Goal: Task Accomplishment & Management: Use online tool/utility

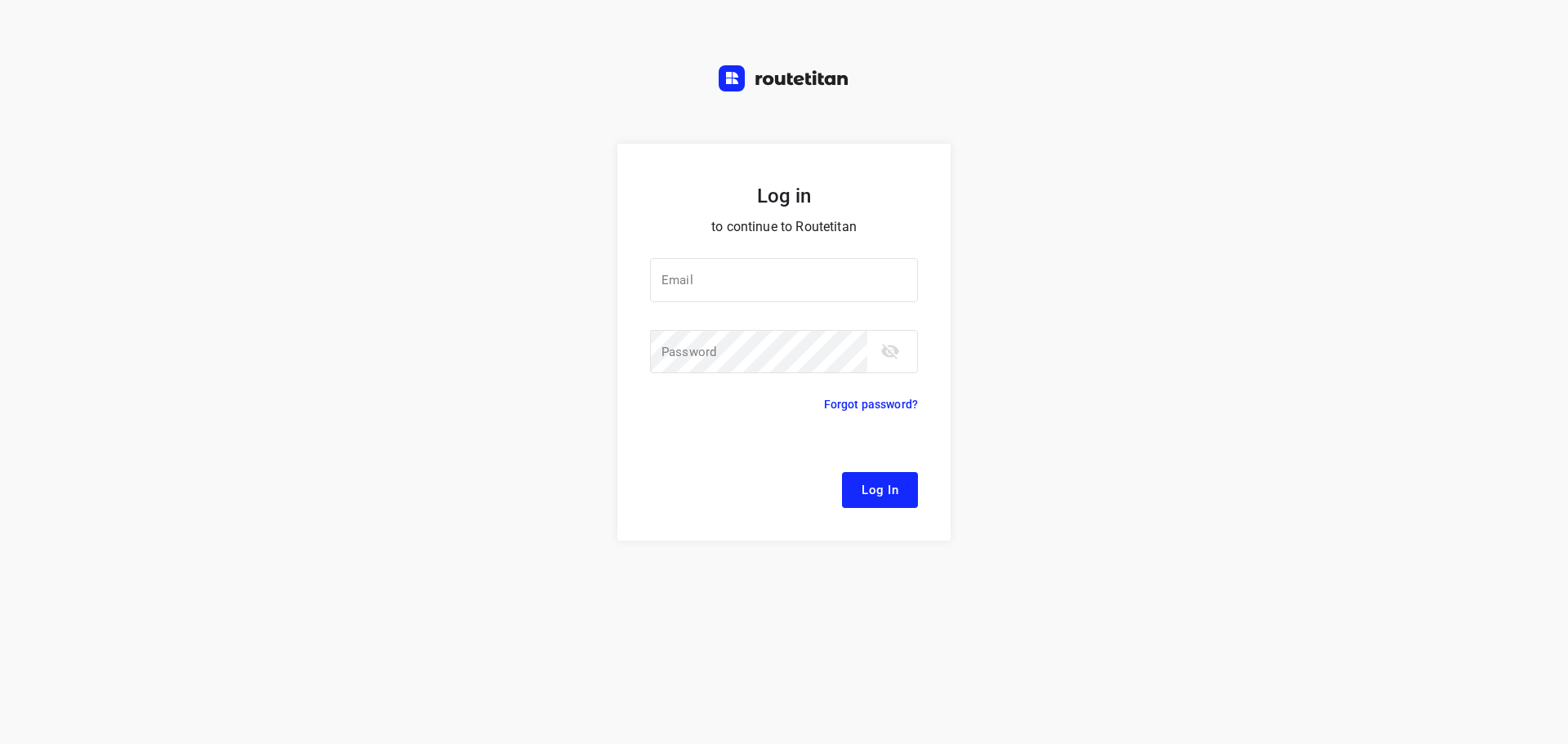
click at [0, 0] on div at bounding box center [0, 0] width 0 height 0
type input "remco@fruitopjewerk.nl"
click at [879, 494] on span "Log In" at bounding box center [880, 490] width 37 height 21
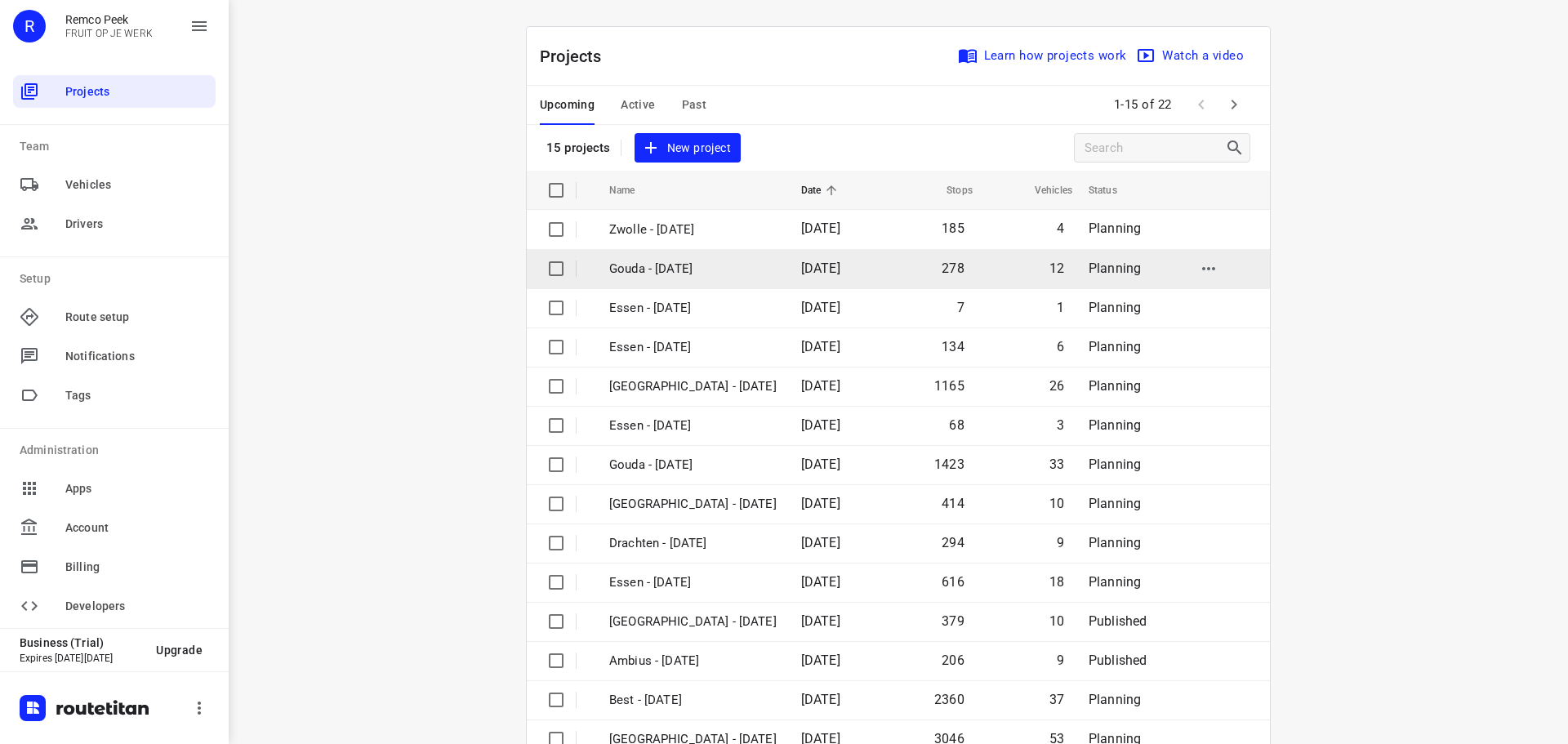
click at [0, 0] on div at bounding box center [0, 0] width 0 height 0
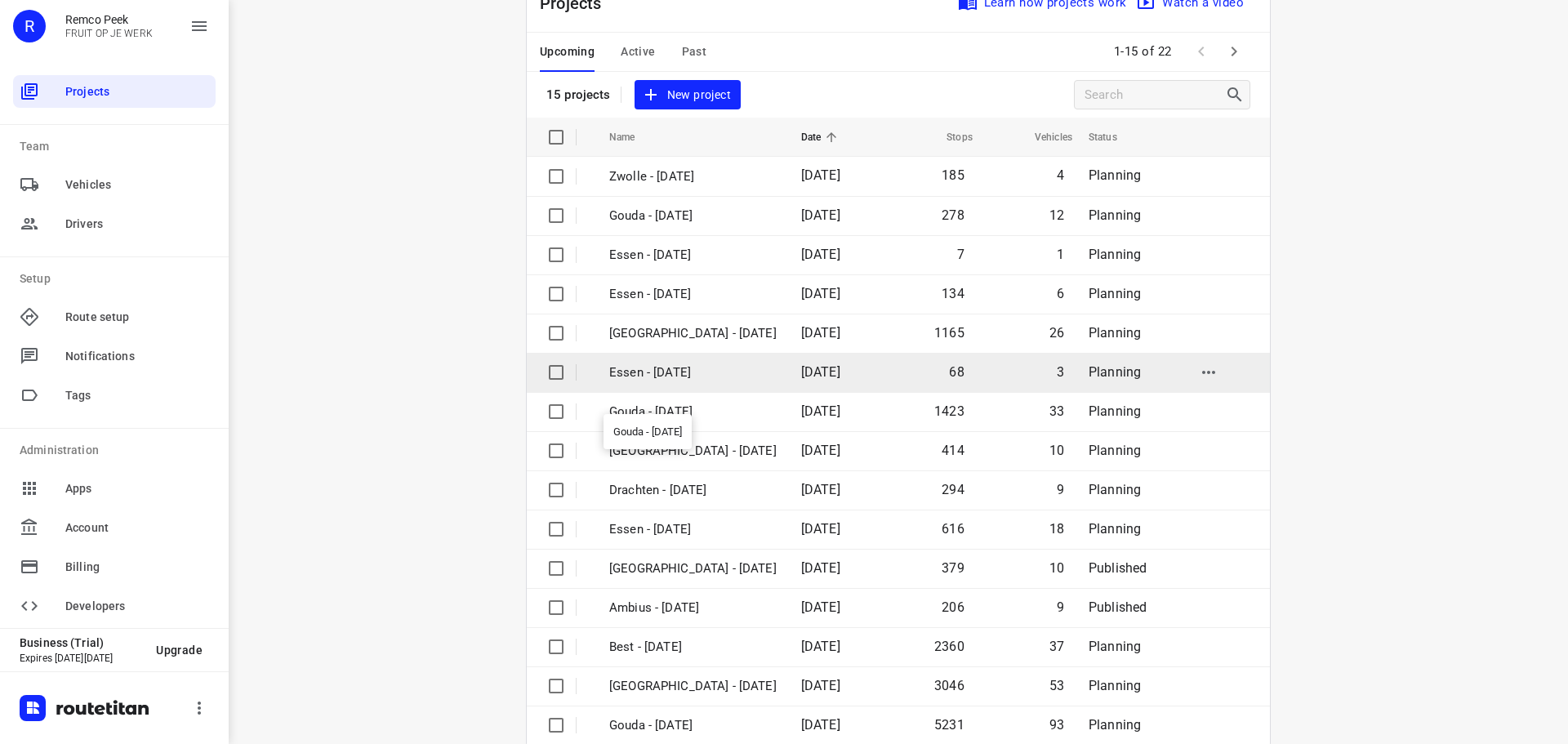
scroll to position [81, 0]
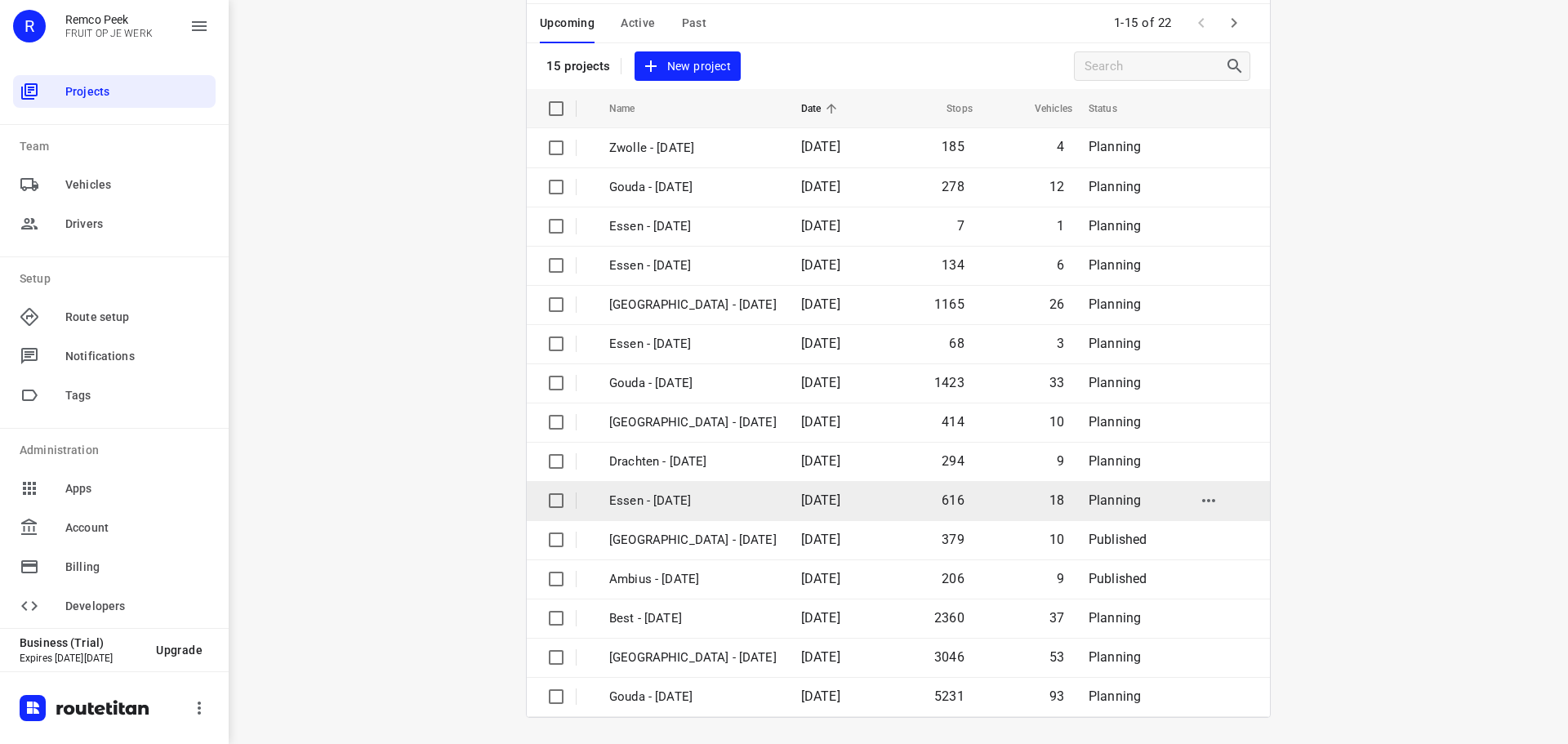
click at [647, 501] on p "Essen - [DATE]" at bounding box center [692, 501] width 168 height 18
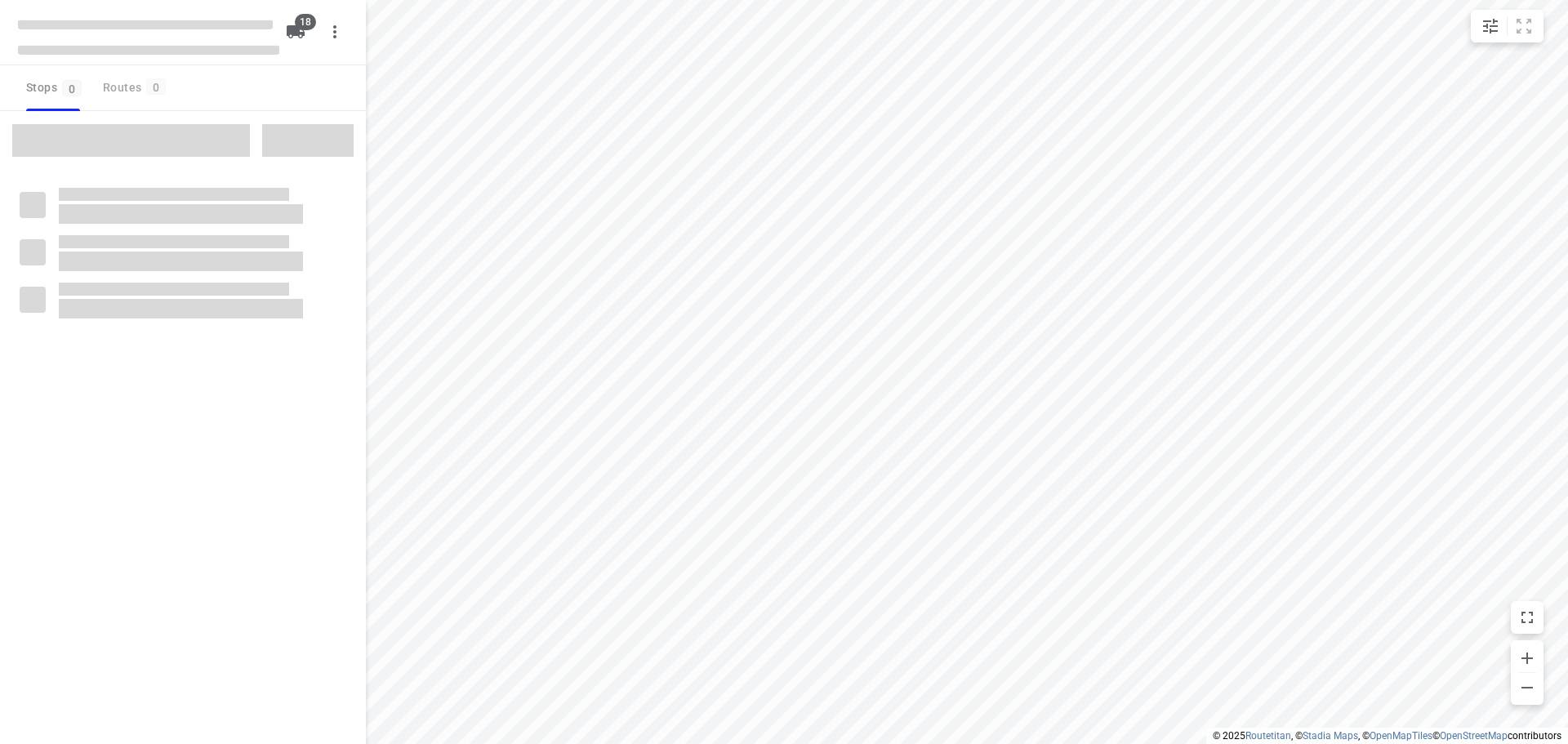
checkbox input "true"
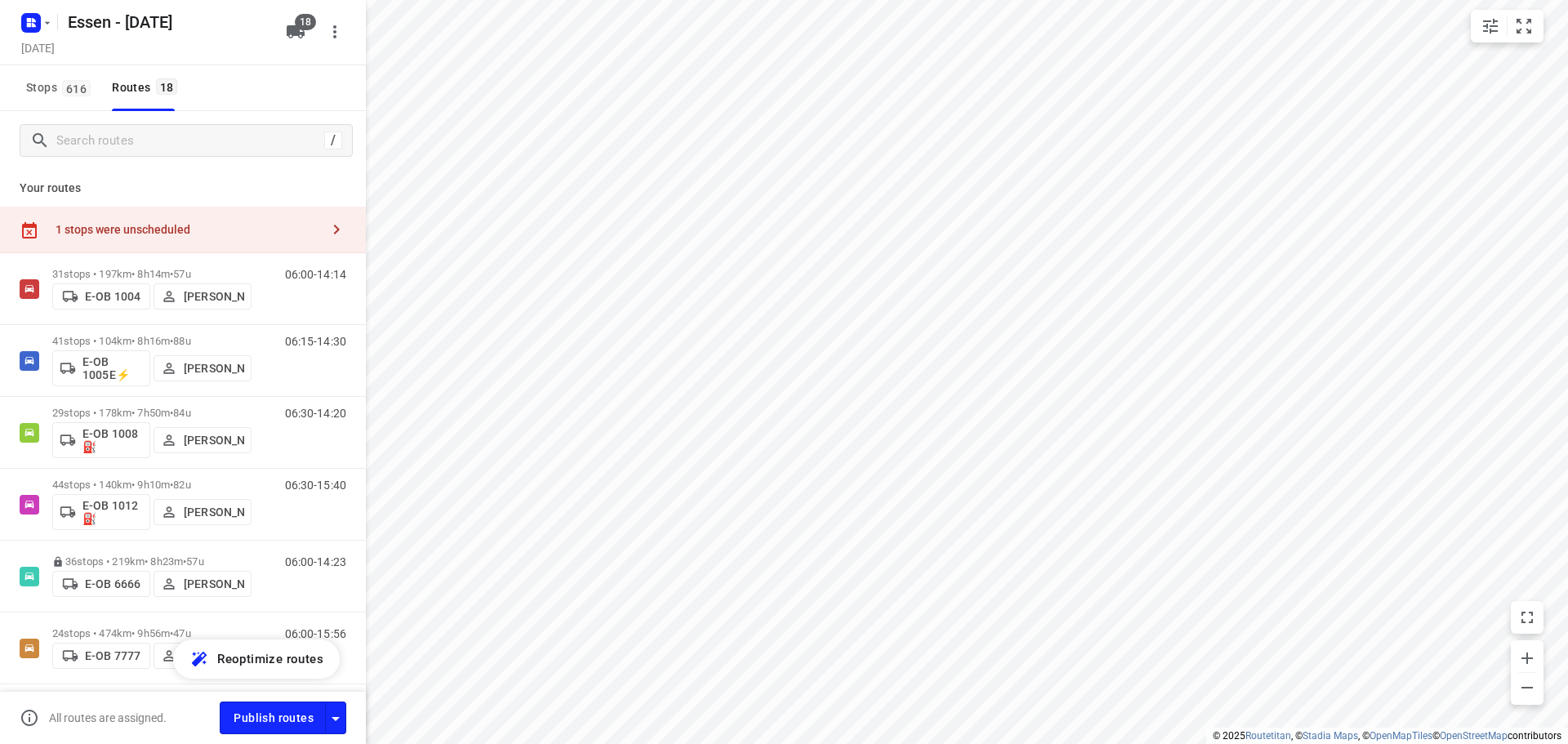
click at [126, 229] on div "1 stops were unscheduled" at bounding box center [187, 229] width 264 height 13
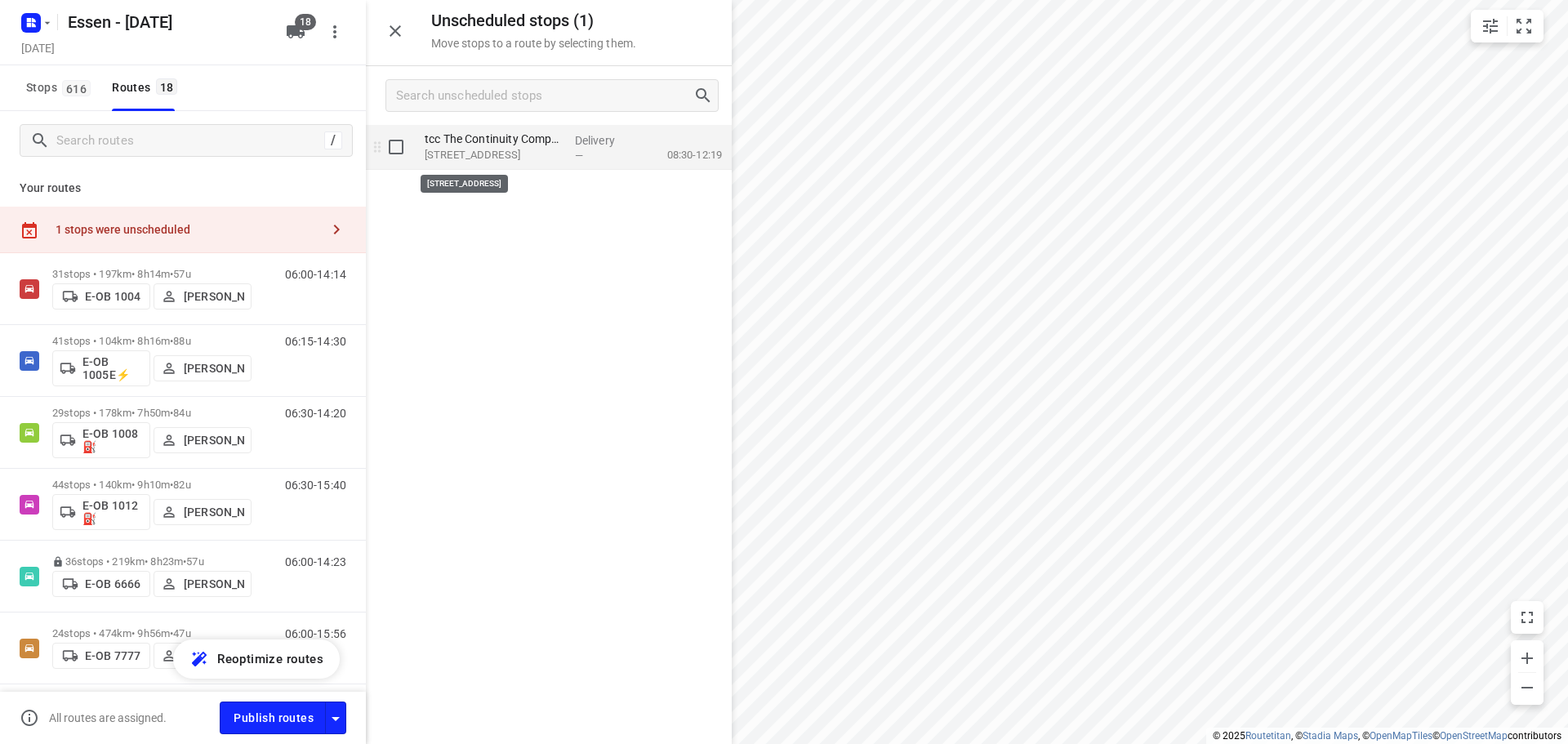
click at [496, 153] on p "Peter-Müller-Straße 16a, Düsseldorf" at bounding box center [493, 155] width 138 height 16
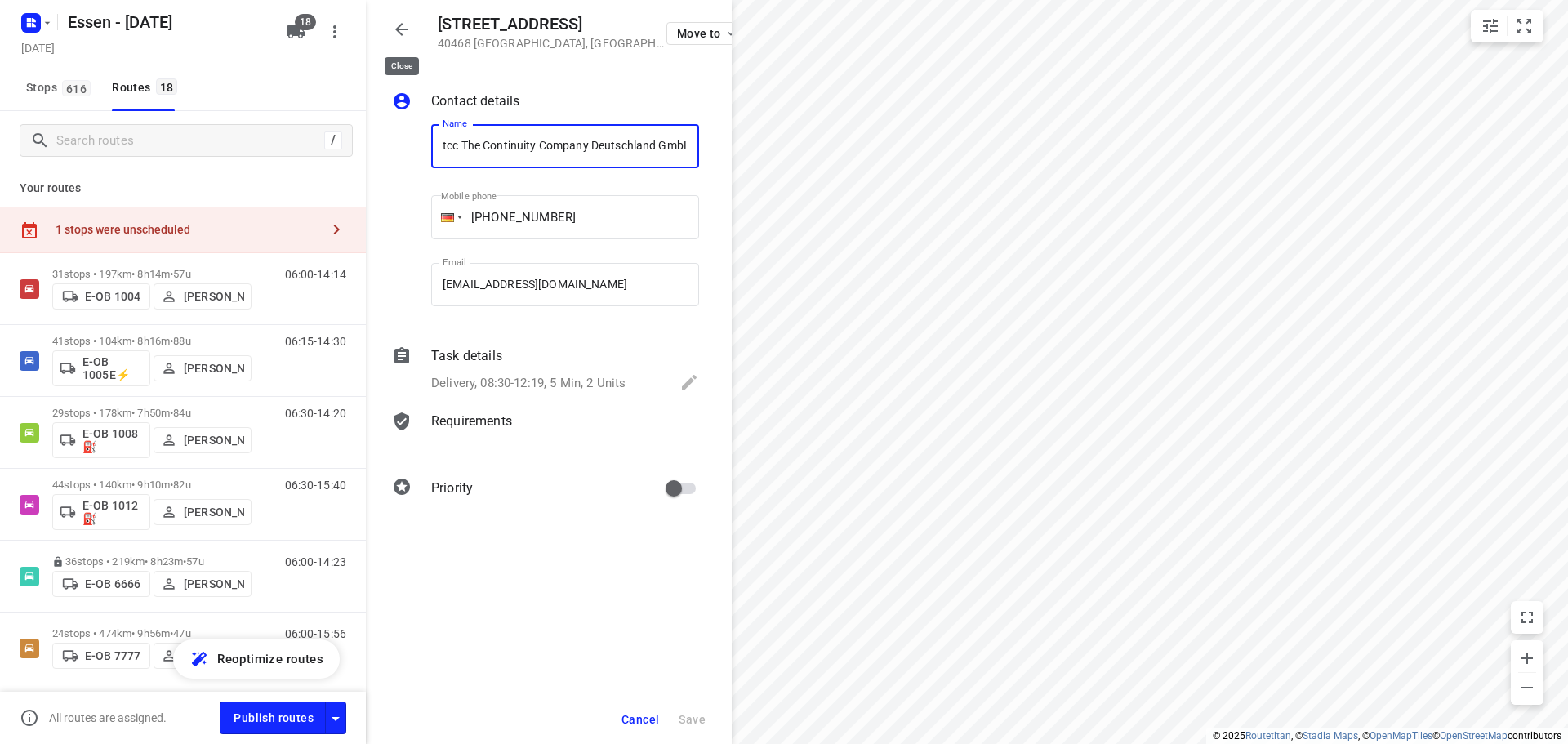
click at [404, 31] on icon "button" at bounding box center [402, 29] width 19 height 19
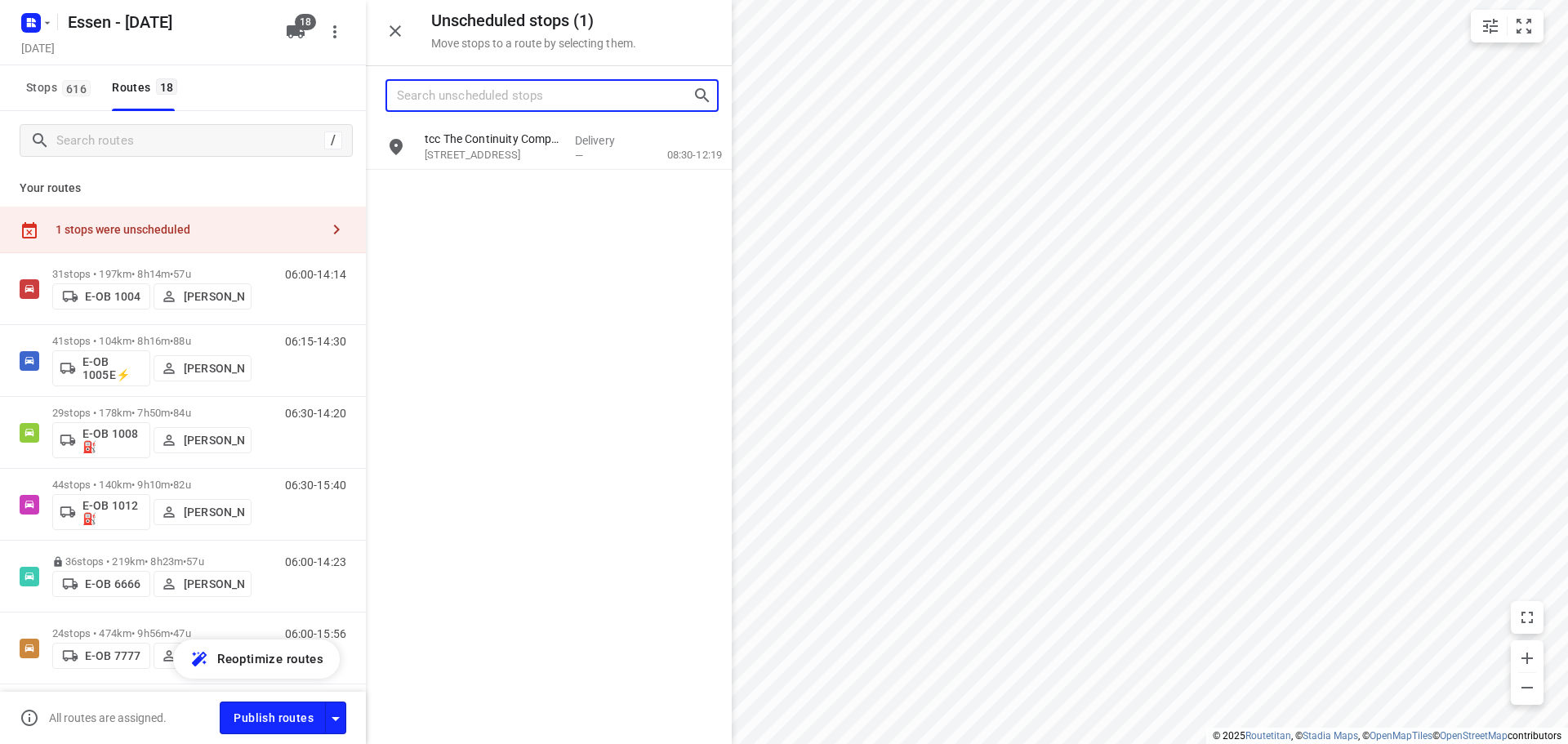
click at [481, 95] on input "Search unscheduled stops" at bounding box center [544, 96] width 295 height 25
type input "e6"
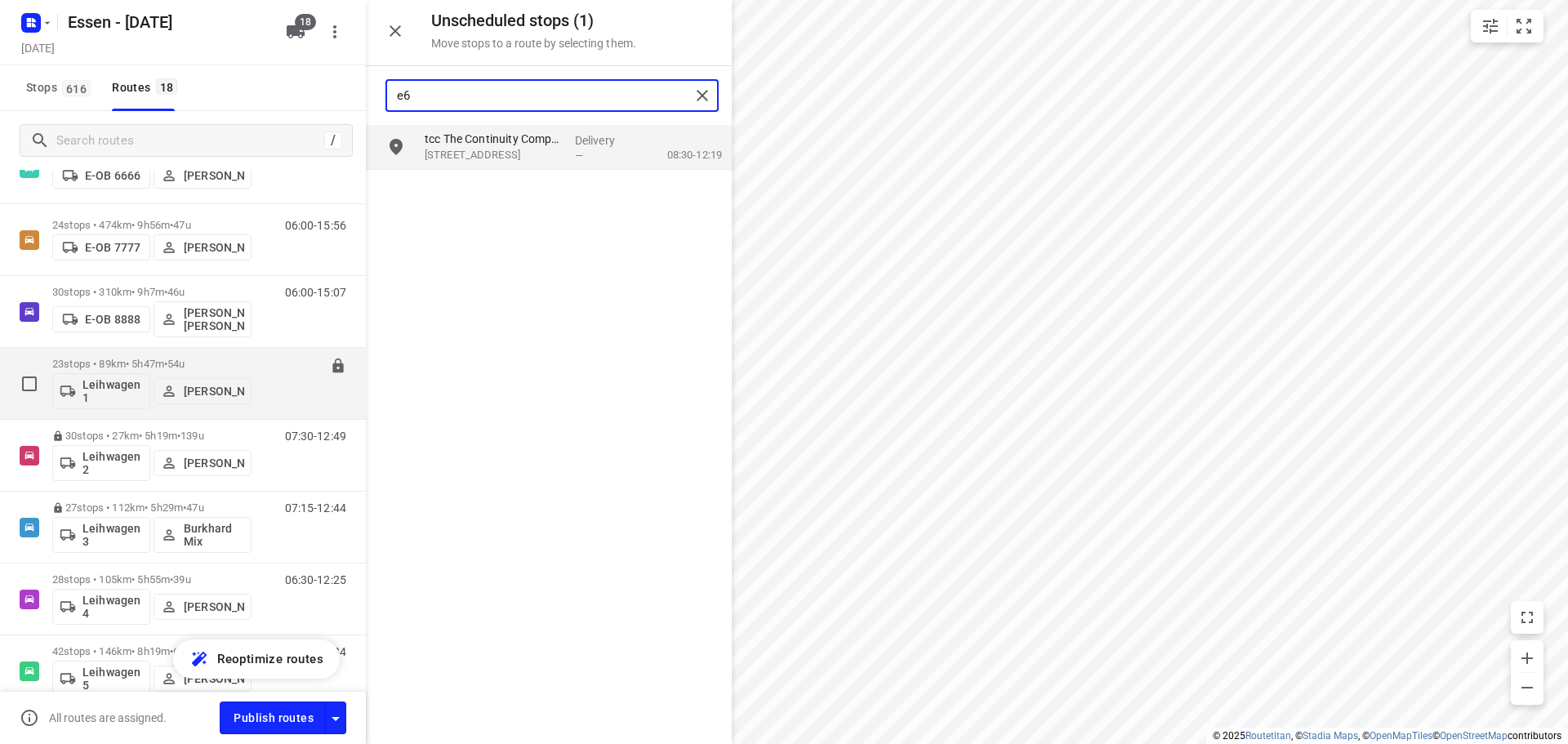
scroll to position [572, 0]
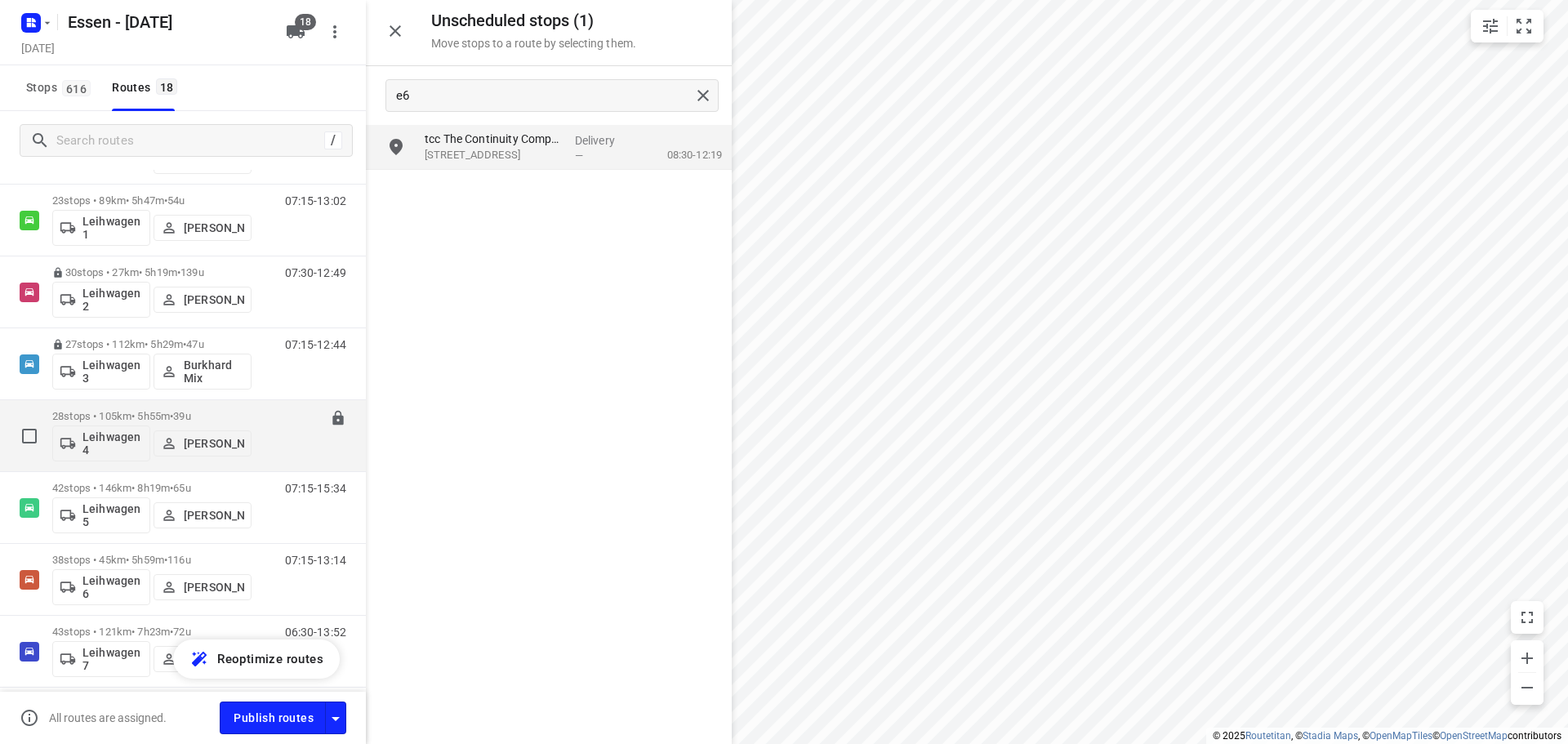
click at [163, 415] on p "28 stops • 105km • 5h55m • 39u" at bounding box center [152, 416] width 200 height 13
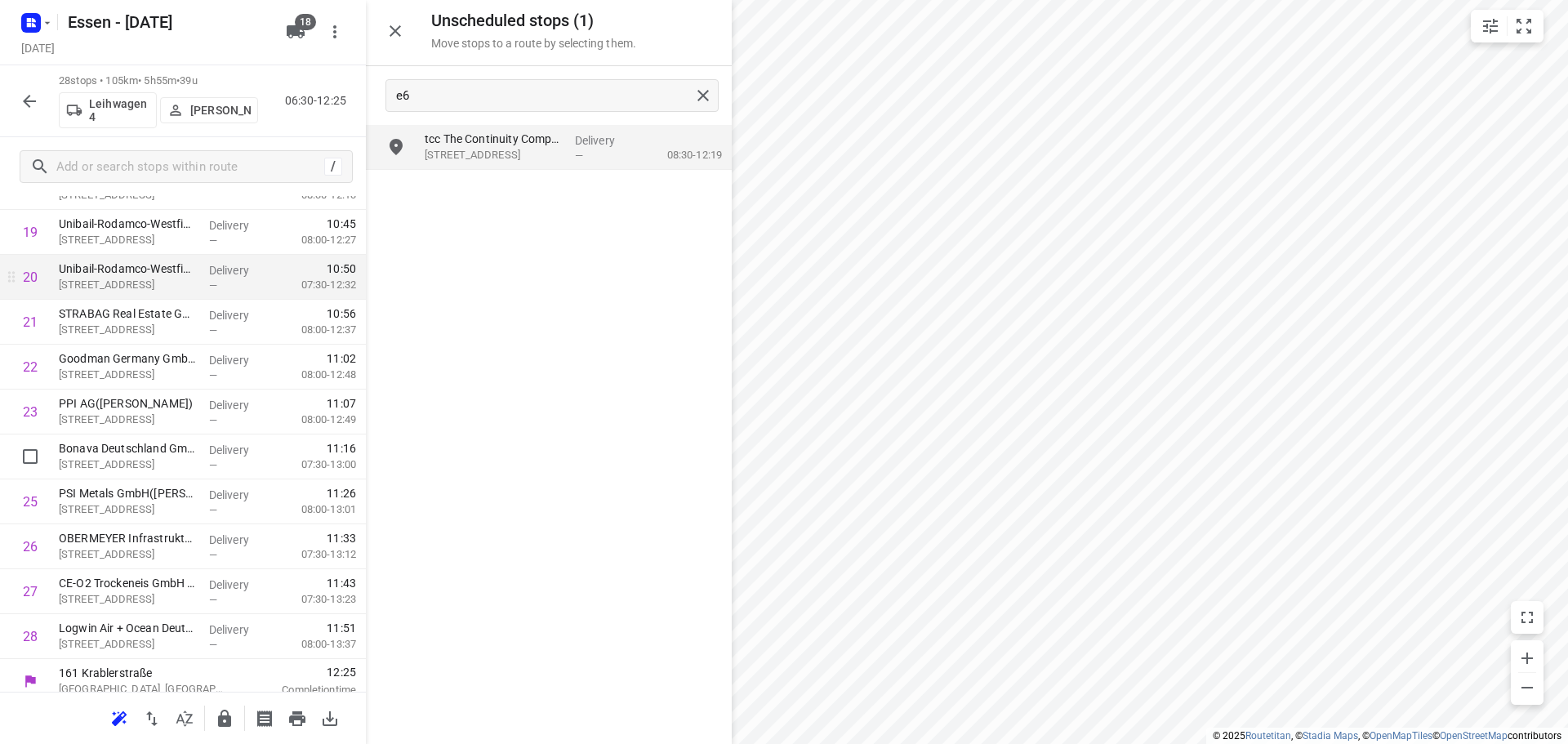
scroll to position [935, 0]
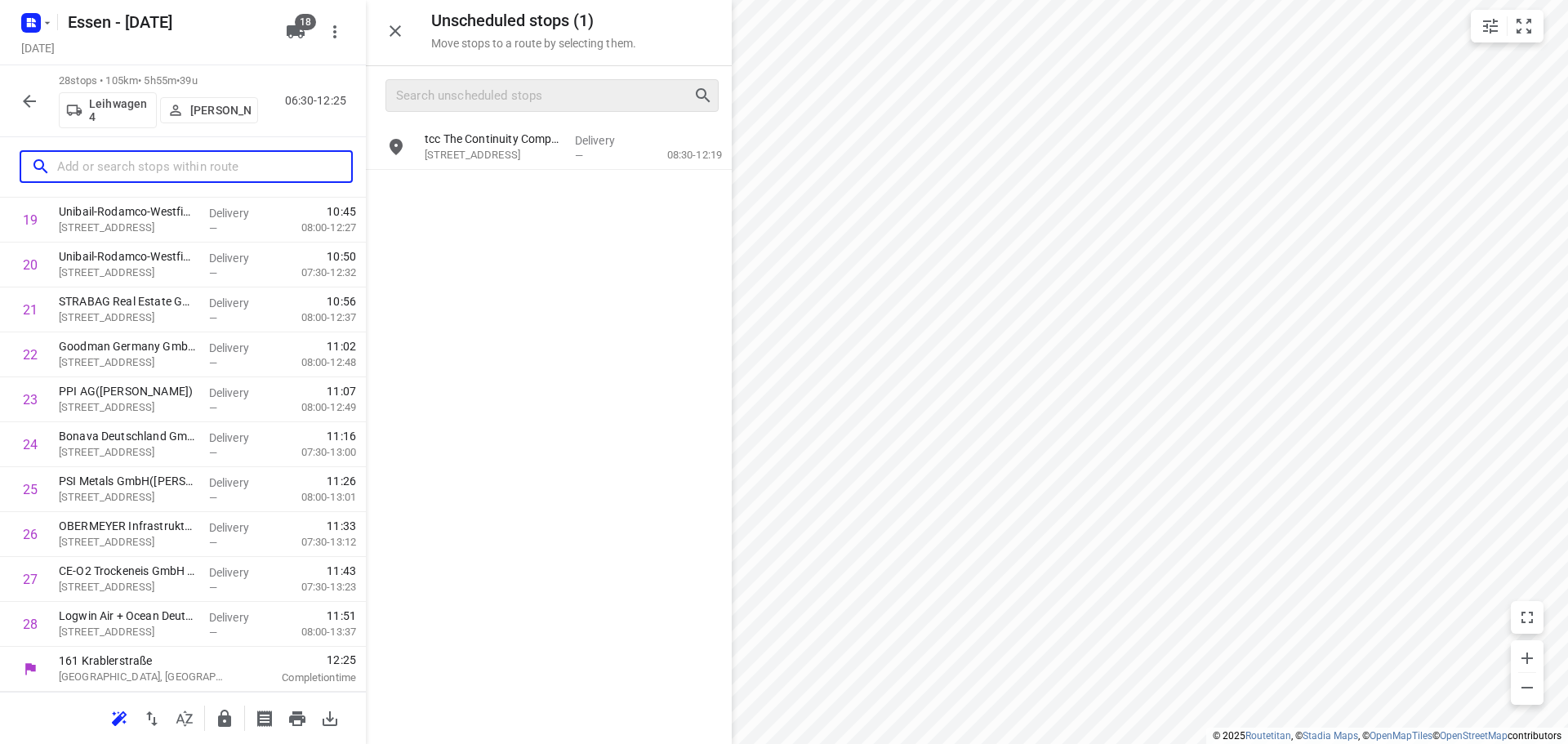
click at [73, 166] on input "text" at bounding box center [204, 167] width 294 height 25
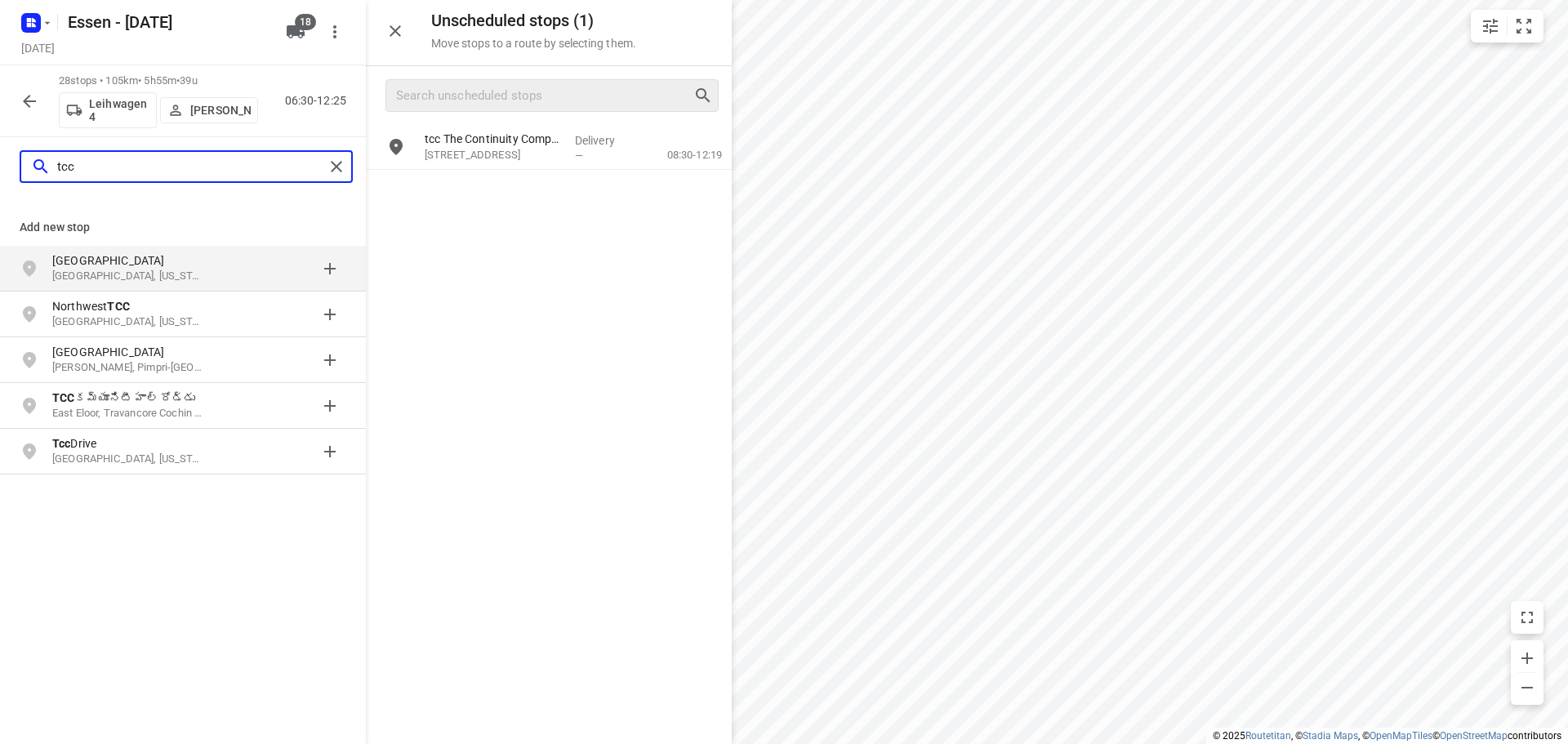
type input "tcc"
click at [32, 98] on icon "button" at bounding box center [29, 101] width 19 height 19
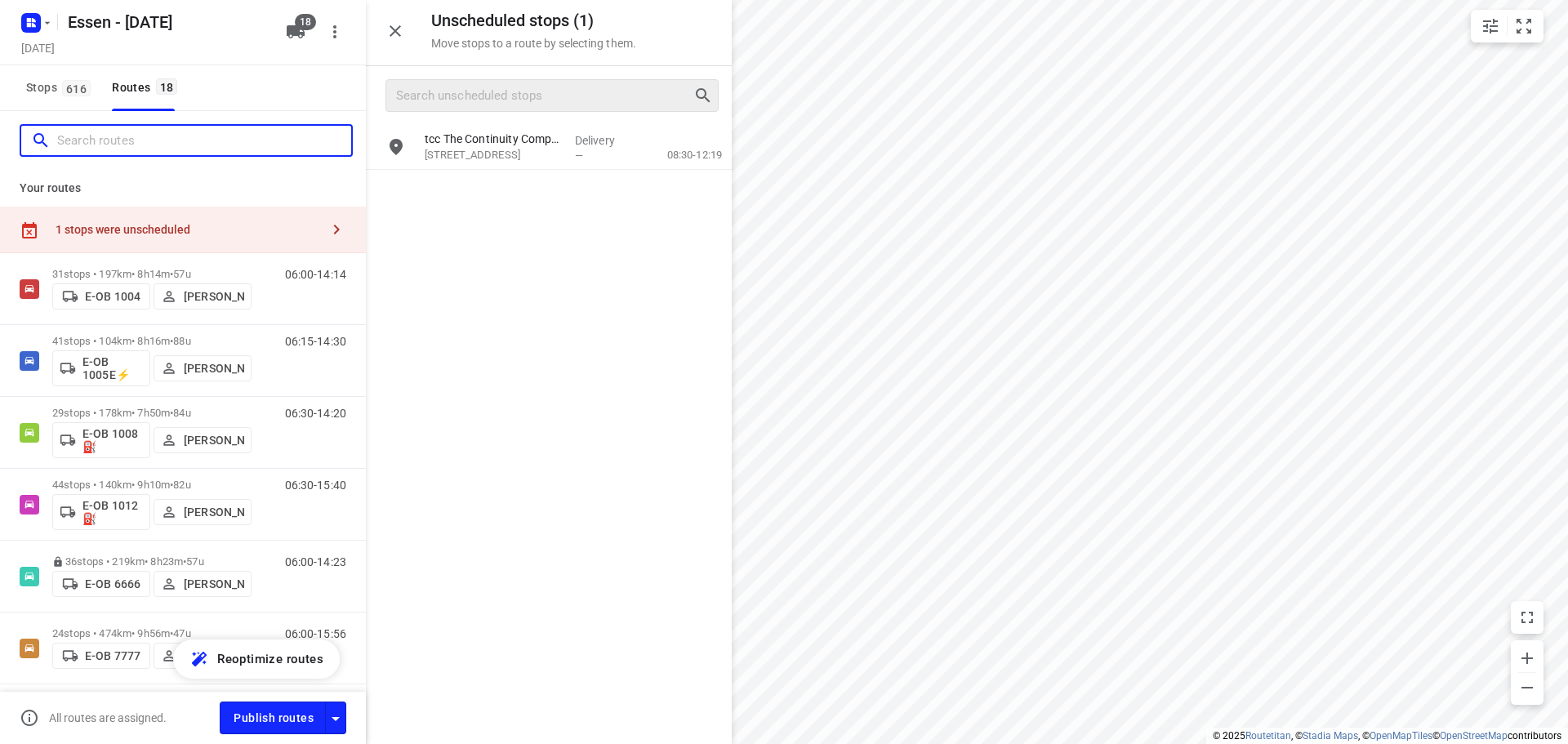
click at [97, 144] on input "Search routes" at bounding box center [204, 140] width 294 height 25
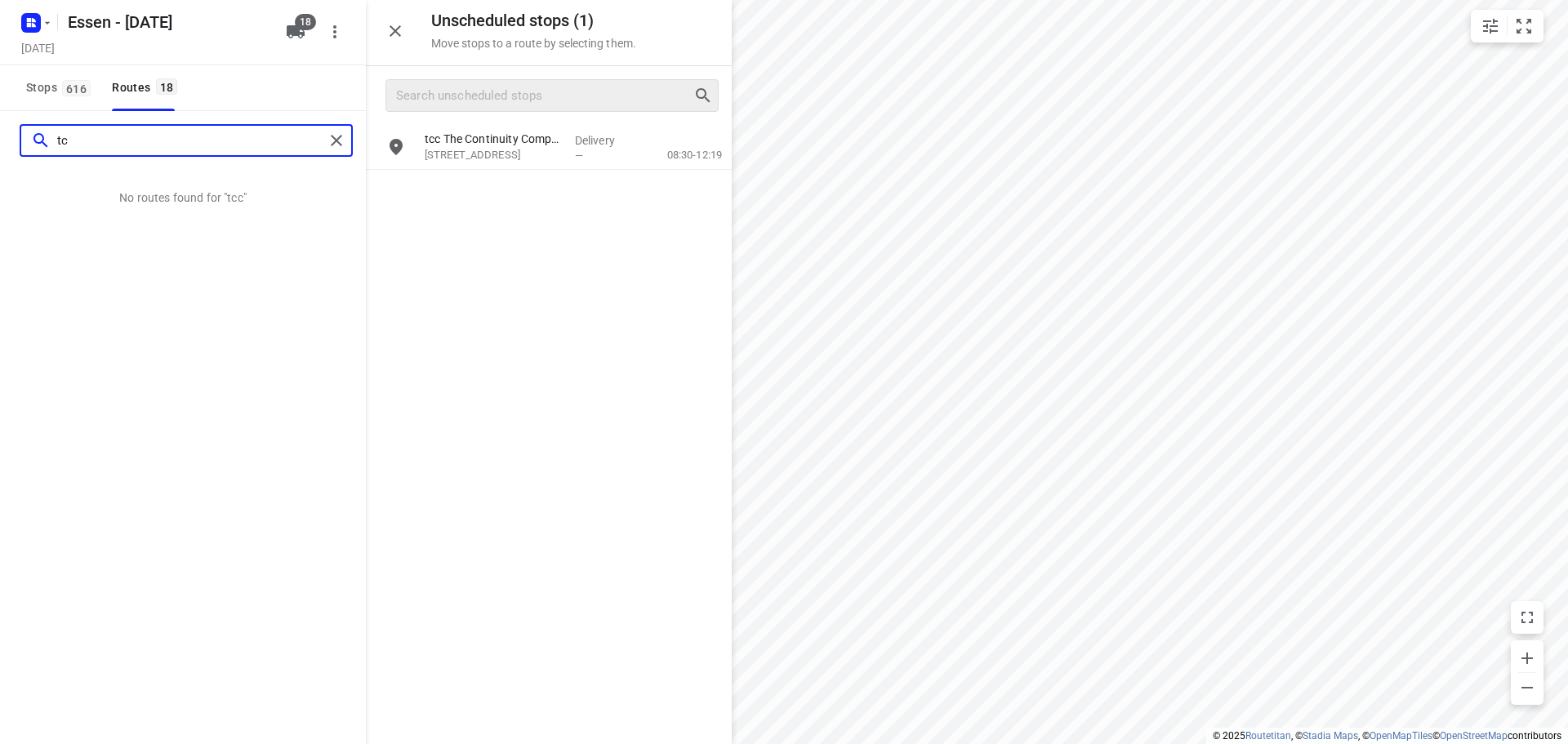
type input "t"
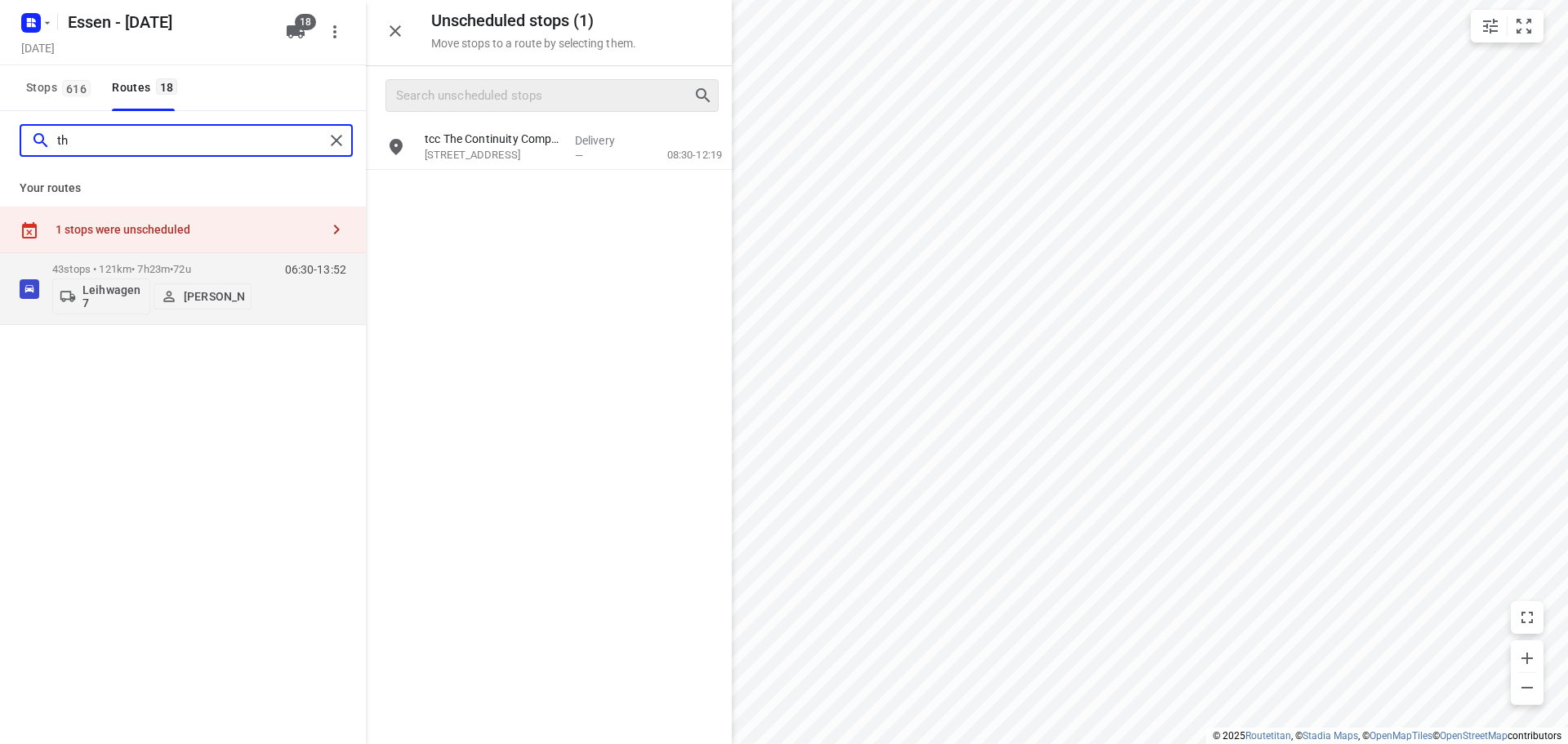
type input "t"
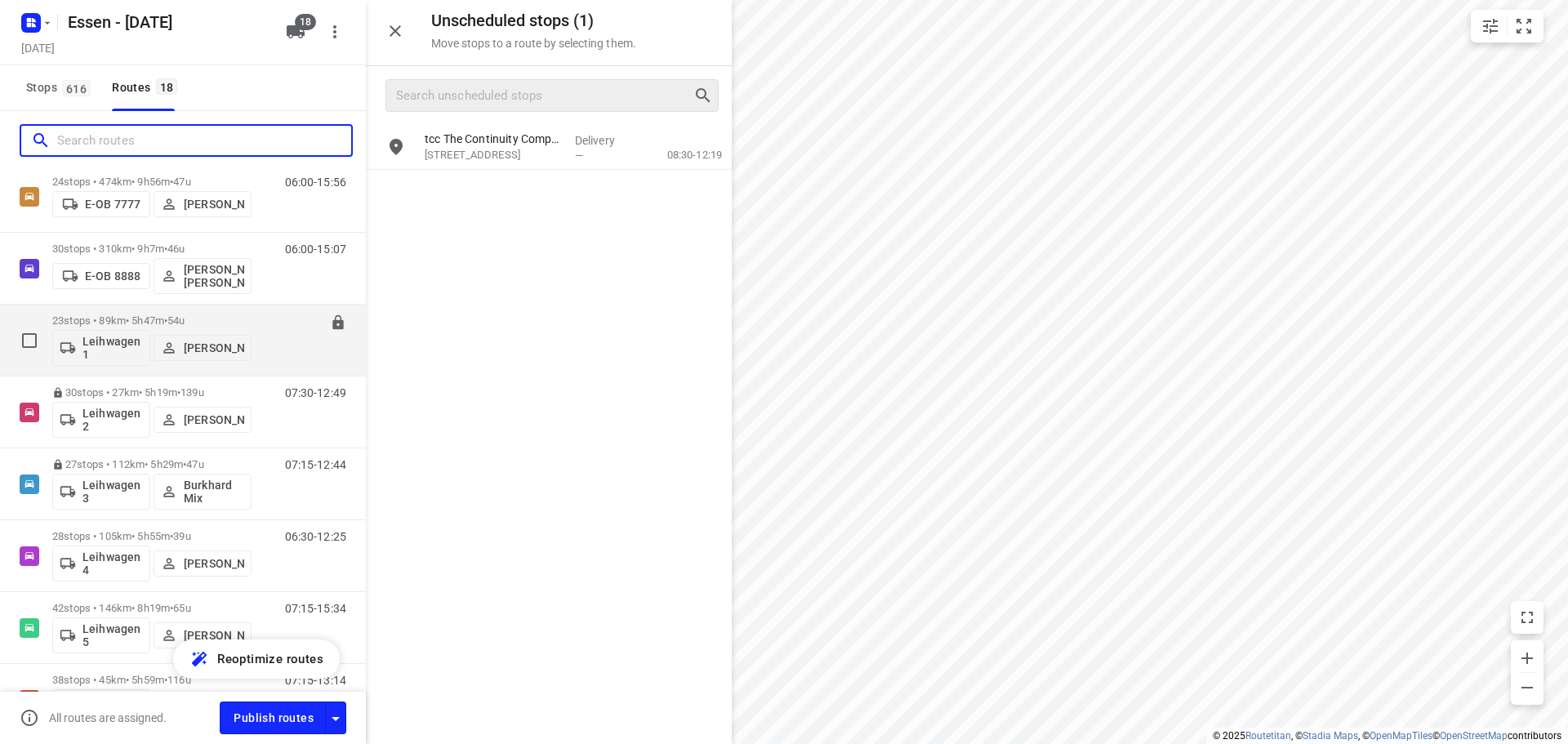
scroll to position [490, 0]
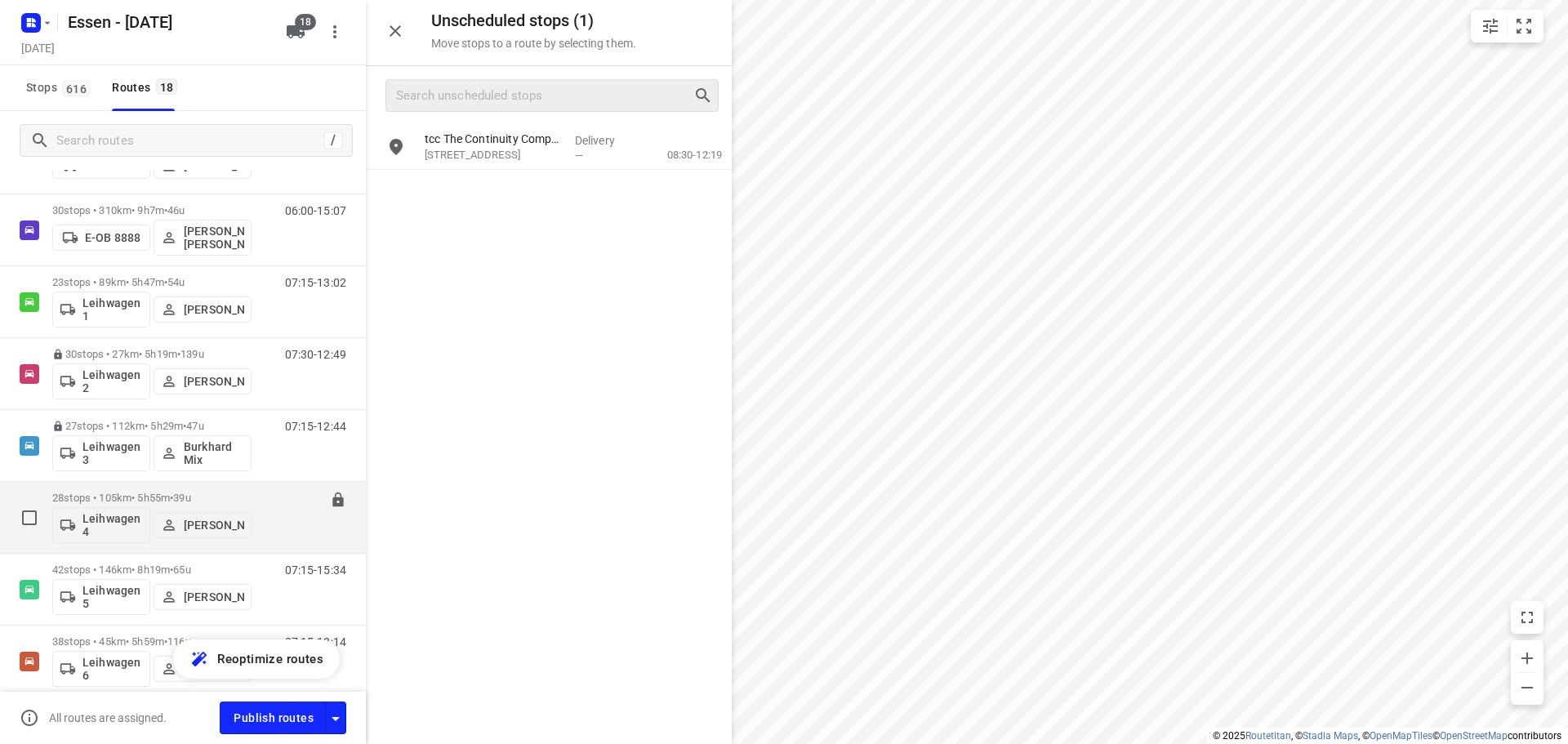
click at [144, 497] on p "28 stops • 105km • 5h55m • 39u" at bounding box center [152, 498] width 200 height 13
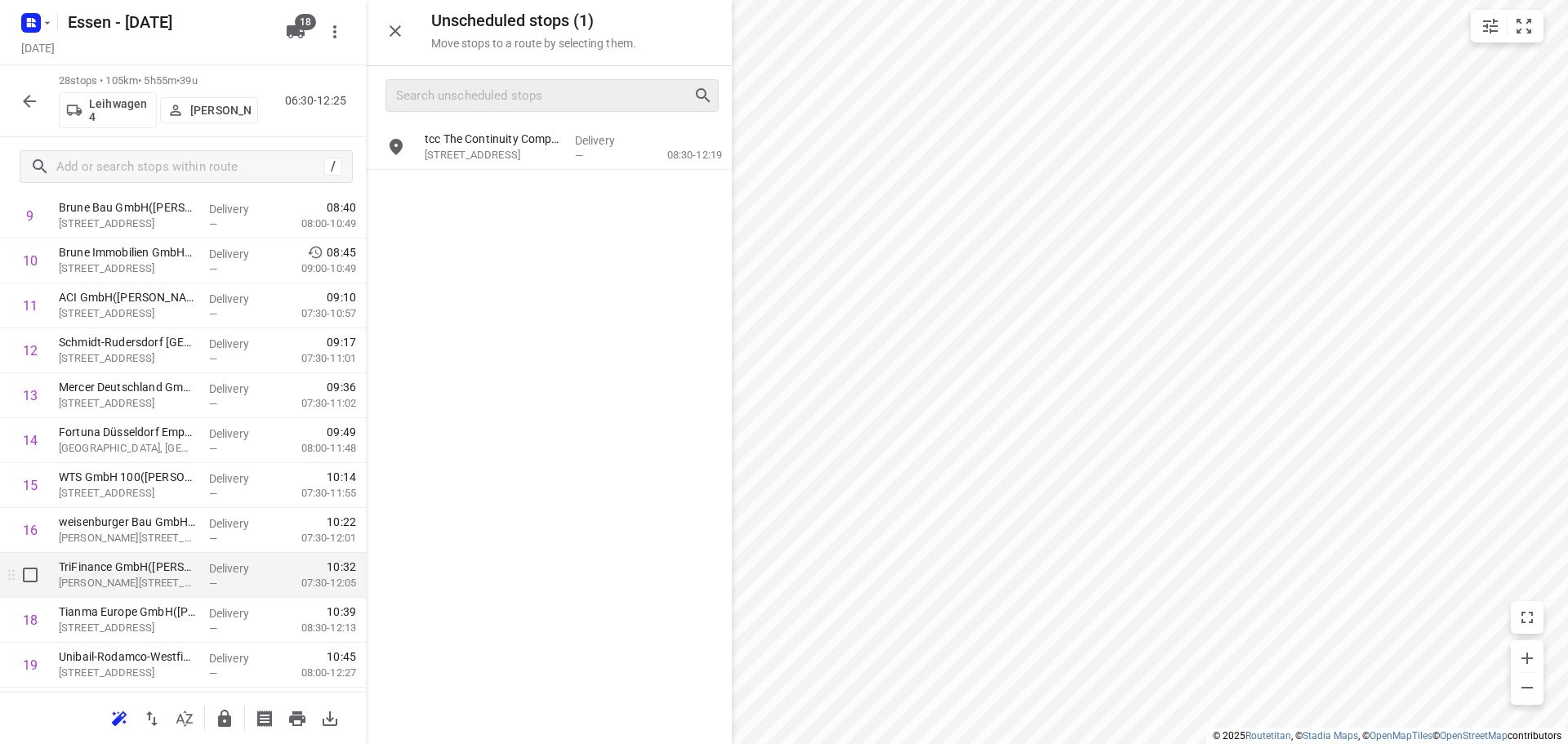
scroll to position [572, 0]
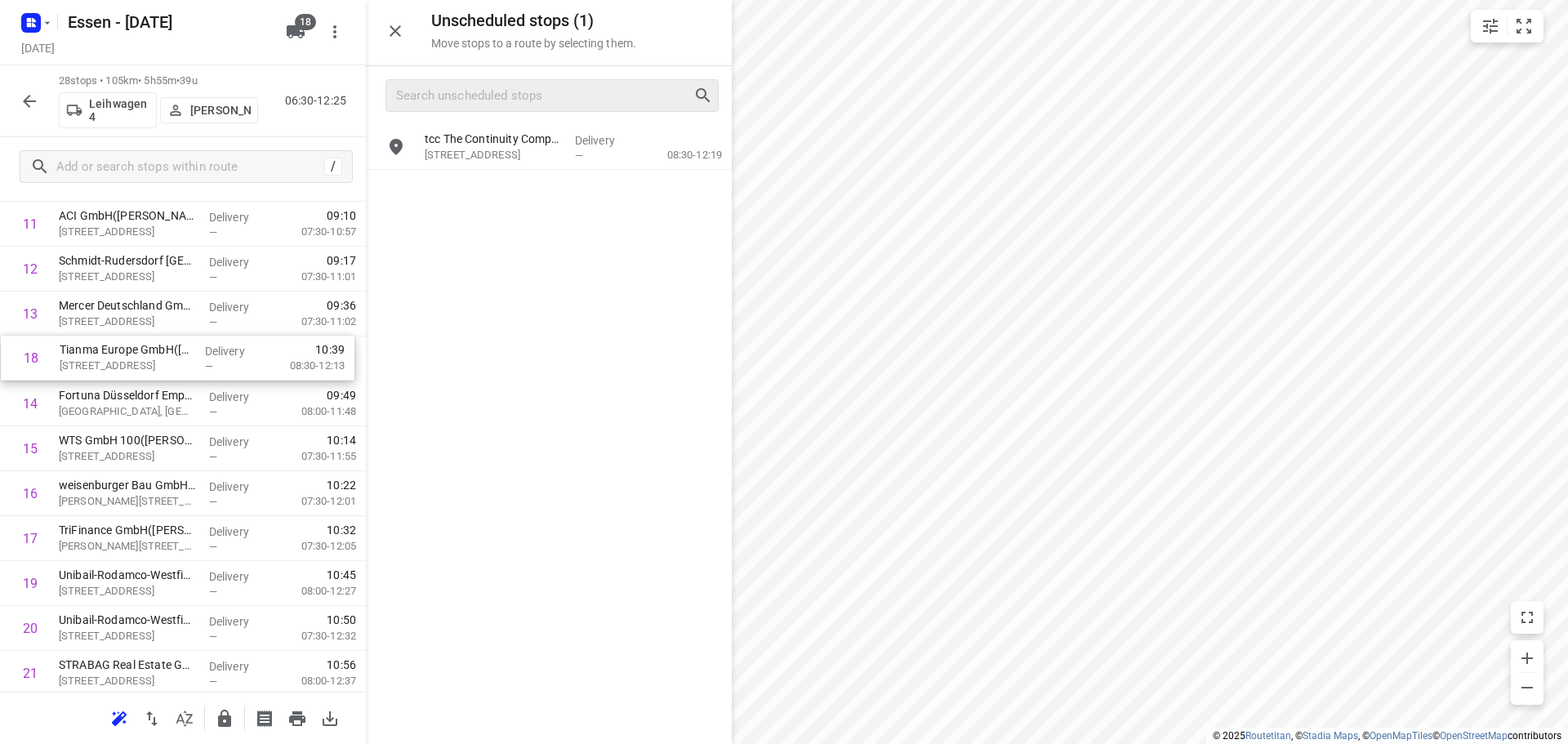
drag, startPoint x: 121, startPoint y: 541, endPoint x: 126, endPoint y: 357, distance: 184.1
click at [126, 357] on div "1 Glück Auf Immobilien GmbH (Friederike Nolda) Am Stadtbad 37, Essen Delivery —…" at bounding box center [183, 382] width 366 height 1257
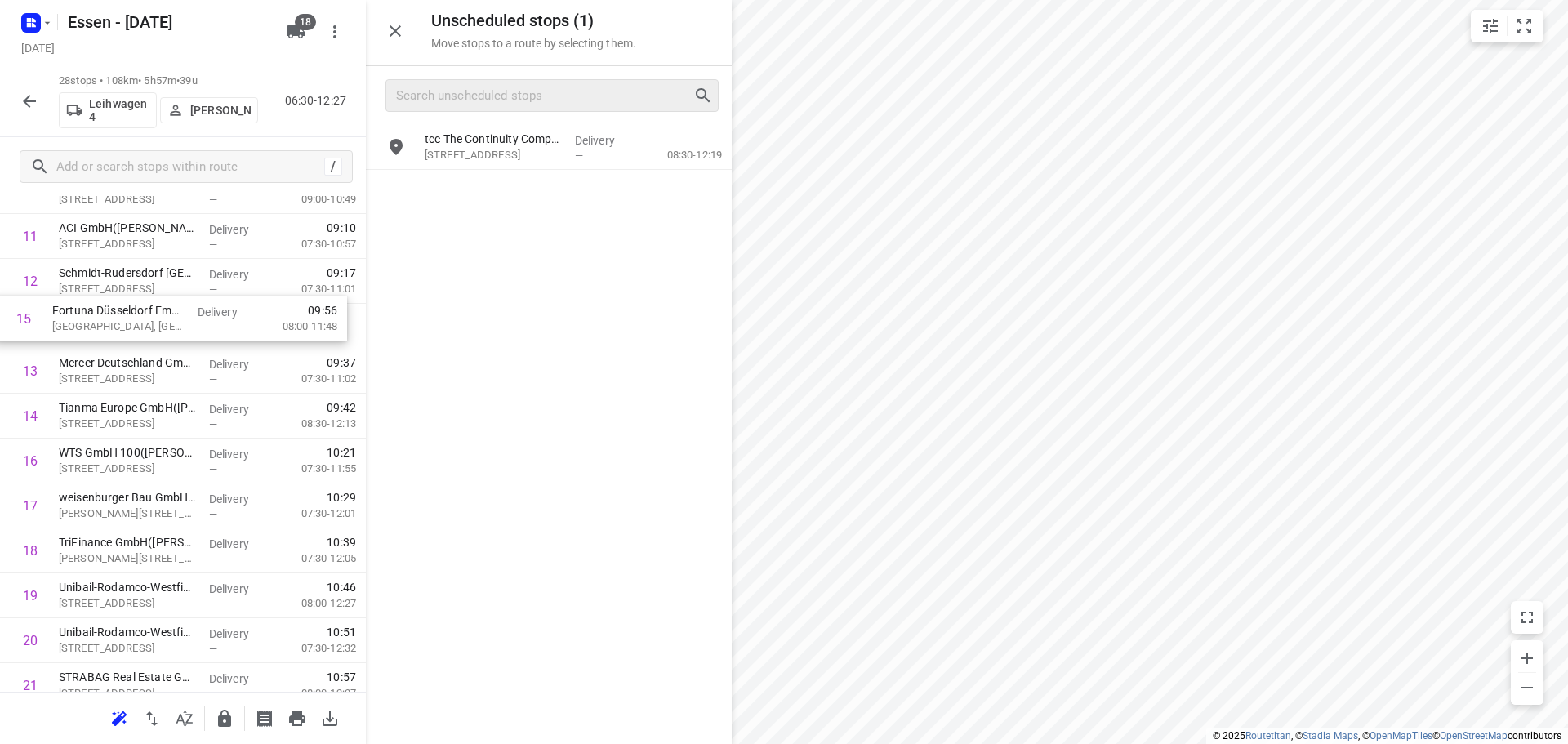
drag, startPoint x: 108, startPoint y: 406, endPoint x: 107, endPoint y: 319, distance: 87.0
click at [107, 319] on div "1 Glück Auf Immobilien GmbH (Friederike Nolda) Am Stadtbad 37, Essen Delivery —…" at bounding box center [183, 393] width 366 height 1257
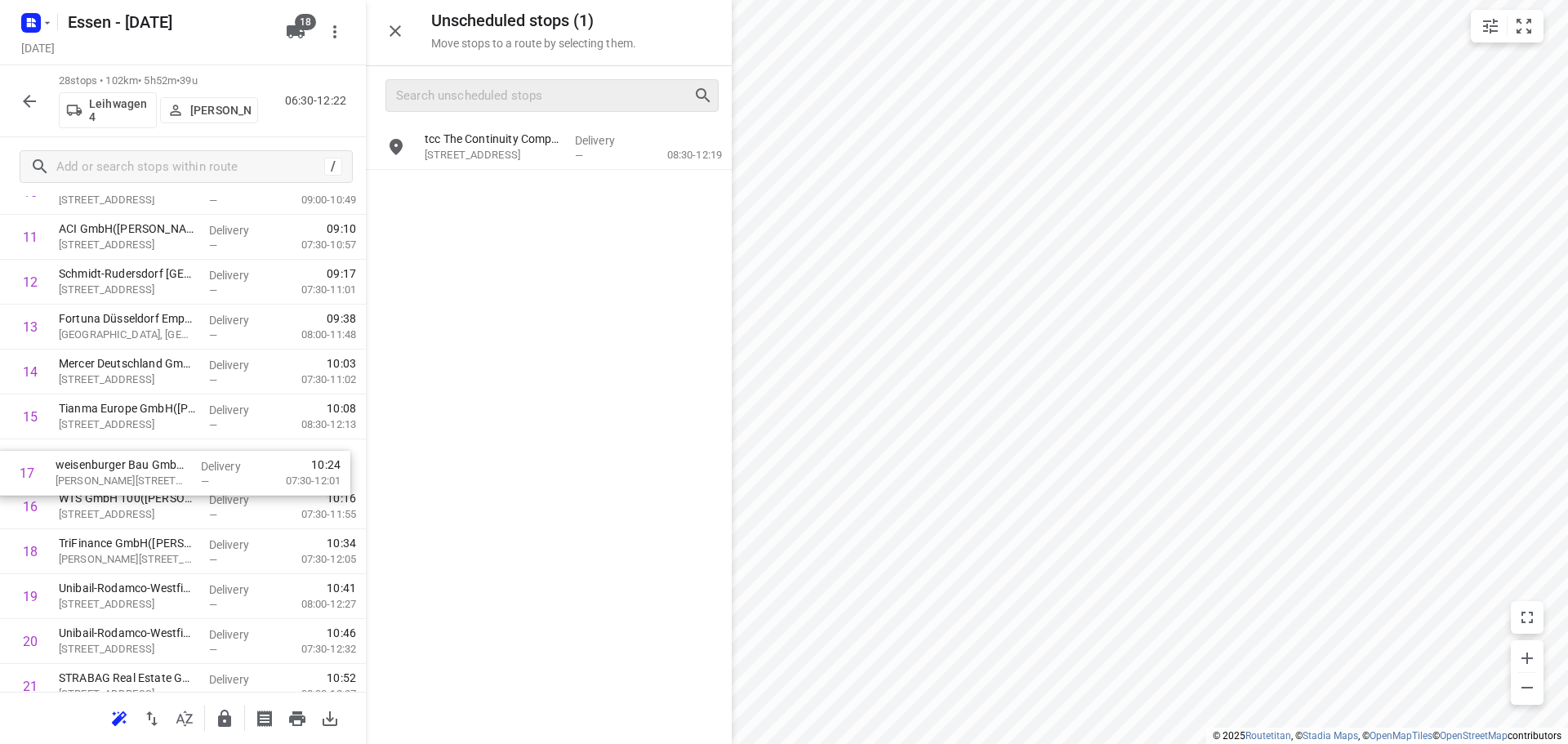
drag, startPoint x: 96, startPoint y: 505, endPoint x: 95, endPoint y: 466, distance: 39.0
click at [95, 466] on div "1 Glück Auf Immobilien GmbH (Friederike Nolda) Am Stadtbad 37, Essen Delivery —…" at bounding box center [183, 394] width 366 height 1257
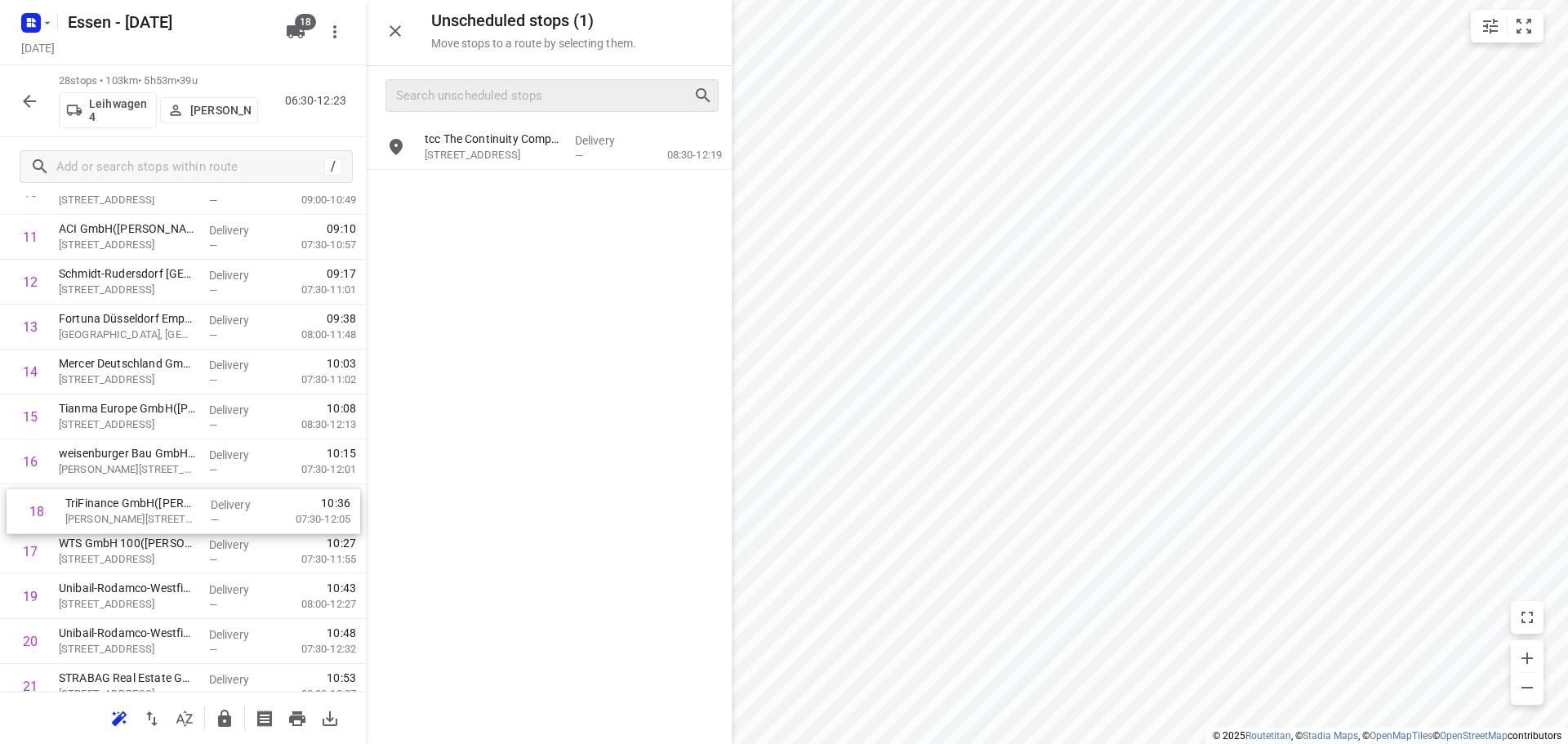
drag, startPoint x: 126, startPoint y: 545, endPoint x: 134, endPoint y: 502, distance: 43.7
click at [134, 502] on div "1 Glück Auf Immobilien GmbH (Friederike Nolda) Am Stadtbad 37, Essen Delivery —…" at bounding box center [183, 394] width 366 height 1257
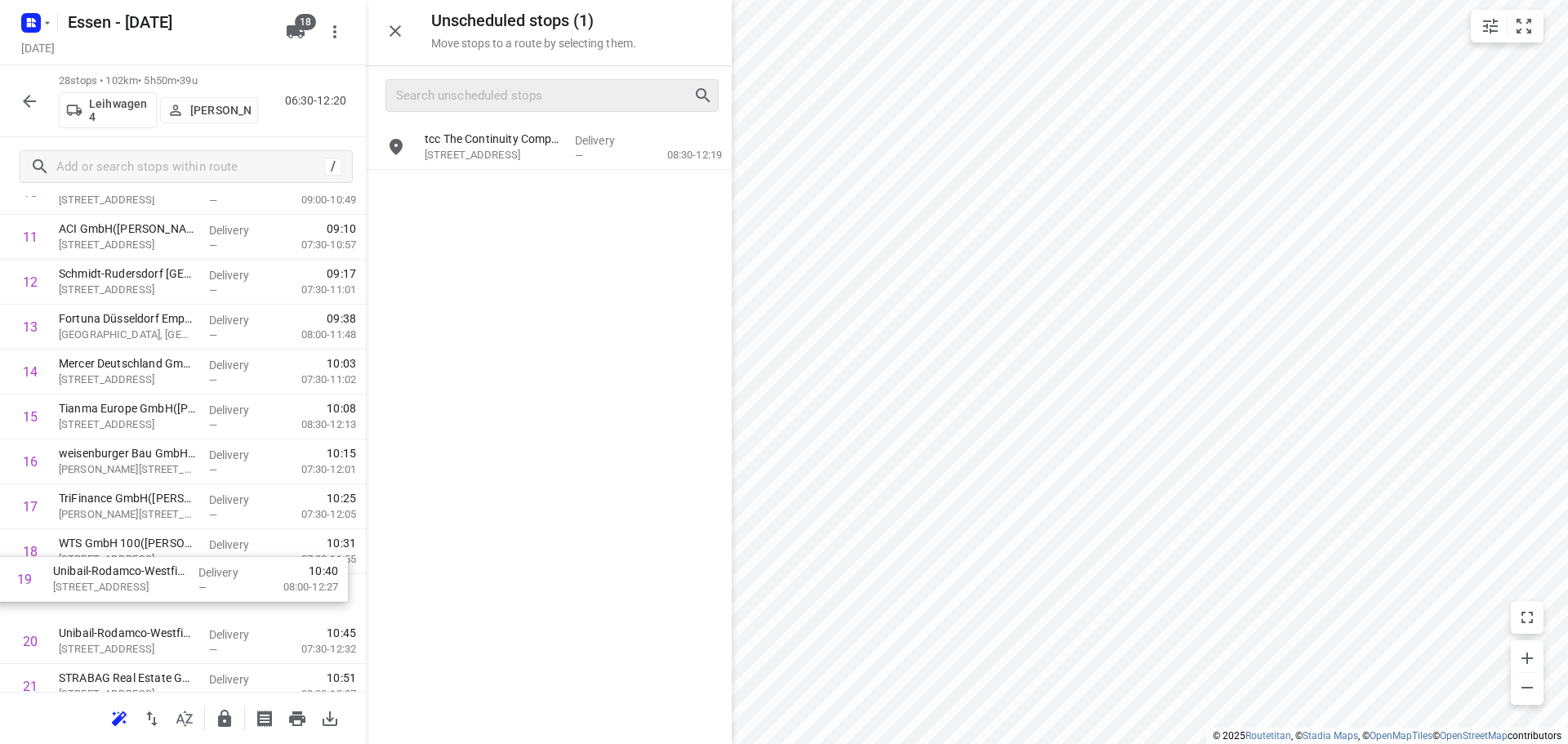
scroll to position [566, 0]
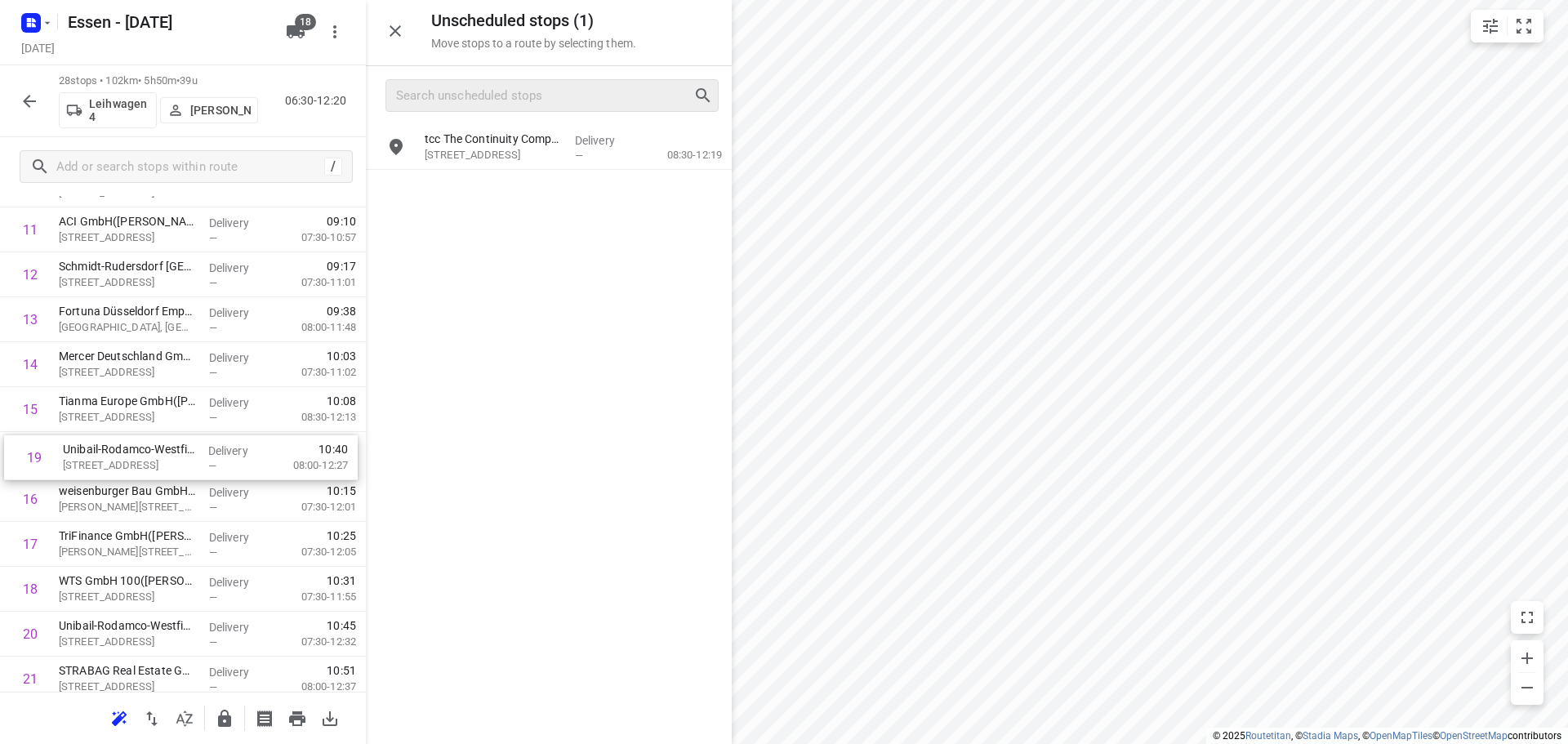
drag, startPoint x: 148, startPoint y: 594, endPoint x: 149, endPoint y: 450, distance: 144.0
click at [149, 450] on div "1 Glück Auf Immobilien GmbH (Friederike Nolda) Am Stadtbad 37, Essen Delivery —…" at bounding box center [183, 387] width 366 height 1257
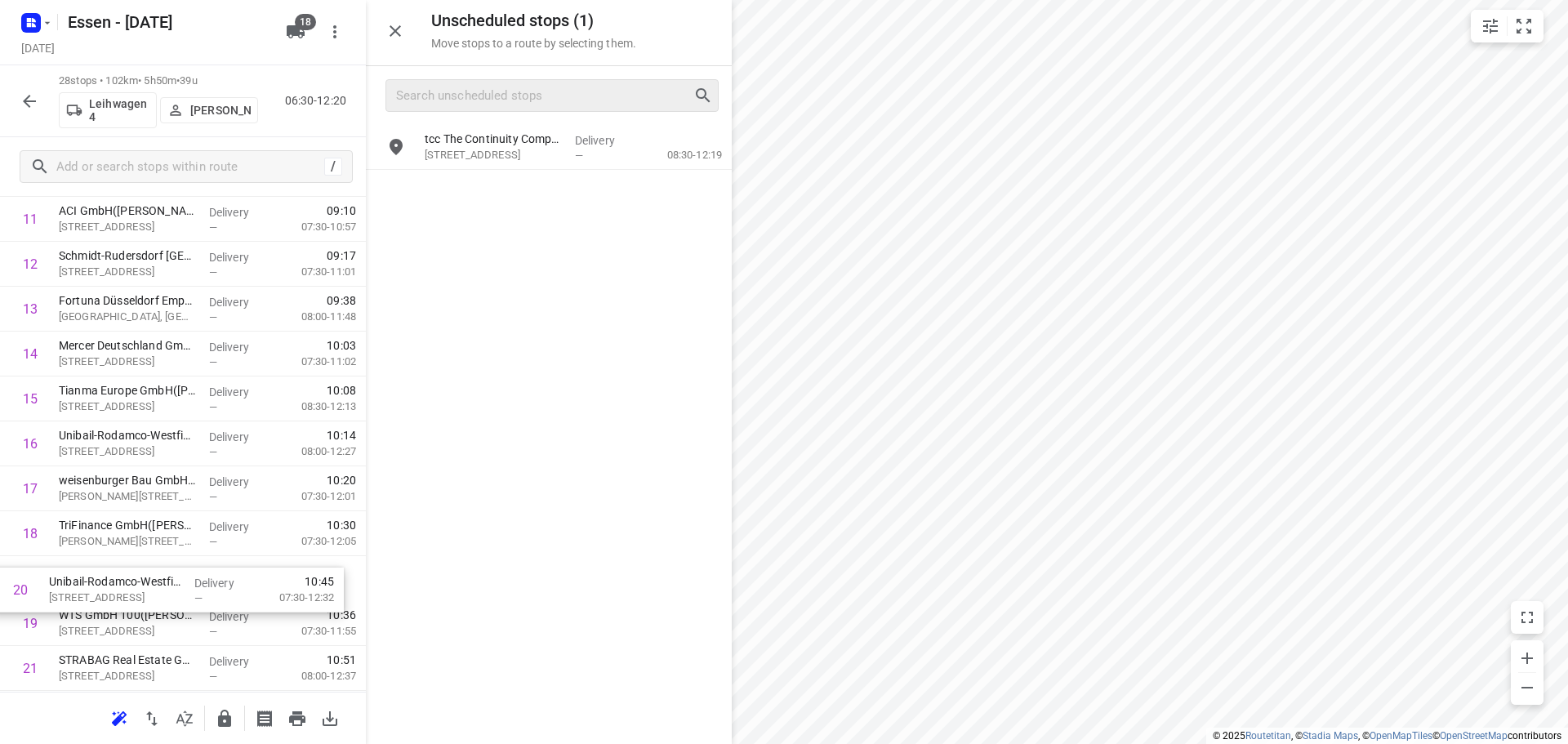
scroll to position [580, 0]
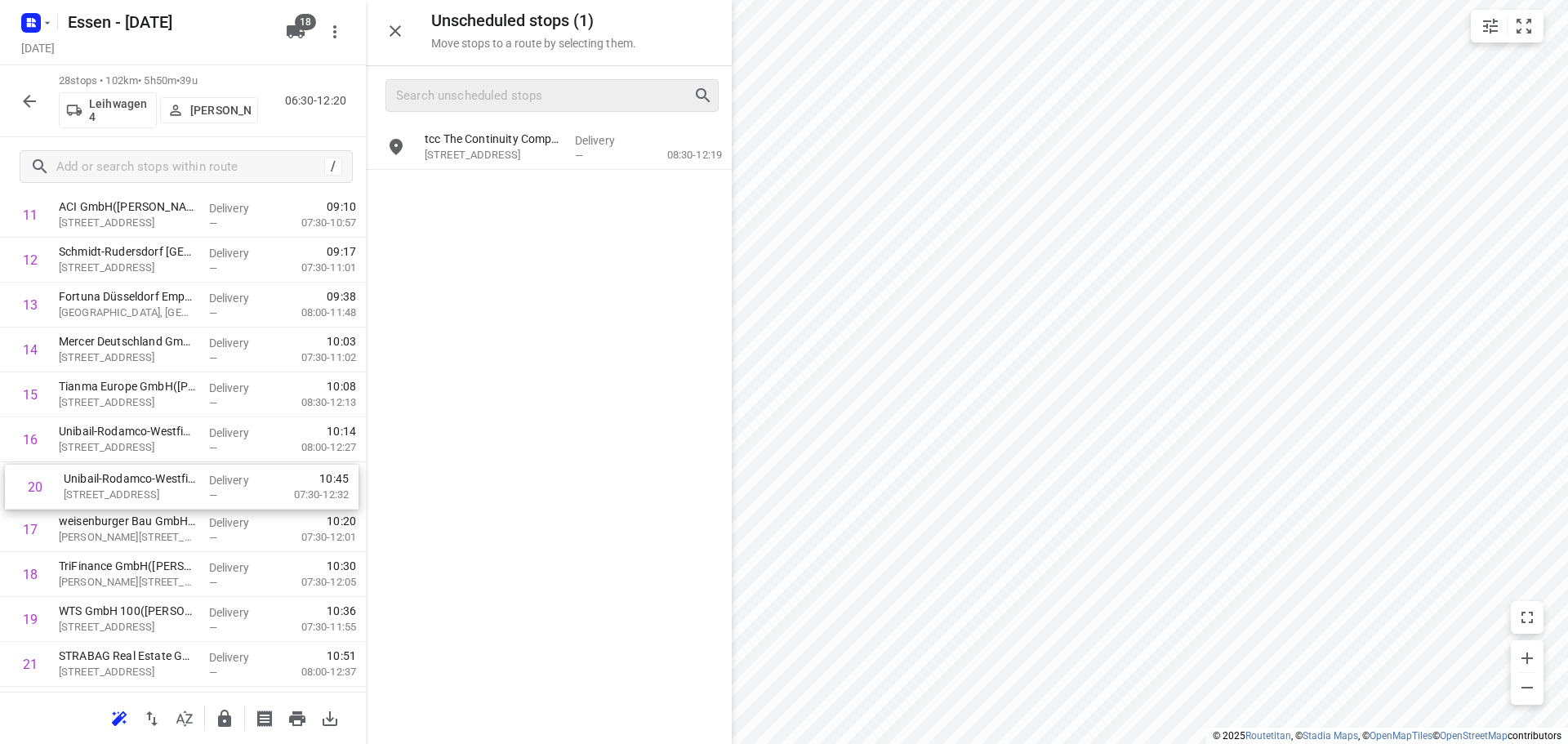
drag, startPoint x: 145, startPoint y: 633, endPoint x: 148, endPoint y: 481, distance: 152.0
click at [148, 481] on div "1 Glück Auf Immobilien GmbH (Friederike Nolda) Am Stadtbad 37, Essen Delivery —…" at bounding box center [183, 372] width 366 height 1257
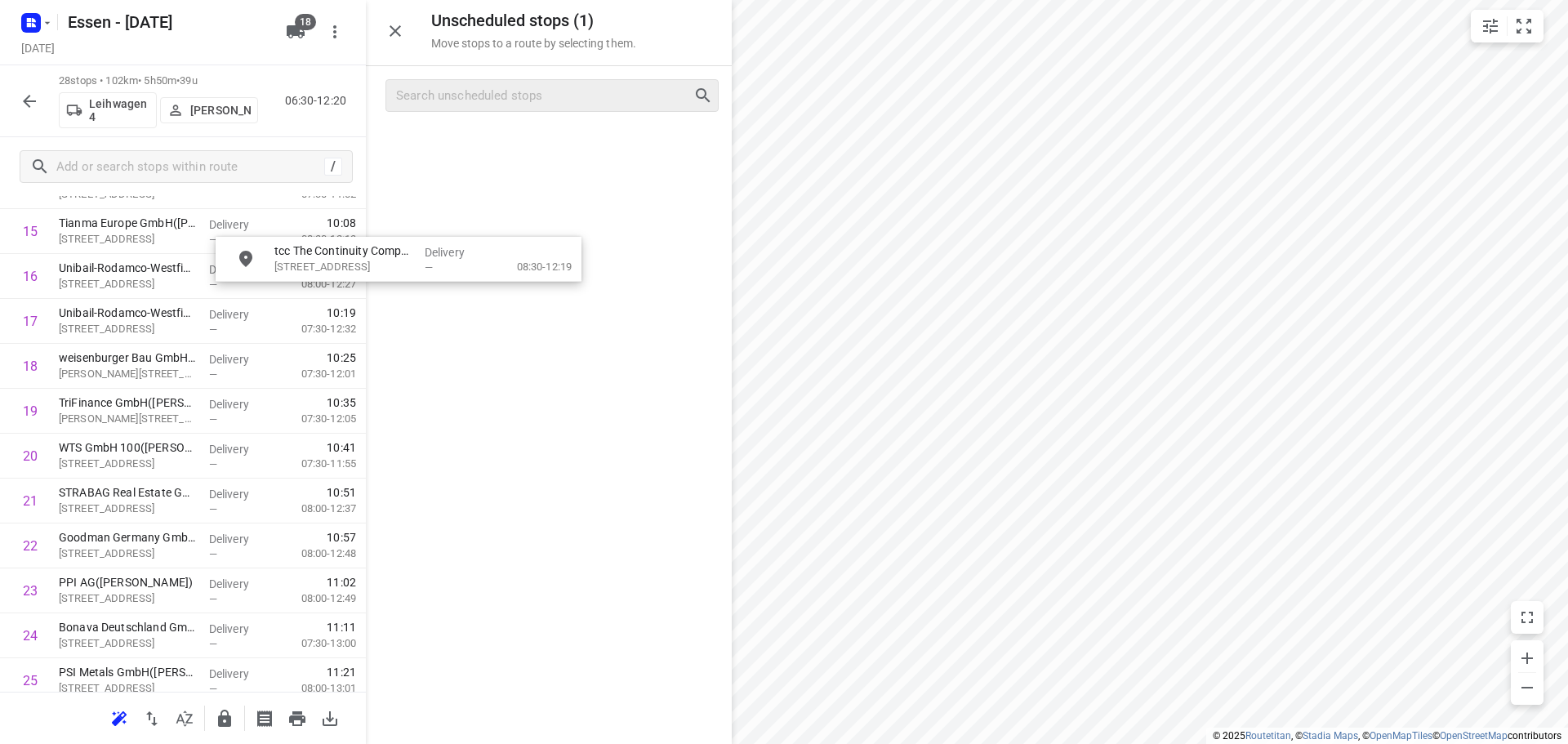
scroll to position [743, 0]
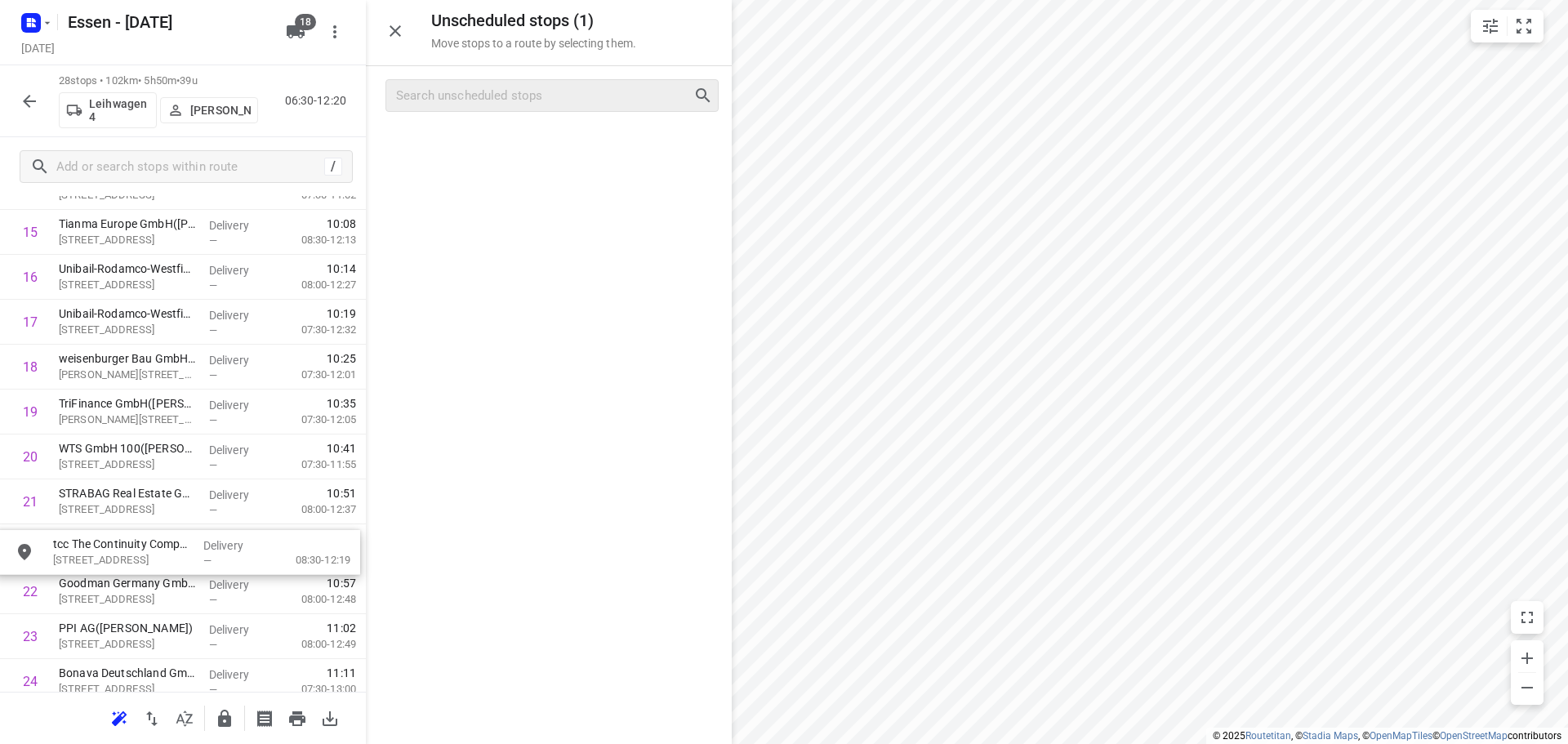
drag, startPoint x: 464, startPoint y: 158, endPoint x: 84, endPoint y: 565, distance: 556.8
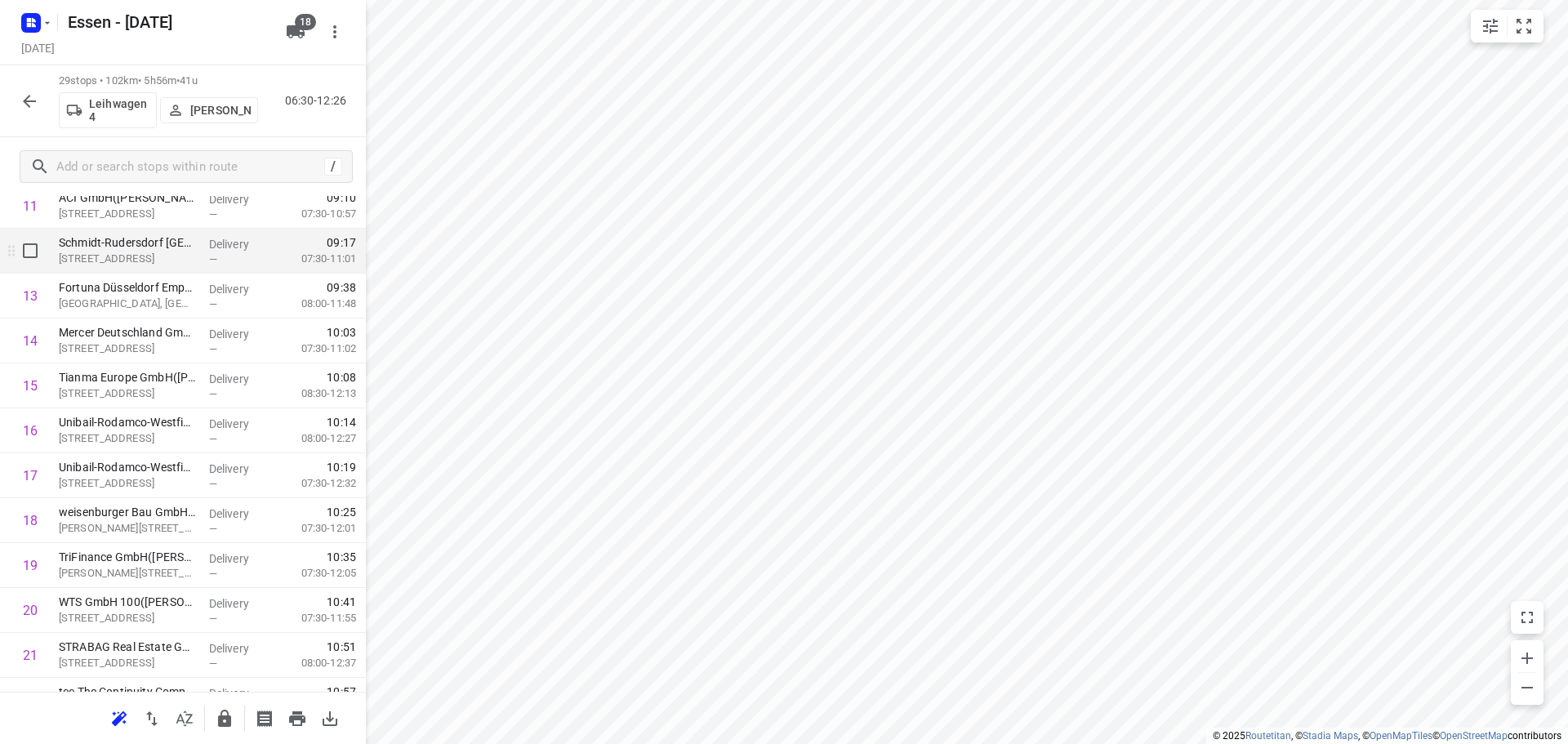
scroll to position [654, 0]
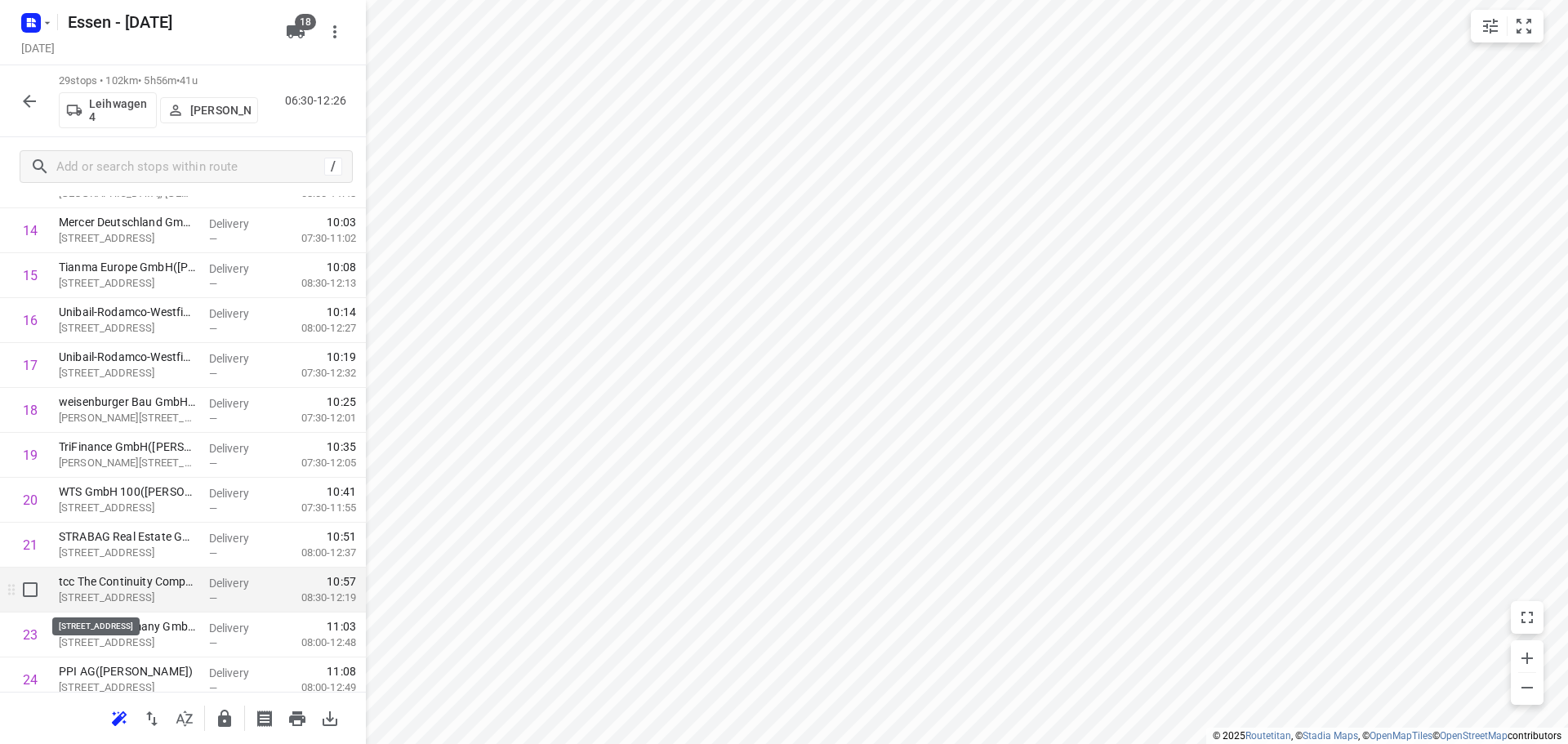
click at [143, 594] on p "Peter-Müller-Straße 16a, Düsseldorf" at bounding box center [128, 598] width 138 height 16
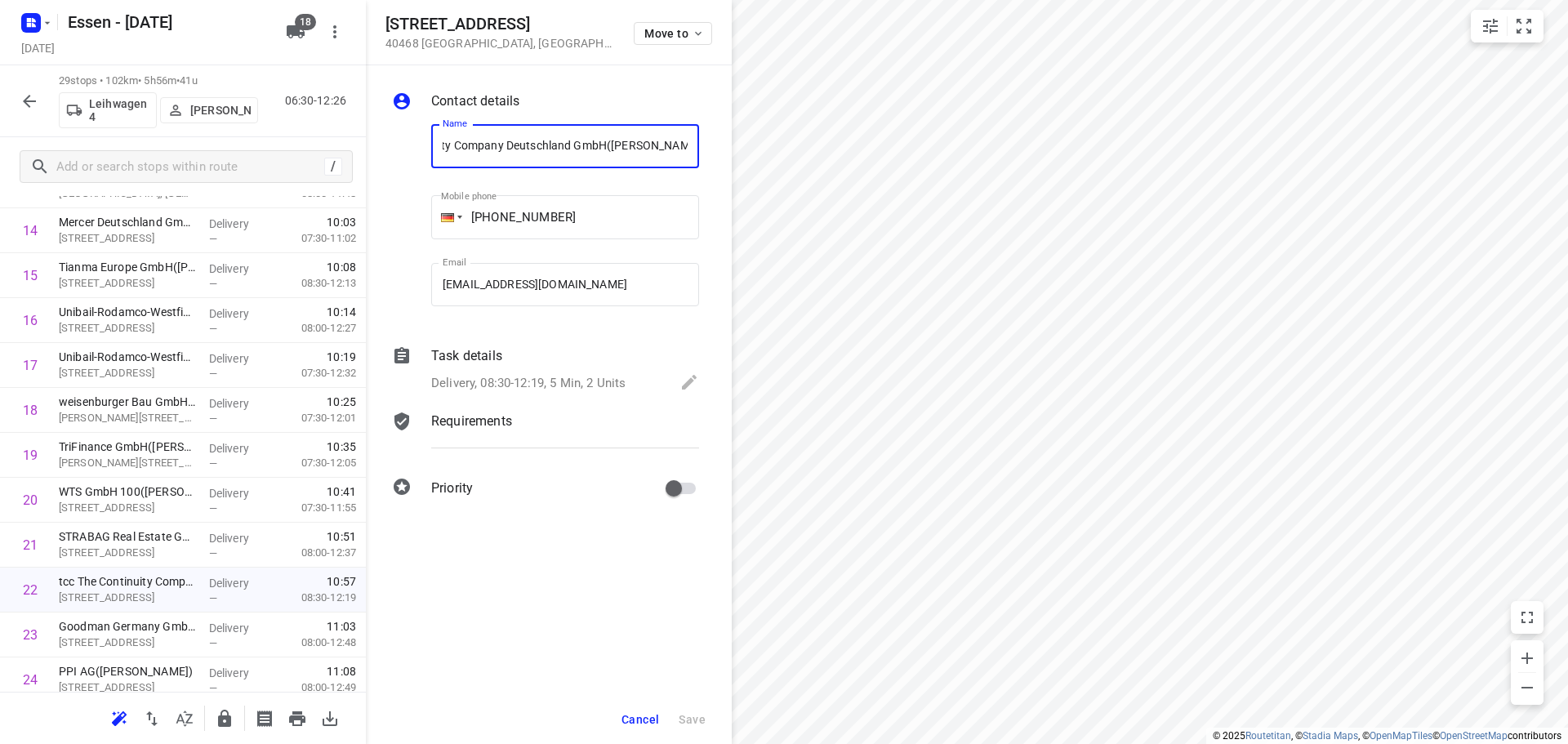
scroll to position [0, 0]
click at [28, 99] on icon "button" at bounding box center [29, 101] width 19 height 19
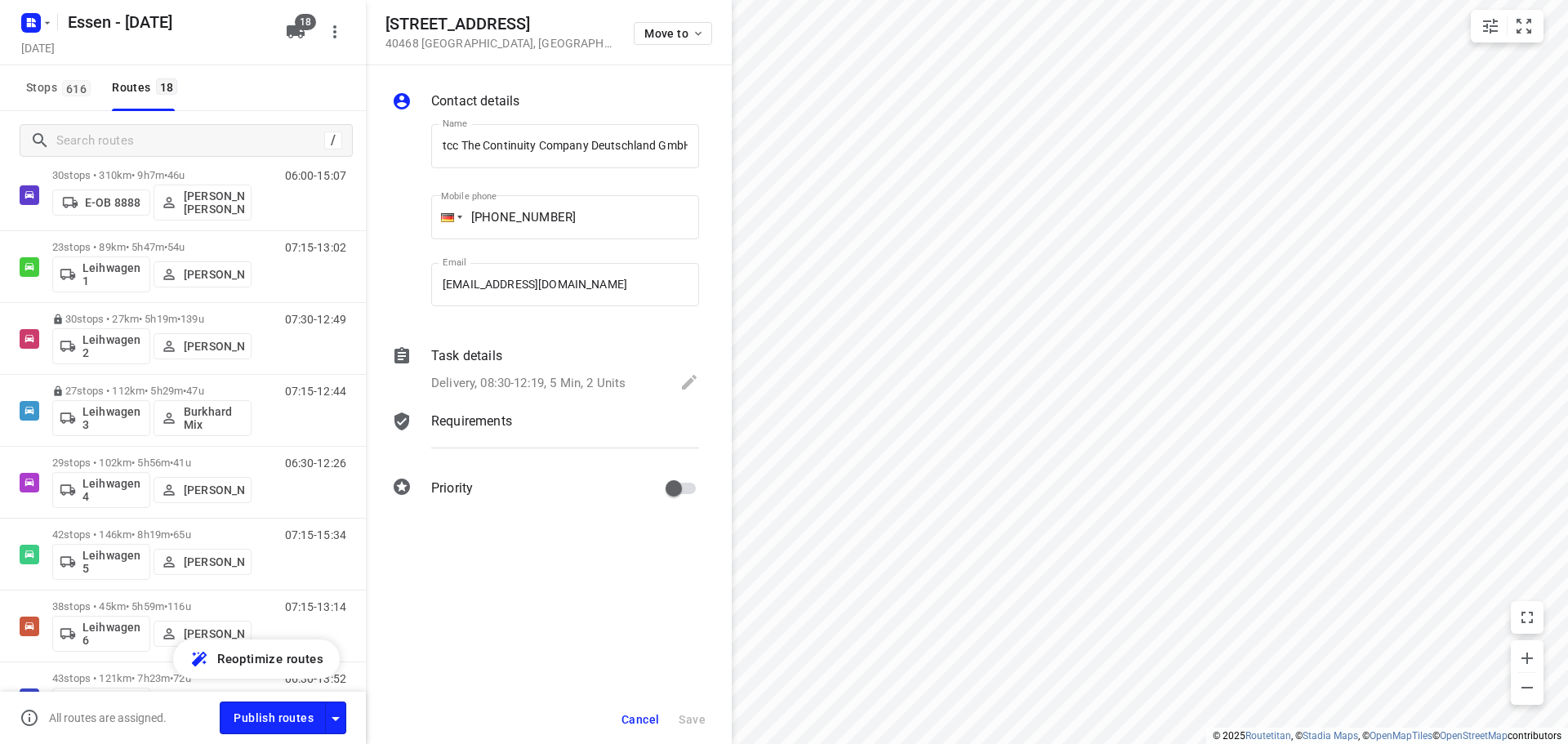
scroll to position [490, 0]
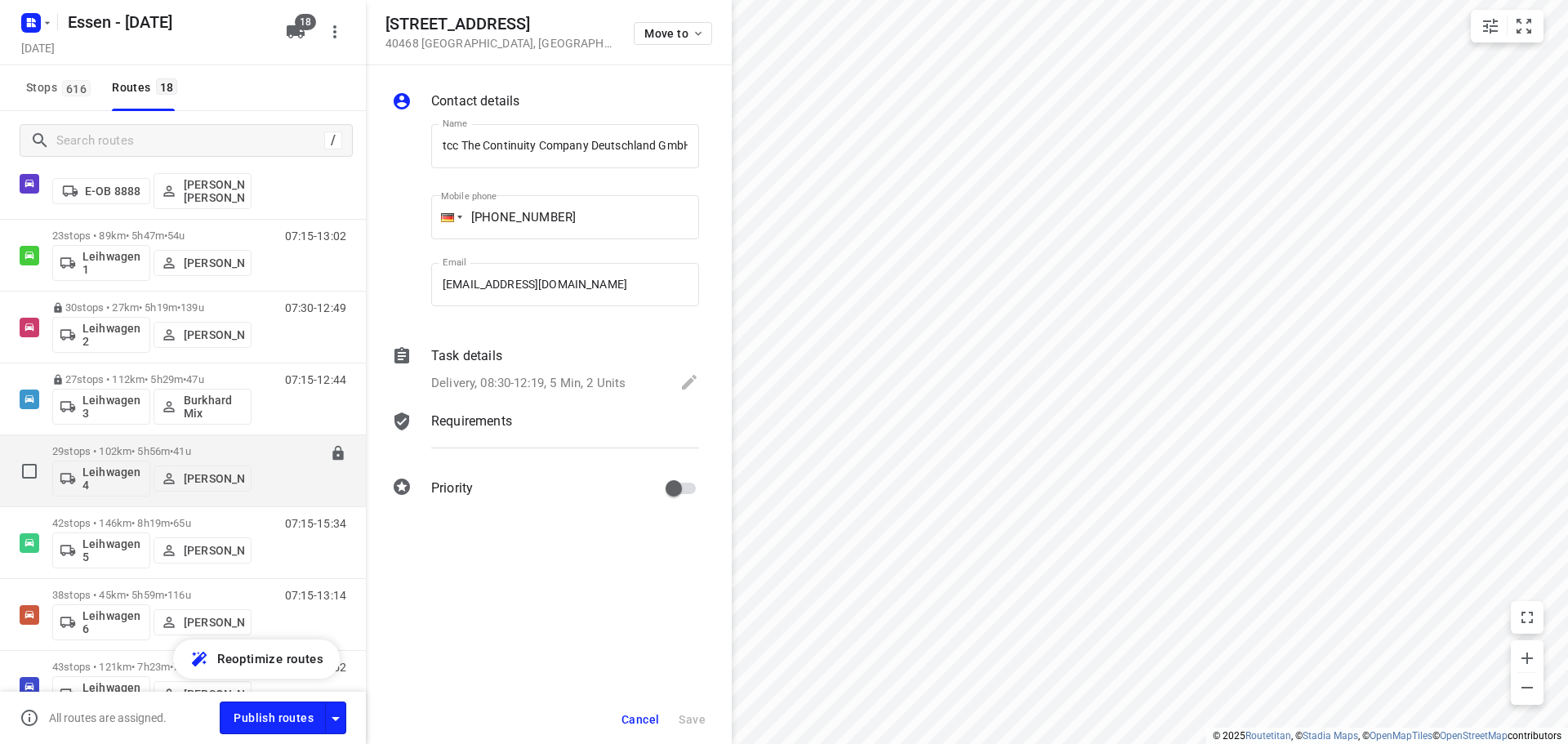
click at [160, 445] on div "29 stops • 102km • 5h56m • 41u Leihwagen 4 Sandra Stamm" at bounding box center [152, 471] width 200 height 68
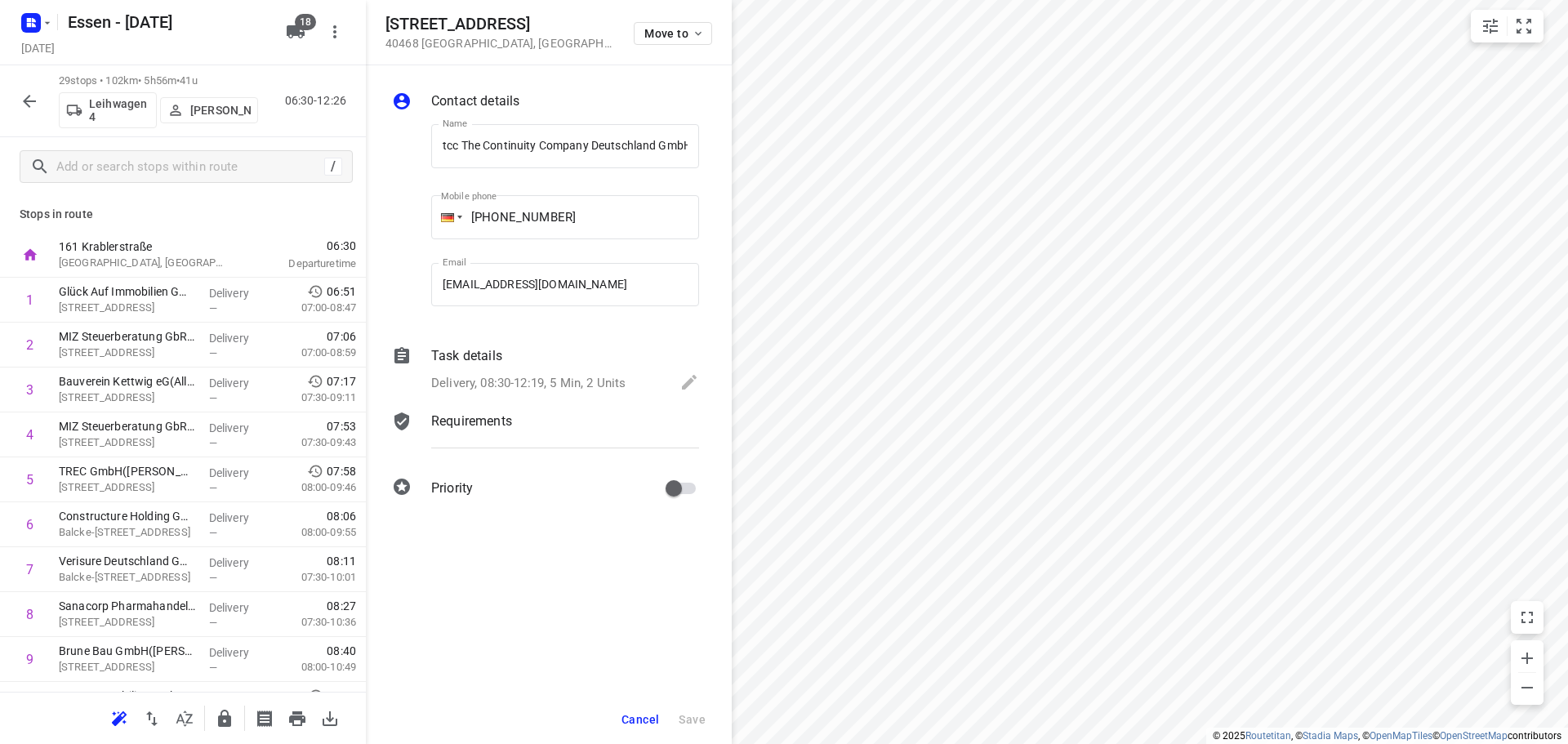
click at [643, 721] on span "Cancel" at bounding box center [640, 719] width 38 height 13
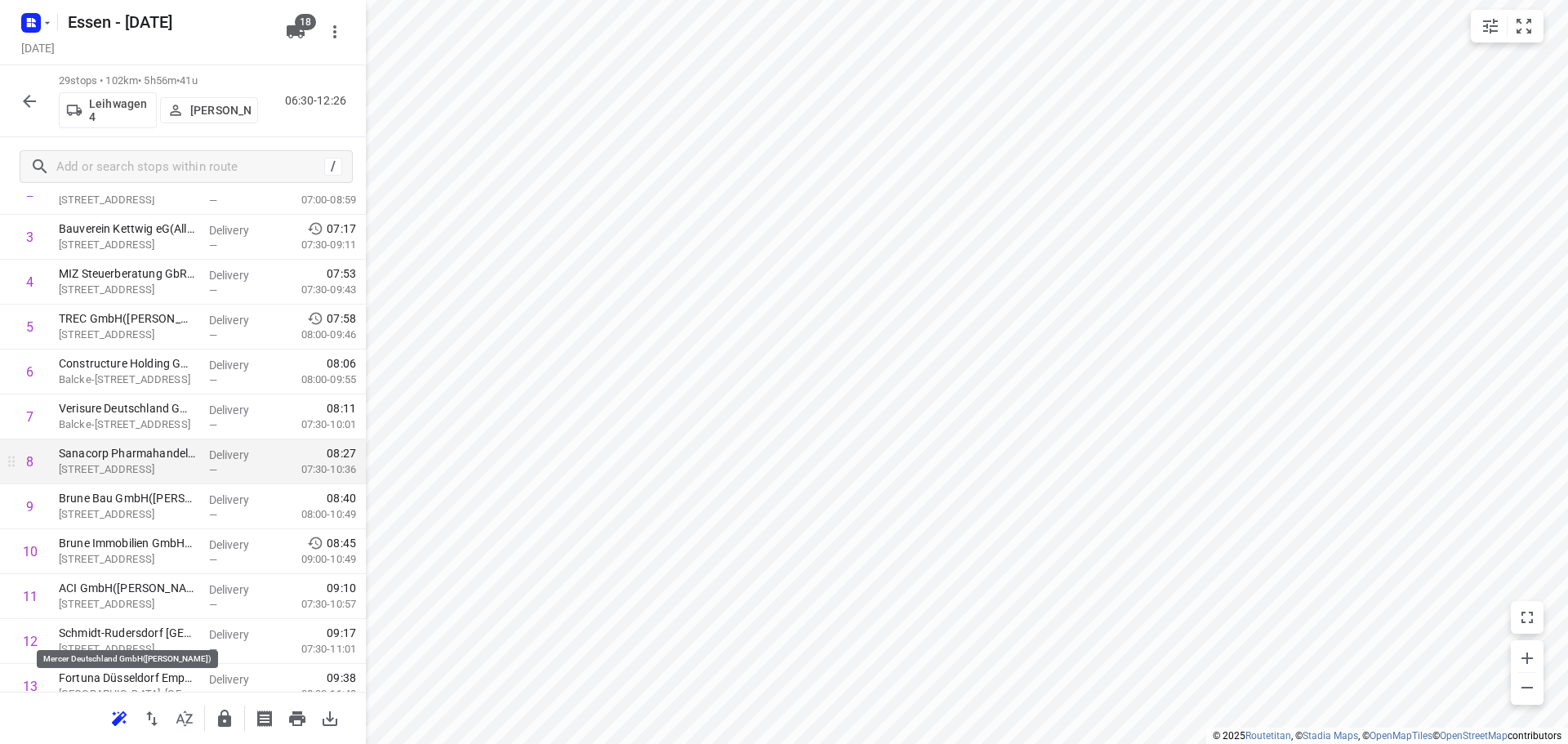
scroll to position [245, 0]
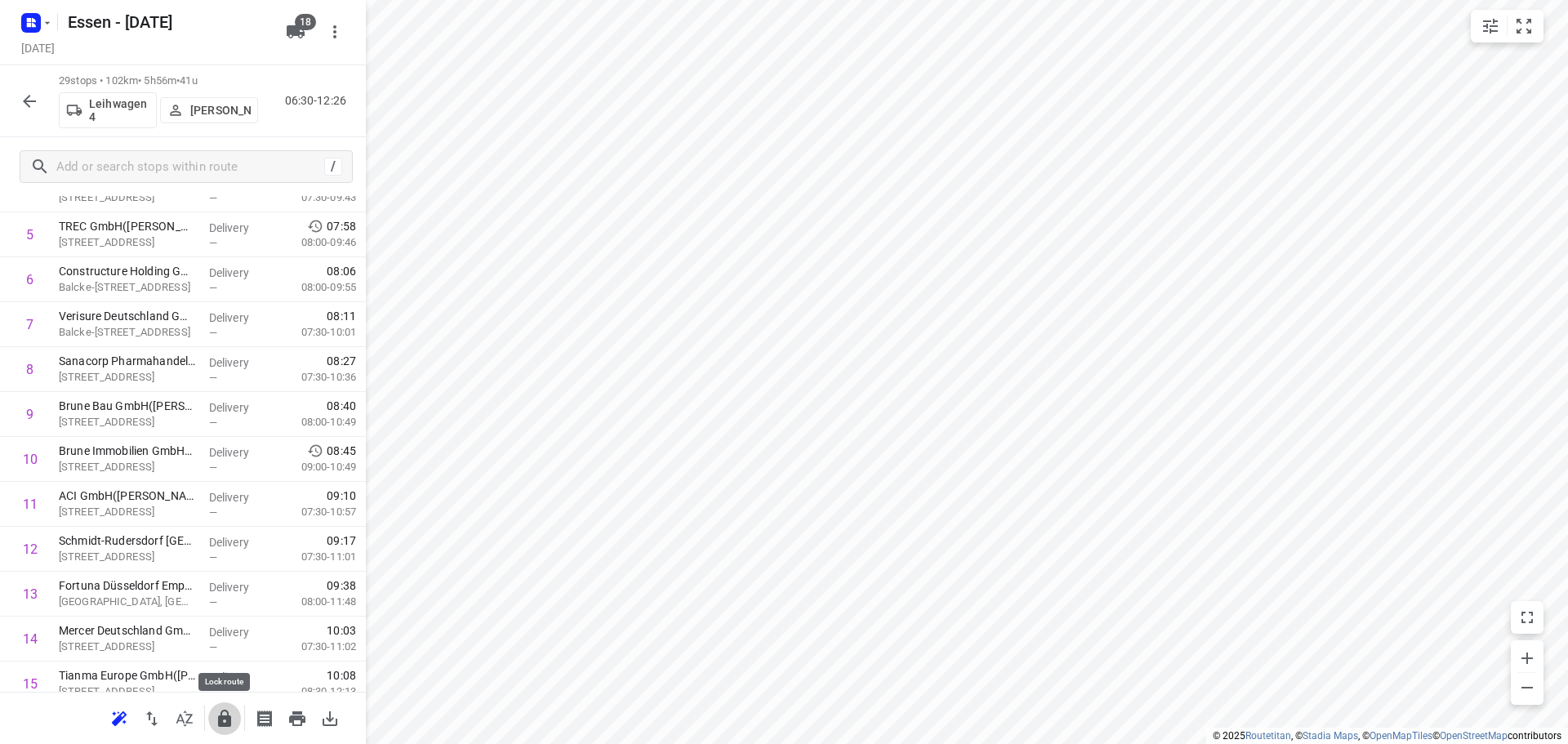
click at [221, 720] on icon "button" at bounding box center [224, 719] width 13 height 17
click at [29, 104] on icon "button" at bounding box center [29, 101] width 19 height 19
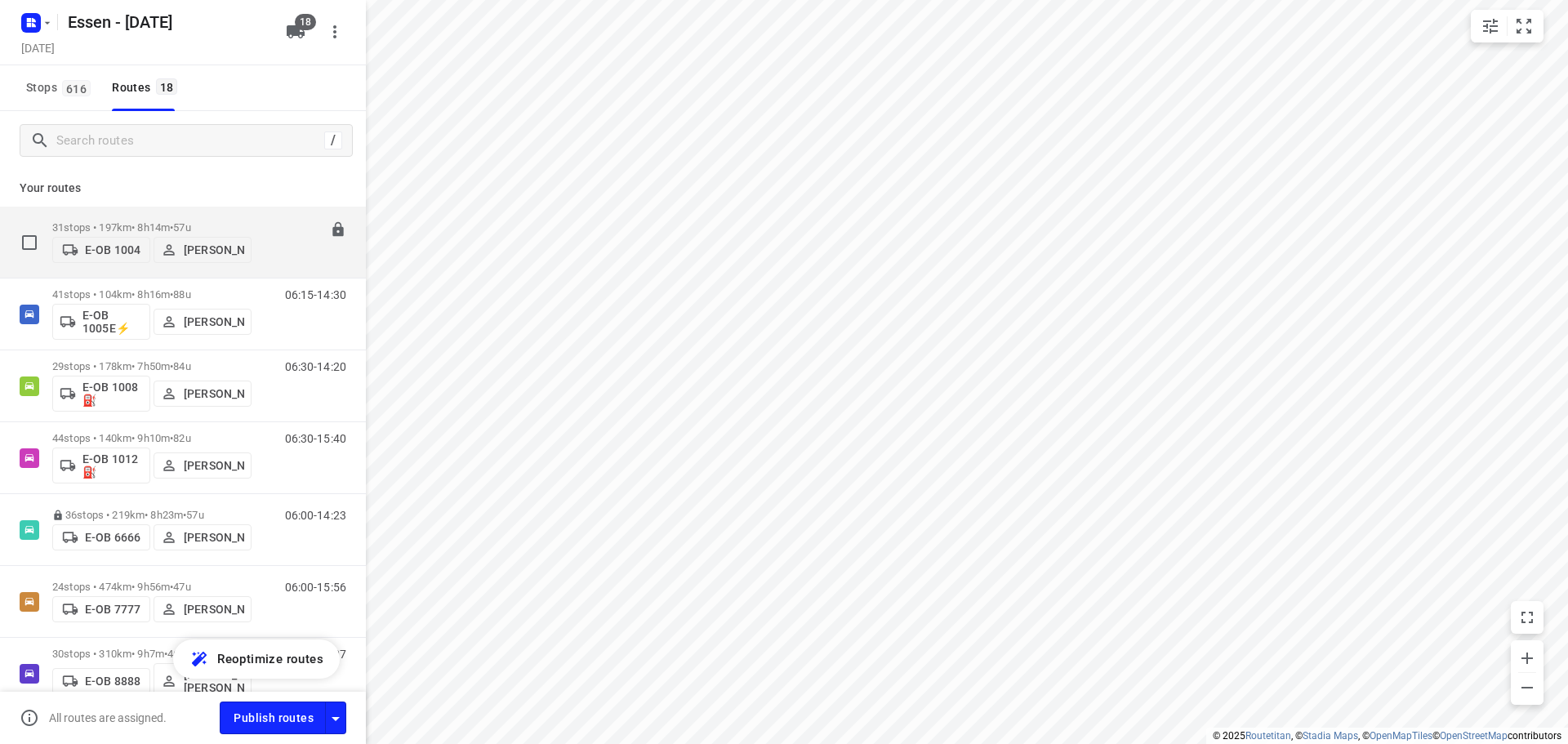
click at [190, 221] on span "57u" at bounding box center [182, 227] width 17 height 13
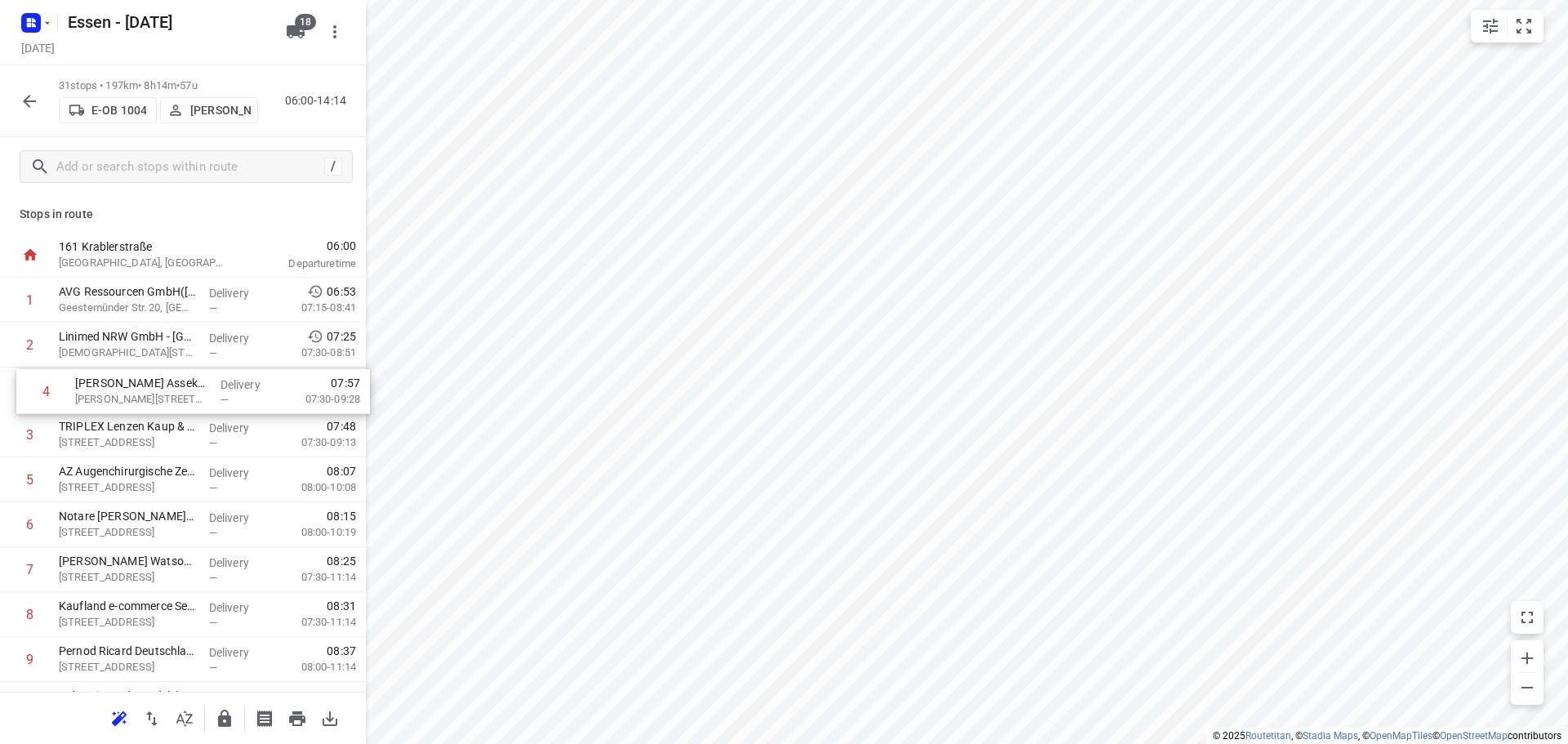
drag, startPoint x: 150, startPoint y: 428, endPoint x: 164, endPoint y: 389, distance: 41.4
drag, startPoint x: 110, startPoint y: 431, endPoint x: 115, endPoint y: 388, distance: 43.3
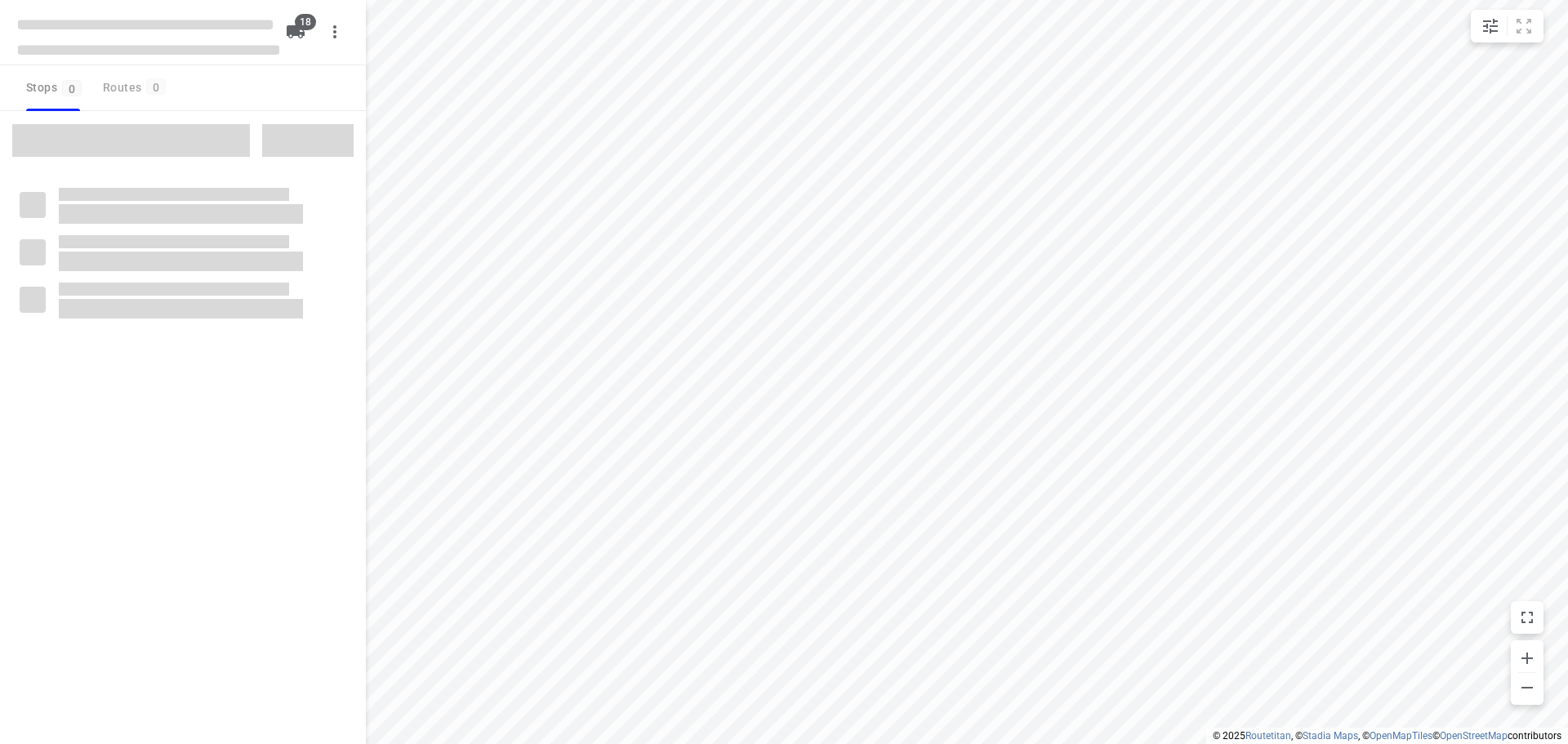
checkbox input "true"
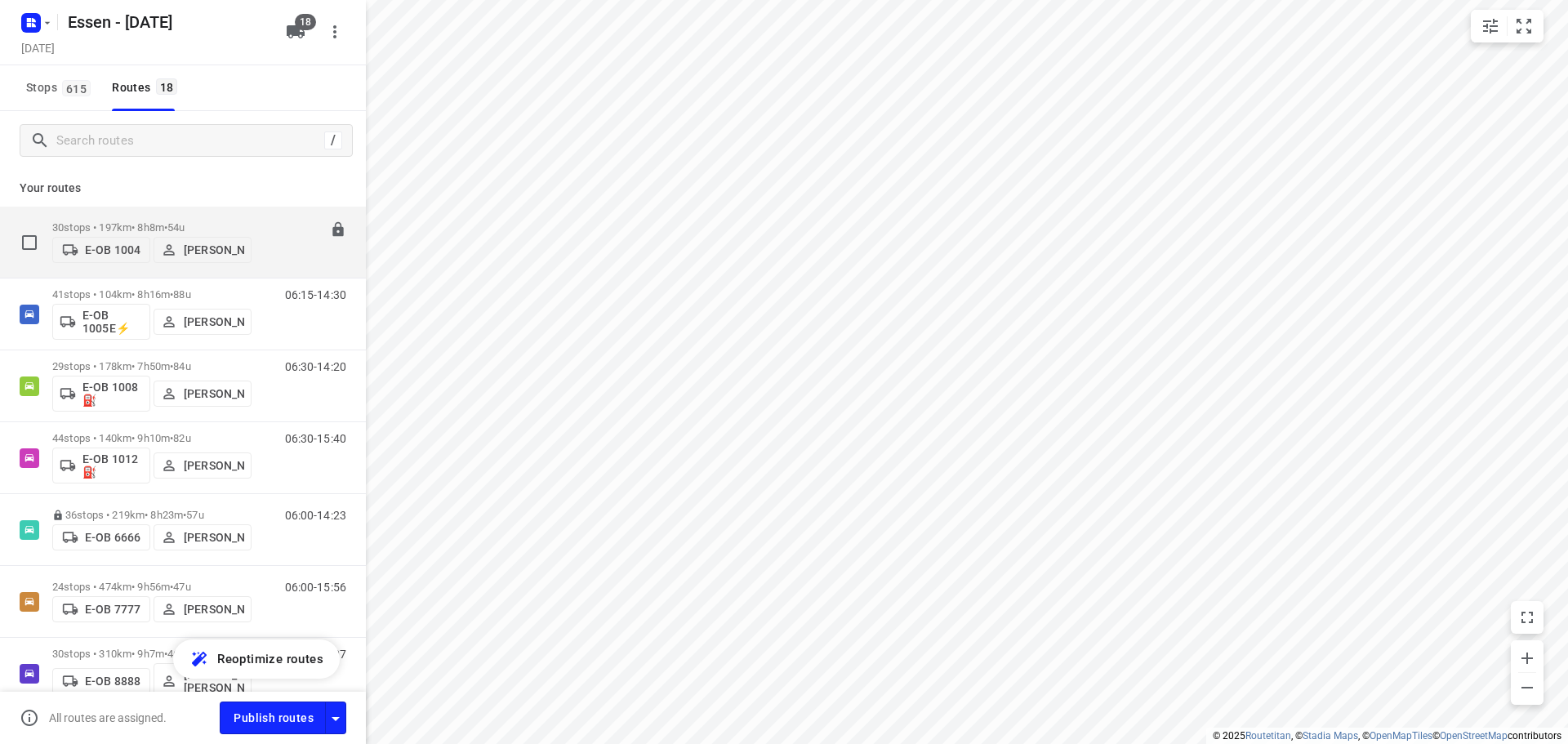
click at [128, 221] on p "30 stops • 197km • 8h8m • [DATE]" at bounding box center [152, 227] width 200 height 13
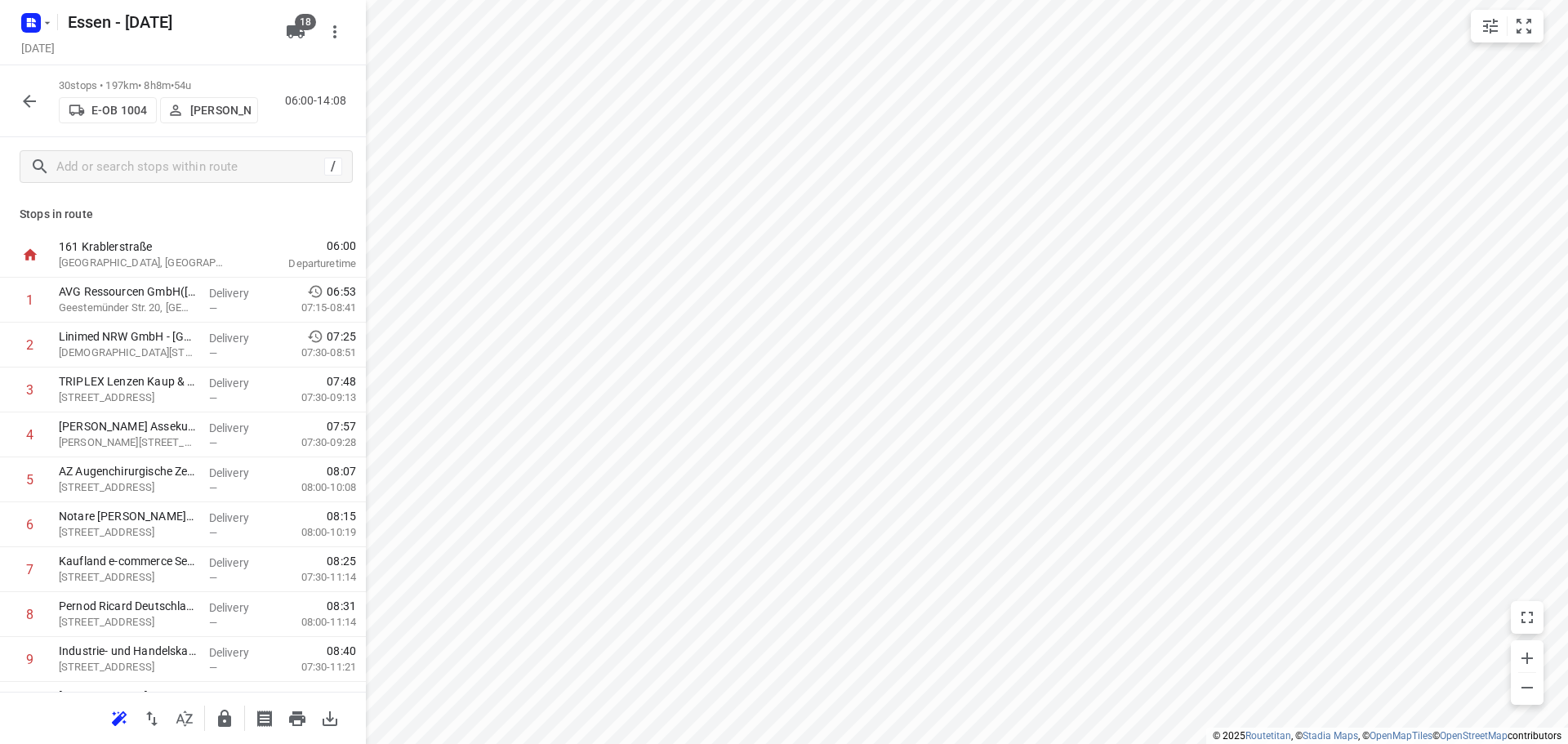
click at [357, 264] on div "i © 2025 Routetitan , © Stadia Maps , © OpenMapTiles © OpenStreetMap contributo…" at bounding box center [784, 372] width 1568 height 744
drag, startPoint x: 128, startPoint y: 442, endPoint x: 120, endPoint y: 402, distance: 40.8
drag, startPoint x: 143, startPoint y: 480, endPoint x: 146, endPoint y: 434, distance: 46.1
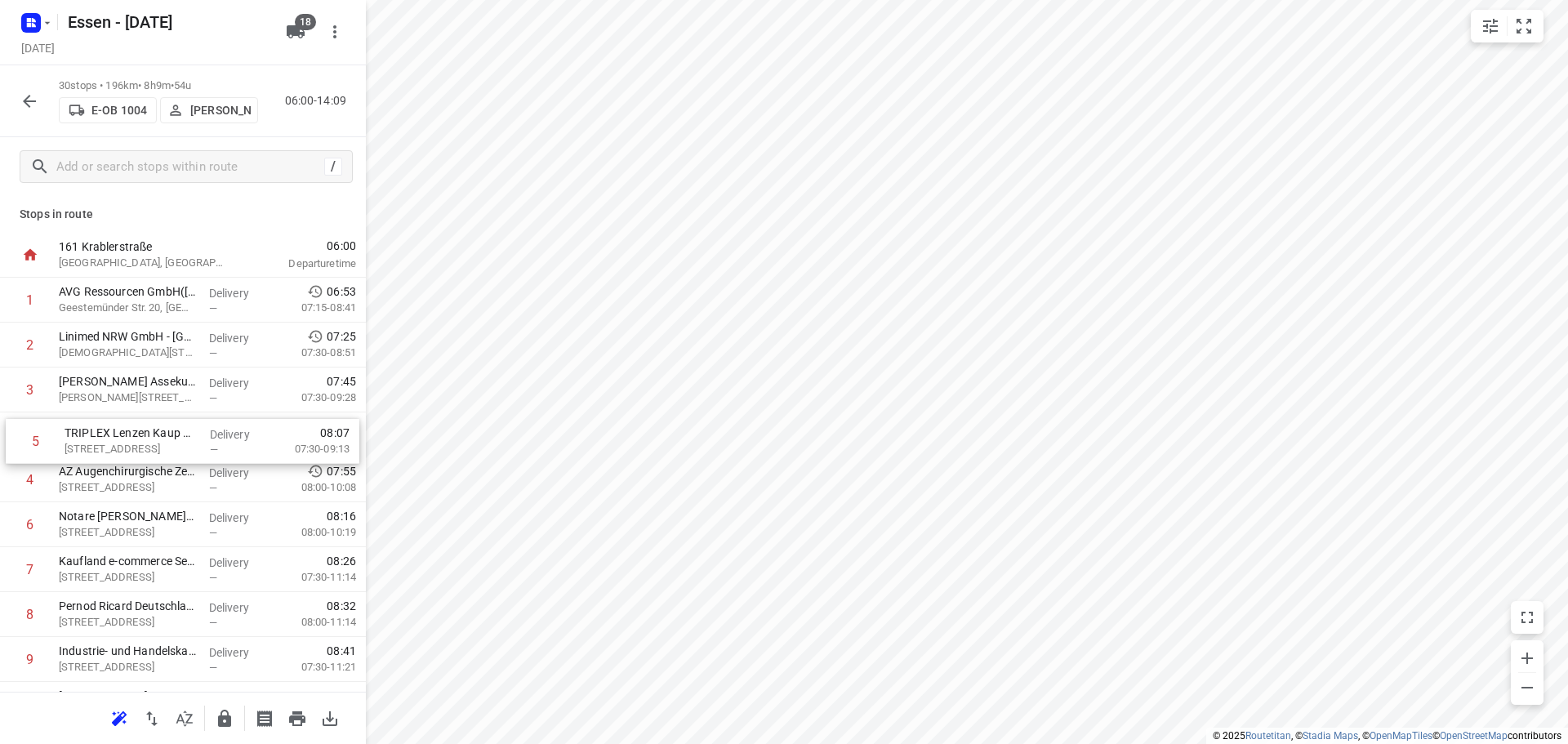
drag, startPoint x: 113, startPoint y: 474, endPoint x: 120, endPoint y: 430, distance: 44.6
drag, startPoint x: 110, startPoint y: 529, endPoint x: 117, endPoint y: 476, distance: 53.5
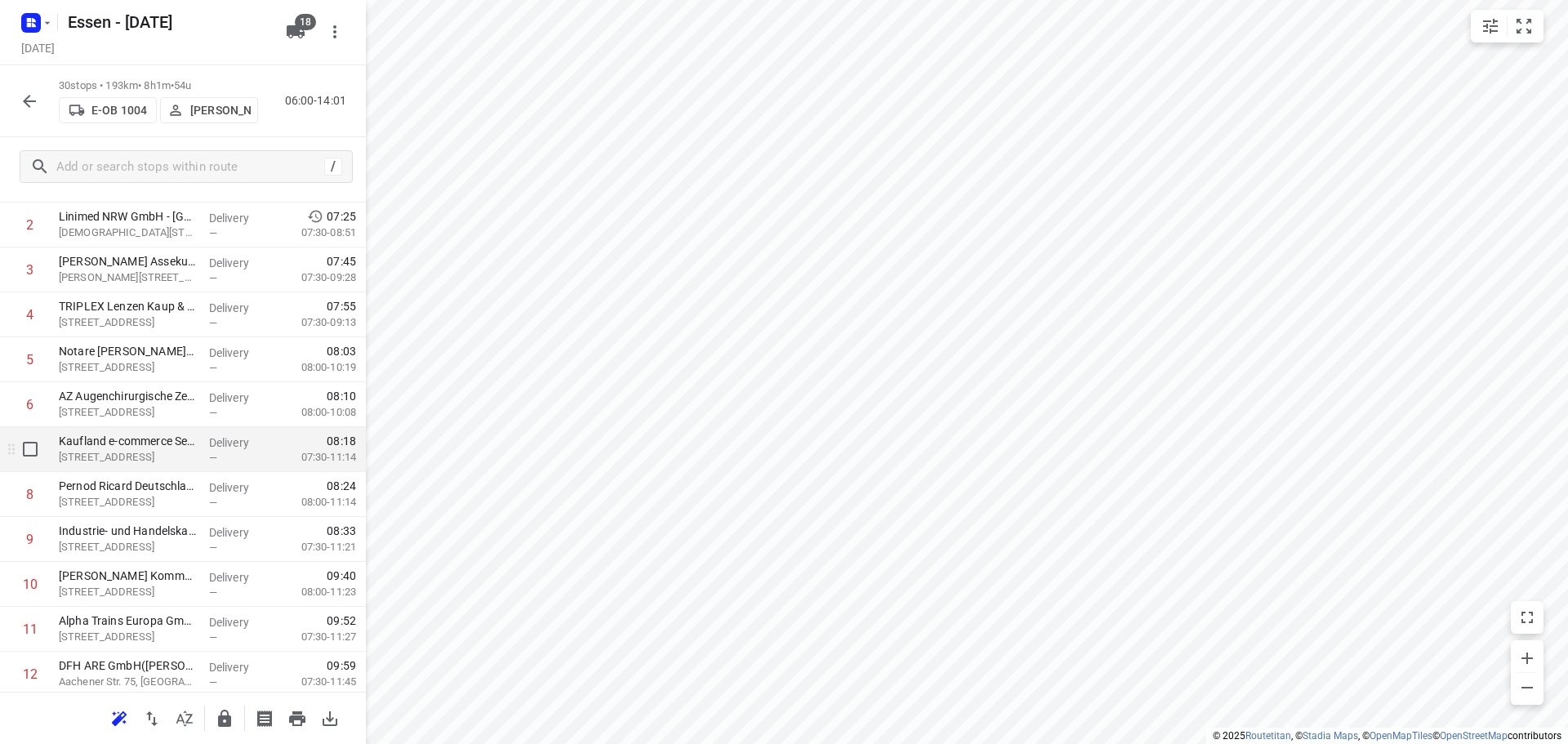
scroll to position [245, 0]
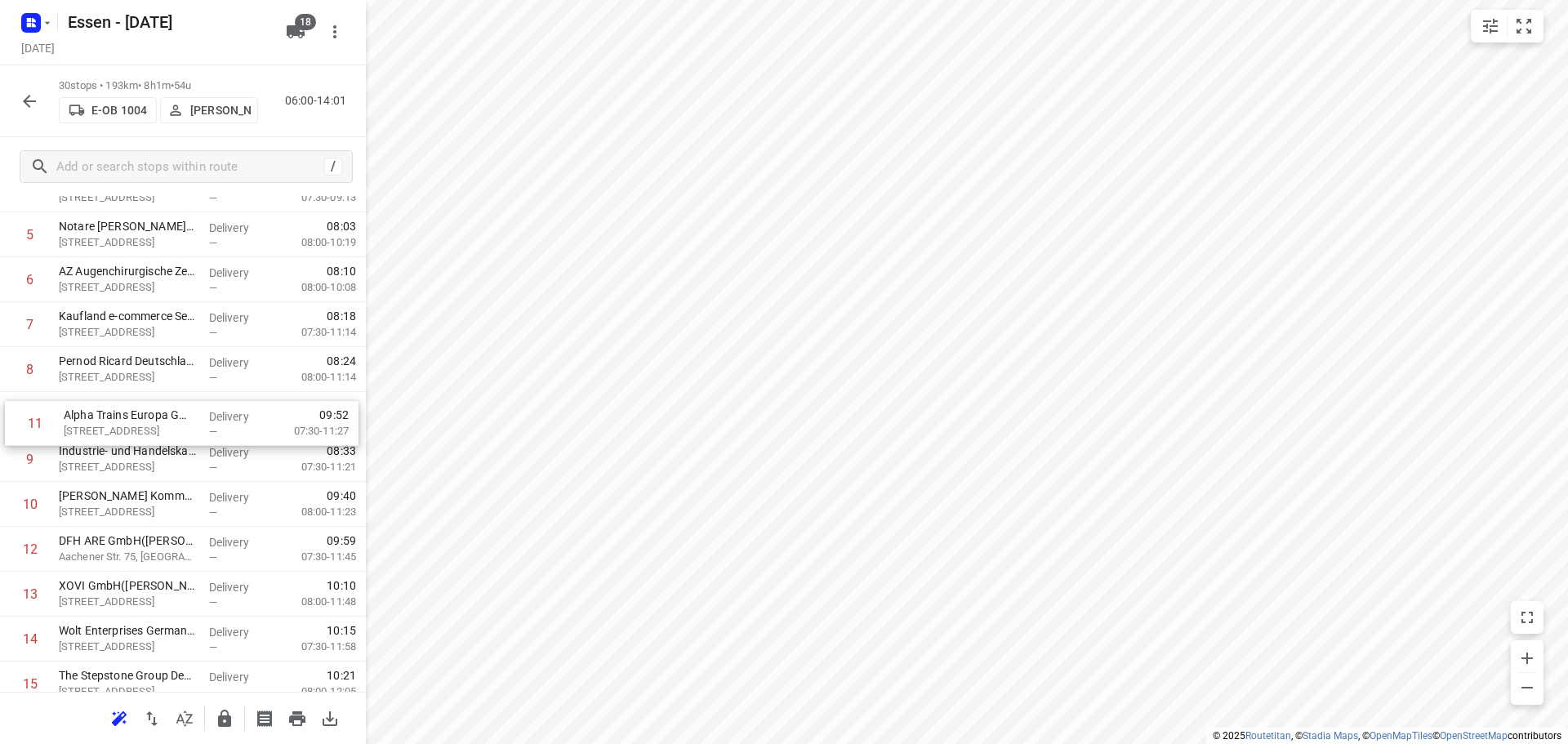
drag, startPoint x: 98, startPoint y: 511, endPoint x: 105, endPoint y: 425, distance: 86.3
click at [105, 425] on div "1 AVG Ressourcen GmbH([PERSON_NAME]) Geestemünder Str. 20, Köln Delivery — 06:5…" at bounding box center [183, 706] width 366 height 1348
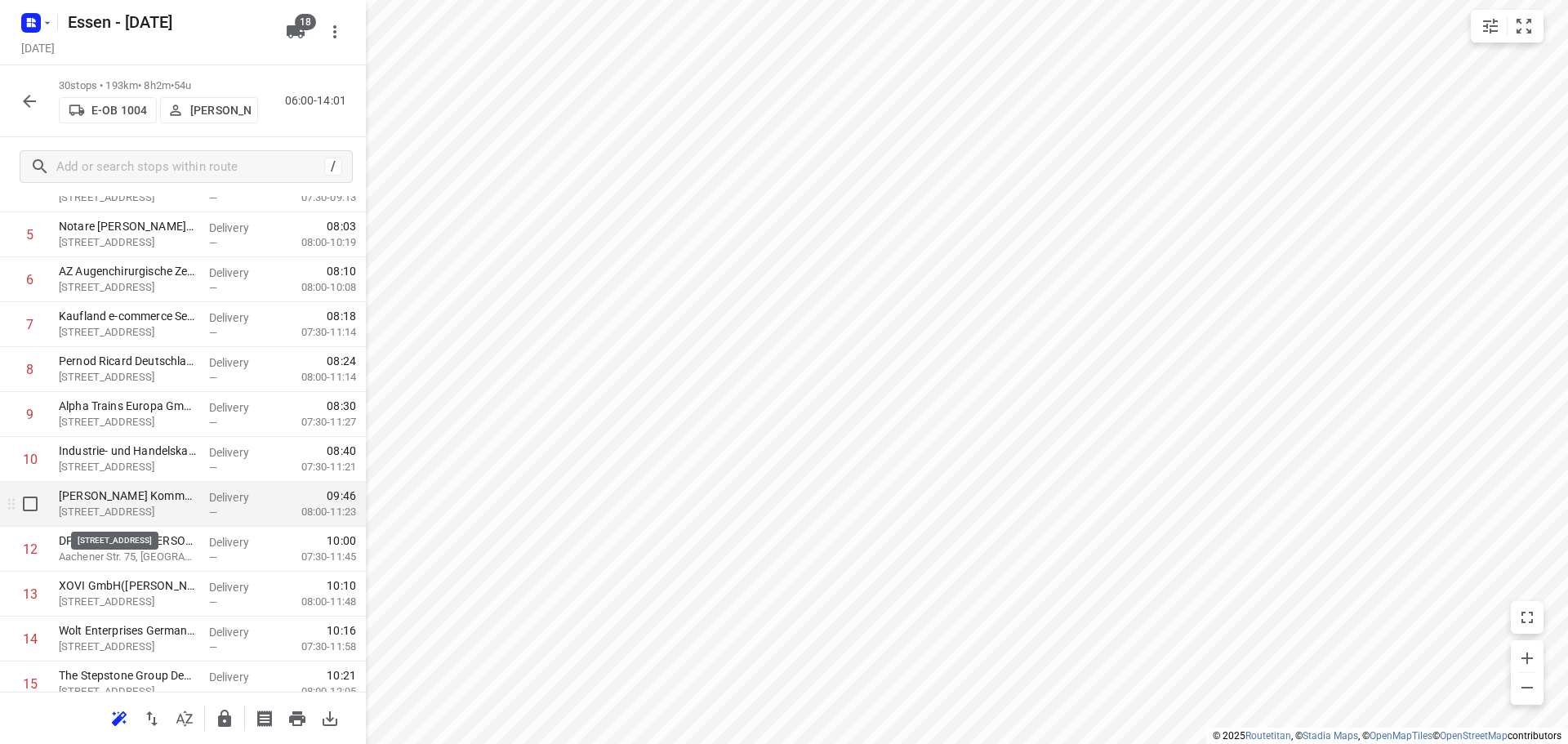
click at [122, 508] on p "[STREET_ADDRESS]" at bounding box center [128, 512] width 138 height 16
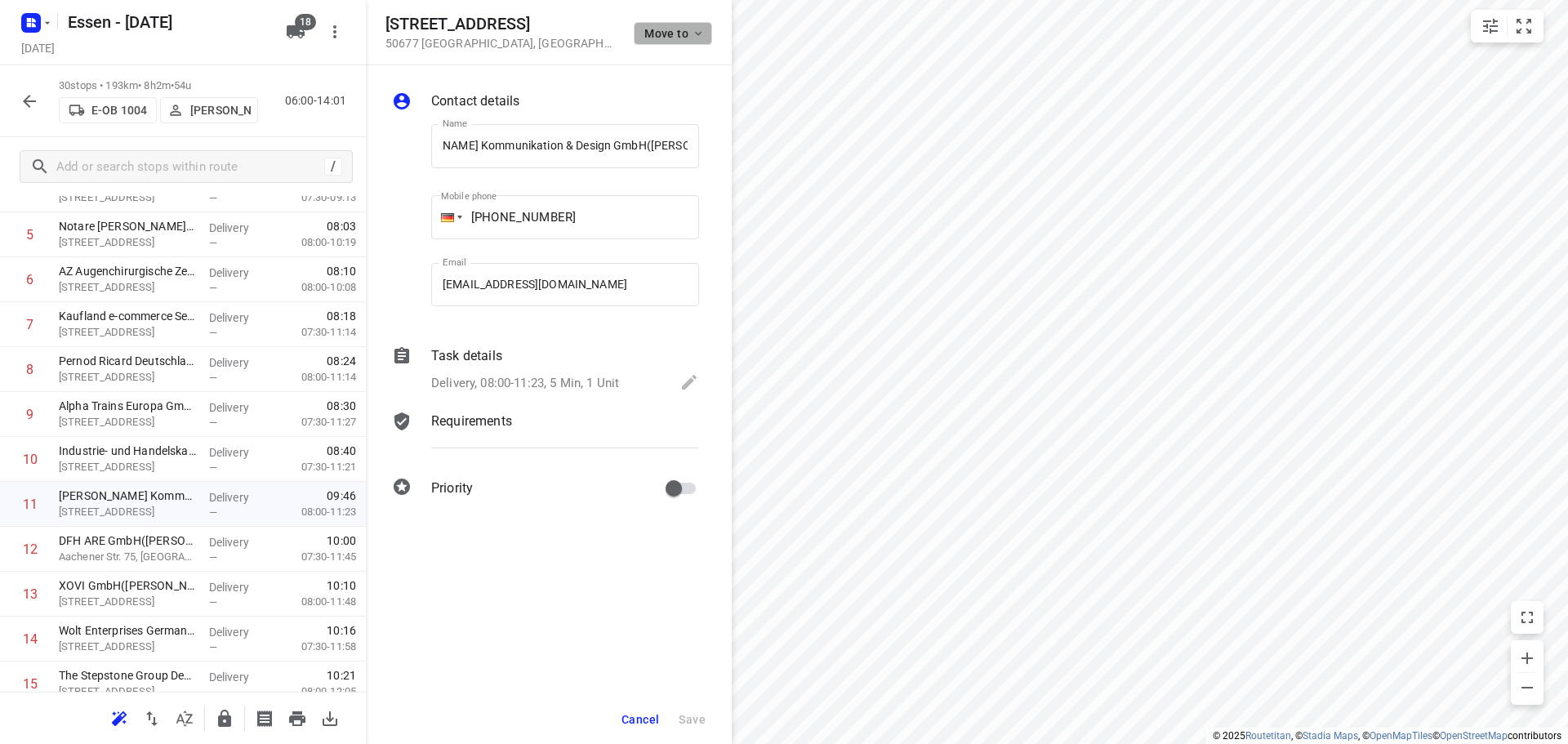
scroll to position [0, 0]
click at [703, 38] on icon "button" at bounding box center [697, 33] width 13 height 13
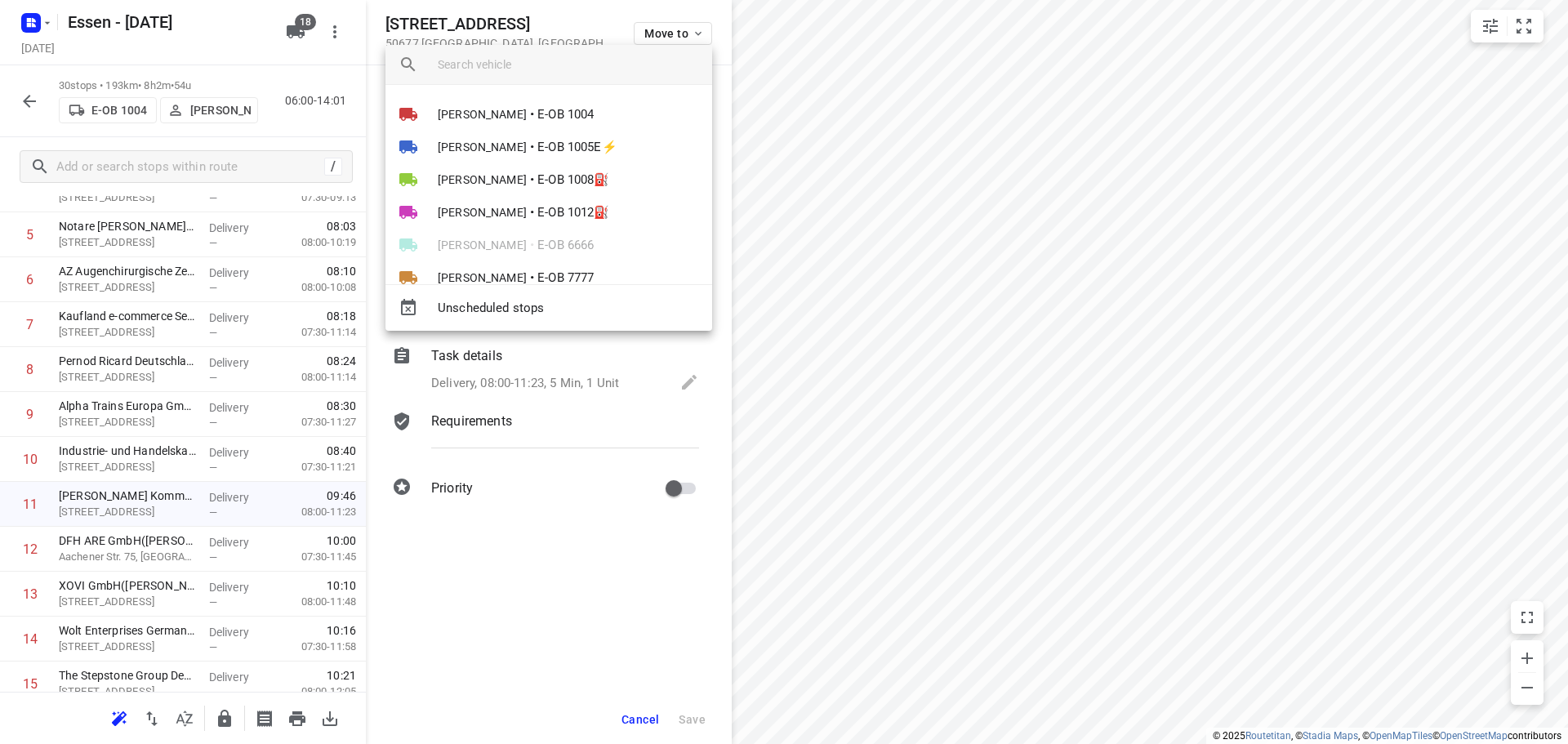
click at [581, 25] on div at bounding box center [784, 372] width 1568 height 744
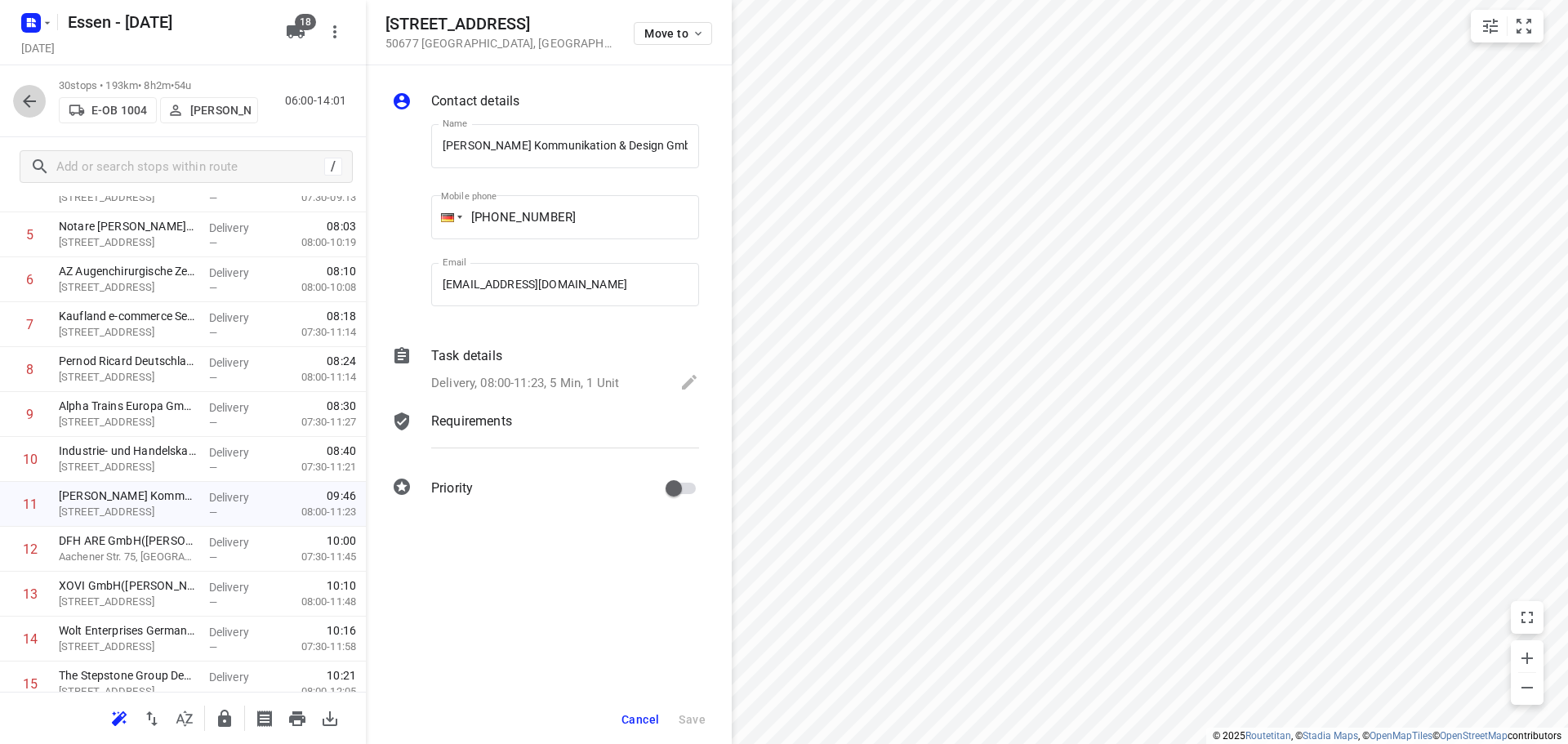
click at [23, 102] on icon "button" at bounding box center [29, 101] width 19 height 19
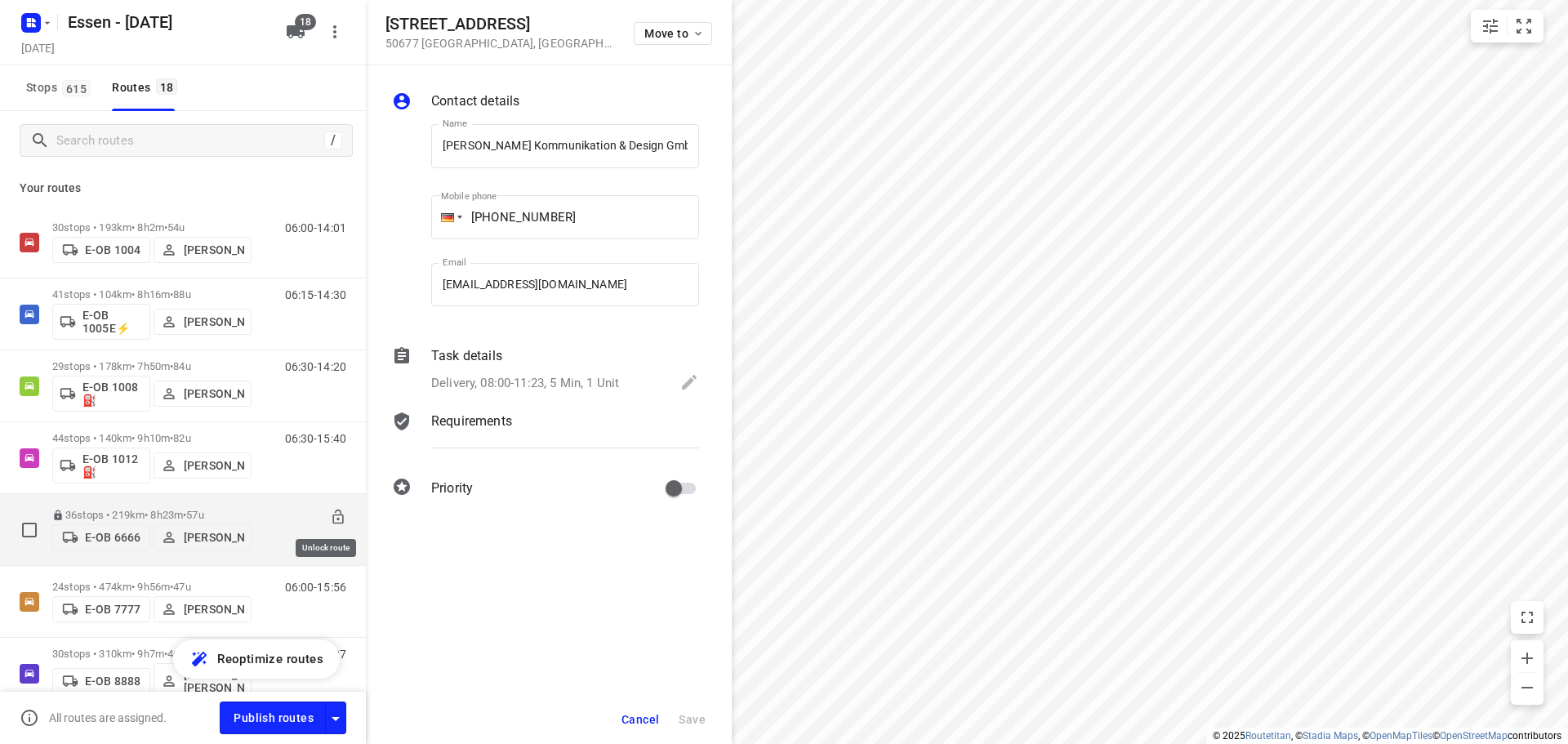
click at [330, 516] on icon at bounding box center [338, 516] width 16 height 16
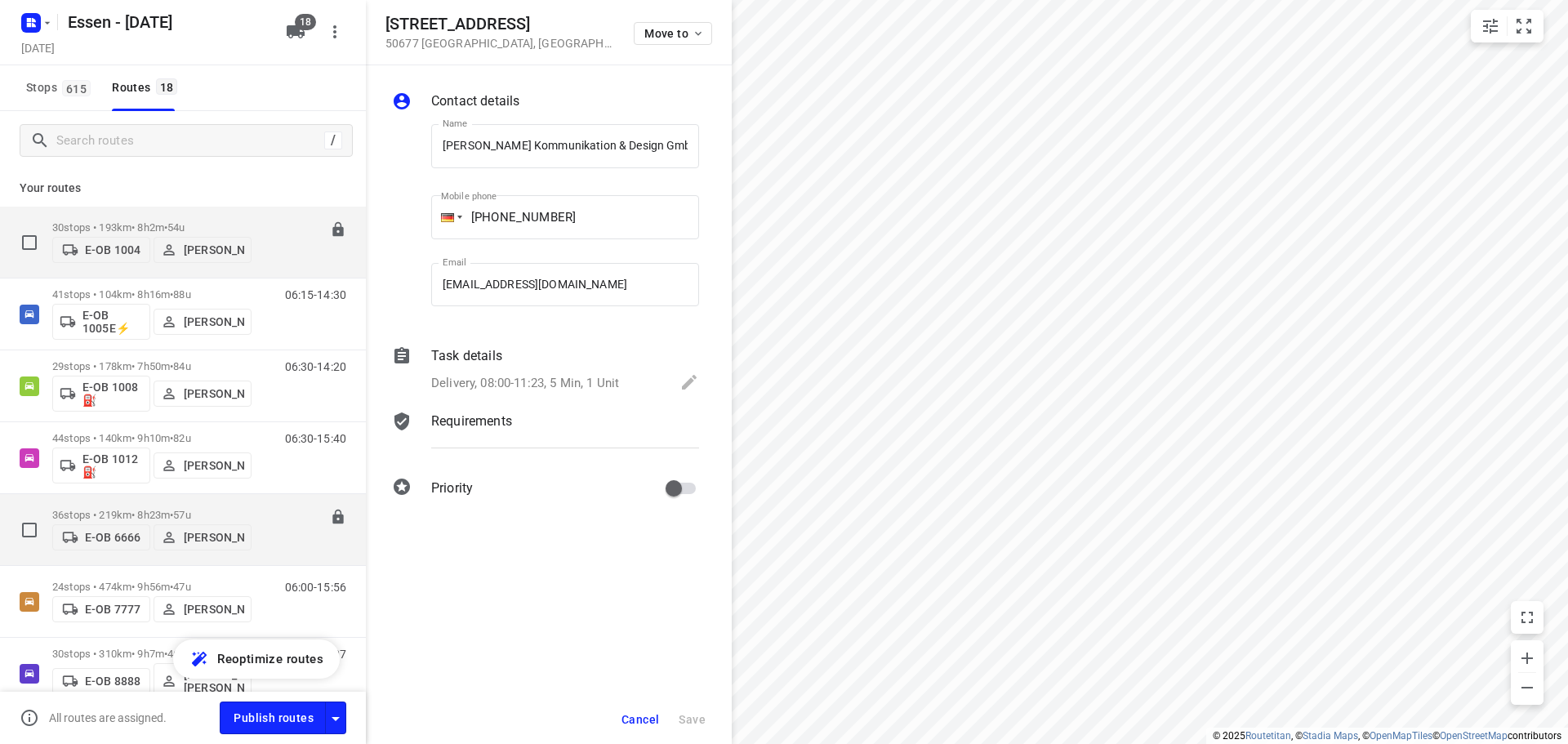
click at [167, 225] on p "30 stops • 193km • 8h2m • [DATE]" at bounding box center [152, 227] width 200 height 13
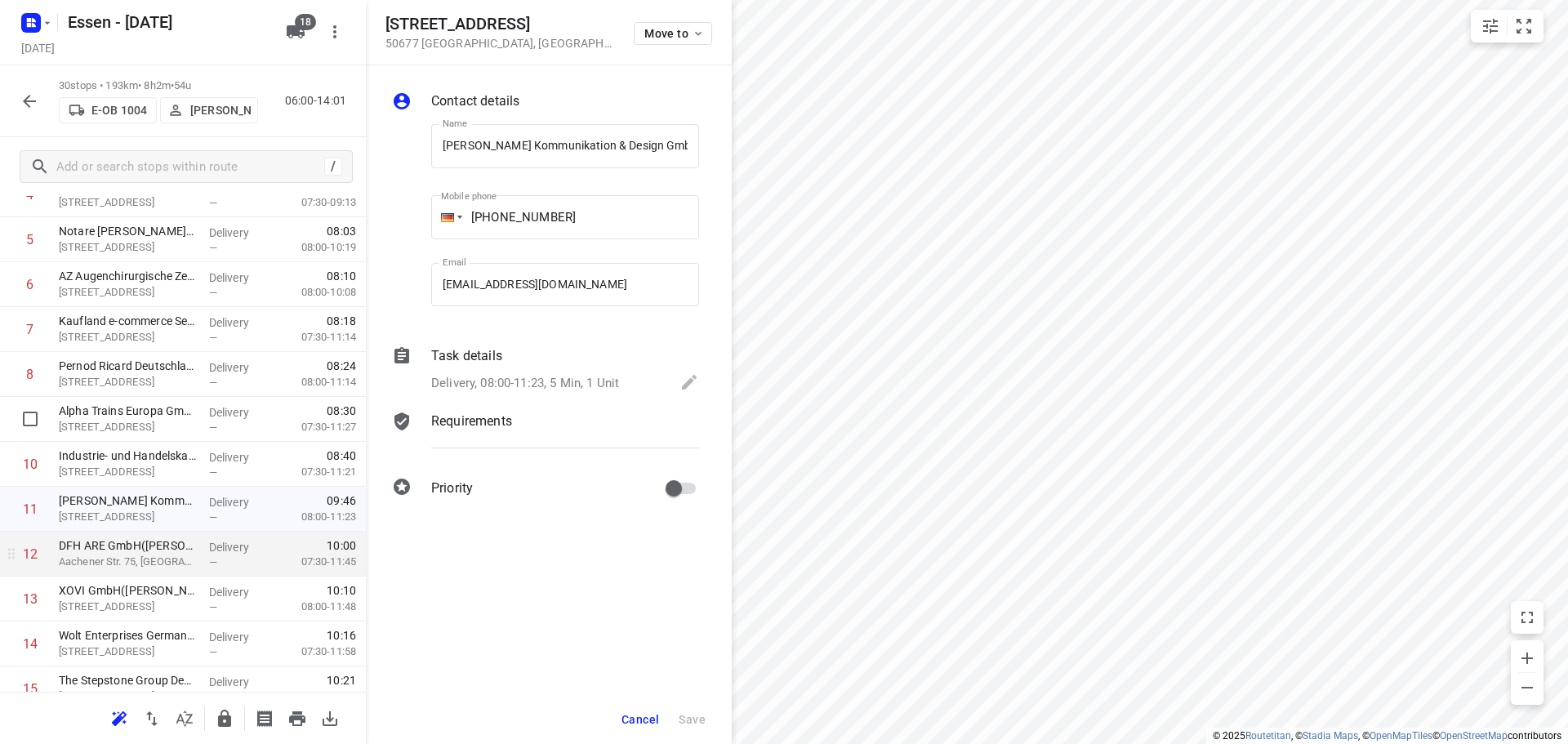
scroll to position [245, 0]
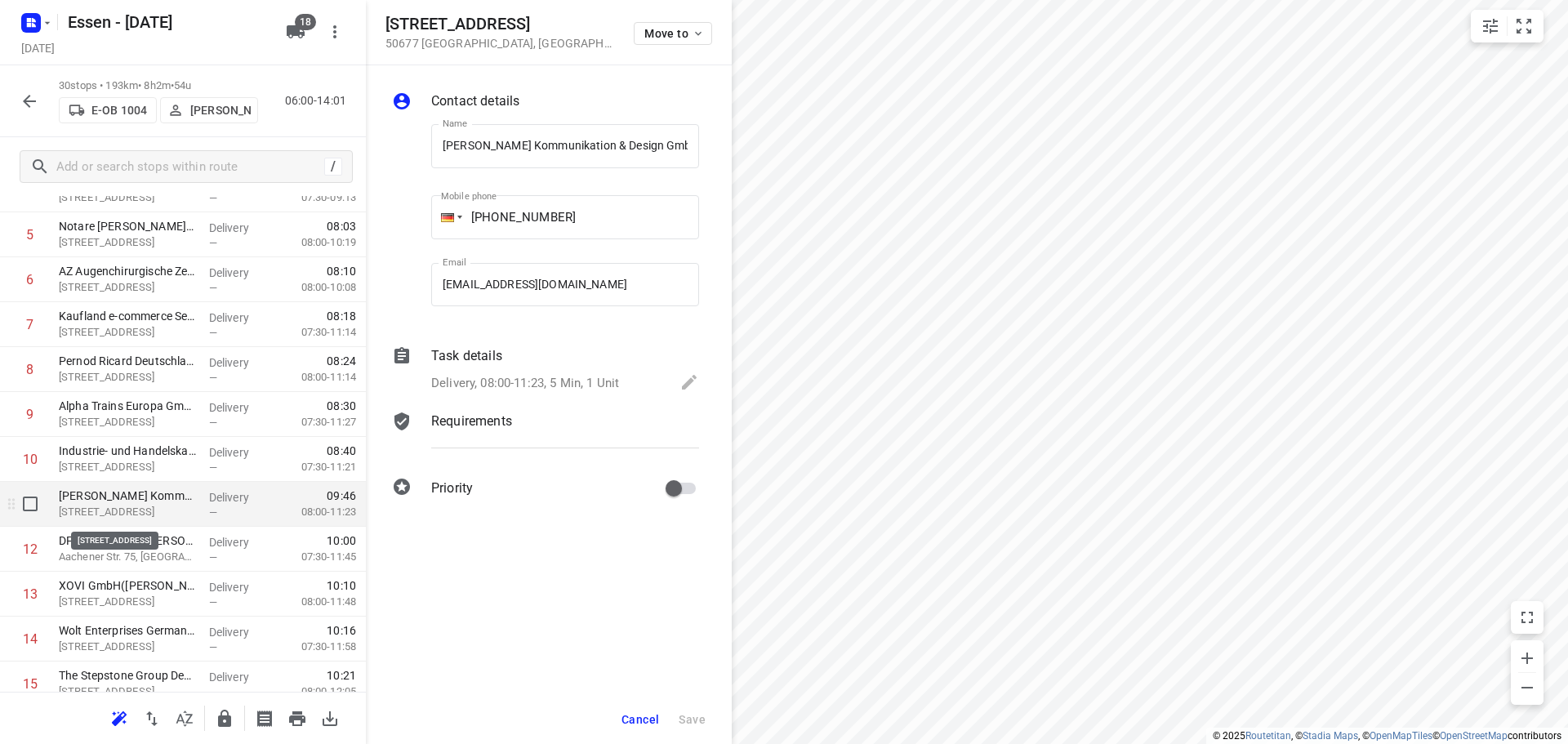
click at [128, 506] on p "[STREET_ADDRESS]" at bounding box center [128, 512] width 138 height 16
click at [134, 501] on p "[PERSON_NAME] Kommunikation & Design GmbH([PERSON_NAME])" at bounding box center [128, 495] width 138 height 16
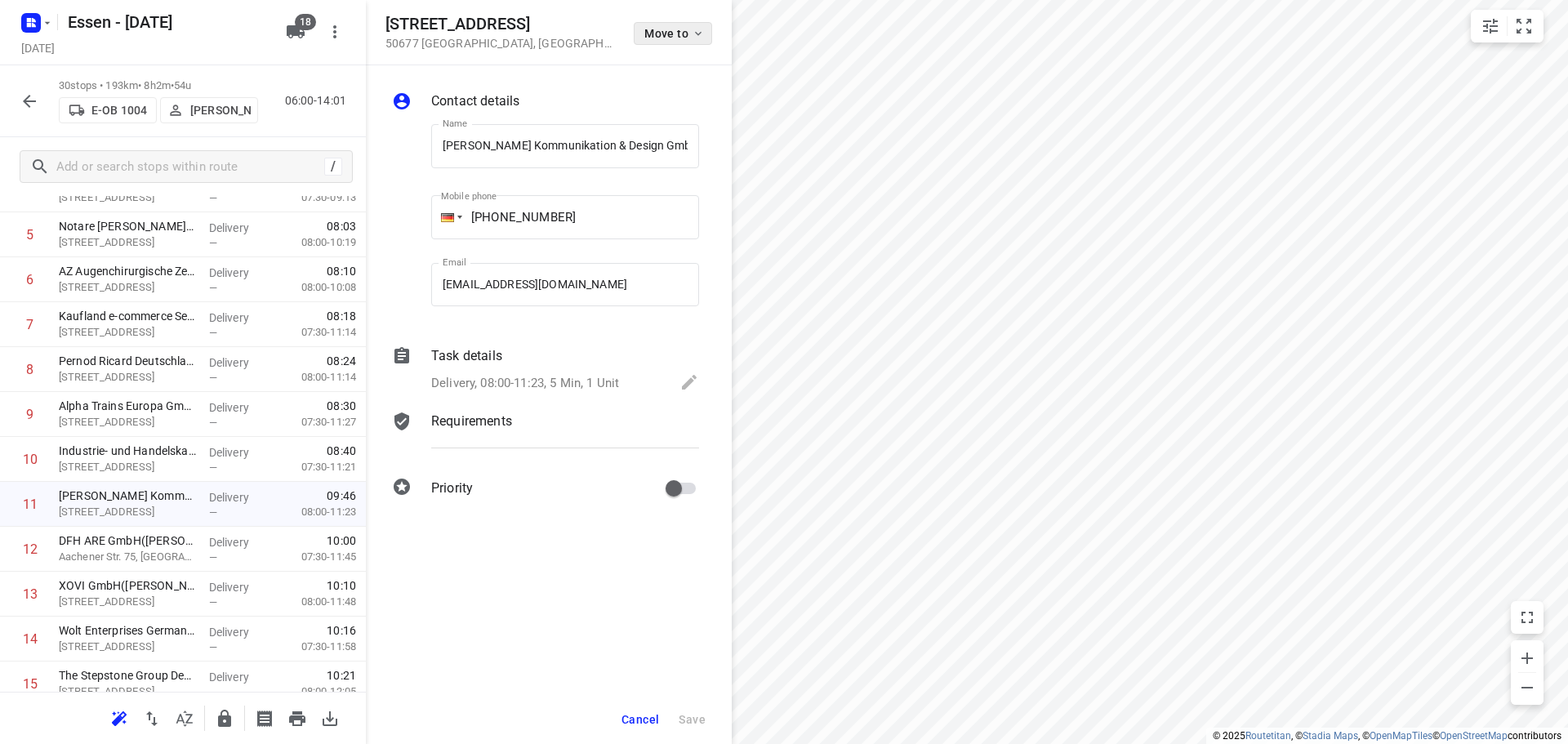
click at [685, 32] on span "Move to" at bounding box center [674, 33] width 60 height 13
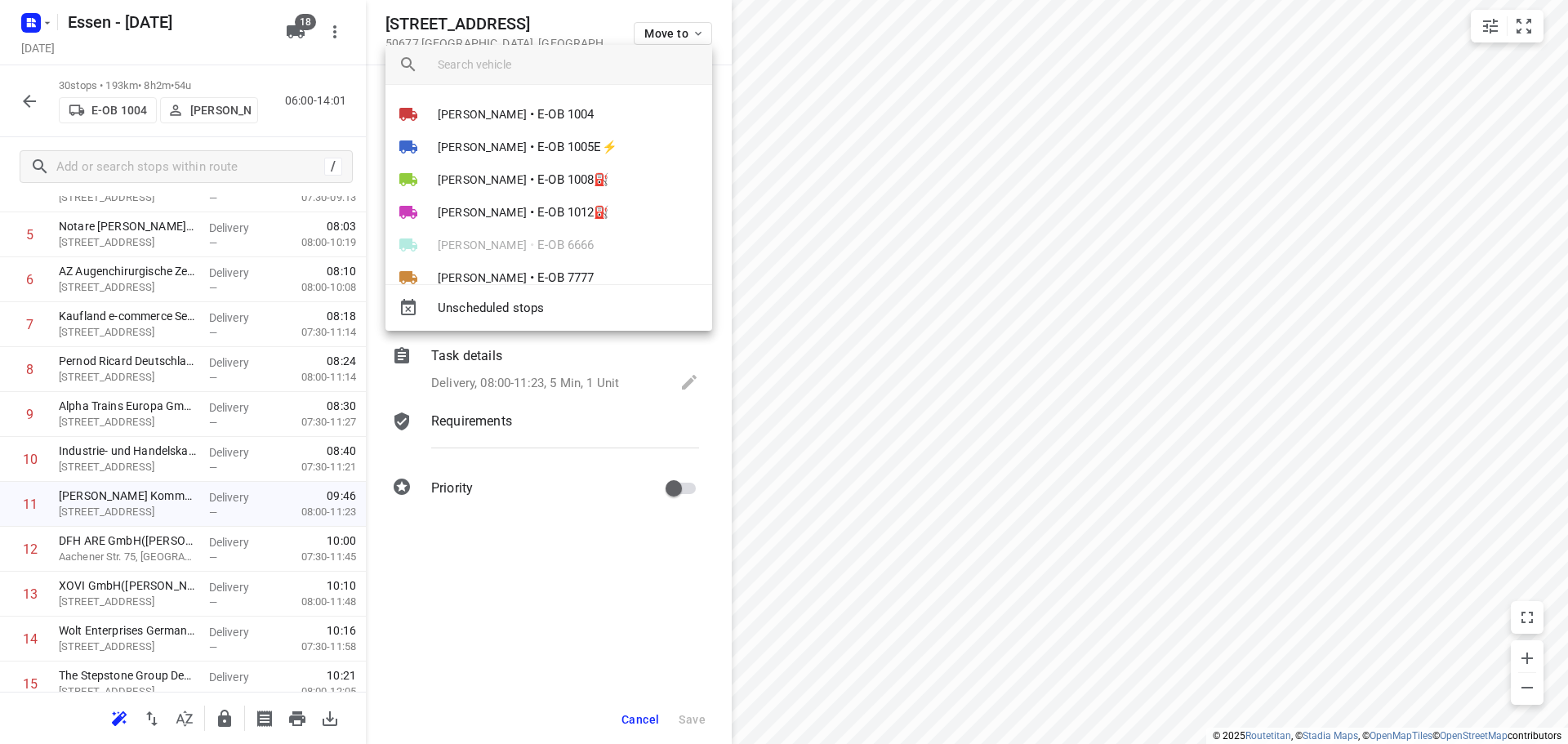
click at [579, 19] on div at bounding box center [784, 372] width 1568 height 744
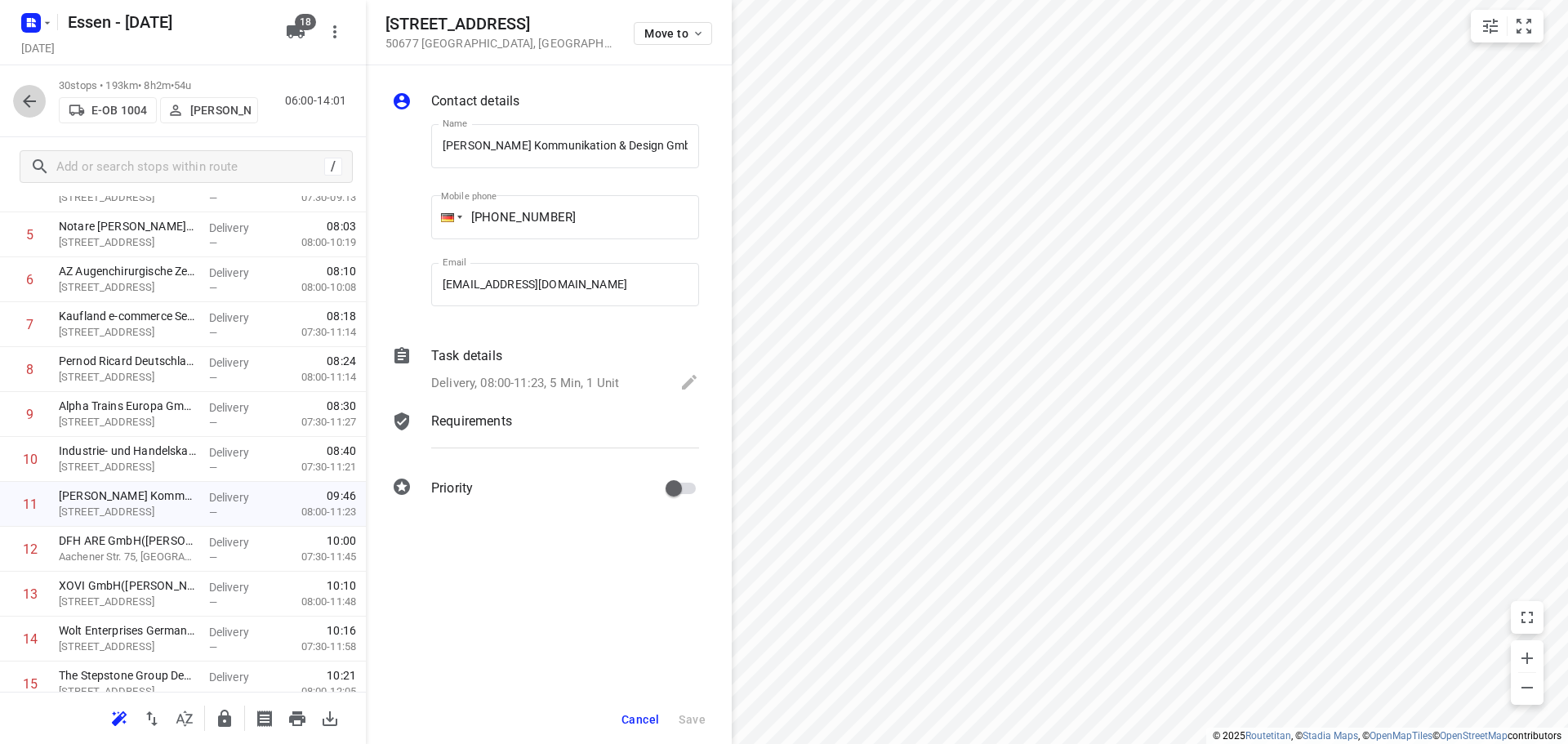
click at [30, 100] on icon "button" at bounding box center [29, 101] width 19 height 19
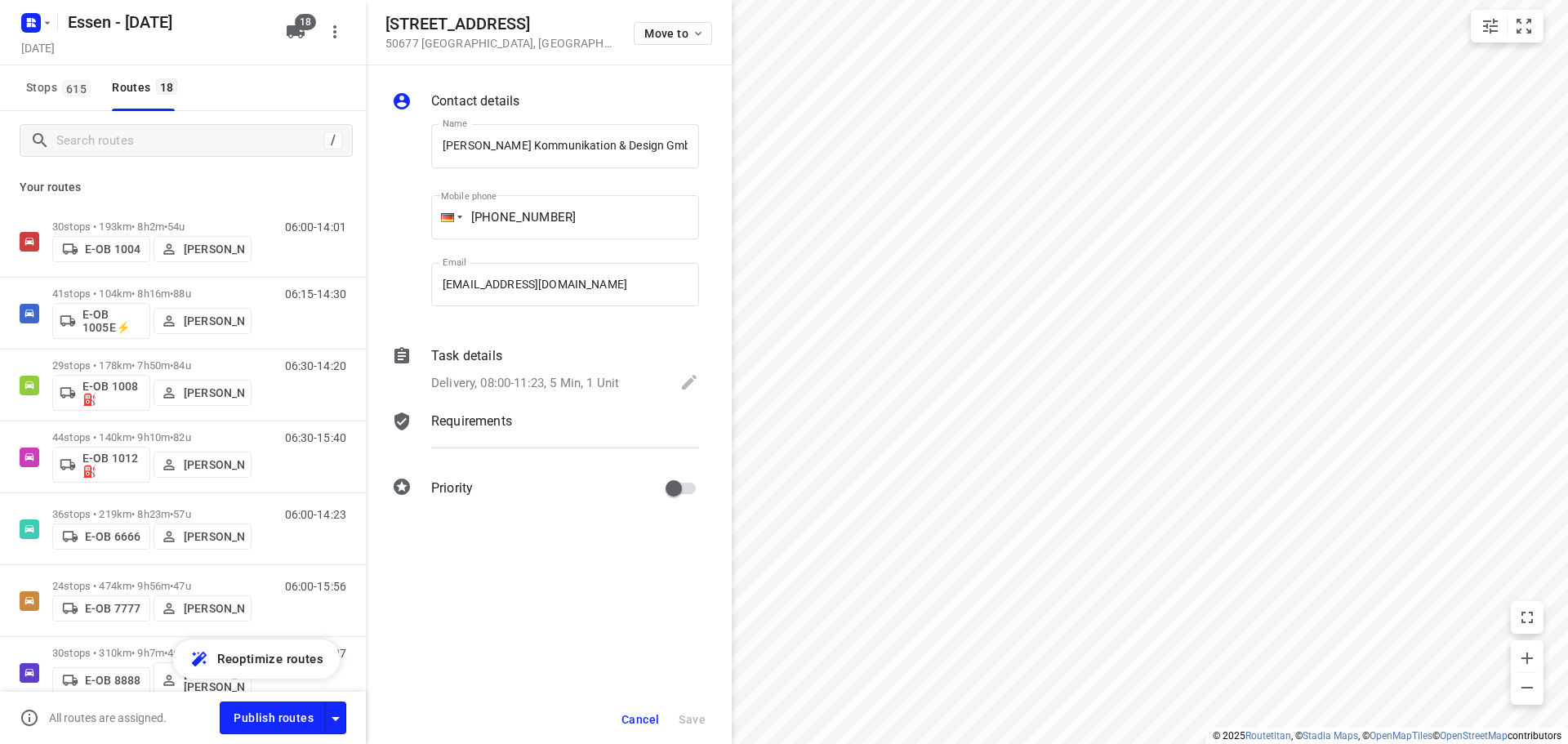
scroll to position [0, 0]
click at [641, 721] on span "Cancel" at bounding box center [640, 719] width 38 height 13
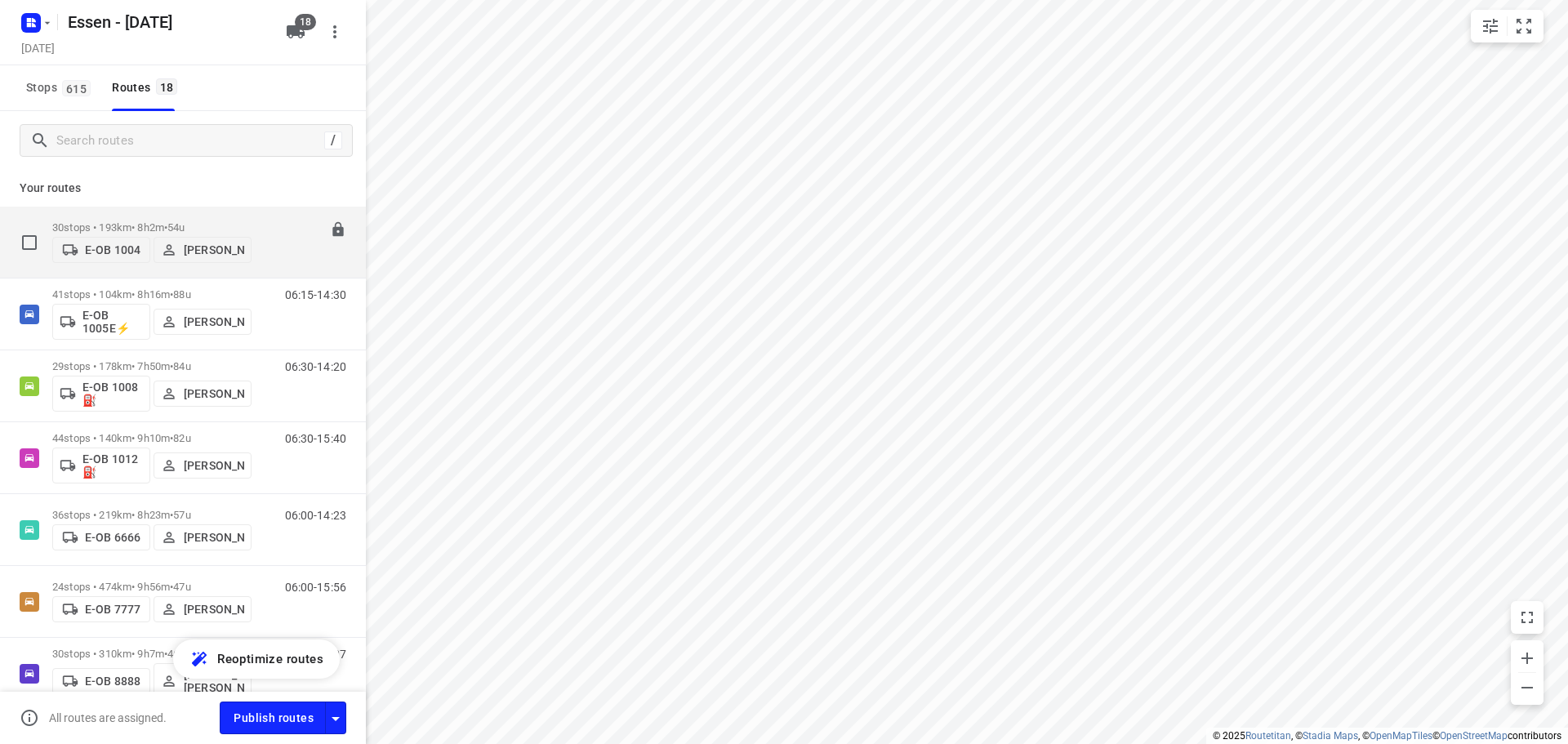
click at [139, 221] on p "30 stops • 193km • 8h2m • [DATE]" at bounding box center [152, 227] width 200 height 13
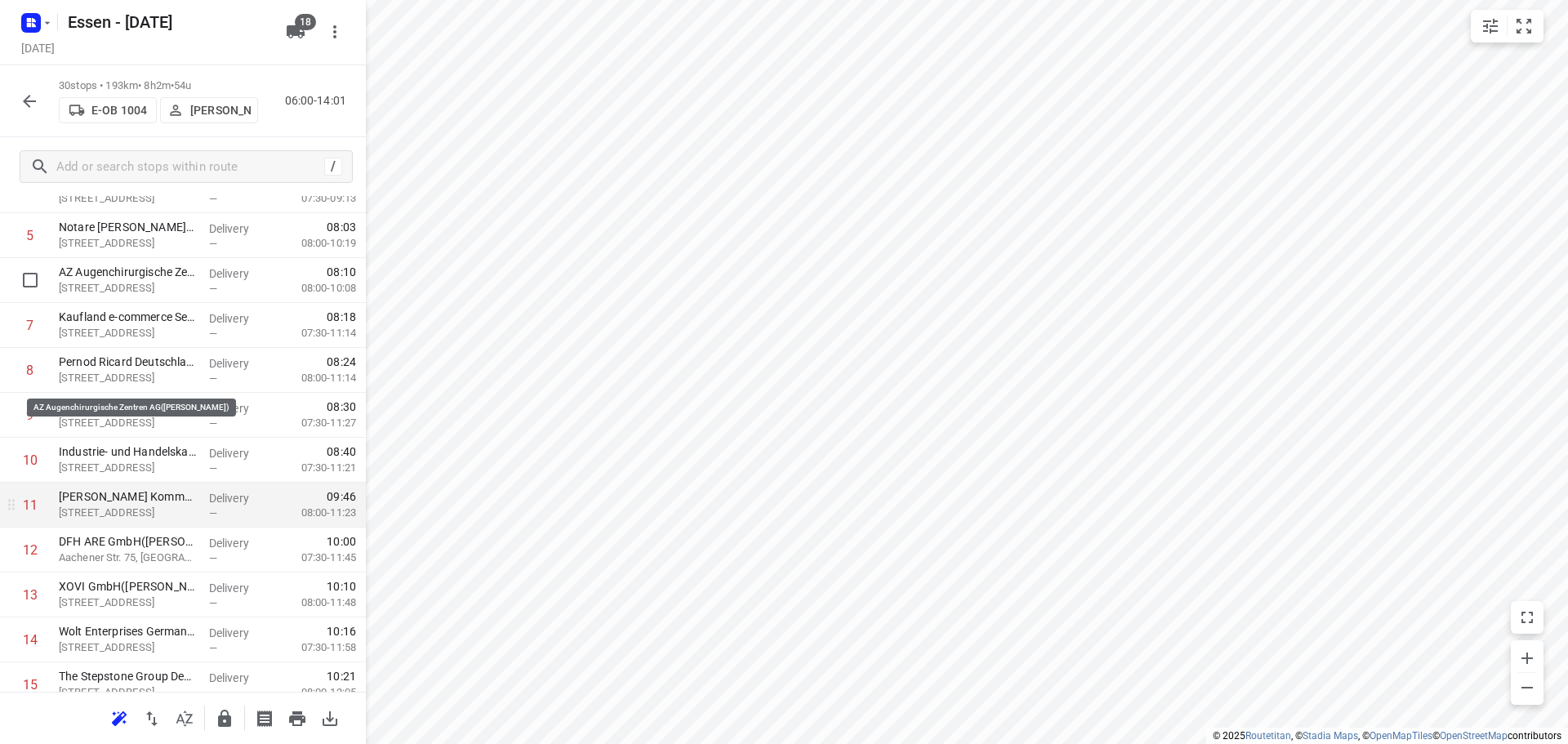
scroll to position [245, 0]
click at [120, 513] on p "[STREET_ADDRESS]" at bounding box center [128, 512] width 138 height 16
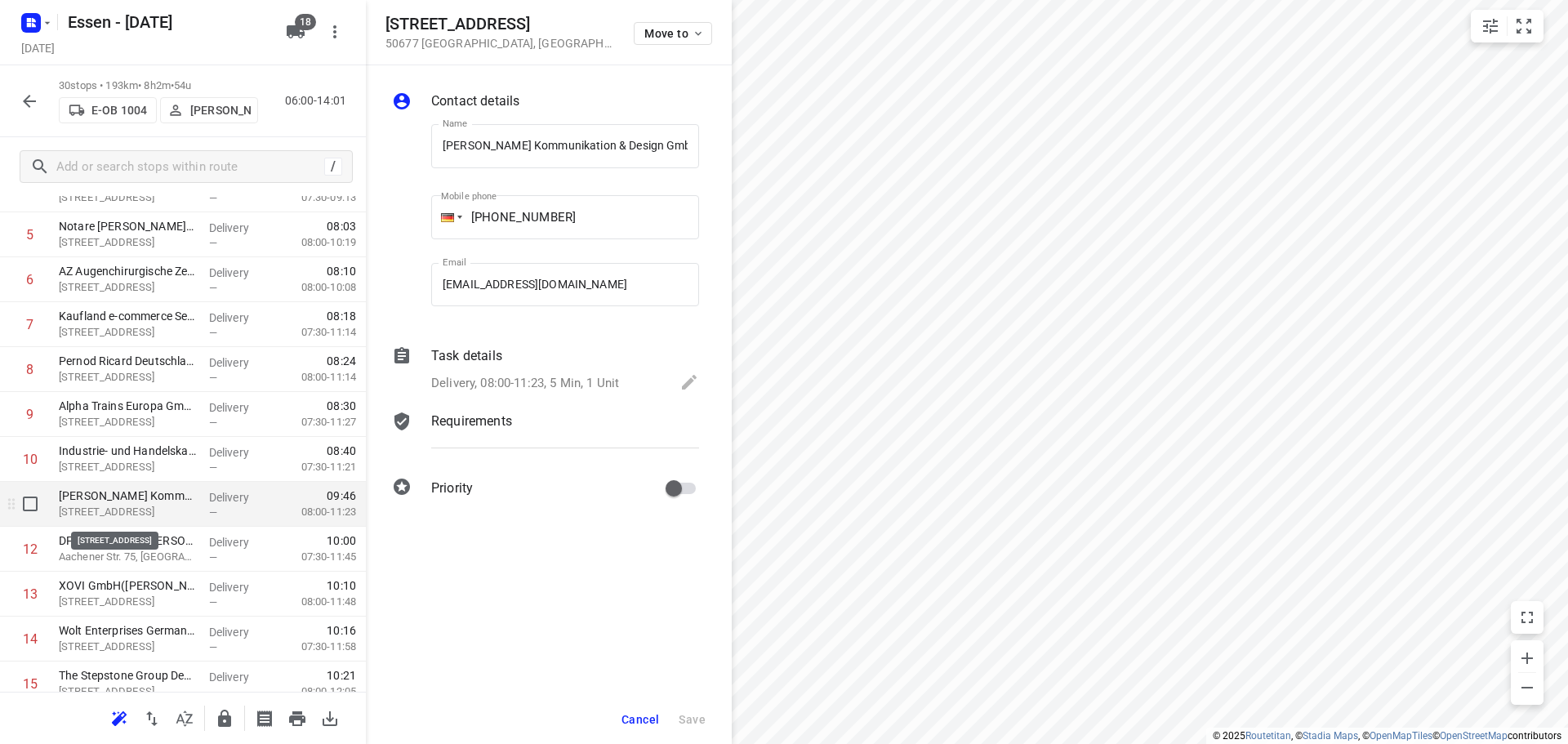
scroll to position [0, 53]
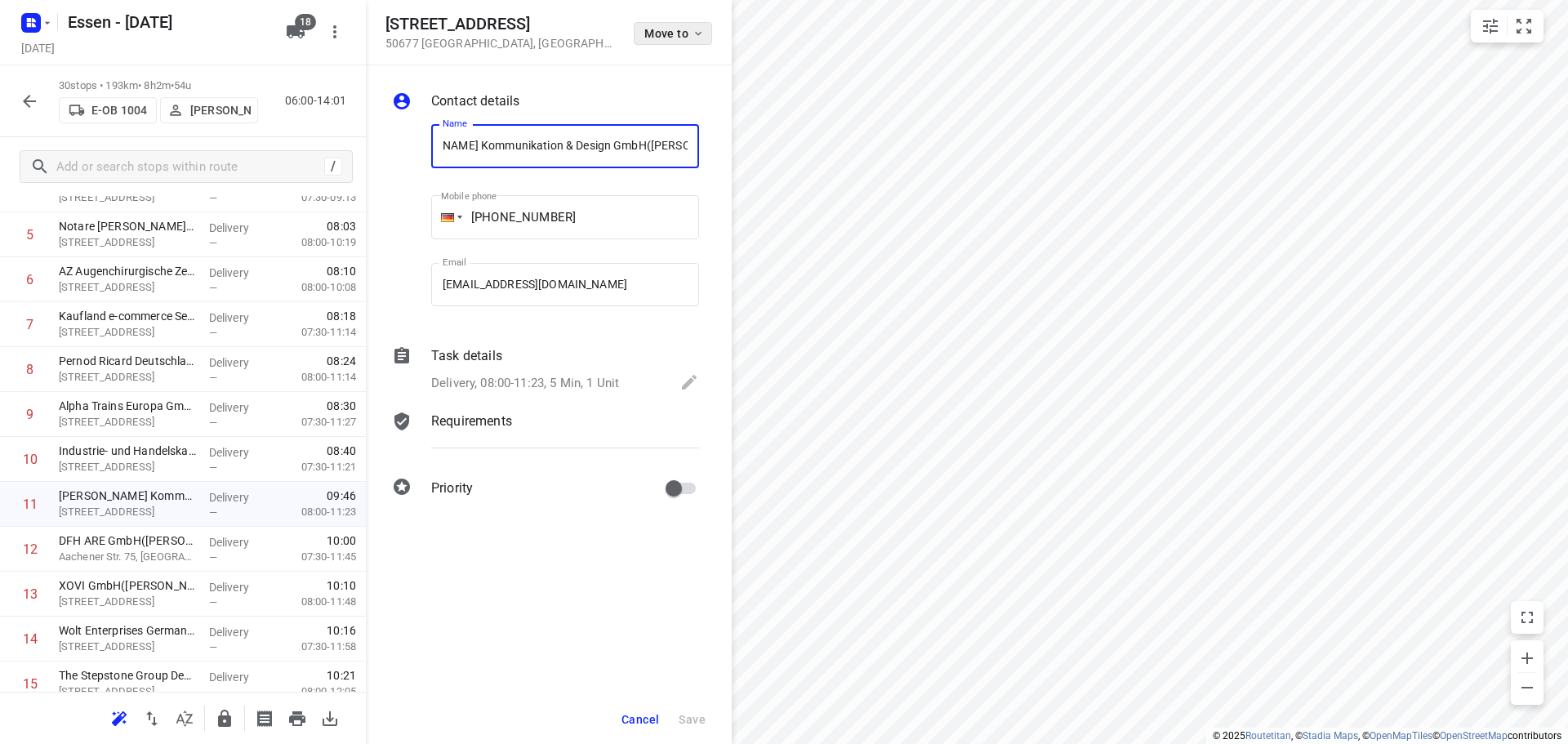
click at [689, 35] on span "Move to" at bounding box center [674, 33] width 60 height 13
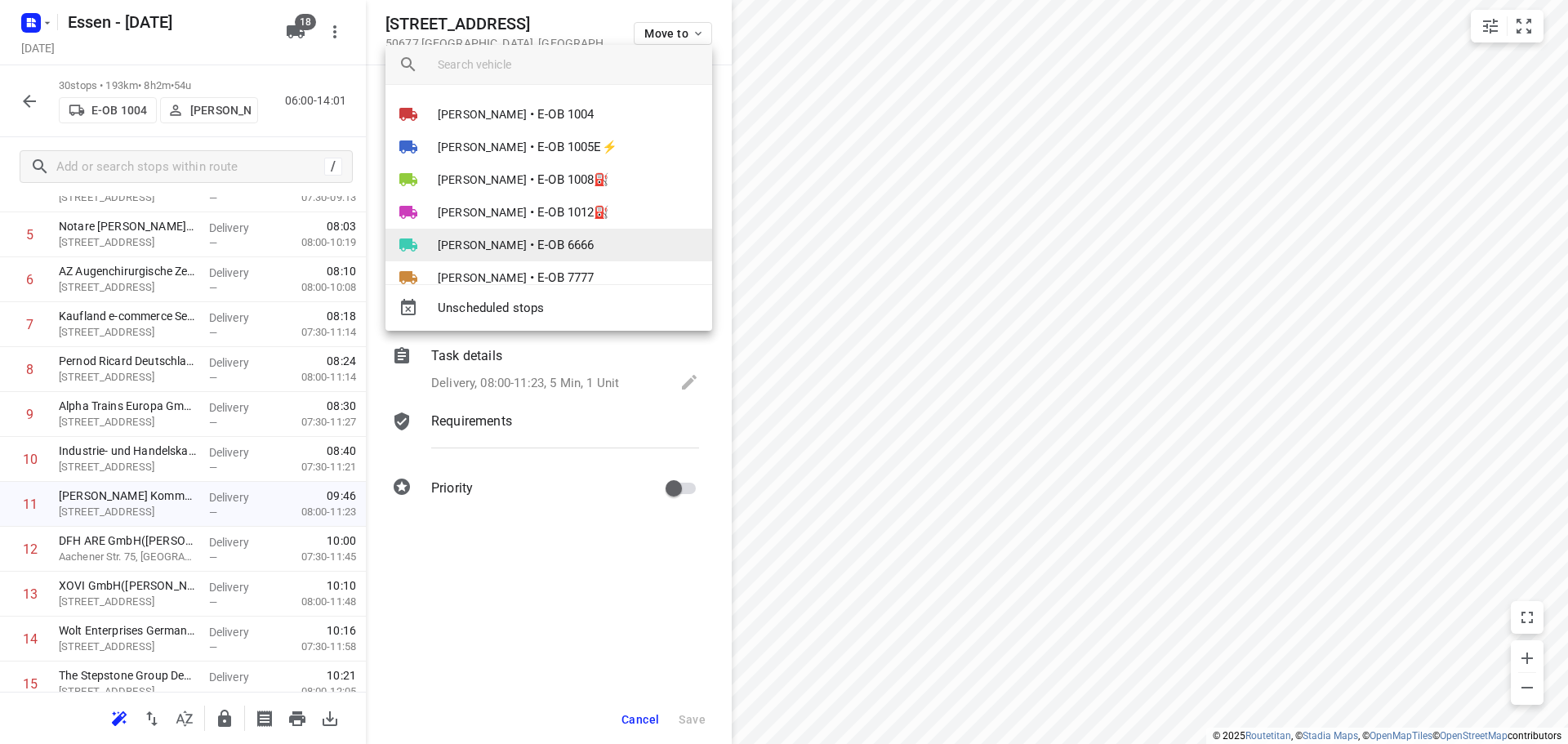
click at [489, 244] on li "Rwan Anz • E-OB 6666" at bounding box center [548, 245] width 326 height 33
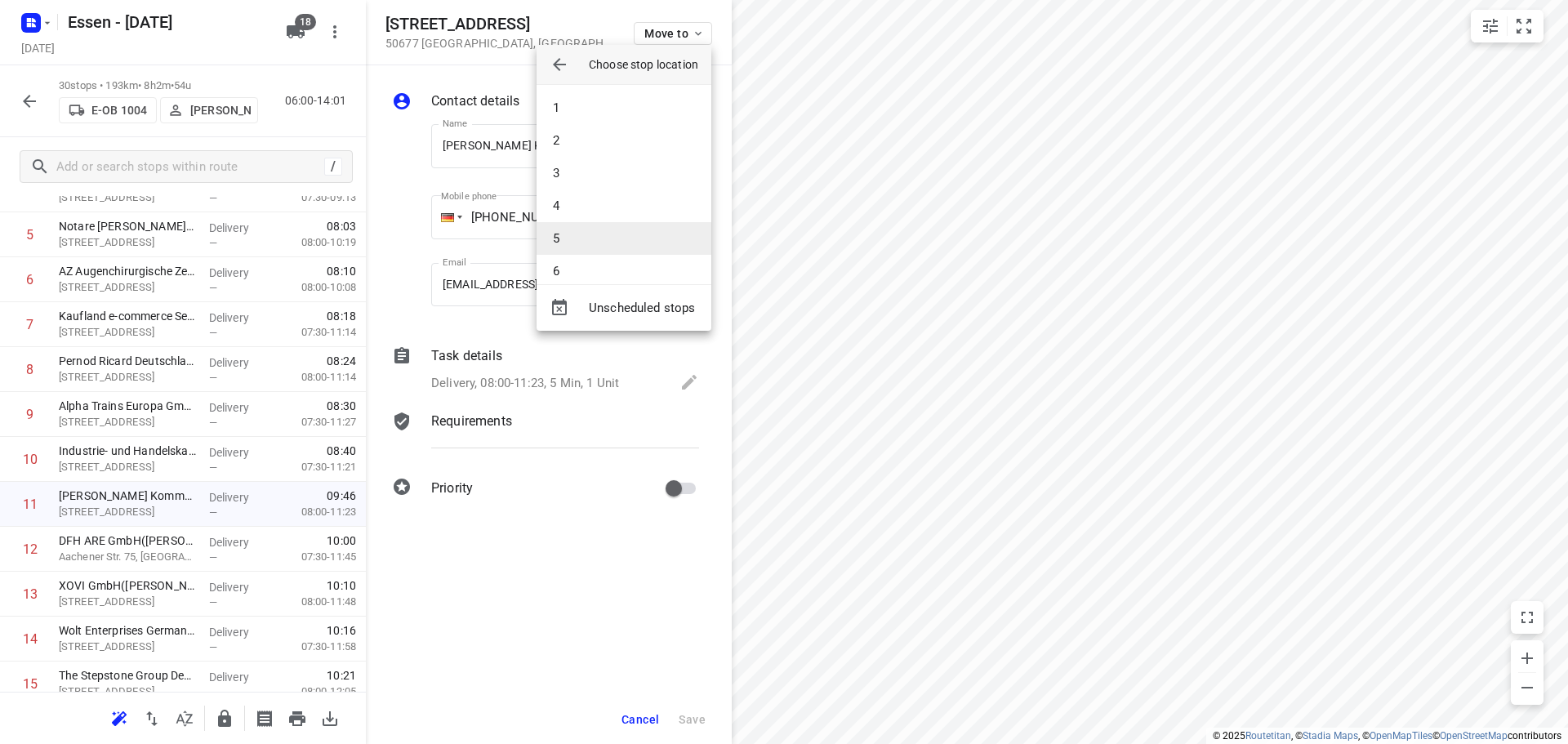
scroll to position [81, 0]
click at [571, 253] on li "8" at bounding box center [624, 255] width 174 height 33
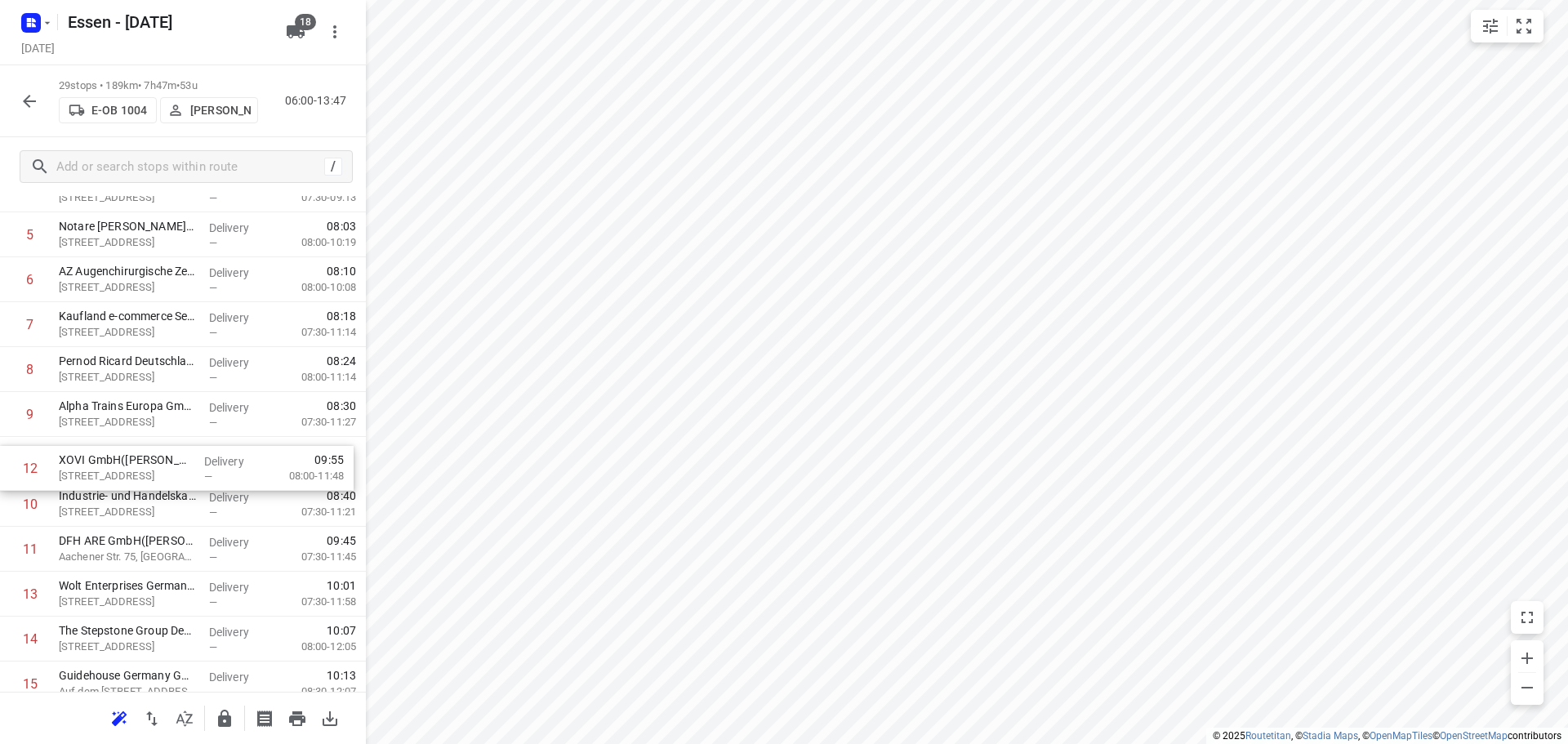
drag, startPoint x: 123, startPoint y: 553, endPoint x: 122, endPoint y: 466, distance: 87.0
click at [122, 466] on div "1 AVG Ressourcen GmbH([PERSON_NAME]) Geestemünder Str. 20, Köln Delivery — 06:5…" at bounding box center [183, 684] width 366 height 1303
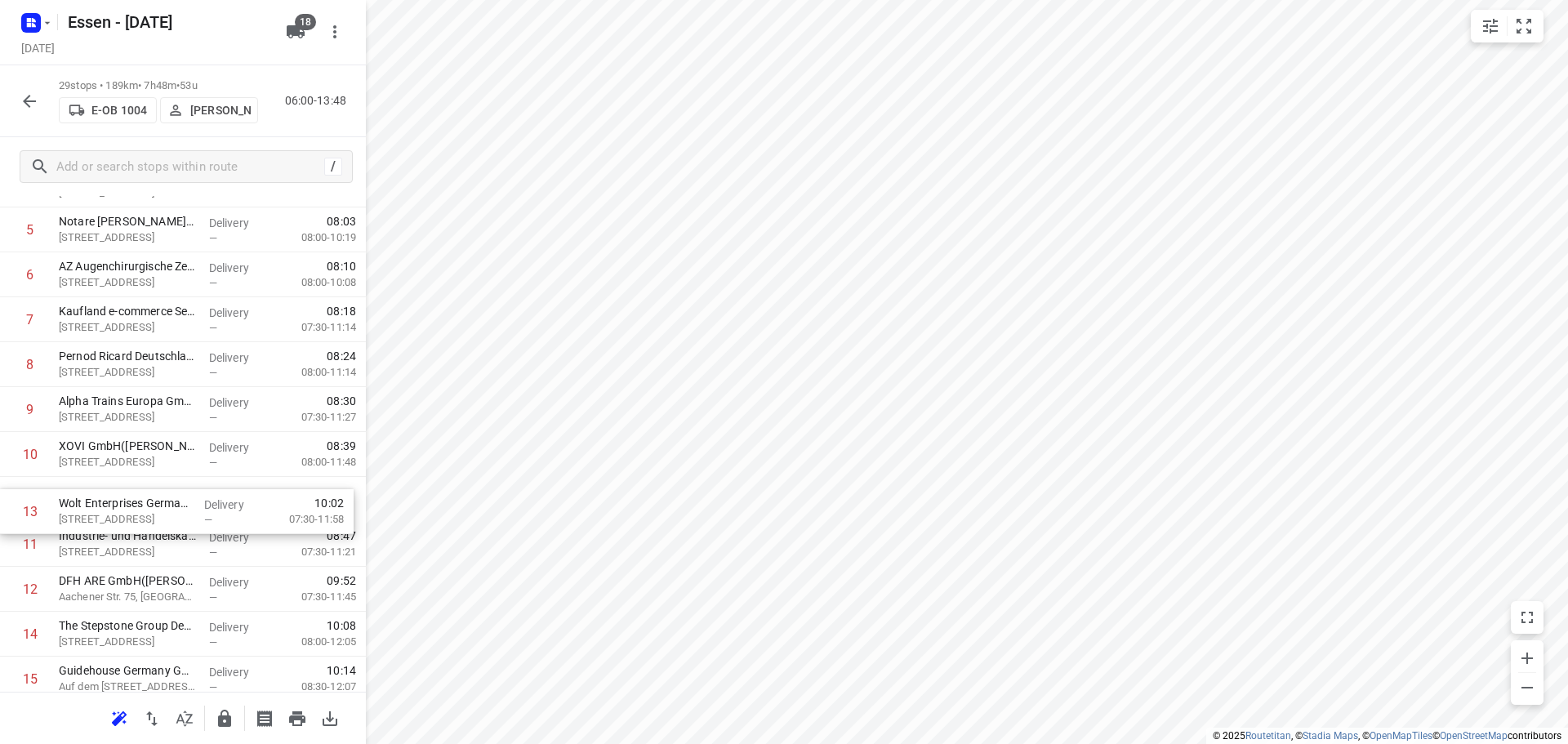
drag, startPoint x: 112, startPoint y: 599, endPoint x: 114, endPoint y: 508, distance: 91.0
click at [114, 508] on div "1 AVG Ressourcen GmbH([PERSON_NAME]) Geestemünder Str. 20, Köln Delivery — 06:5…" at bounding box center [183, 679] width 366 height 1303
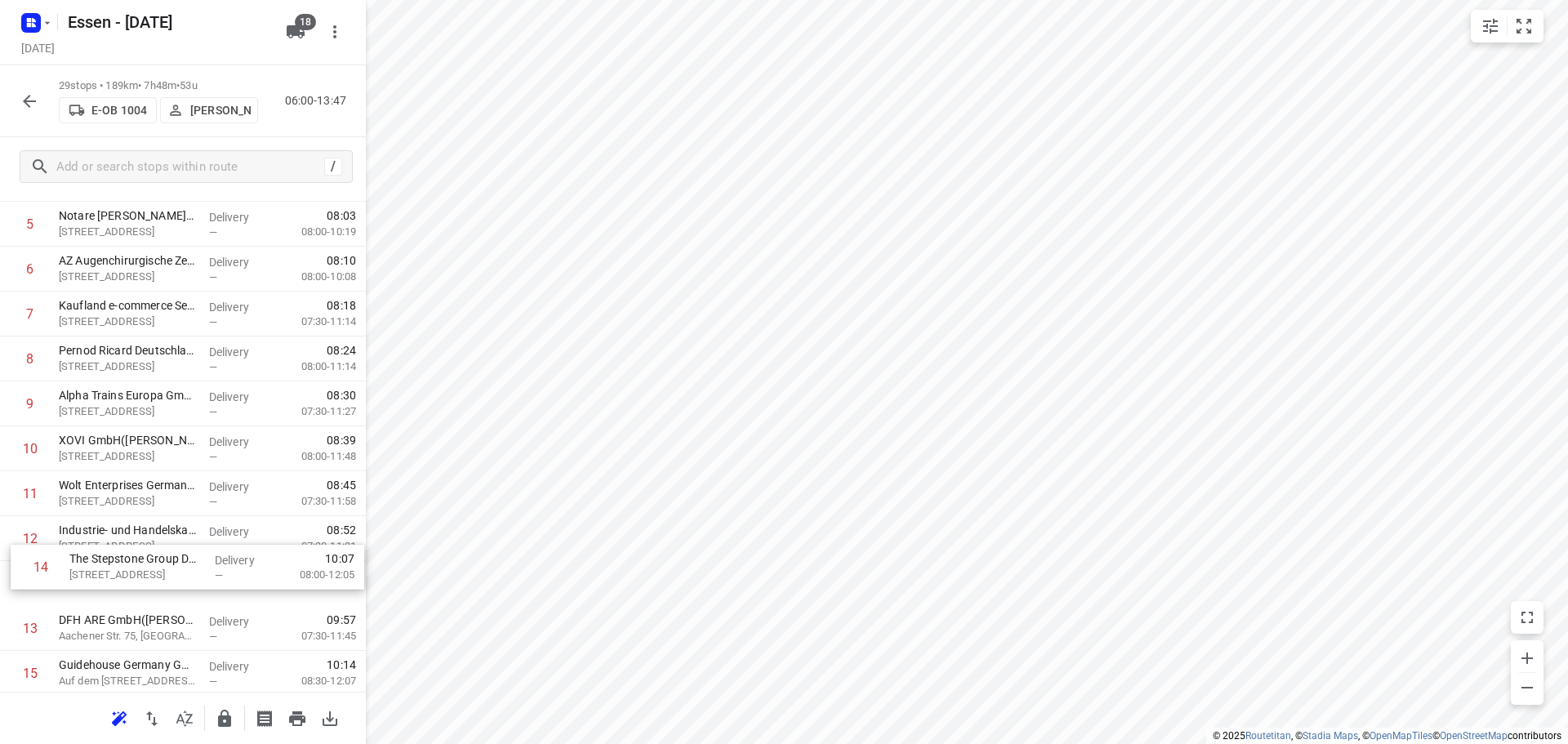
scroll to position [258, 0]
drag, startPoint x: 111, startPoint y: 638, endPoint x: 123, endPoint y: 539, distance: 99.7
click at [125, 539] on div "1 AVG Ressourcen GmbH([PERSON_NAME]) Geestemünder Str. 20, Köln Delivery — 06:5…" at bounding box center [183, 671] width 366 height 1303
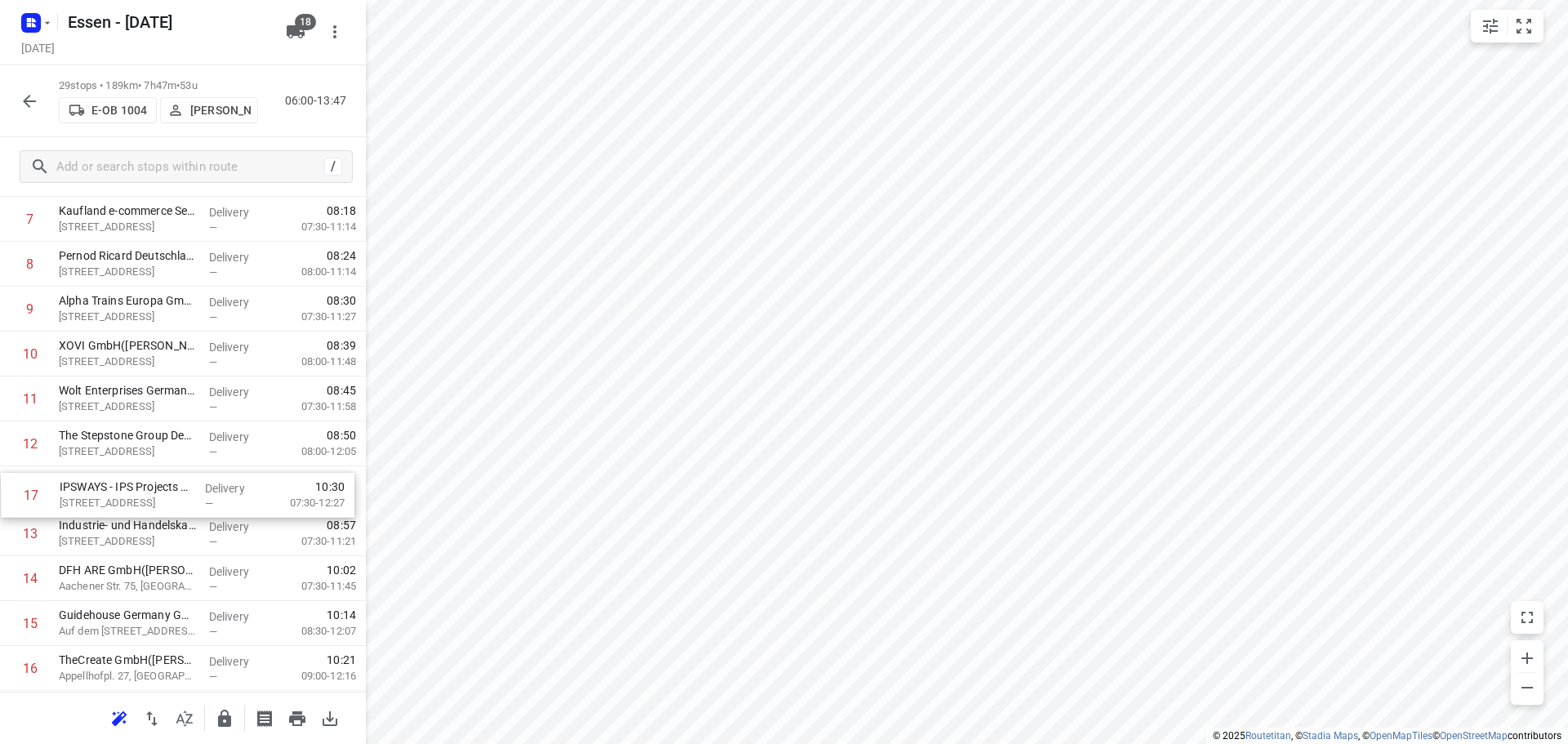
drag, startPoint x: 102, startPoint y: 672, endPoint x: 102, endPoint y: 485, distance: 187.0
click at [102, 485] on div "1 AVG Ressourcen GmbH([PERSON_NAME]) Geestemünder Str. 20, Köln Delivery — 06:5…" at bounding box center [183, 578] width 366 height 1303
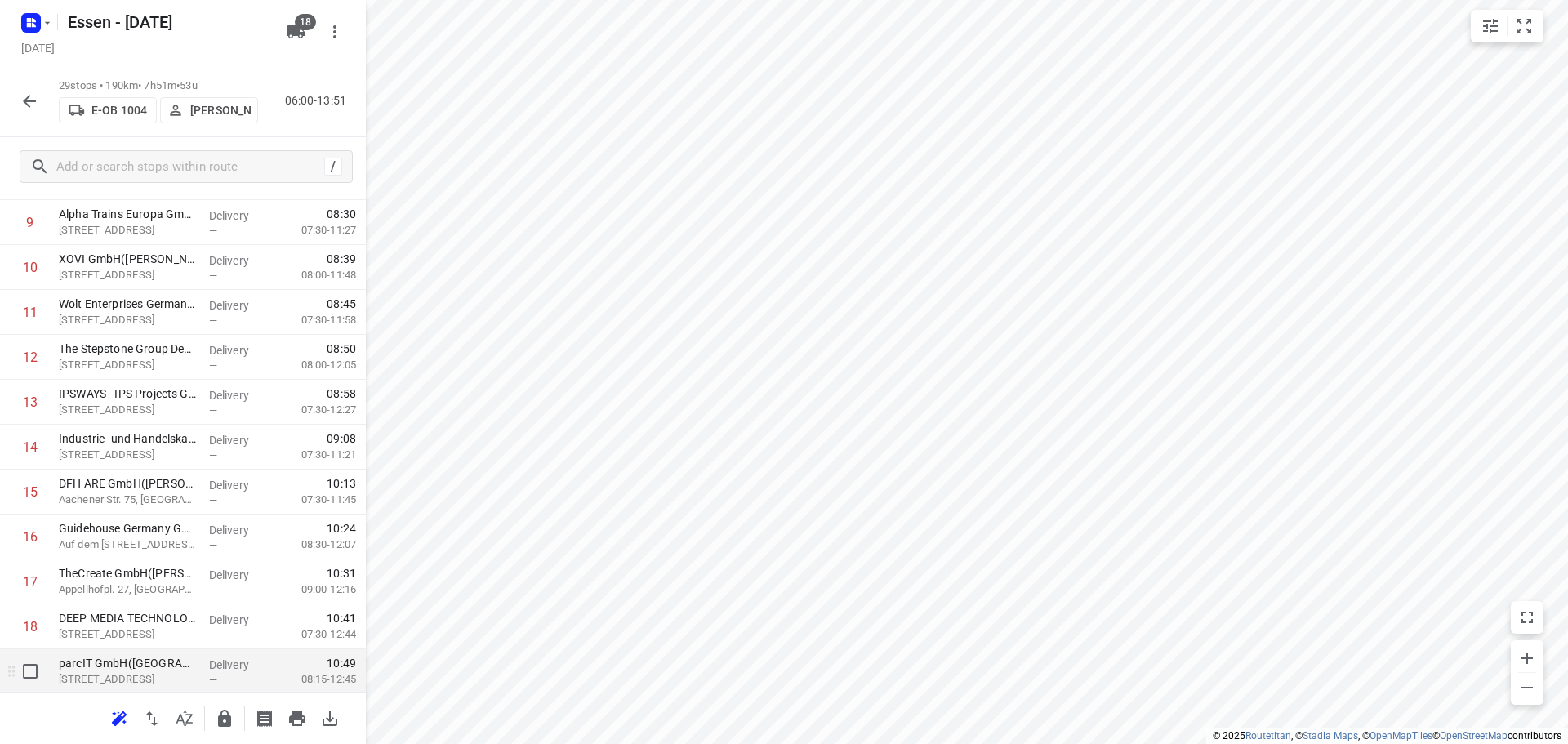
scroll to position [513, 0]
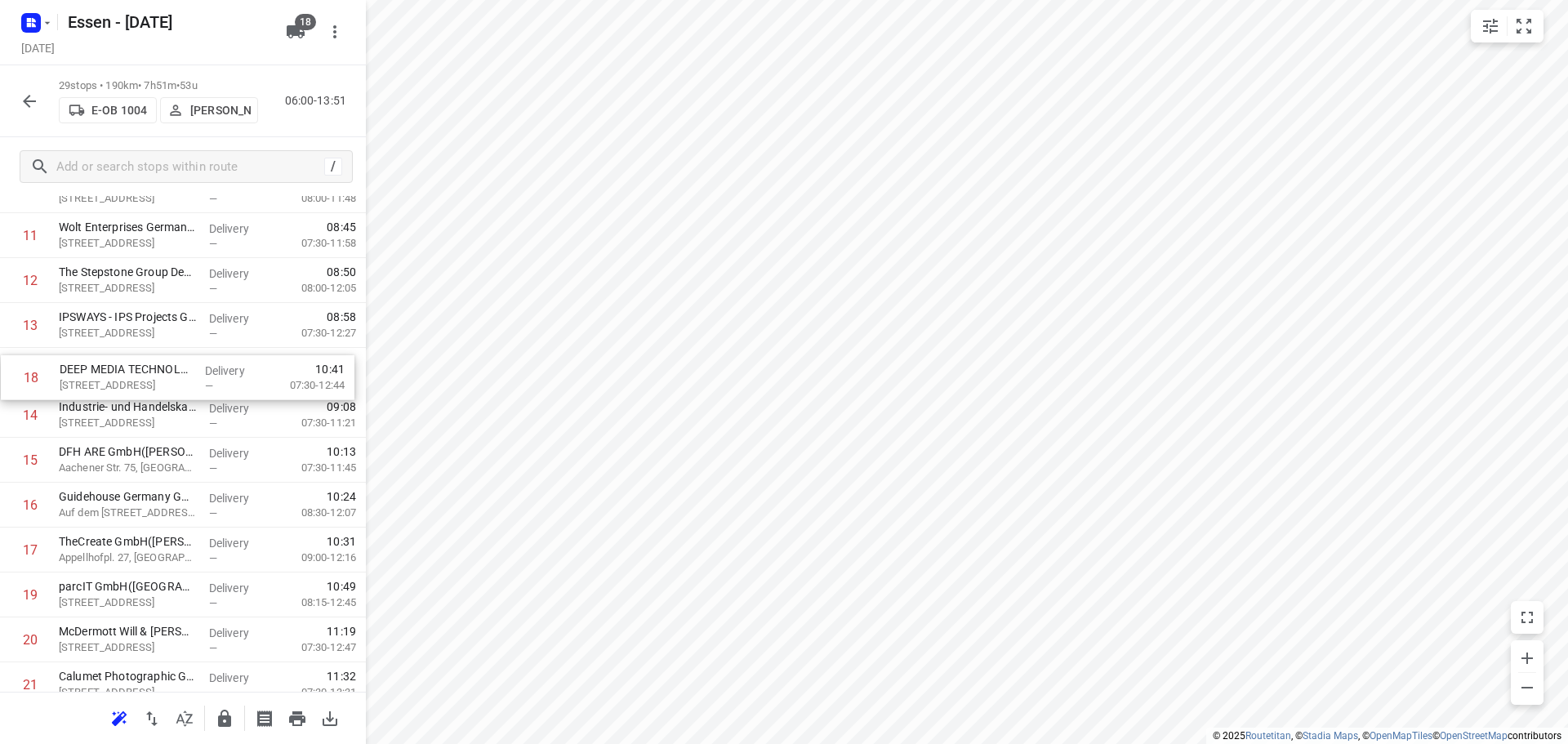
drag, startPoint x: 108, startPoint y: 551, endPoint x: 112, endPoint y: 378, distance: 173.0
click at [112, 378] on div "1 AVG Ressourcen GmbH([PERSON_NAME]) Geestemünder Str. 20, Köln Delivery — 06:5…" at bounding box center [183, 415] width 366 height 1303
drag, startPoint x: 108, startPoint y: 508, endPoint x: 103, endPoint y: 416, distance: 92.1
click at [103, 416] on div "1 AVG Ressourcen GmbH([PERSON_NAME]) Geestemünder Str. 20, Köln Delivery — 06:5…" at bounding box center [183, 415] width 366 height 1303
drag, startPoint x: 129, startPoint y: 560, endPoint x: 133, endPoint y: 510, distance: 50.2
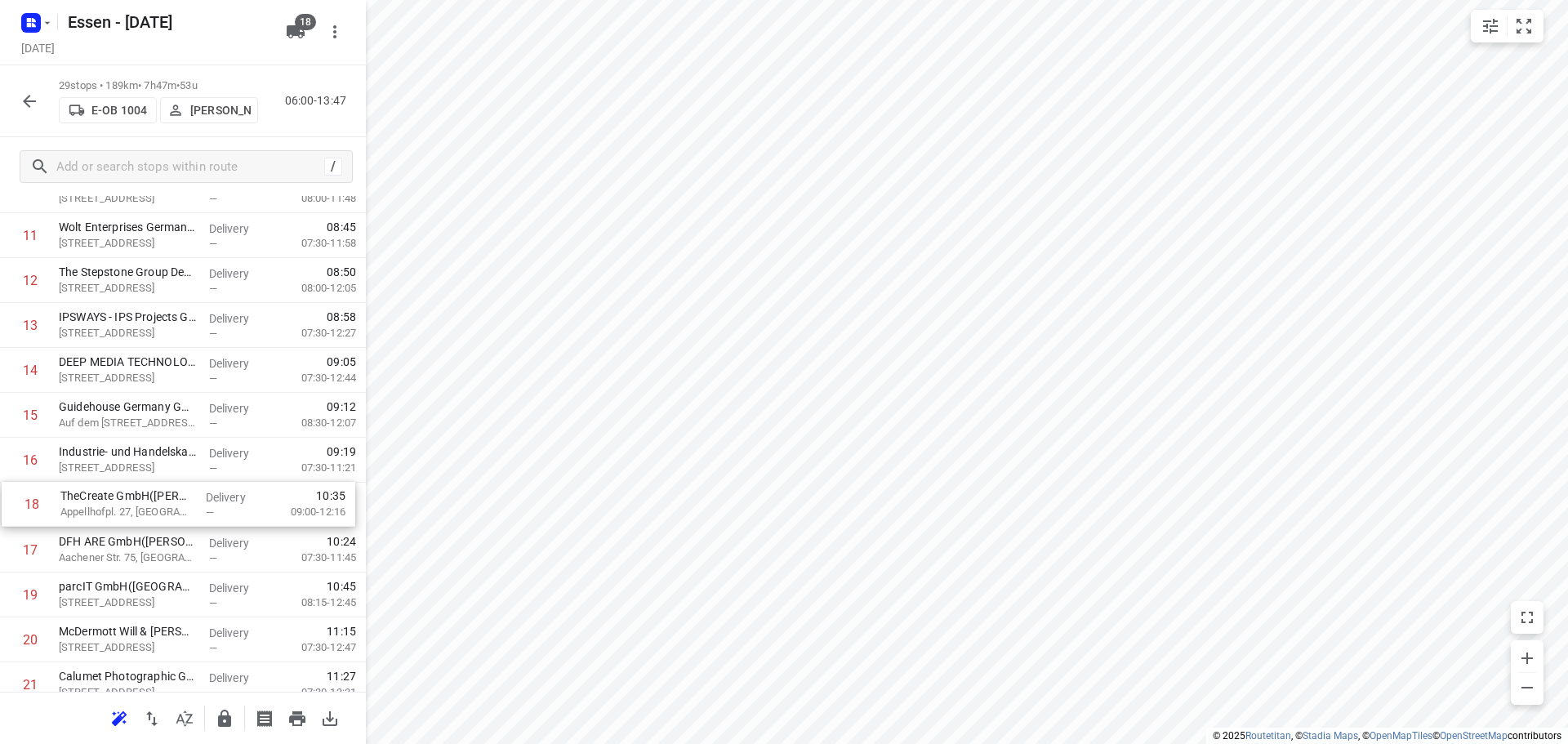
click at [133, 510] on div "1 AVG Ressourcen GmbH([PERSON_NAME]) Geestemünder Str. 20, Köln Delivery — 06:5…" at bounding box center [183, 415] width 366 height 1303
drag, startPoint x: 101, startPoint y: 598, endPoint x: 102, endPoint y: 412, distance: 186.0
click at [102, 411] on div "1 AVG Ressourcen GmbH([PERSON_NAME]) Geestemünder Str. 20, Köln Delivery — 06:5…" at bounding box center [183, 413] width 366 height 1303
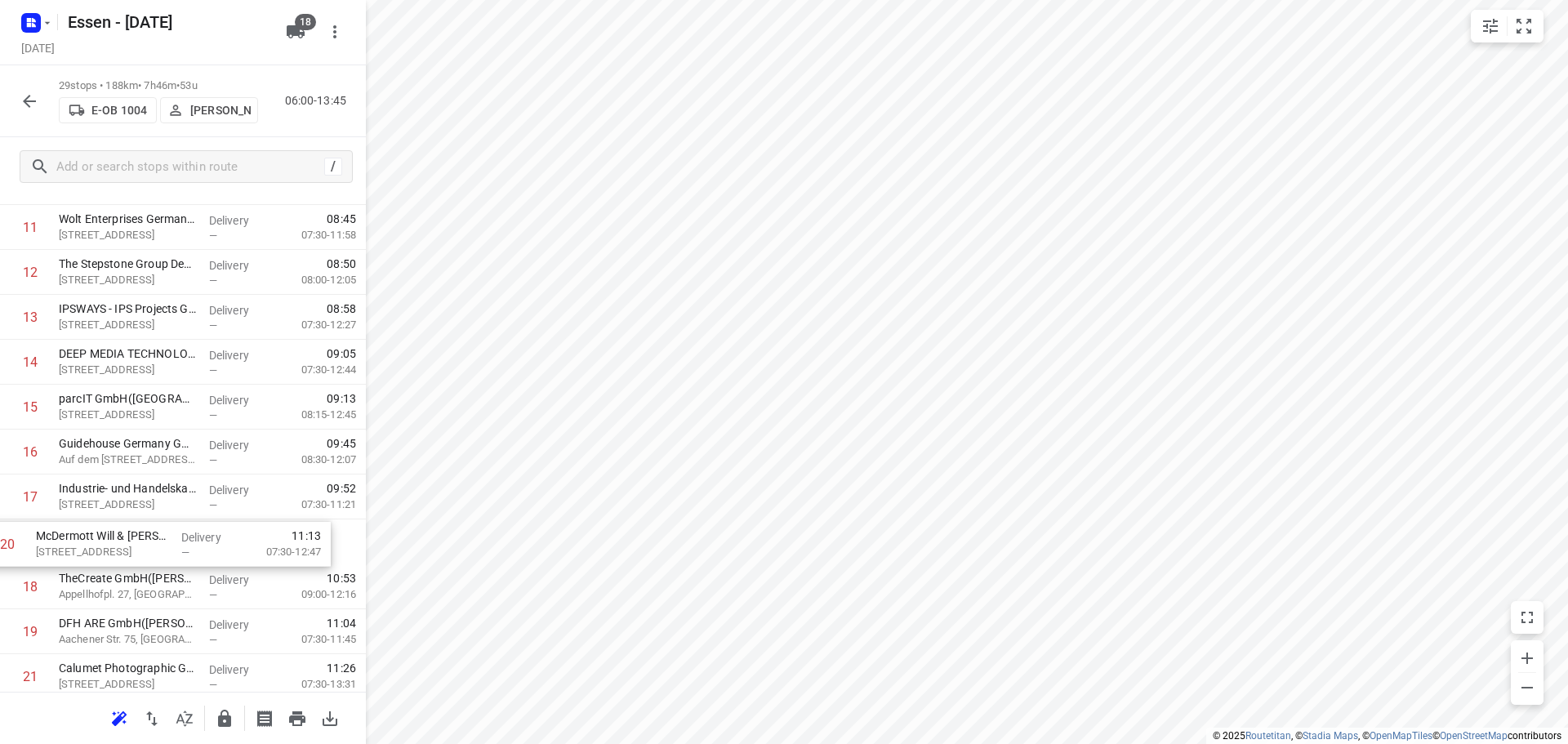
scroll to position [523, 0]
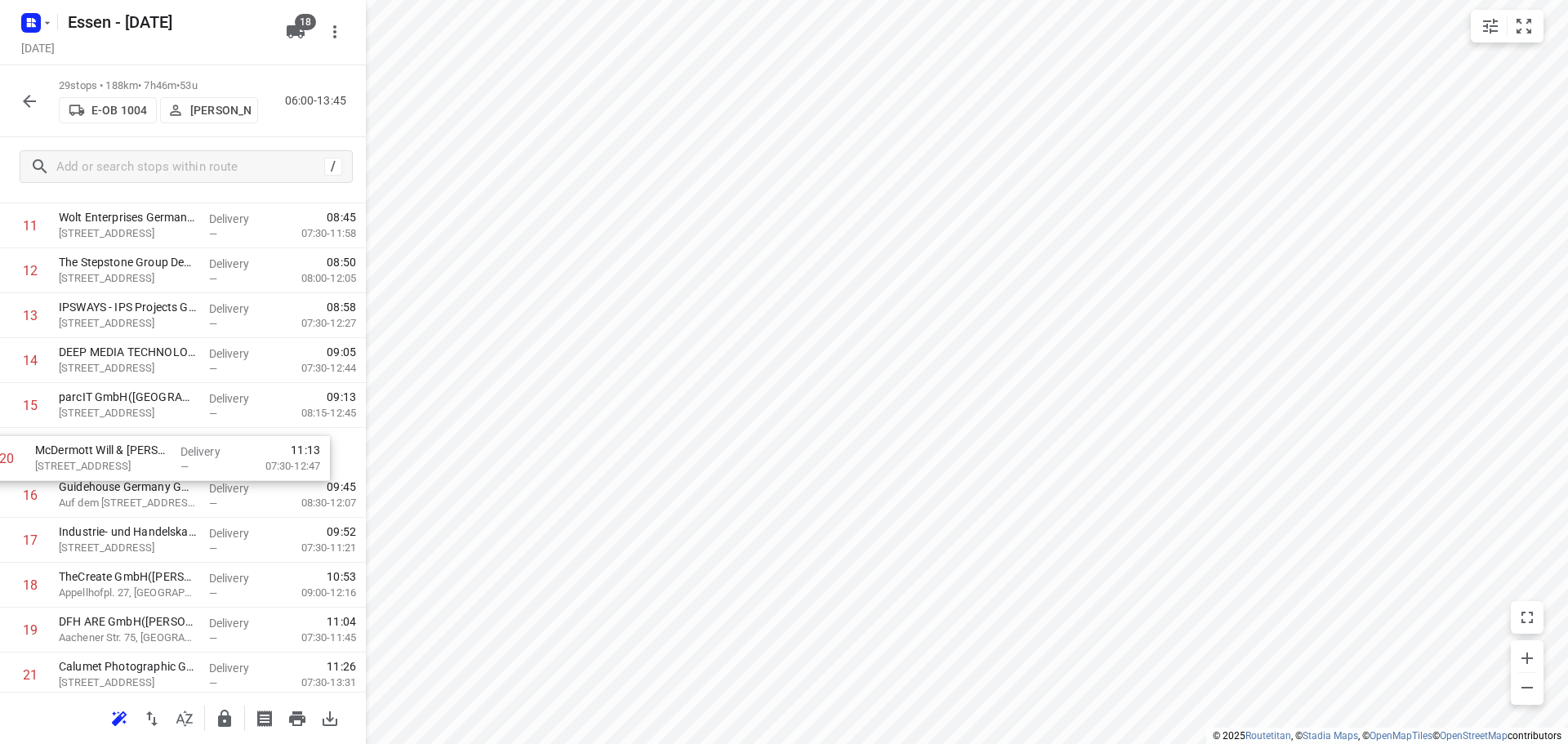
drag, startPoint x: 138, startPoint y: 642, endPoint x: 119, endPoint y: 460, distance: 183.0
click at [118, 459] on div "1 AVG Ressourcen GmbH([PERSON_NAME]) Geestemünder Str. 20, Köln Delivery — 06:5…" at bounding box center [183, 405] width 366 height 1303
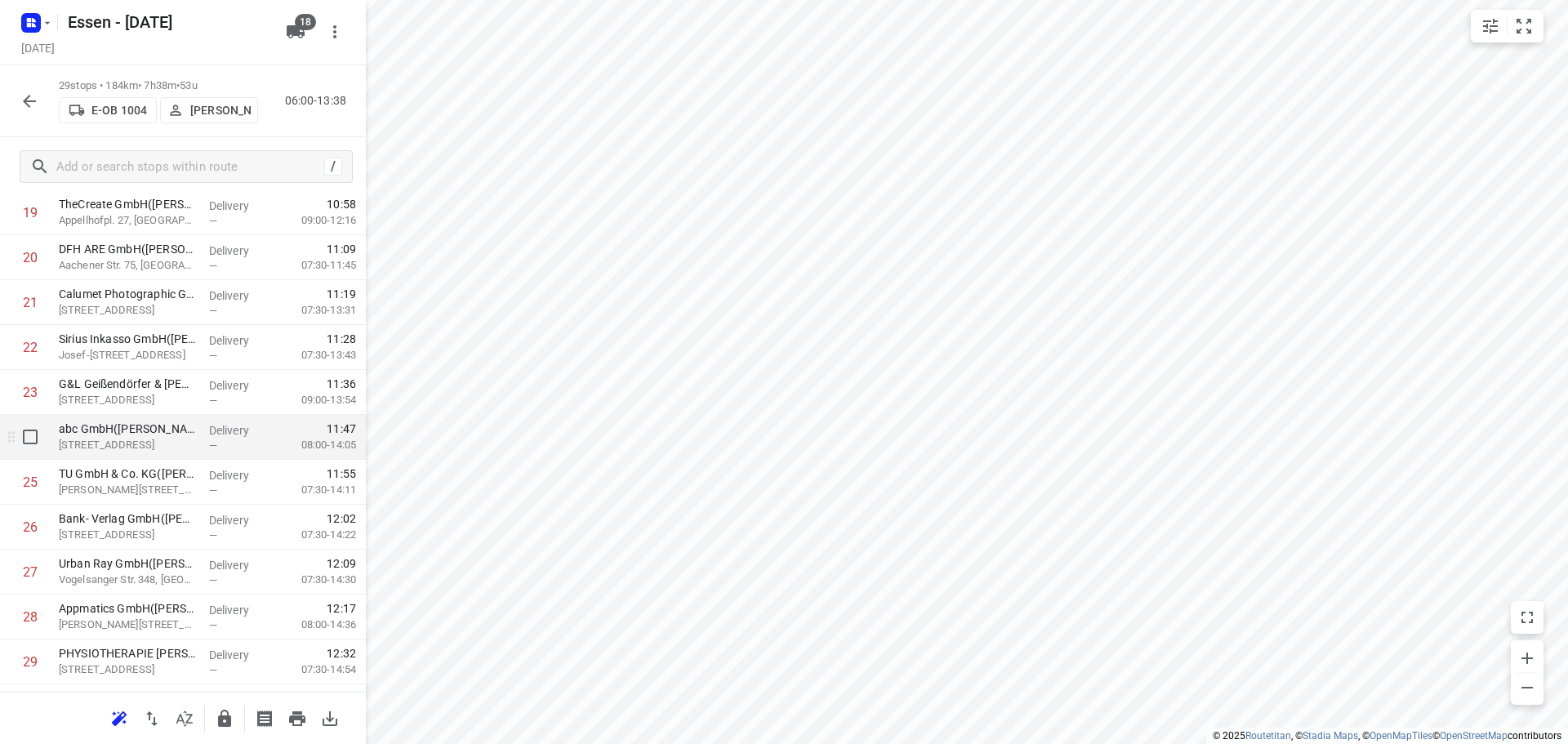
scroll to position [934, 0]
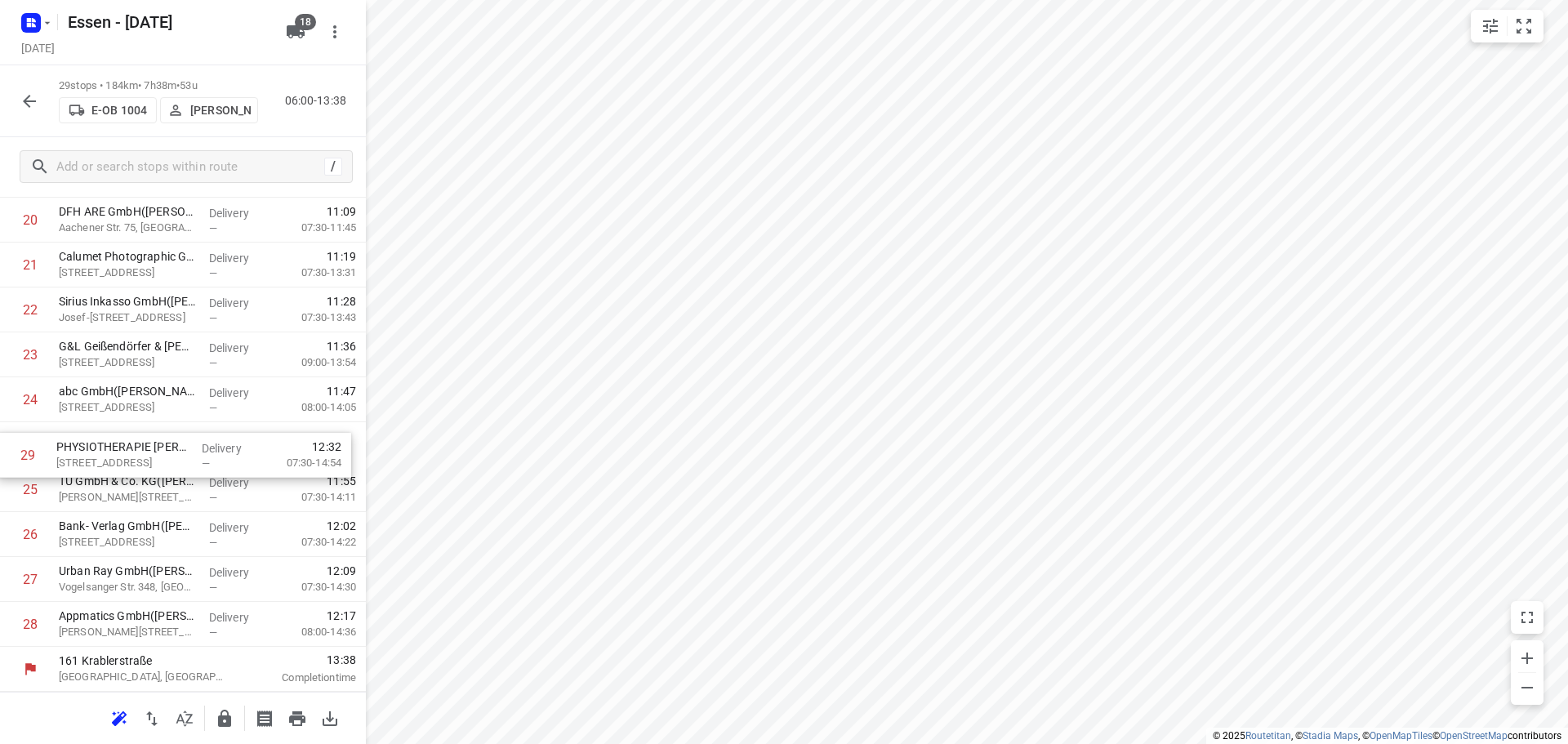
drag, startPoint x: 117, startPoint y: 634, endPoint x: 118, endPoint y: 461, distance: 173.0
drag, startPoint x: 122, startPoint y: 492, endPoint x: 129, endPoint y: 401, distance: 91.3
drag, startPoint x: 106, startPoint y: 490, endPoint x: 117, endPoint y: 443, distance: 48.3
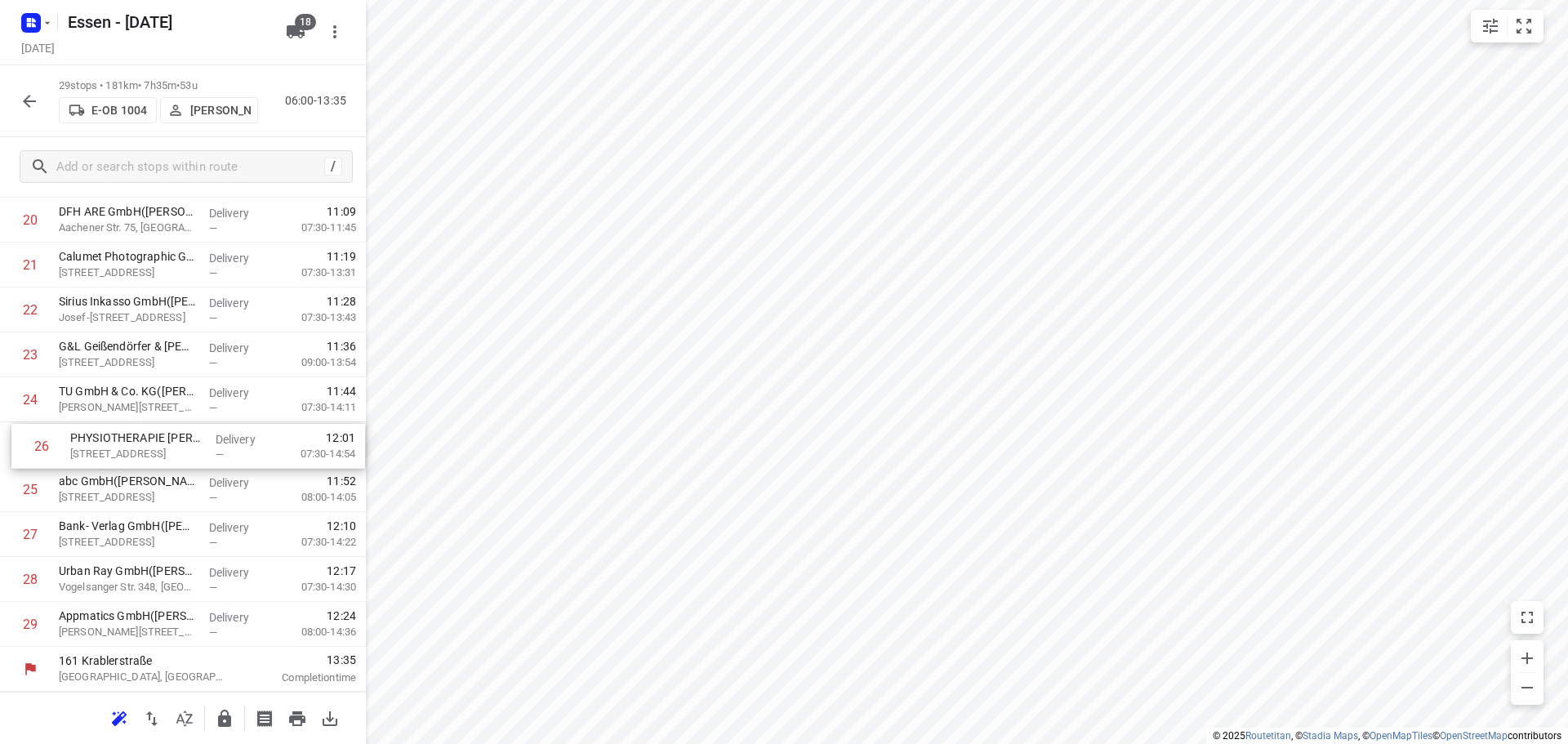
drag, startPoint x: 106, startPoint y: 447, endPoint x: 118, endPoint y: 410, distance: 38.9
drag, startPoint x: 142, startPoint y: 482, endPoint x: 155, endPoint y: 388, distance: 94.9
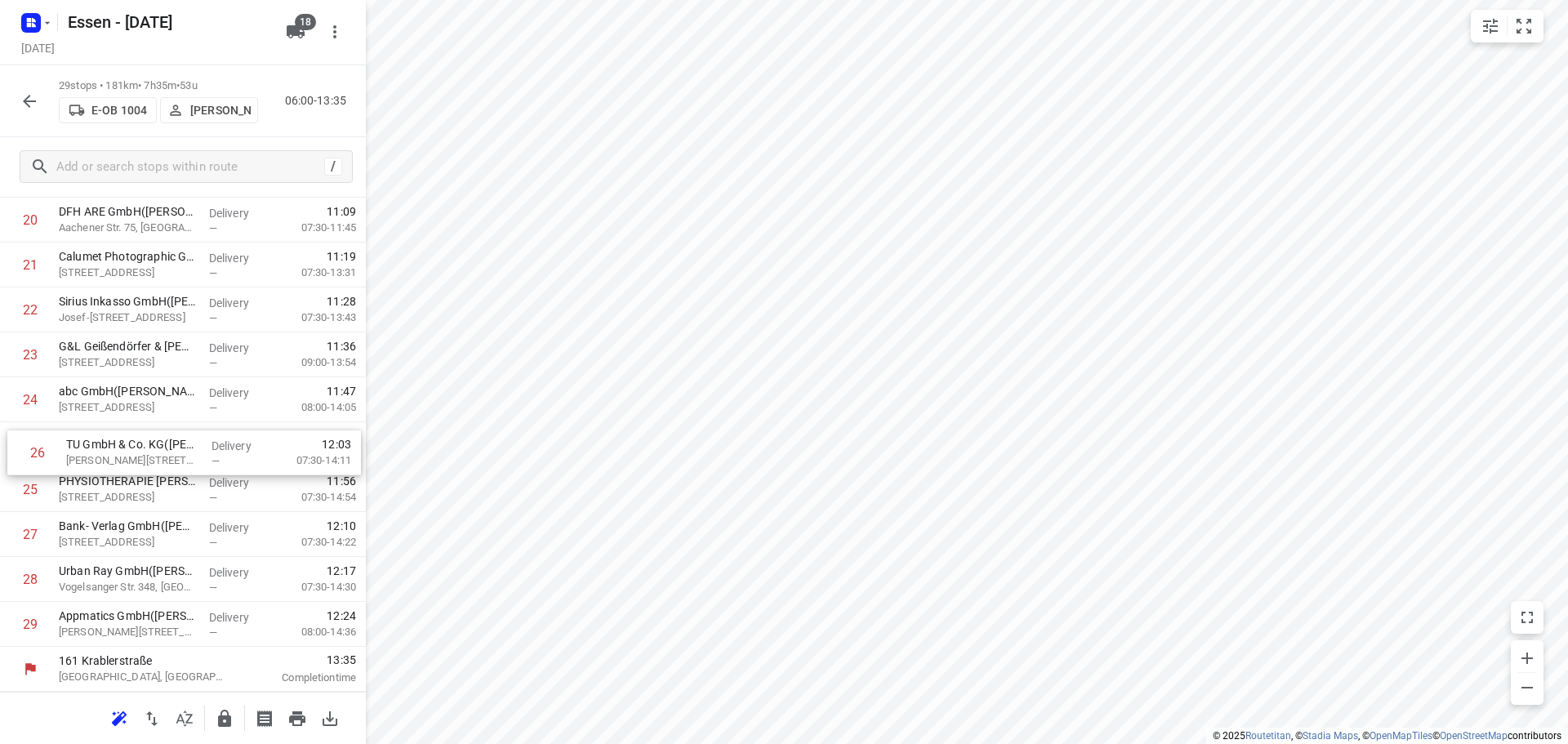
drag, startPoint x: 130, startPoint y: 492, endPoint x: 140, endPoint y: 450, distance: 43.2
drag, startPoint x: 112, startPoint y: 497, endPoint x: 106, endPoint y: 452, distance: 45.4
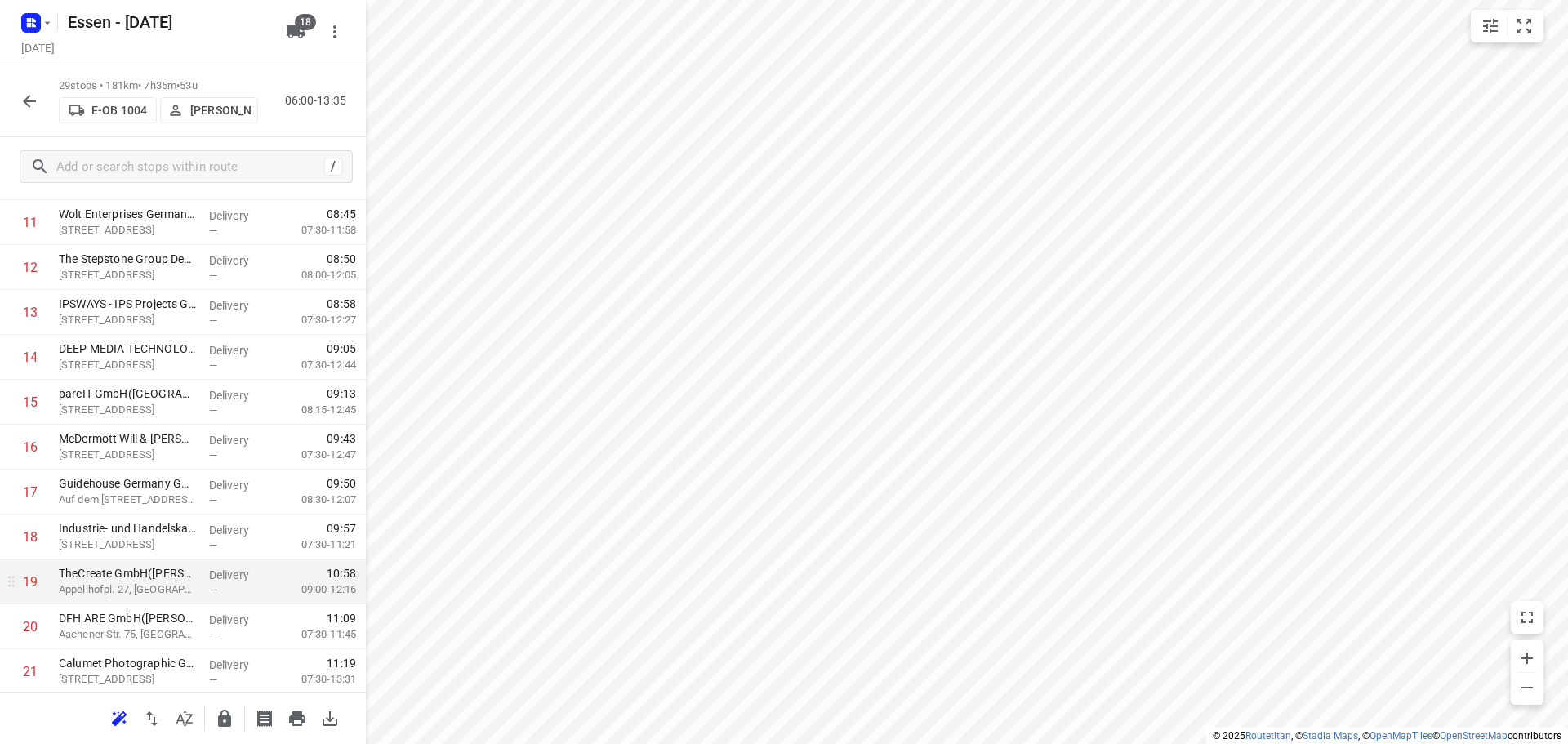
scroll to position [525, 0]
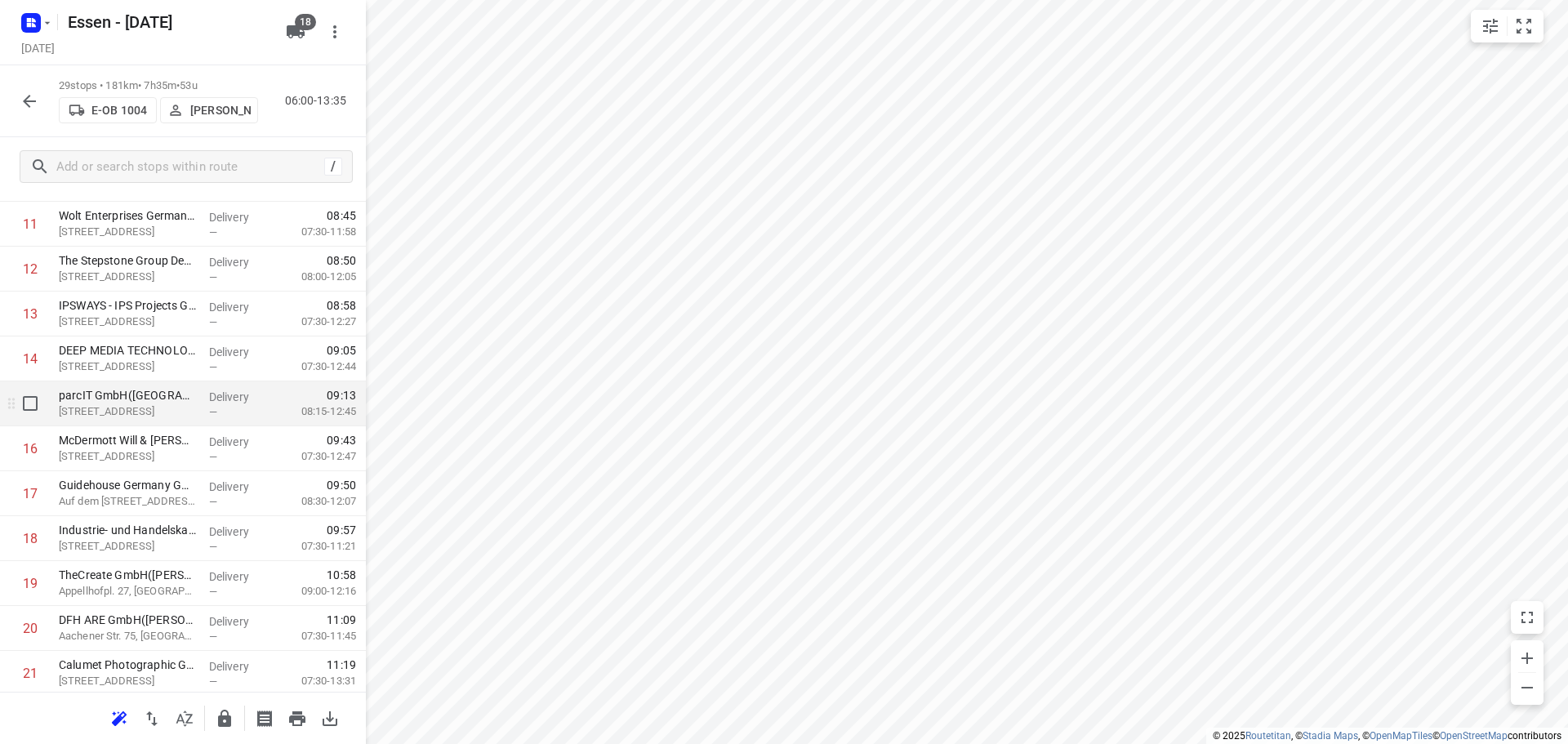
click at [294, 406] on p "08:15-12:45" at bounding box center [315, 412] width 80 height 16
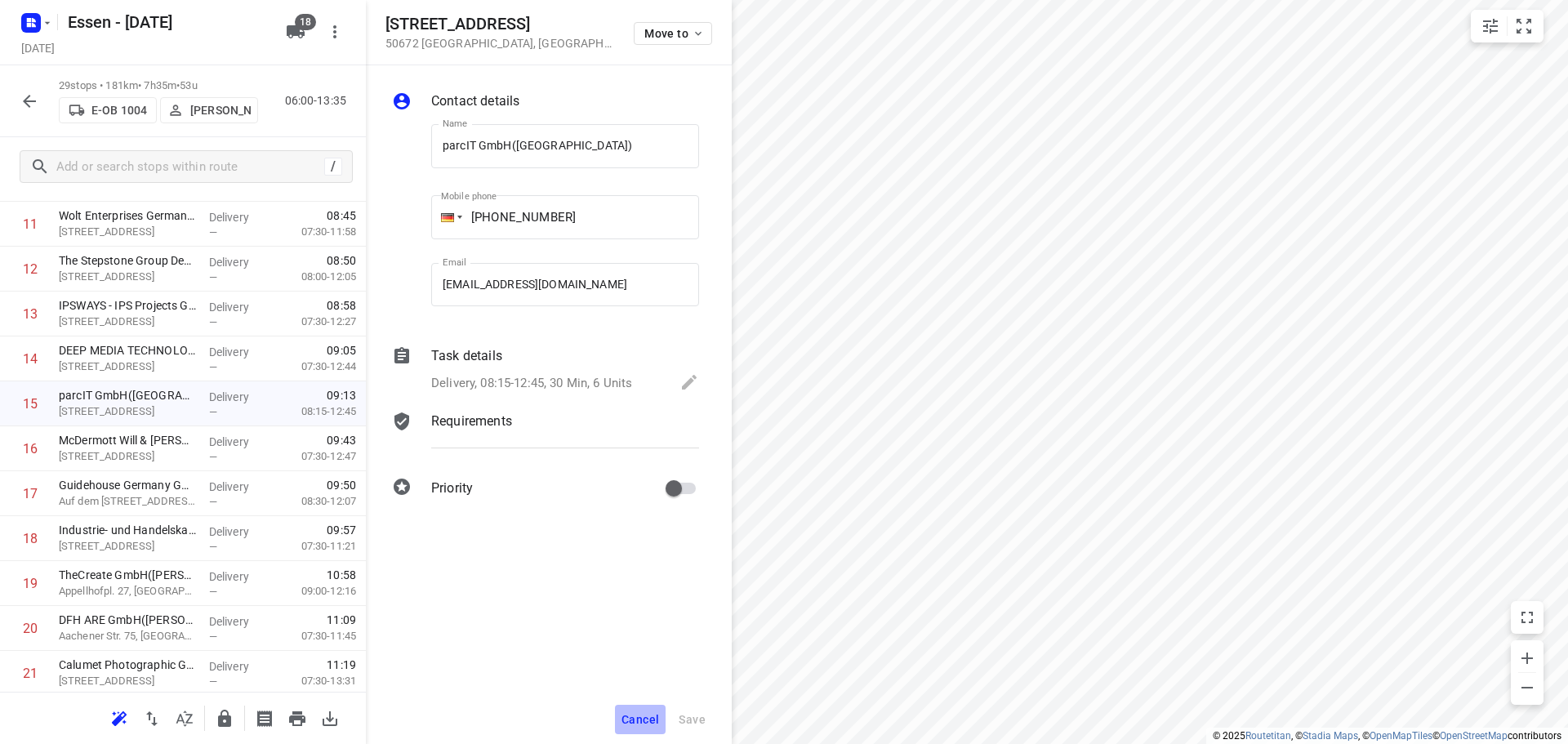
click at [647, 722] on span "Cancel" at bounding box center [640, 719] width 38 height 13
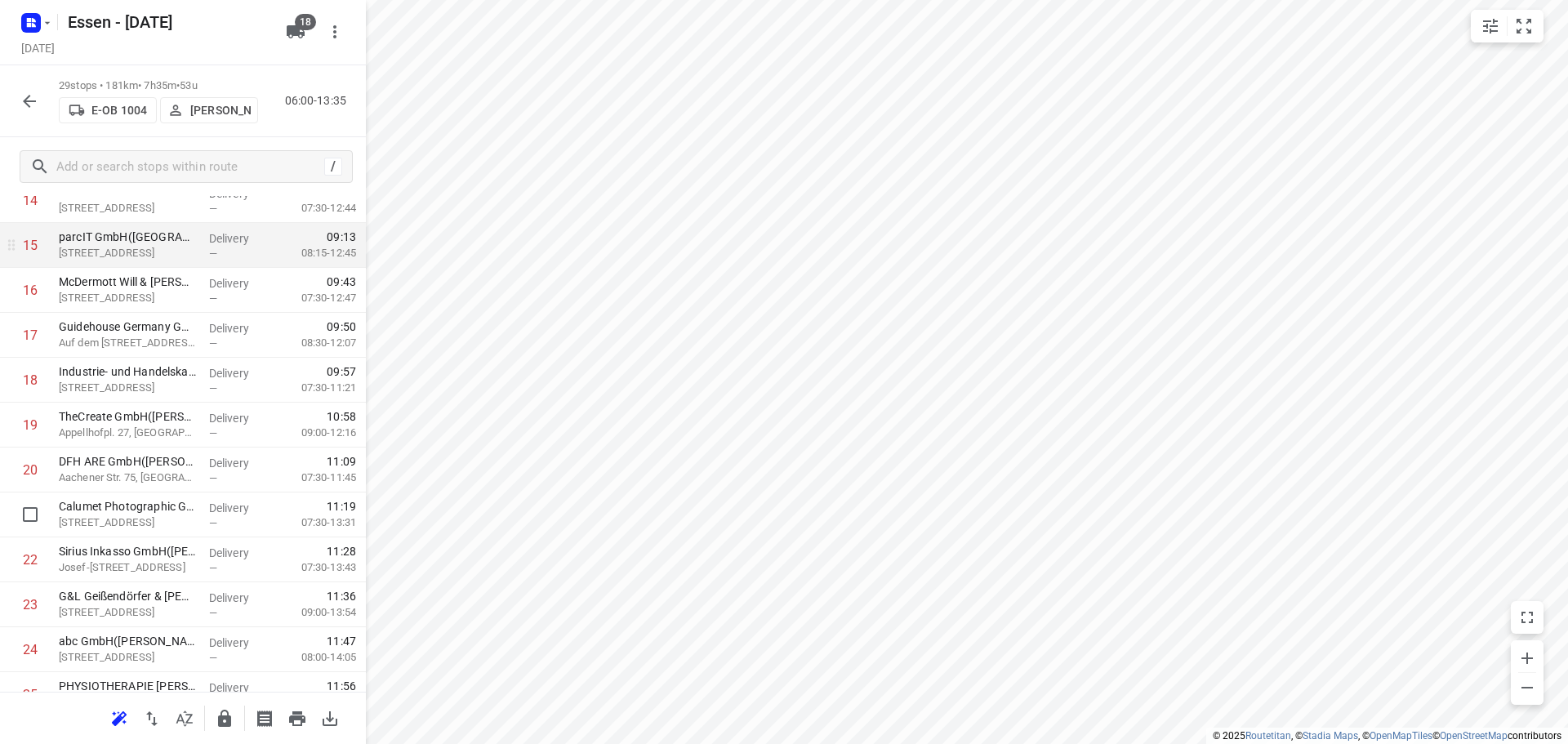
scroll to position [689, 0]
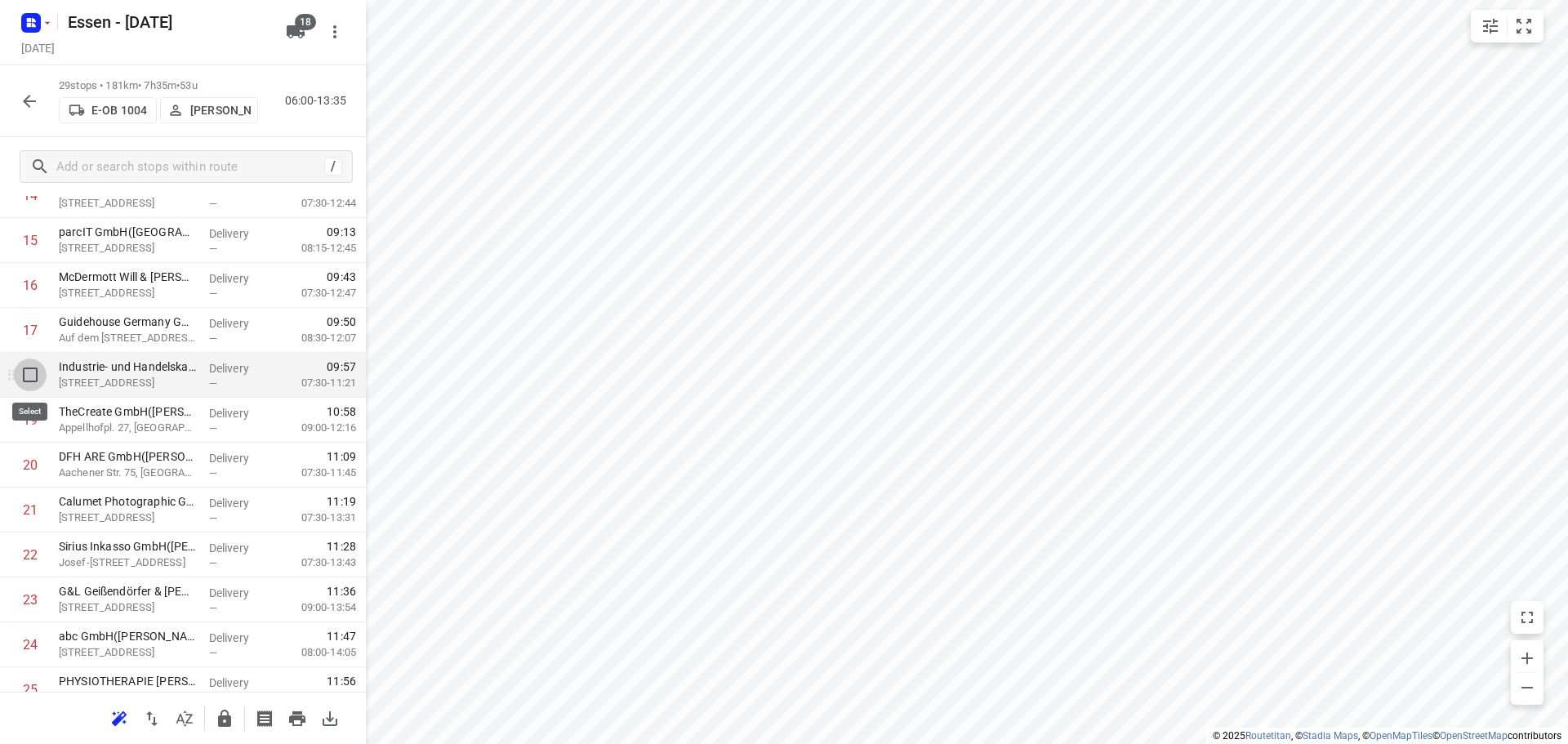
click at [34, 374] on input "checkbox" at bounding box center [30, 375] width 33 height 33
checkbox input "true"
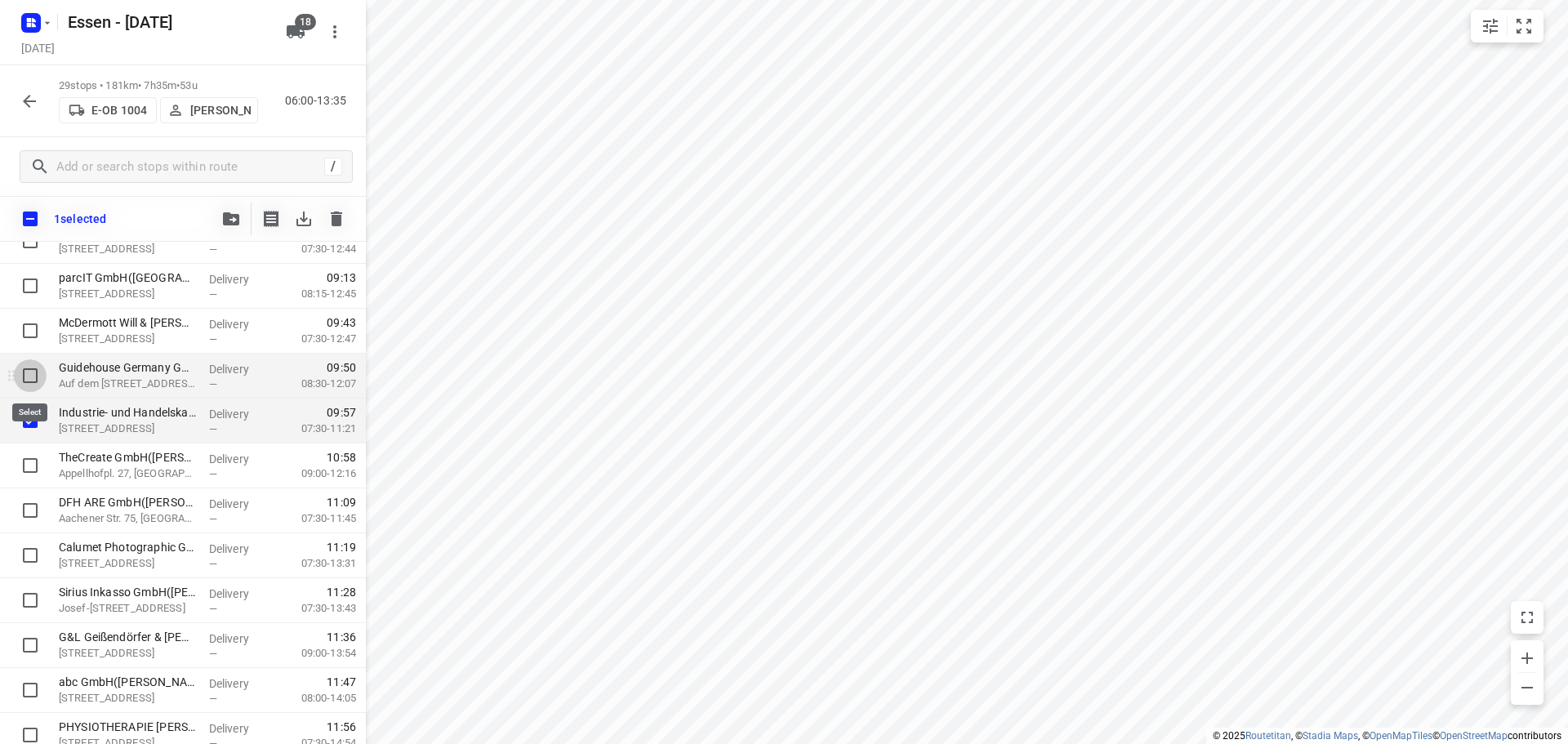
click at [29, 377] on input "checkbox" at bounding box center [30, 376] width 33 height 33
checkbox input "true"
click at [32, 464] on input "checkbox" at bounding box center [30, 466] width 33 height 33
checkbox input "true"
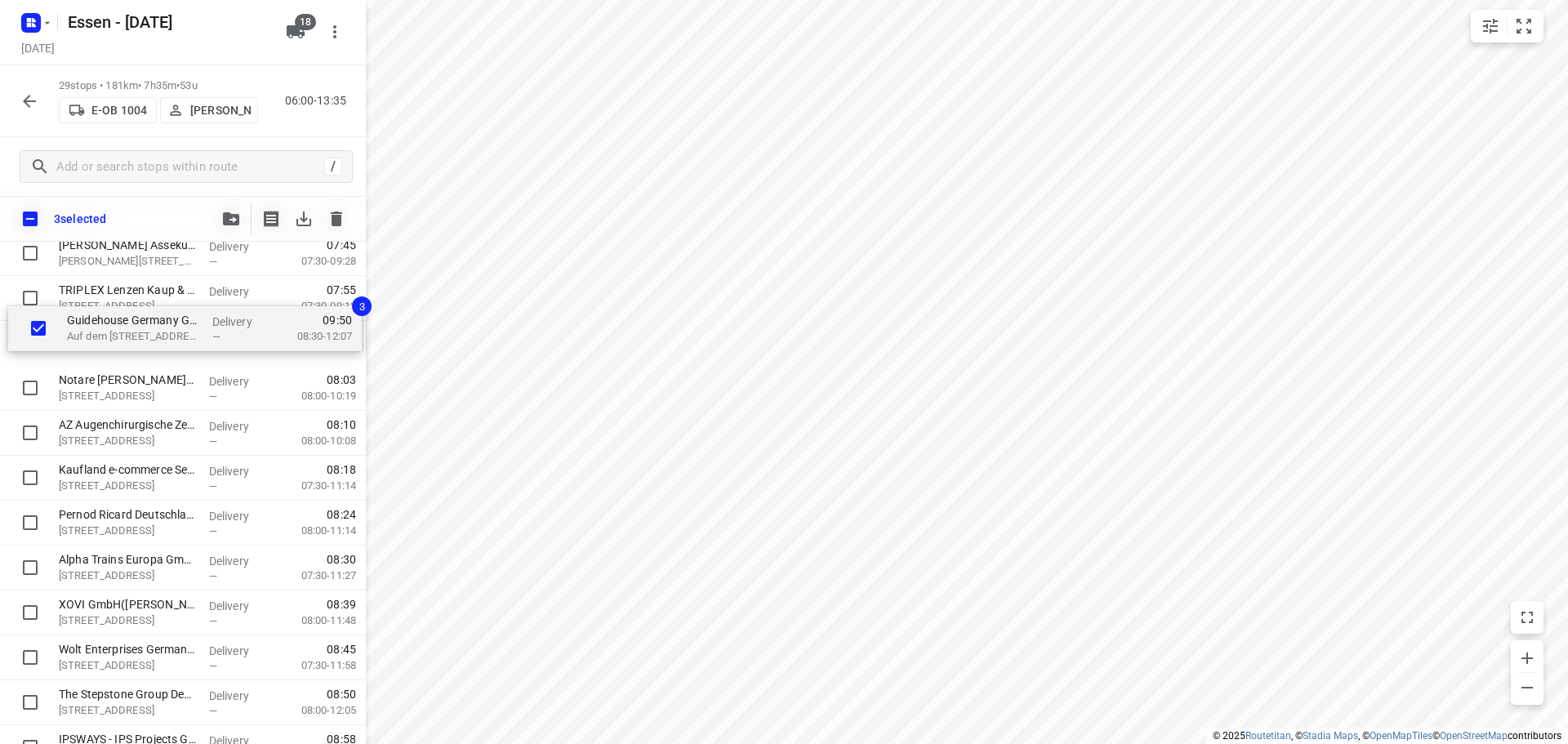
scroll to position [179, 0]
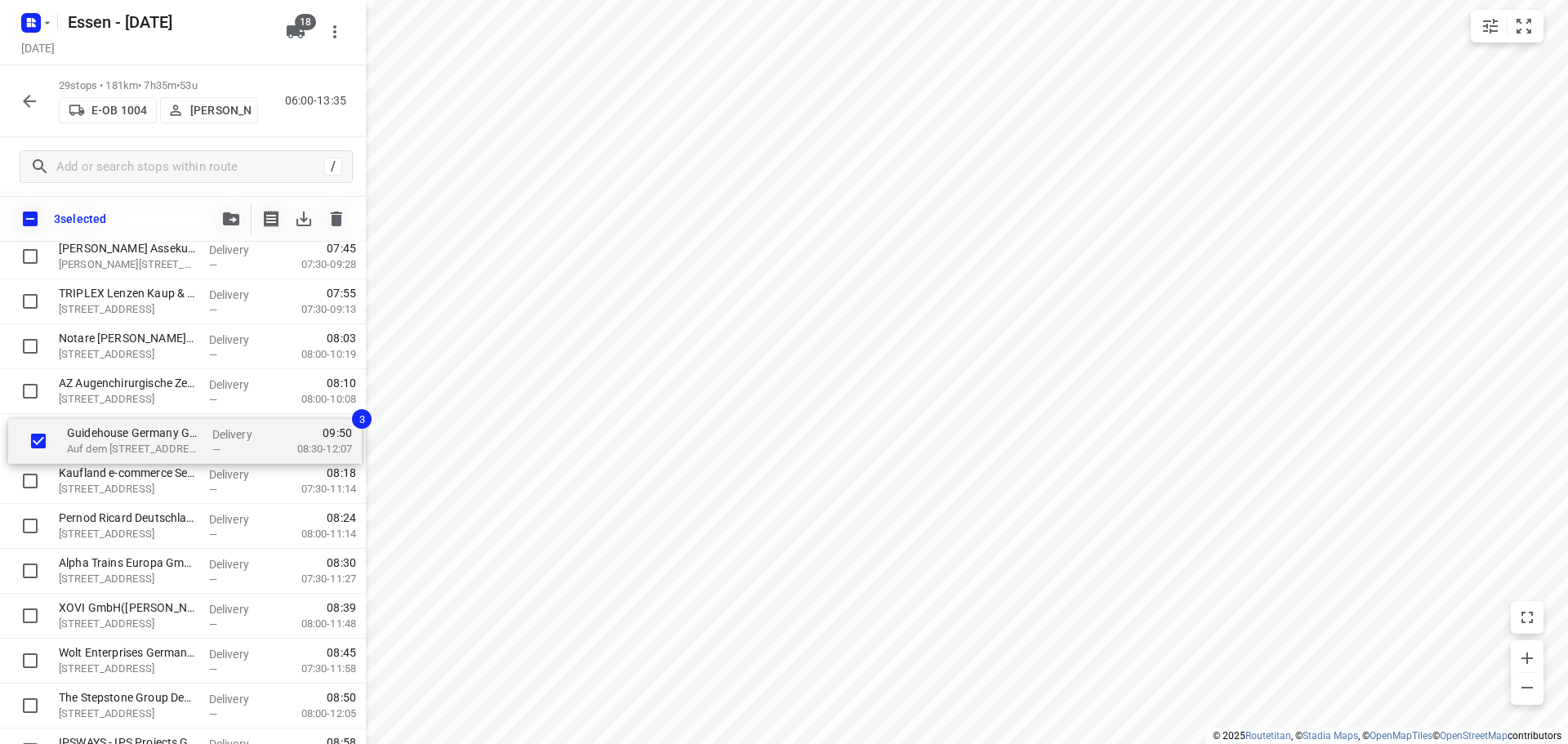
drag, startPoint x: 102, startPoint y: 380, endPoint x: 107, endPoint y: 443, distance: 63.2
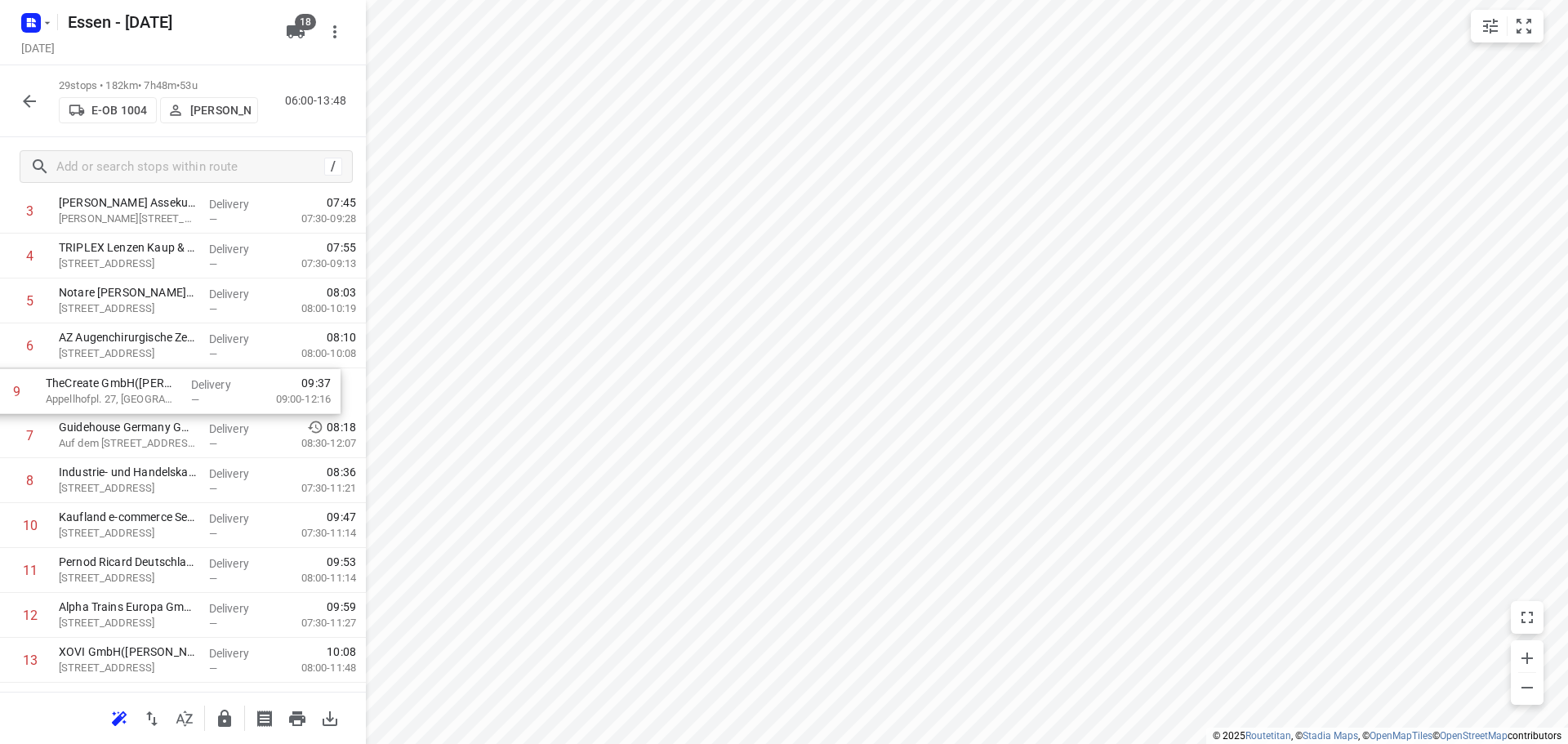
drag, startPoint x: 98, startPoint y: 491, endPoint x: 86, endPoint y: 396, distance: 95.8
click at [86, 396] on div "1 AVG Ressourcen GmbH([PERSON_NAME]) Geestemünder Str. 20, Köln Delivery — 06:5…" at bounding box center [183, 750] width 366 height 1303
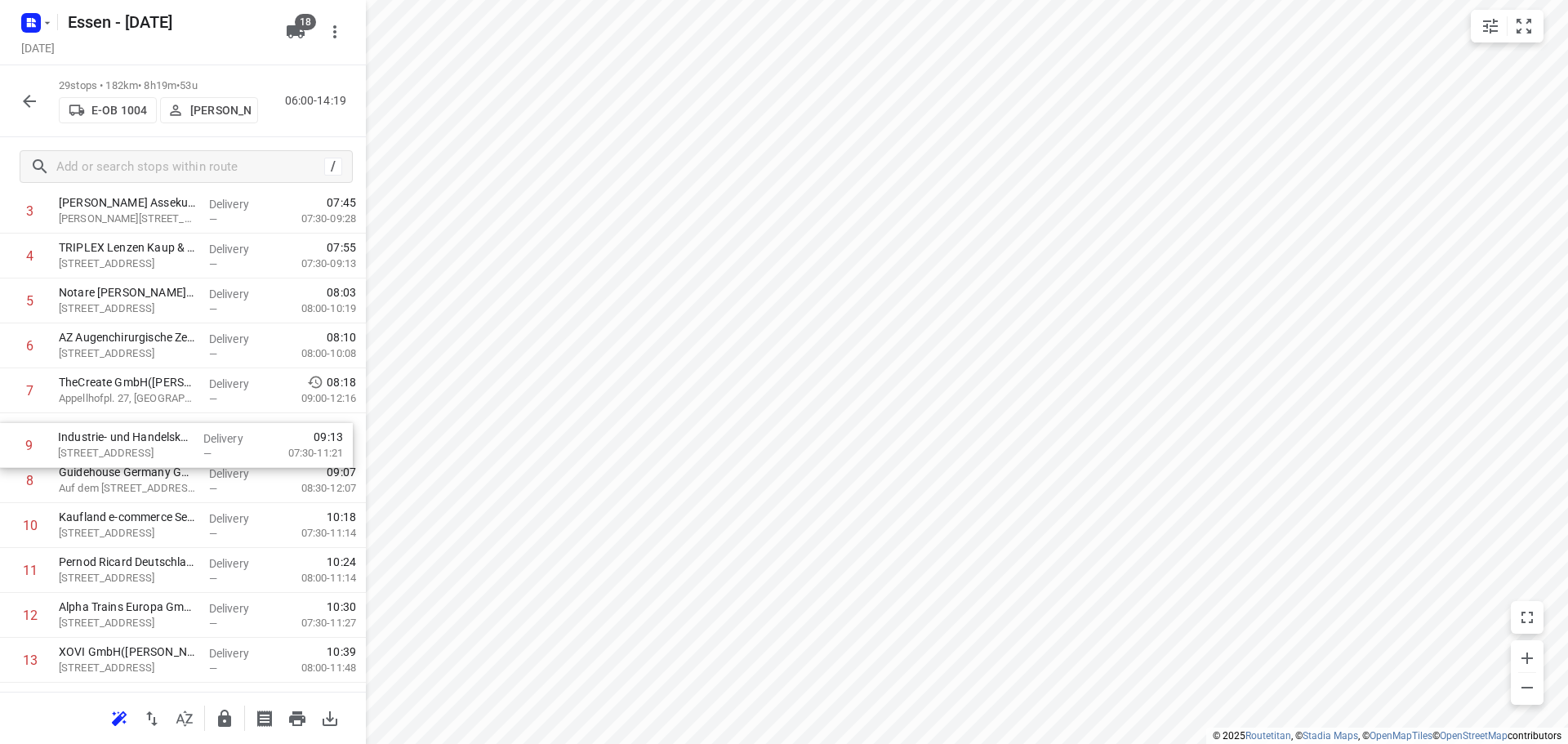
drag, startPoint x: 89, startPoint y: 480, endPoint x: 88, endPoint y: 440, distance: 40.0
click at [88, 440] on div "1 AVG Ressourcen GmbH([PERSON_NAME]) Geestemünder Str. 20, Köln Delivery — 06:5…" at bounding box center [183, 750] width 366 height 1303
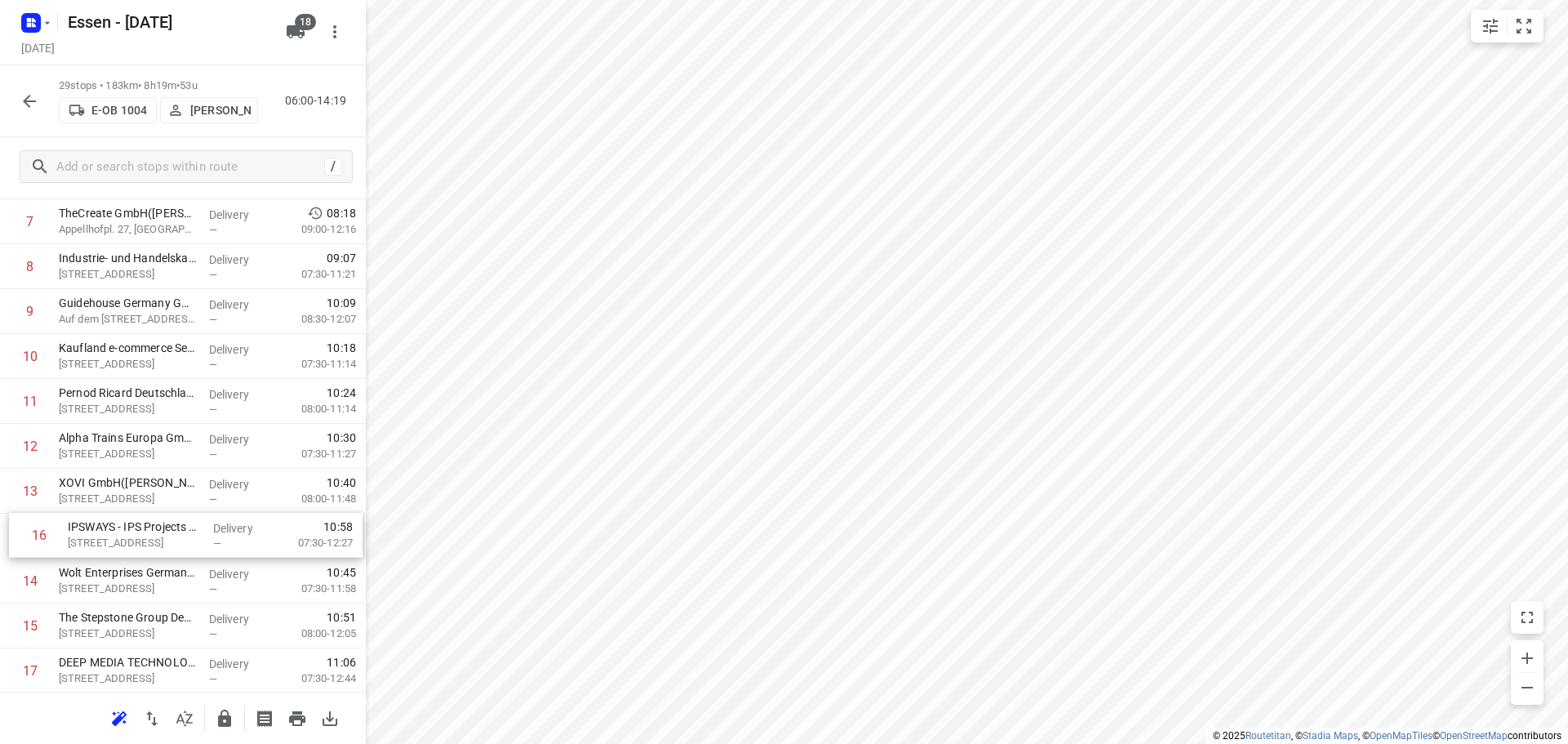
scroll to position [348, 0]
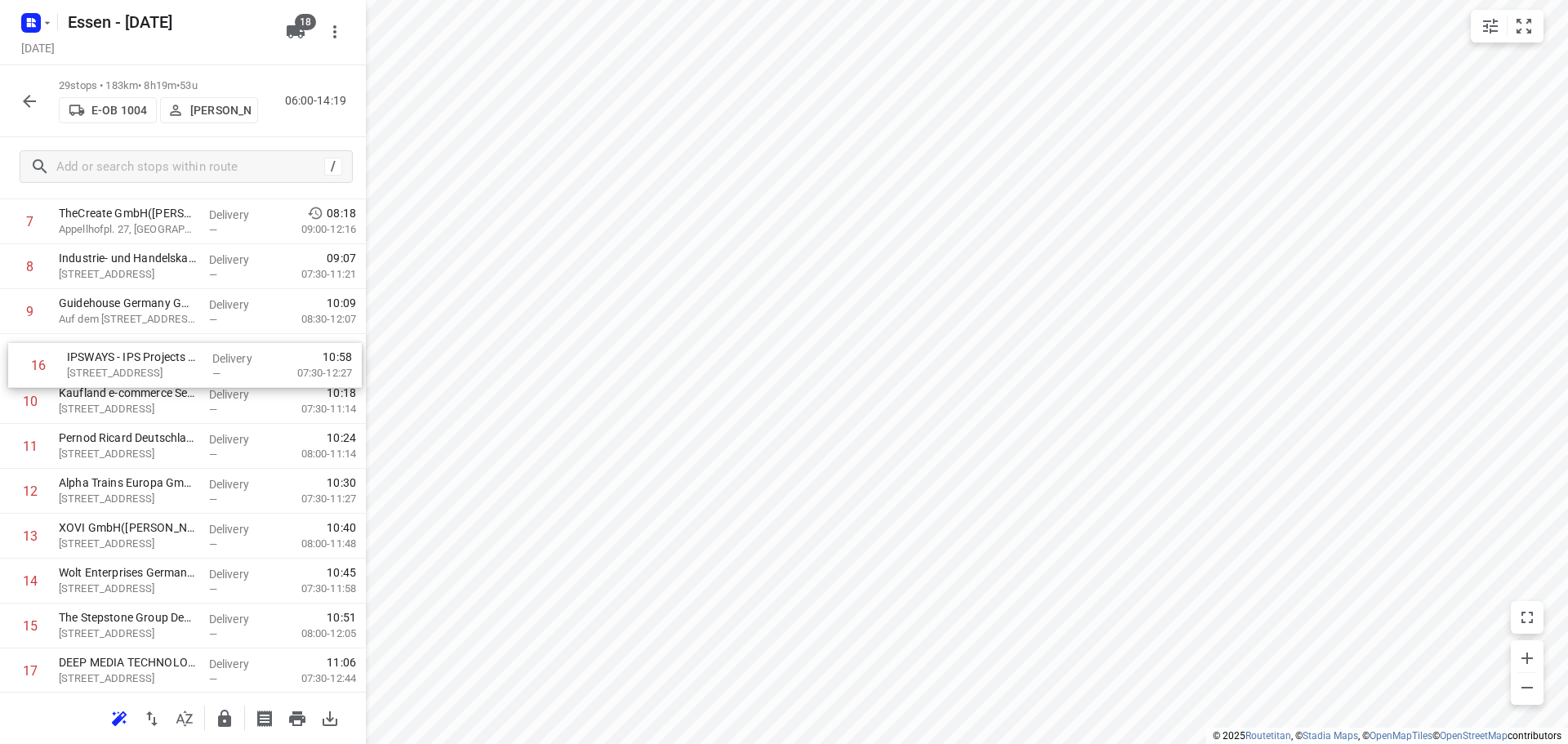
drag, startPoint x: 107, startPoint y: 635, endPoint x: 117, endPoint y: 366, distance: 269.2
click at [117, 366] on div "1 AVG Ressourcen GmbH([PERSON_NAME]) Geestemünder Str. 20, Köln Delivery — 06:5…" at bounding box center [183, 580] width 366 height 1303
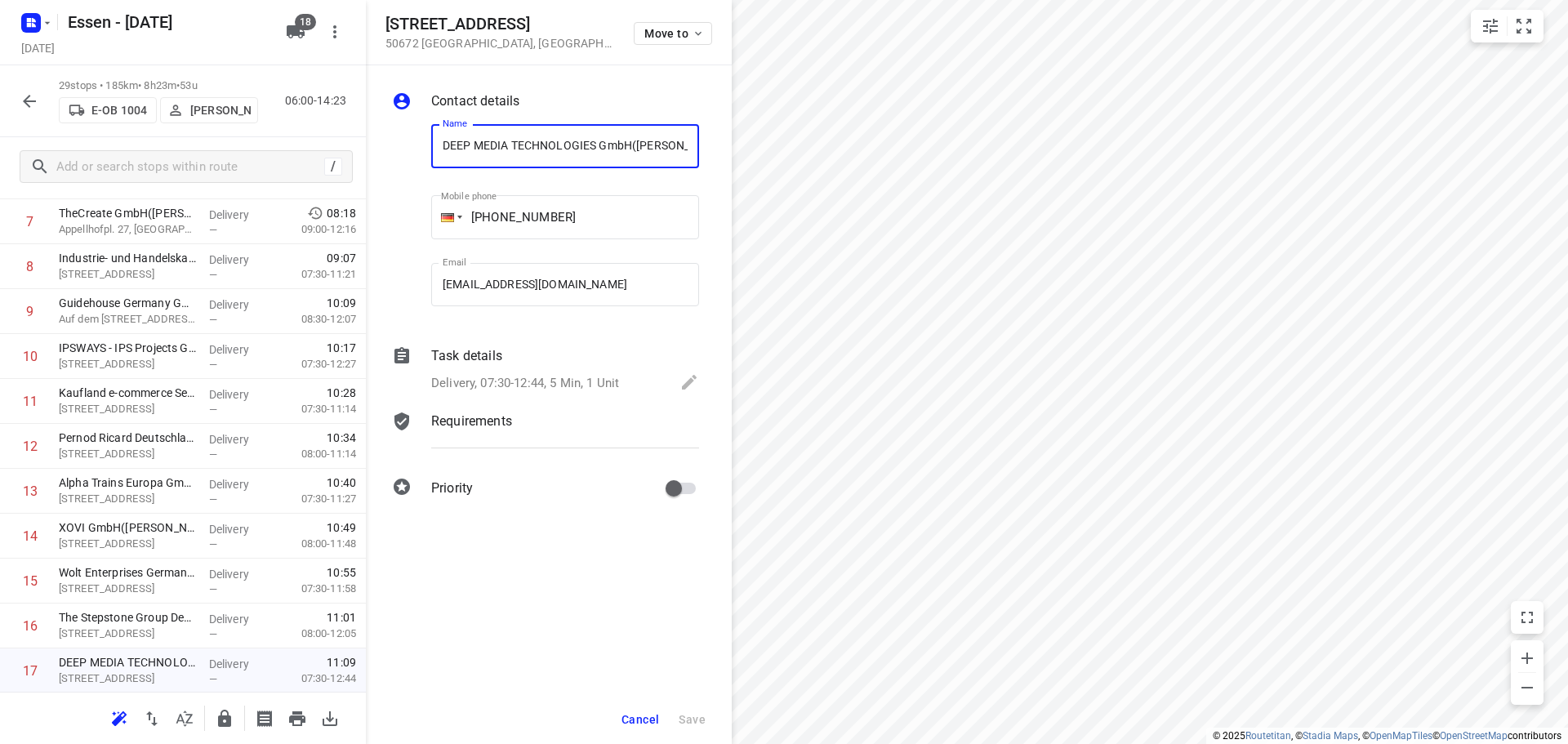
scroll to position [0, 18]
click at [639, 722] on span "Cancel" at bounding box center [640, 719] width 38 height 13
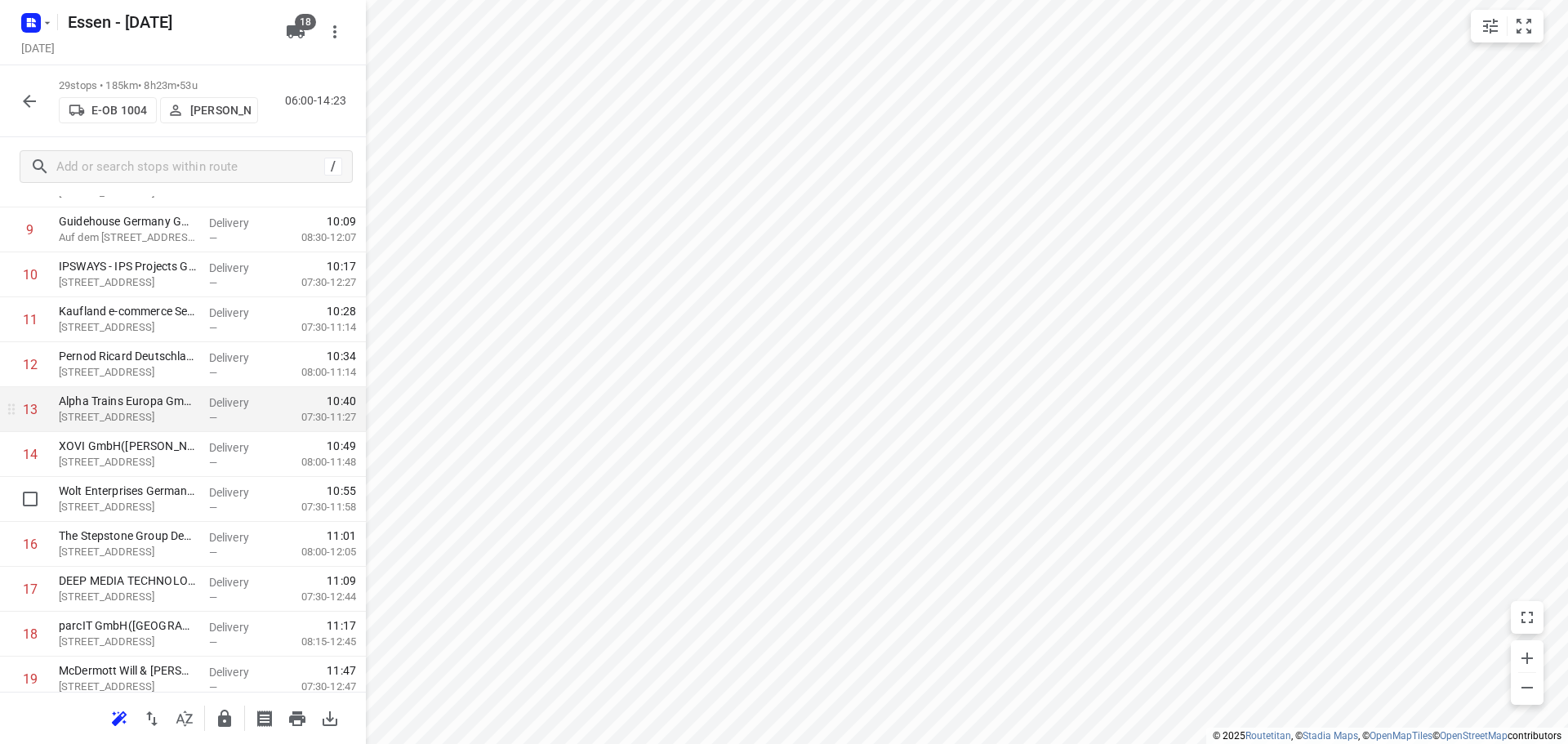
scroll to position [512, 0]
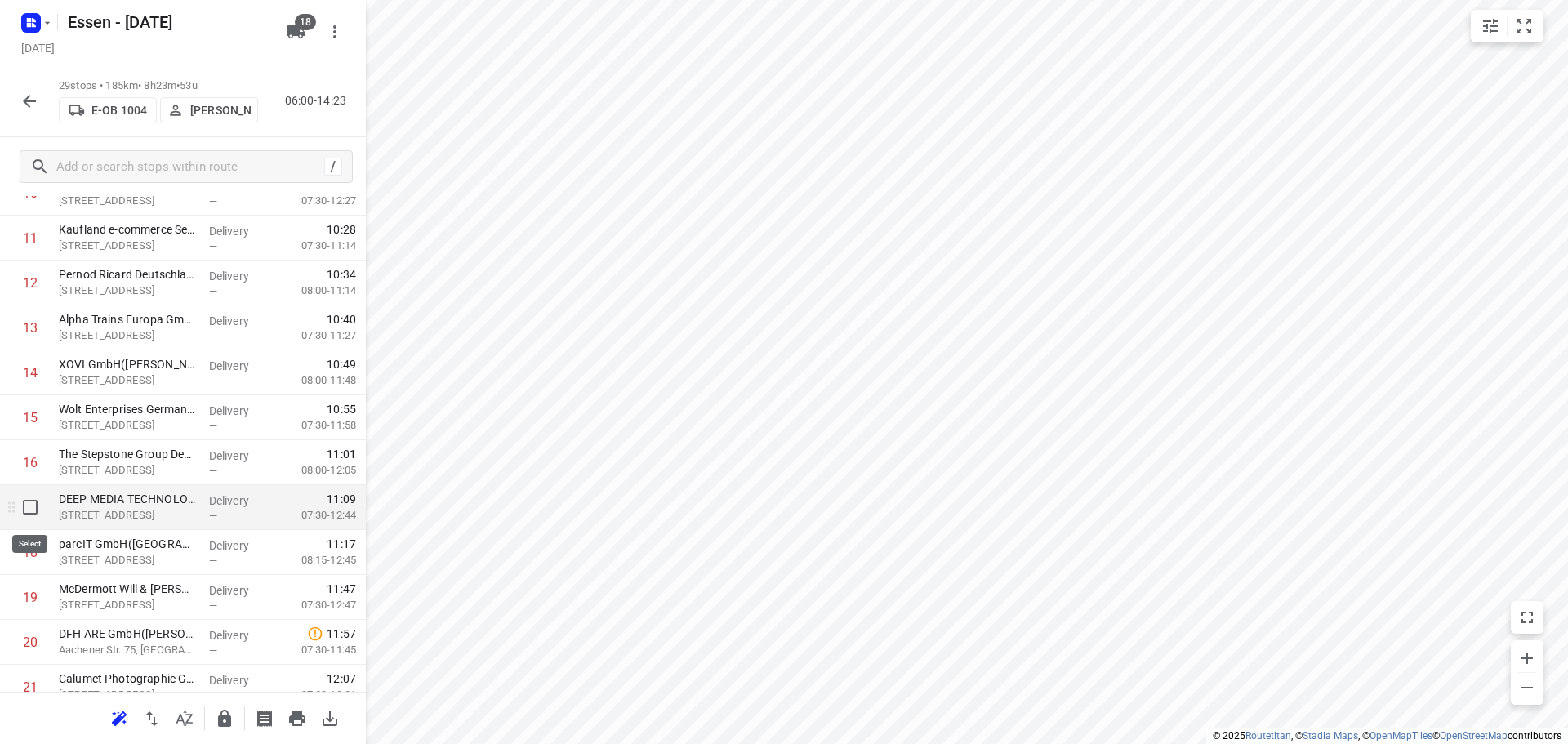
click at [28, 507] on input "checkbox" at bounding box center [30, 508] width 33 height 33
checkbox input "true"
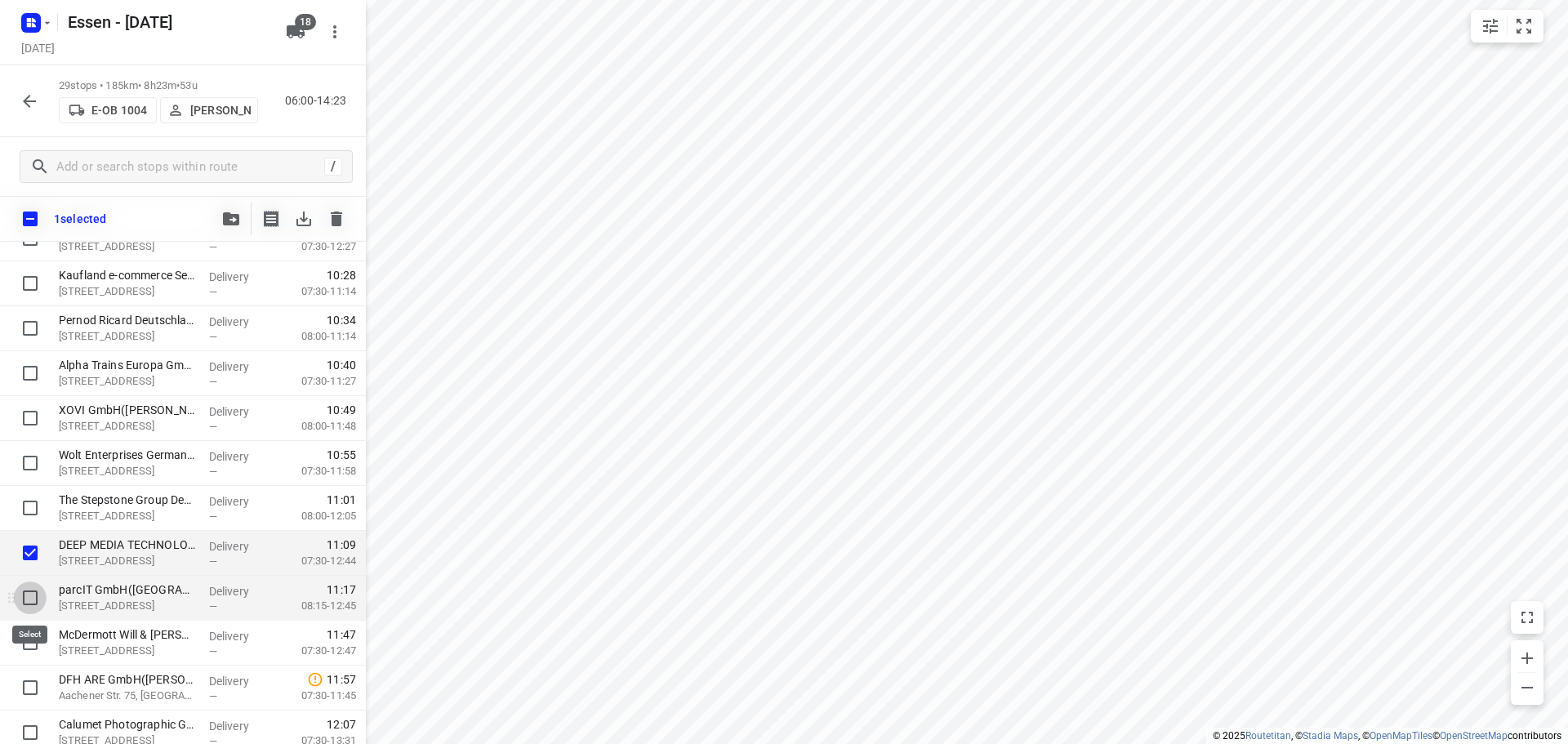
click at [35, 601] on input "checkbox" at bounding box center [30, 598] width 33 height 33
checkbox input "true"
click at [33, 637] on input "checkbox" at bounding box center [30, 643] width 33 height 33
checkbox input "true"
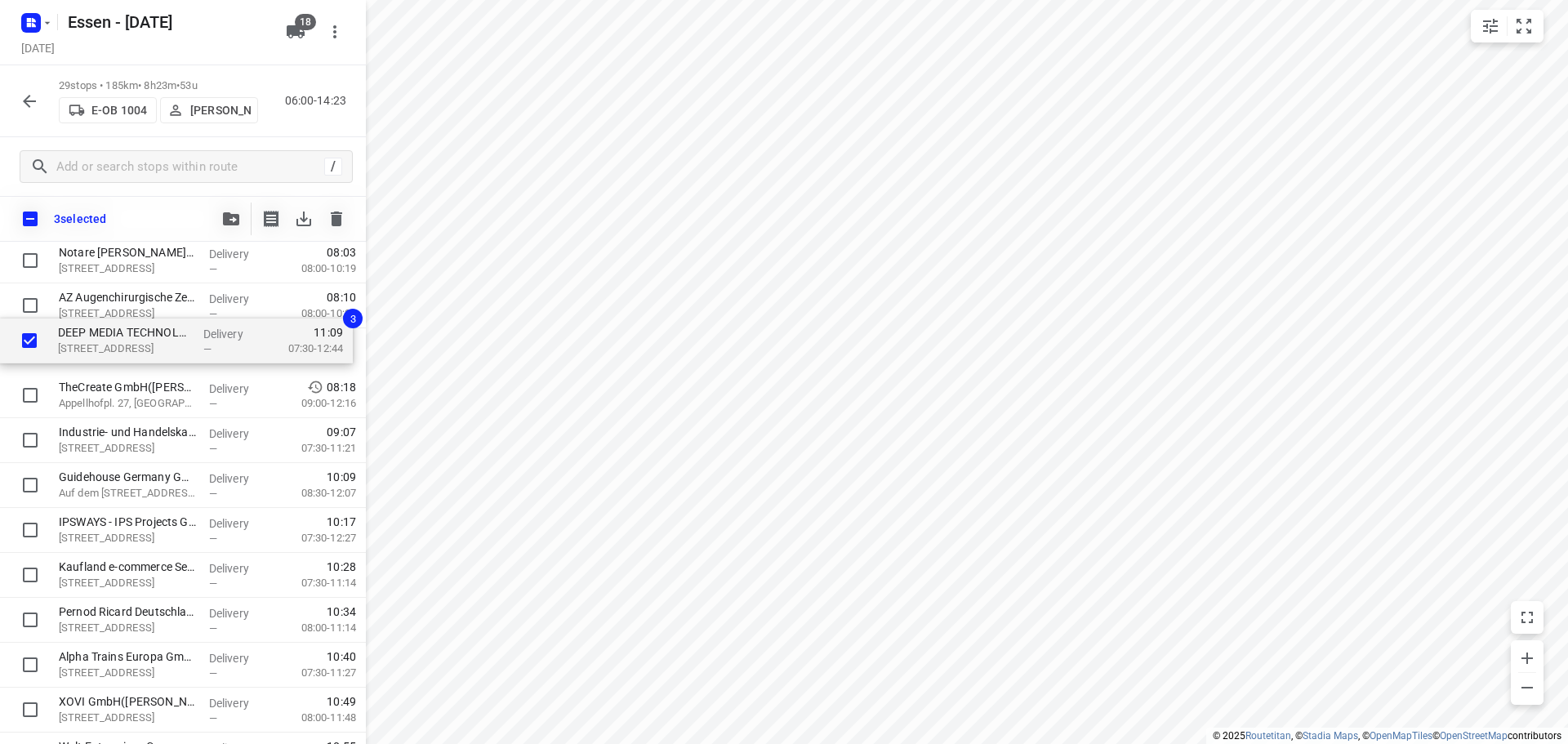
scroll to position [264, 0]
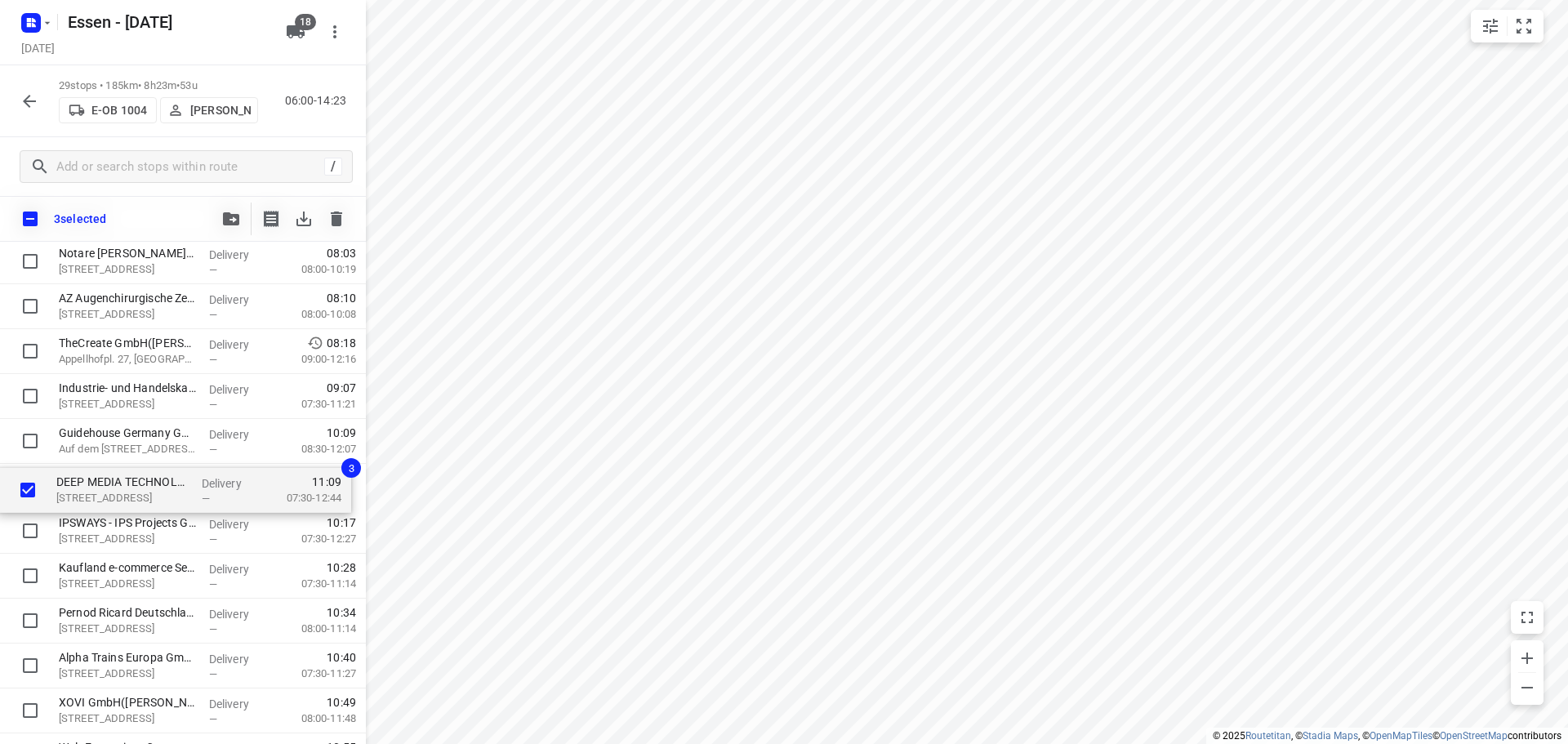
drag, startPoint x: 99, startPoint y: 560, endPoint x: 102, endPoint y: 492, distance: 68.1
click at [102, 492] on div "AVG Ressourcen GmbH([PERSON_NAME]) Geestemünder Str. 20, Köln Delivery — 06:53 …" at bounding box center [183, 711] width 366 height 1303
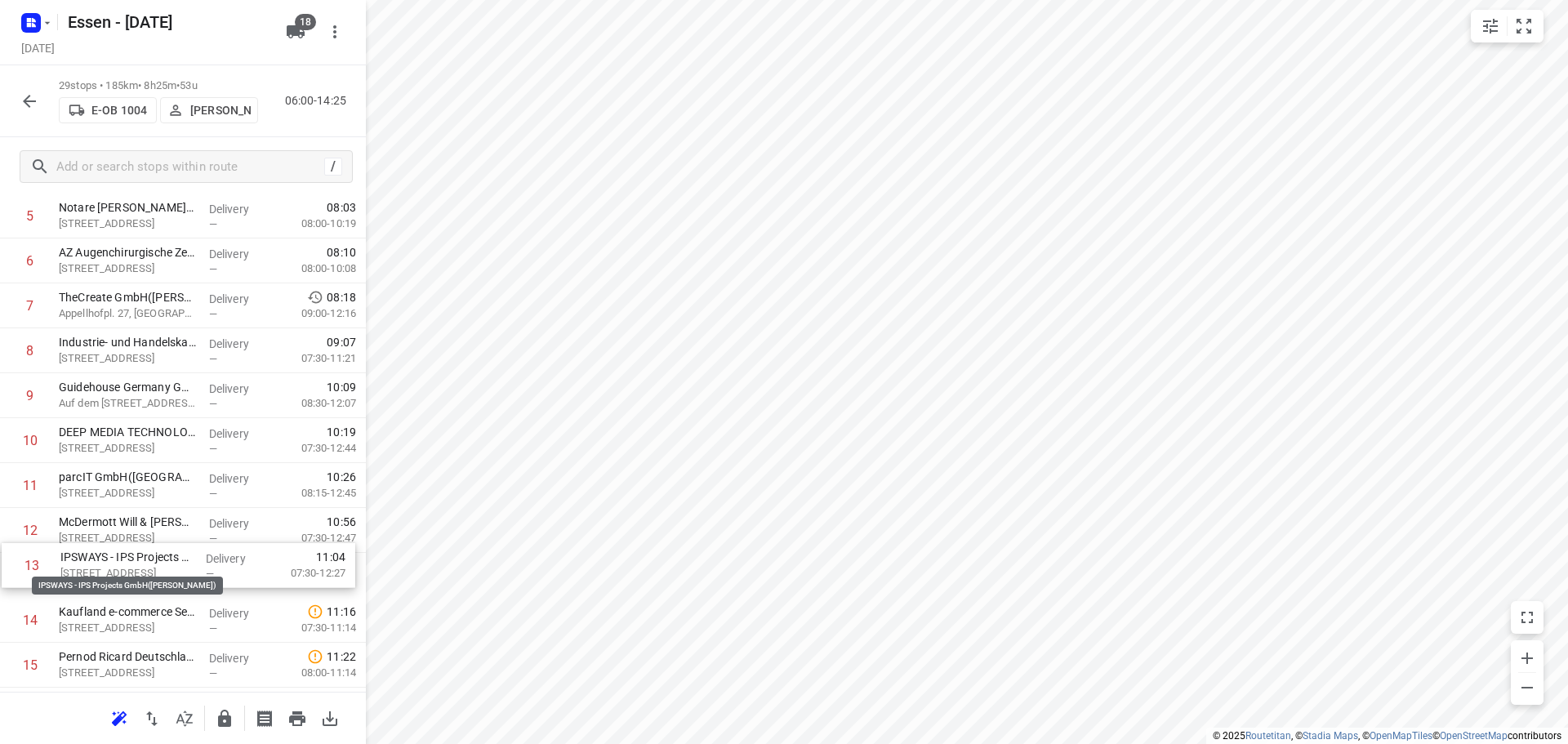
scroll to position [264, 0]
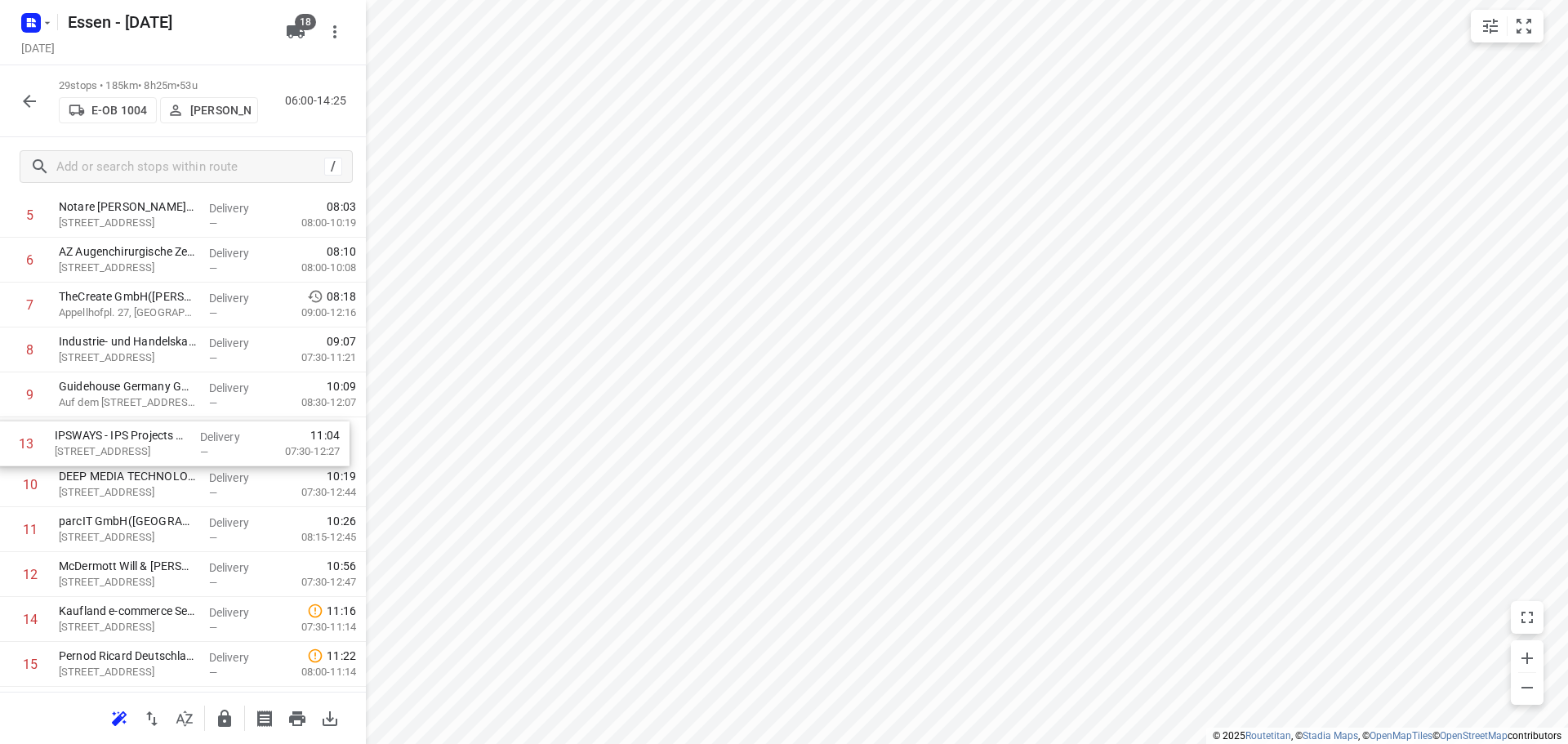
drag, startPoint x: 102, startPoint y: 571, endPoint x: 98, endPoint y: 438, distance: 133.1
click at [98, 438] on div "1 AVG Ressourcen GmbH([PERSON_NAME]) Geestemünder Str. 20, Köln Delivery — 06:5…" at bounding box center [183, 664] width 366 height 1303
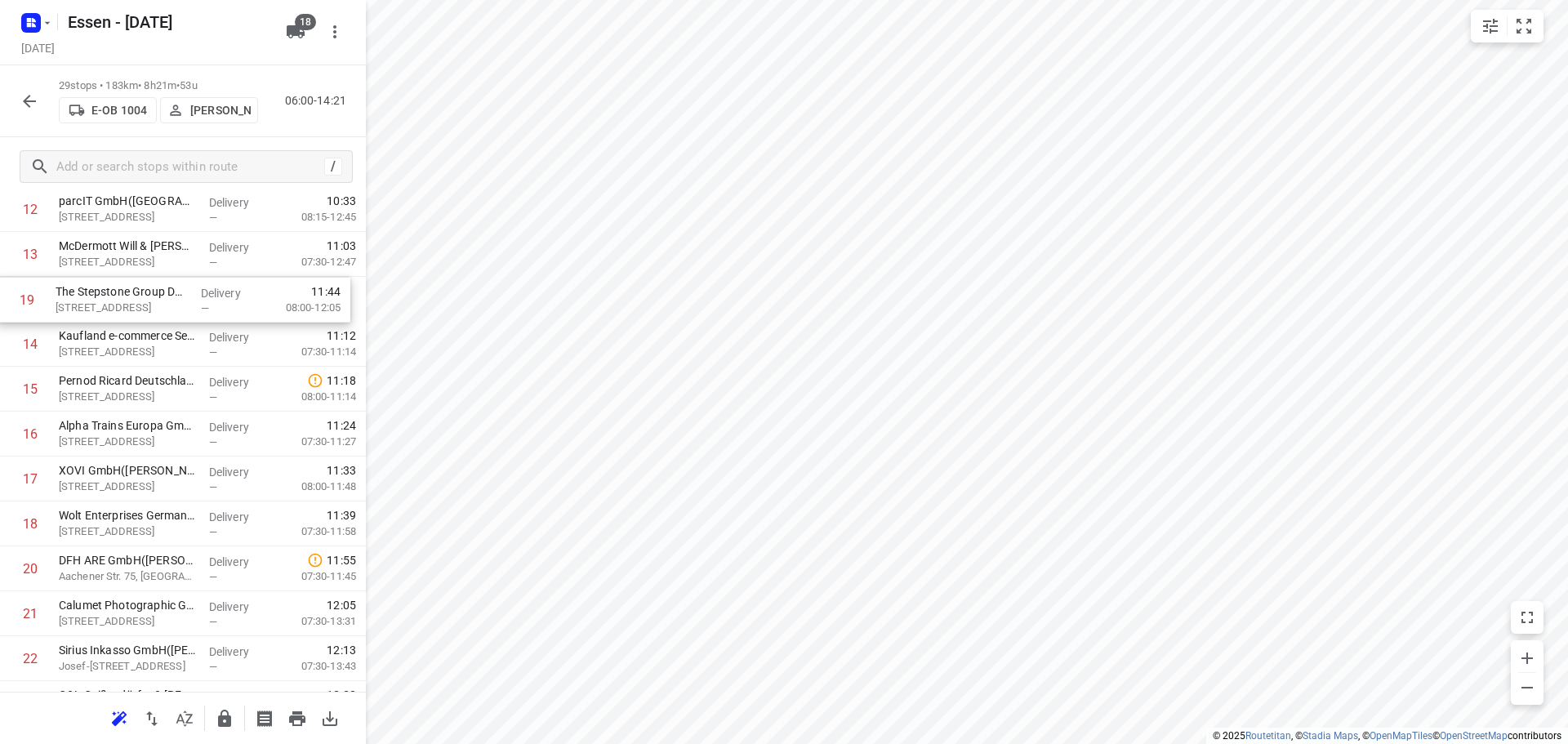
scroll to position [571, 0]
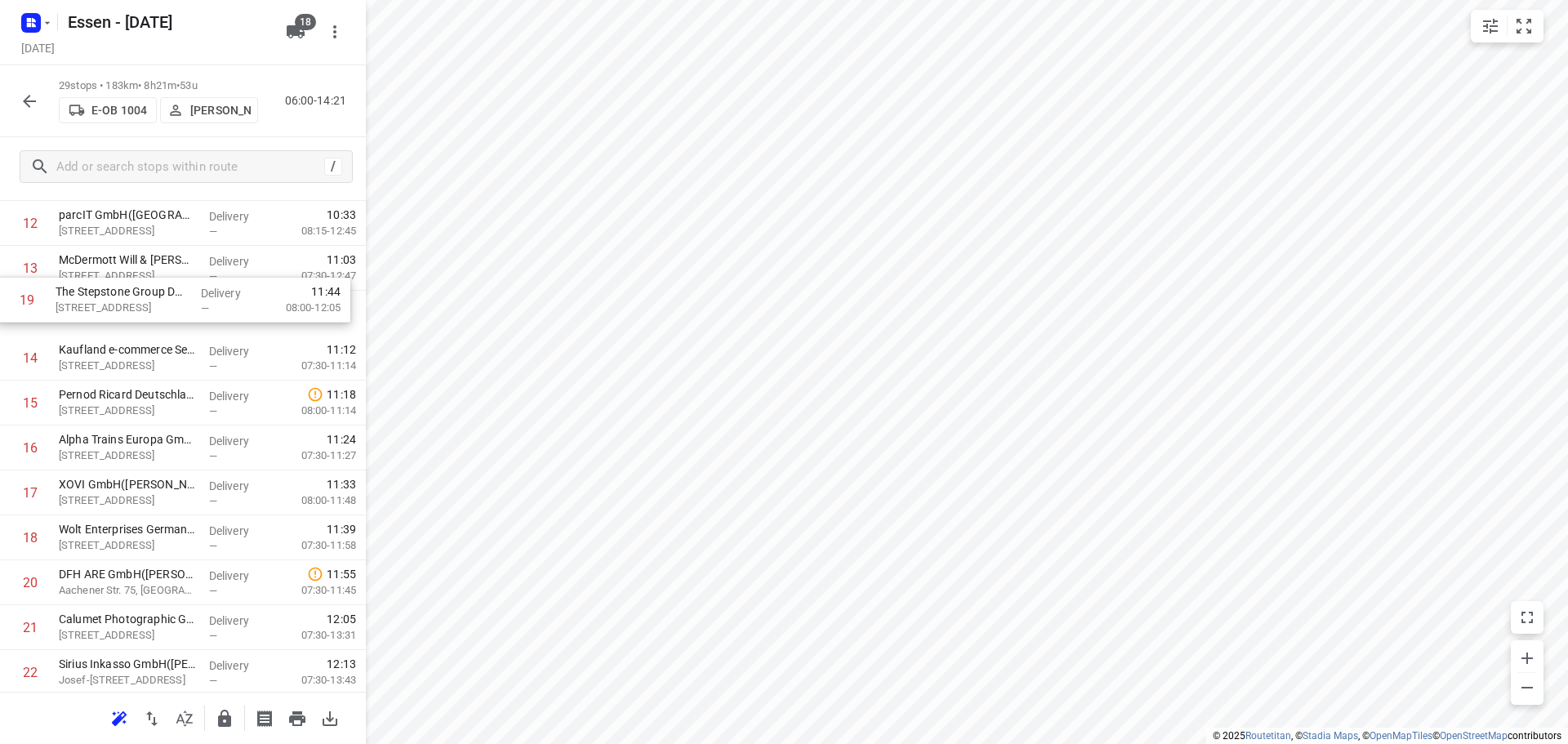
drag, startPoint x: 119, startPoint y: 447, endPoint x: 117, endPoint y: 311, distance: 136.0
click at [117, 308] on div "1 AVG Ressourcen GmbH([PERSON_NAME]) Geestemünder Str. 20, Köln Delivery — 06:5…" at bounding box center [183, 357] width 366 height 1303
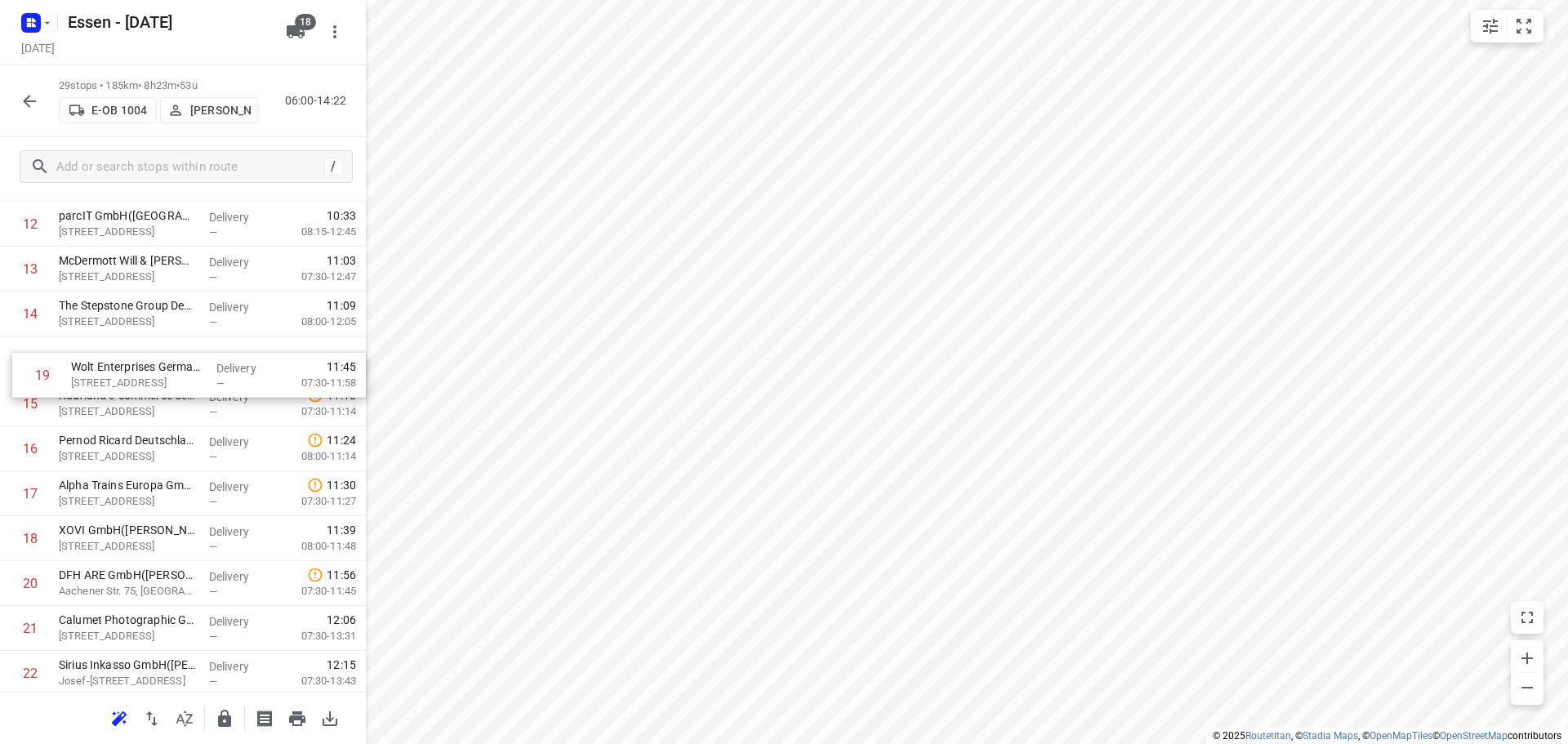
drag, startPoint x: 102, startPoint y: 549, endPoint x: 115, endPoint y: 381, distance: 168.5
click at [115, 381] on div "1 AVG Ressourcen GmbH([PERSON_NAME]) Geestemünder Str. 20, Köln Delivery — 06:5…" at bounding box center [183, 358] width 366 height 1303
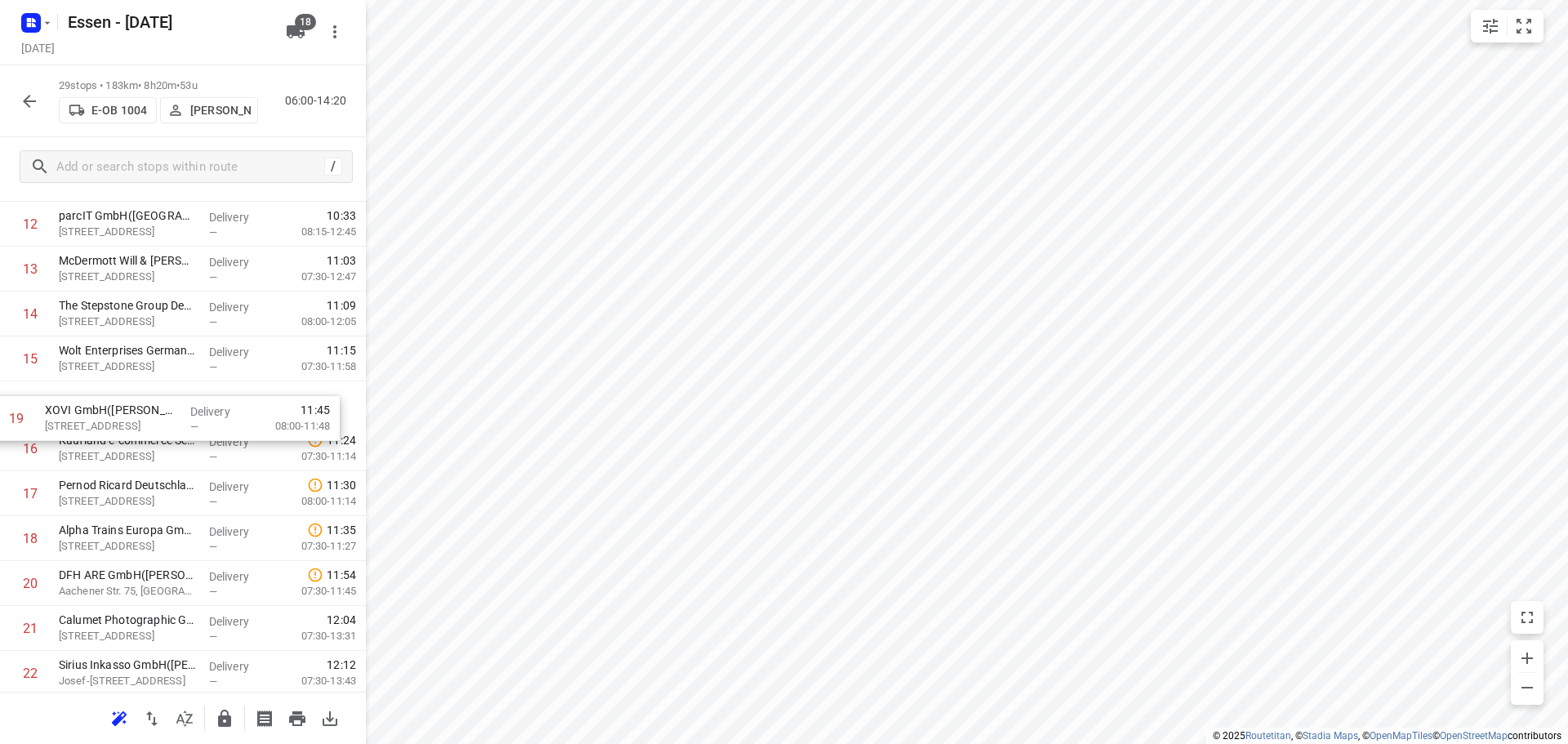
drag, startPoint x: 110, startPoint y: 548, endPoint x: 99, endPoint y: 424, distance: 124.5
click at [99, 424] on div "1 AVG Ressourcen GmbH([PERSON_NAME]) Geestemünder Str. 20, Köln Delivery — 06:5…" at bounding box center [183, 358] width 366 height 1303
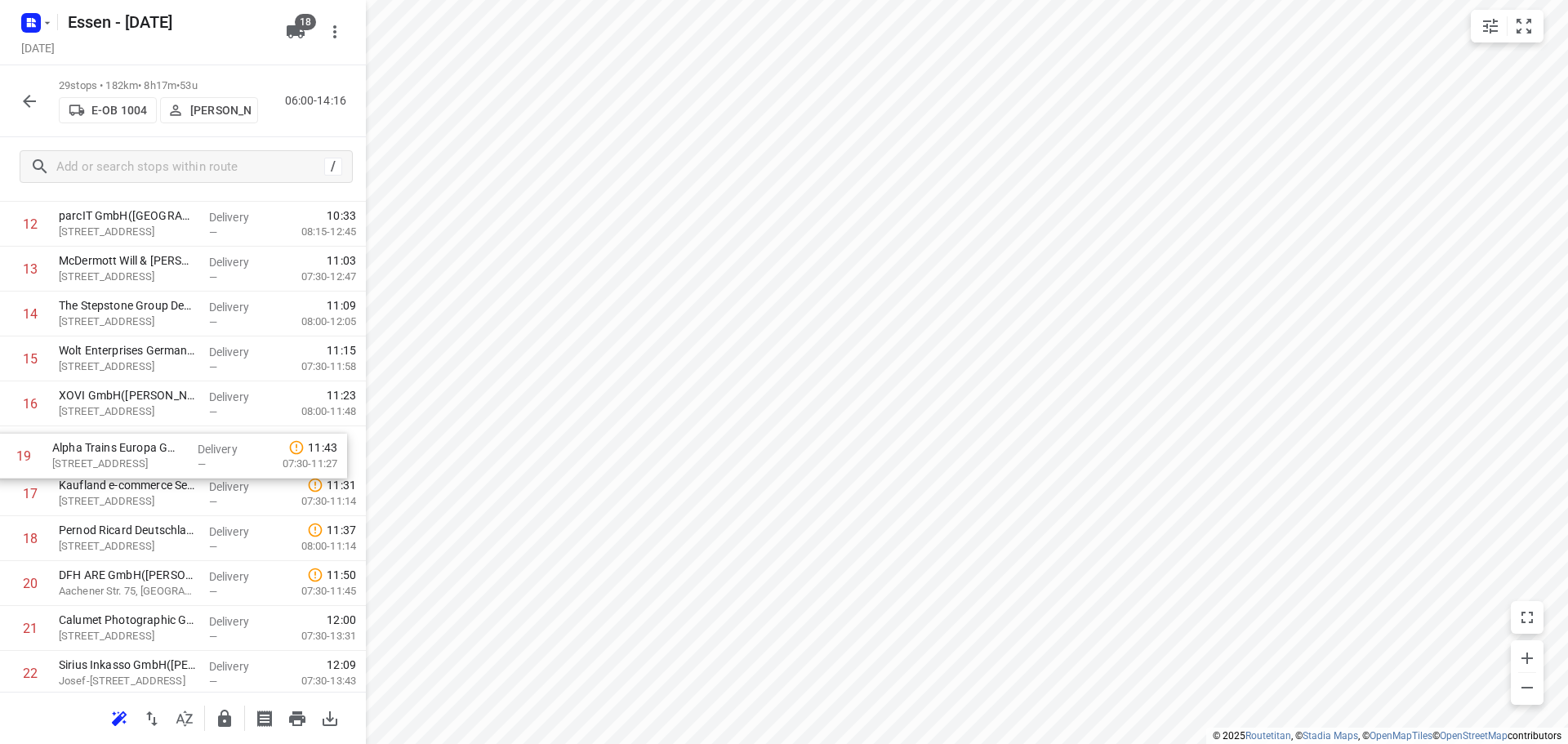
drag, startPoint x: 124, startPoint y: 540, endPoint x: 121, endPoint y: 453, distance: 87.1
click at [121, 453] on div "1 AVG Ressourcen GmbH([PERSON_NAME]) Geestemünder Str. 20, Köln Delivery — 06:5…" at bounding box center [183, 358] width 366 height 1303
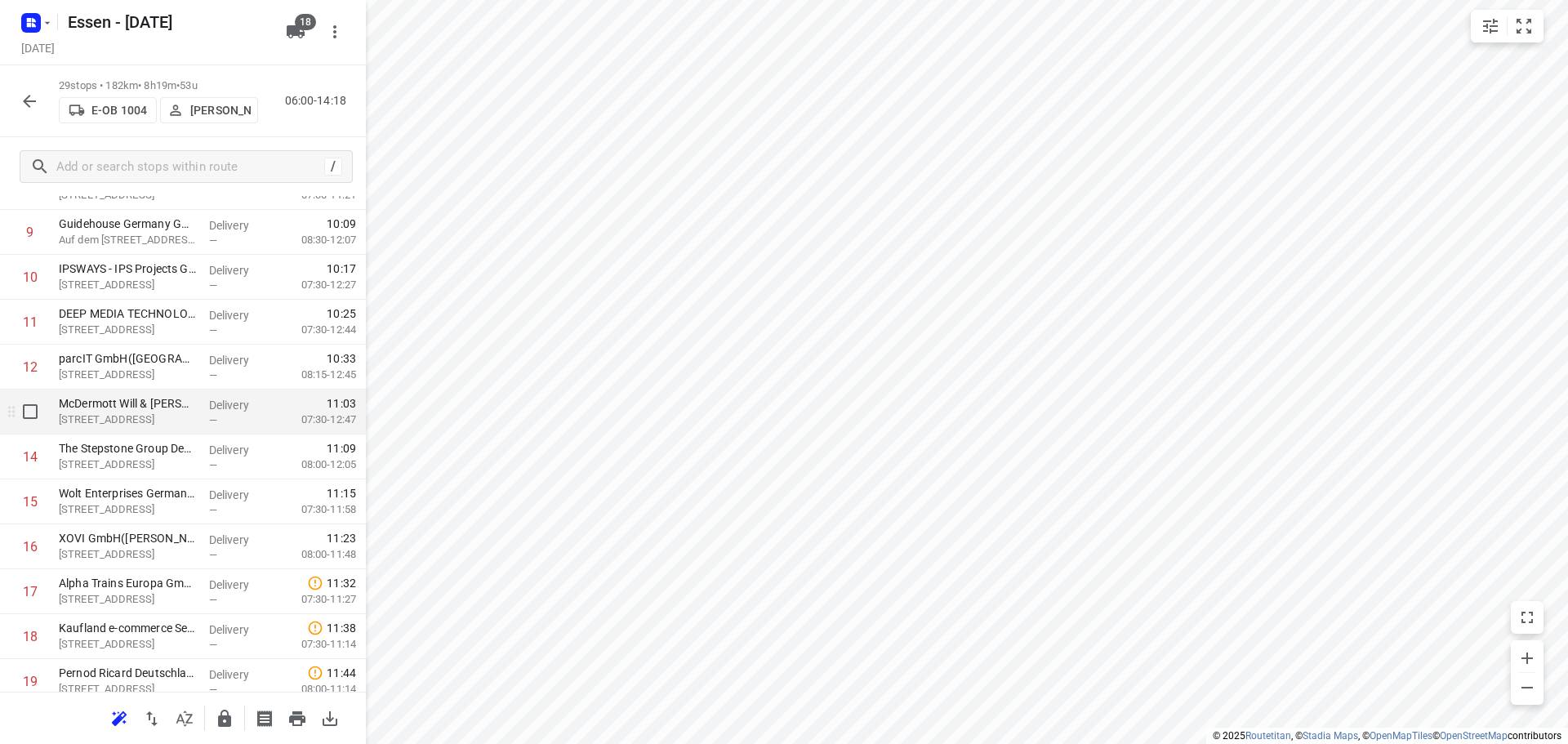
scroll to position [490, 0]
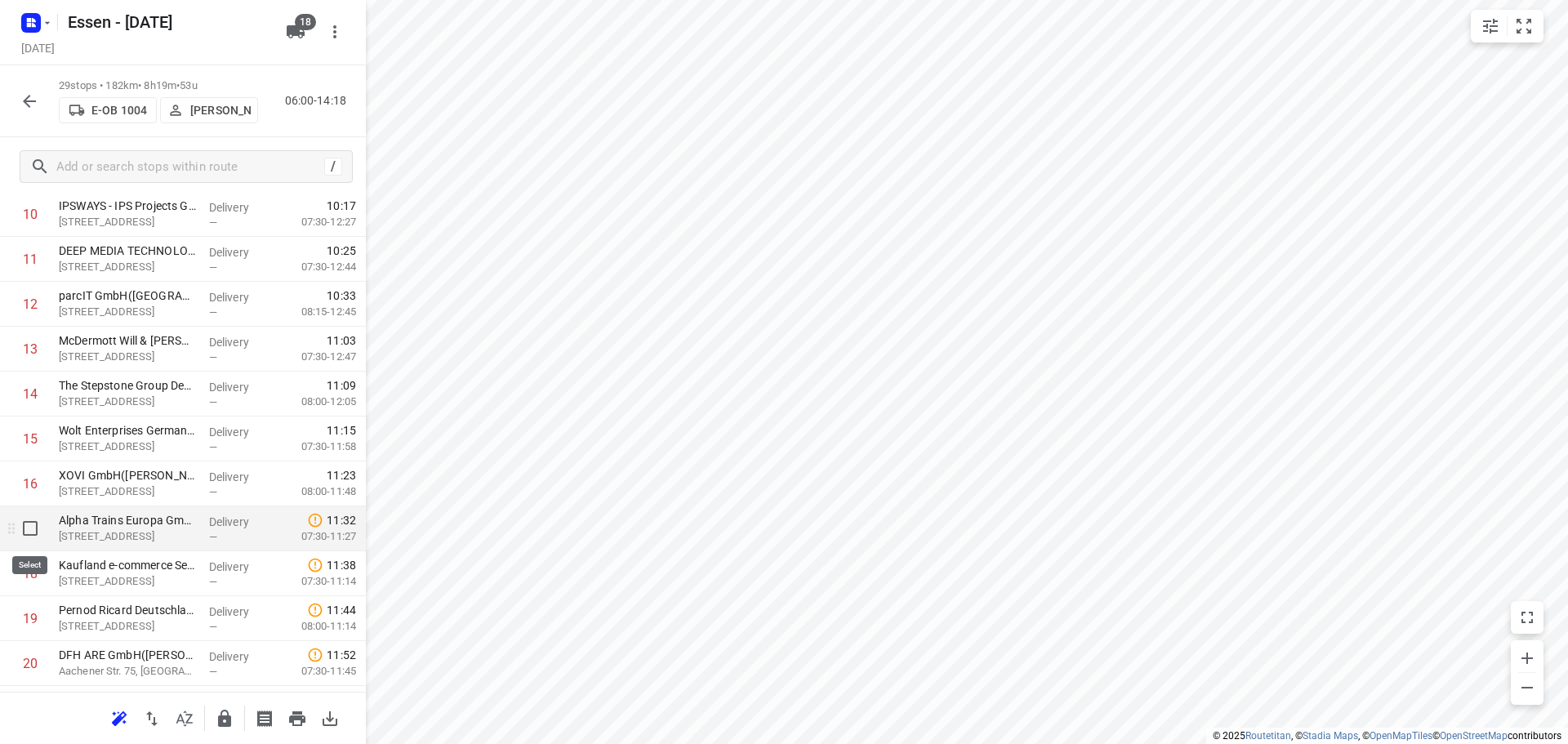
click at [28, 529] on input "checkbox" at bounding box center [30, 529] width 33 height 33
checkbox input "true"
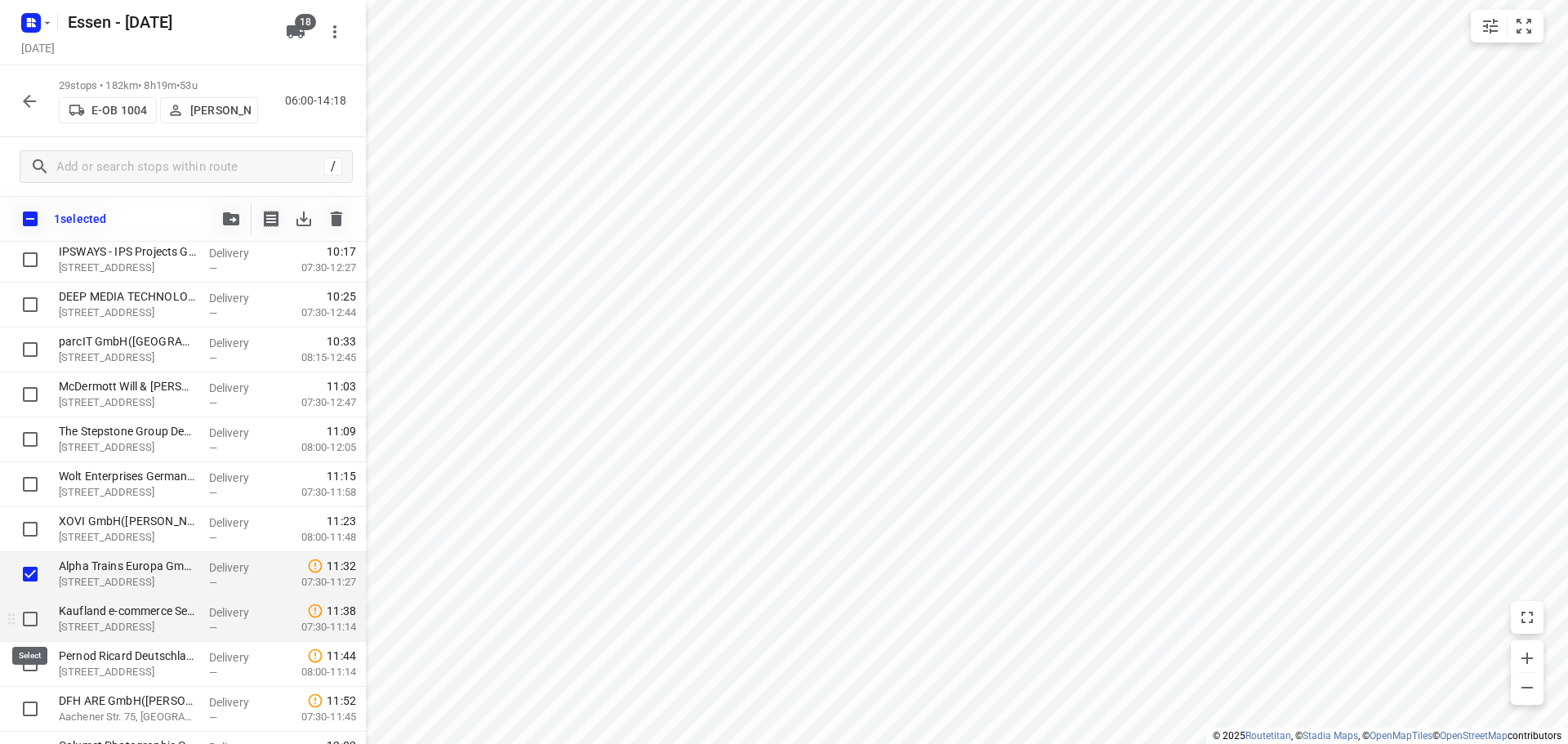
click at [28, 617] on input "checkbox" at bounding box center [30, 619] width 33 height 33
checkbox input "true"
click at [32, 663] on input "checkbox" at bounding box center [30, 665] width 33 height 33
checkbox input "true"
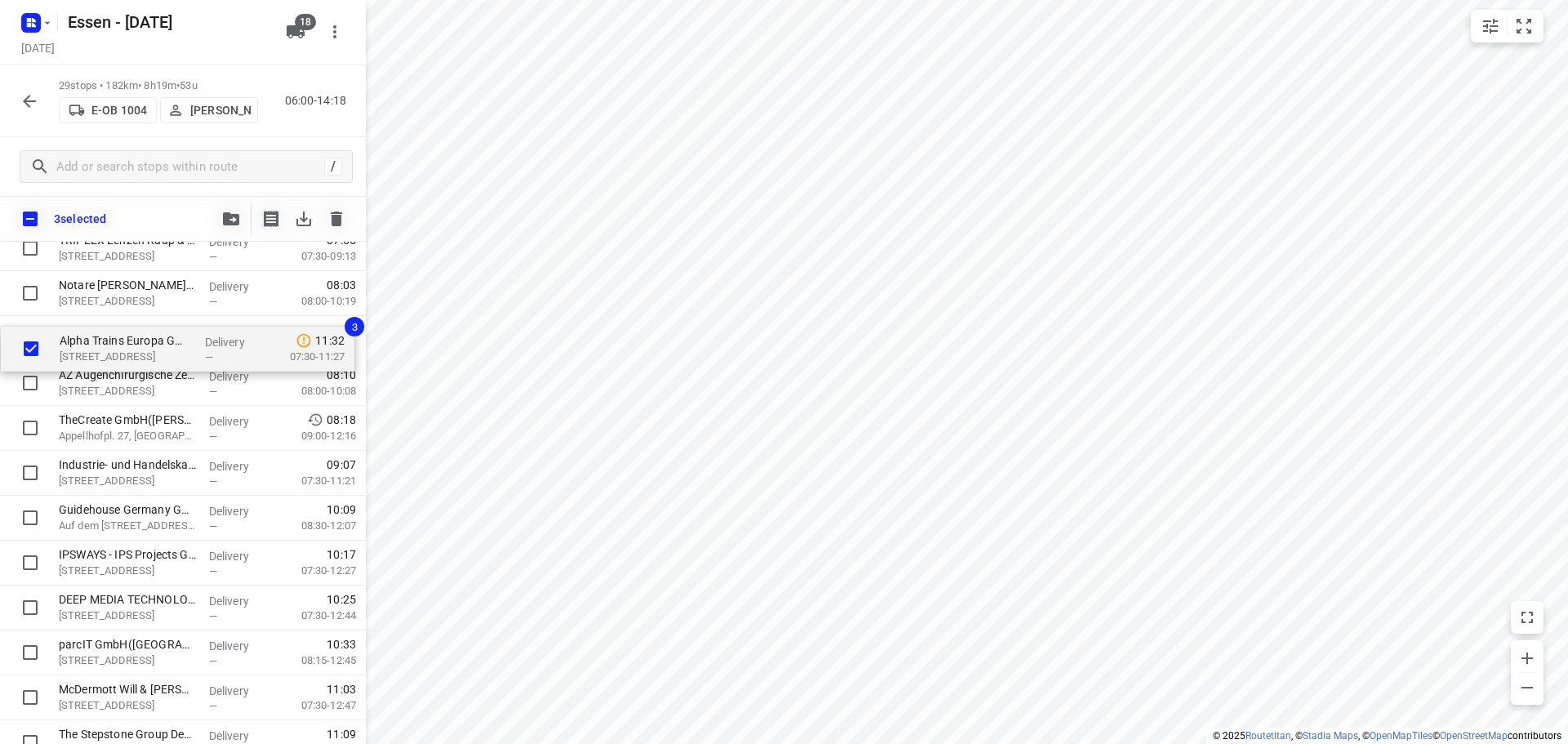
scroll to position [227, 0]
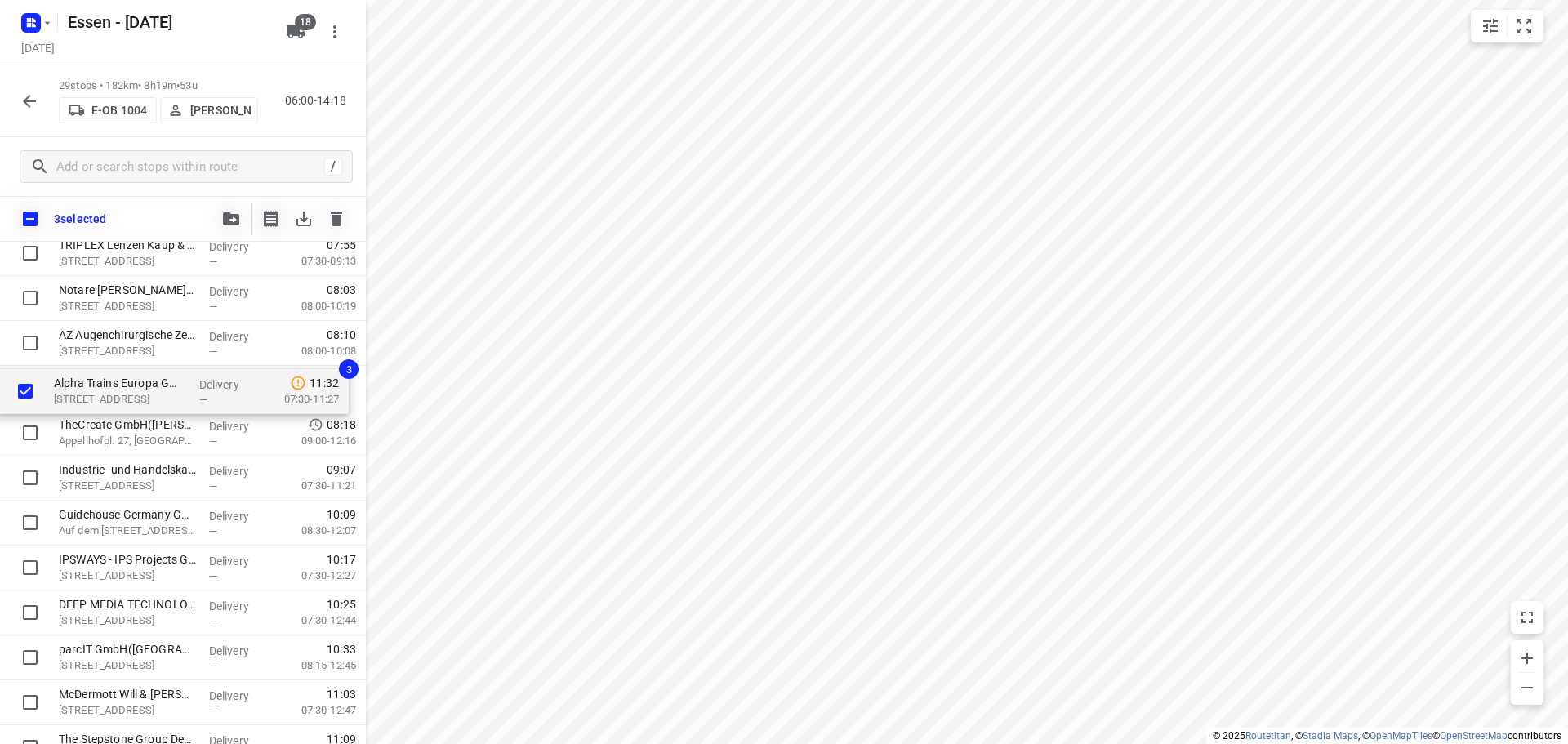
drag, startPoint x: 91, startPoint y: 575, endPoint x: 90, endPoint y: 386, distance: 189.0
click at [90, 386] on div "AVG Ressourcen GmbH([PERSON_NAME]) Geestemünder Str. 20, Köln Delivery — 06:53 …" at bounding box center [183, 747] width 366 height 1303
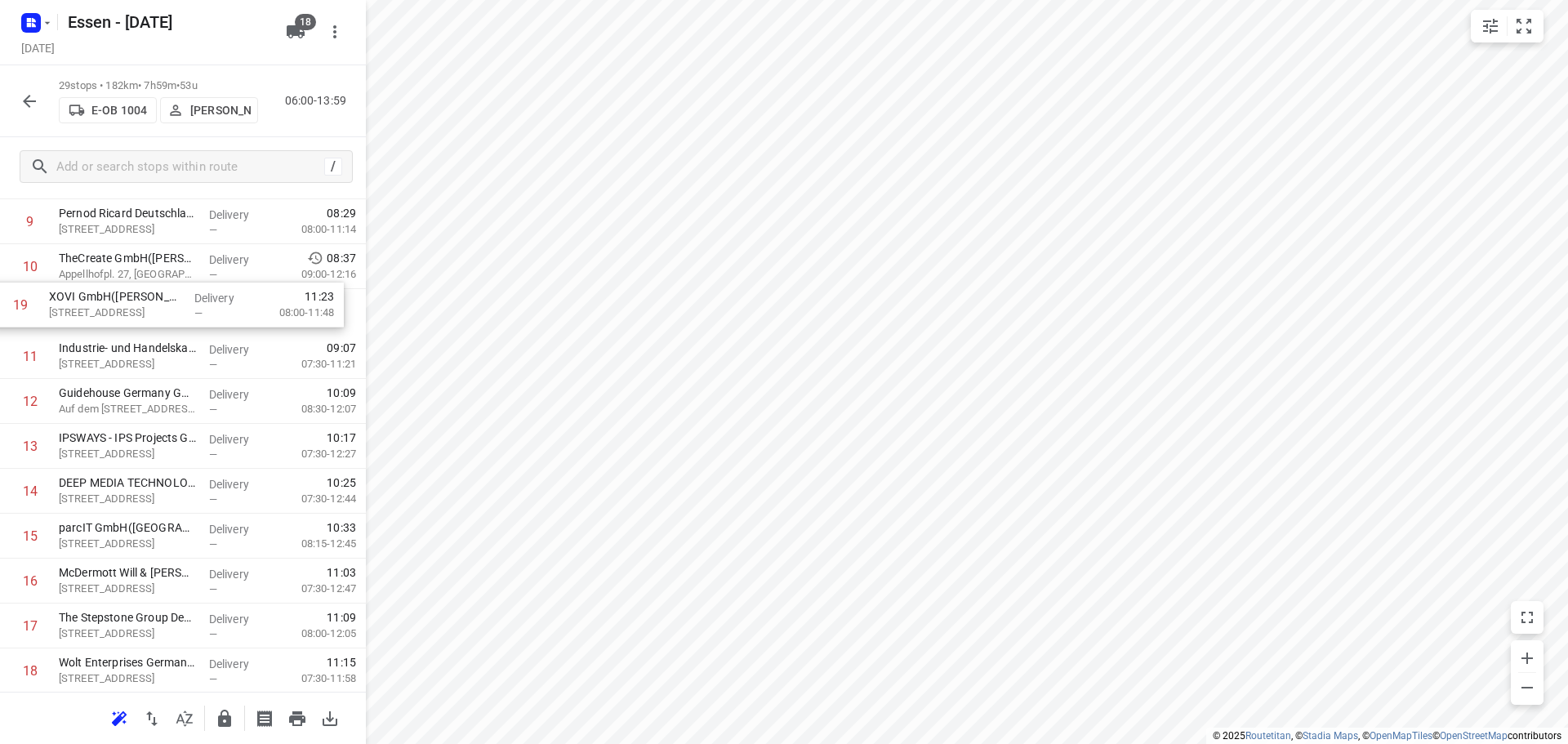
scroll to position [434, 0]
drag, startPoint x: 144, startPoint y: 565, endPoint x: 141, endPoint y: 310, distance: 255.0
click at [138, 309] on div "1 AVG Ressourcen GmbH([PERSON_NAME]) Geestemünder Str. 20, Köln Delivery — 06:5…" at bounding box center [183, 495] width 366 height 1303
click at [27, 107] on icon "button" at bounding box center [29, 101] width 19 height 19
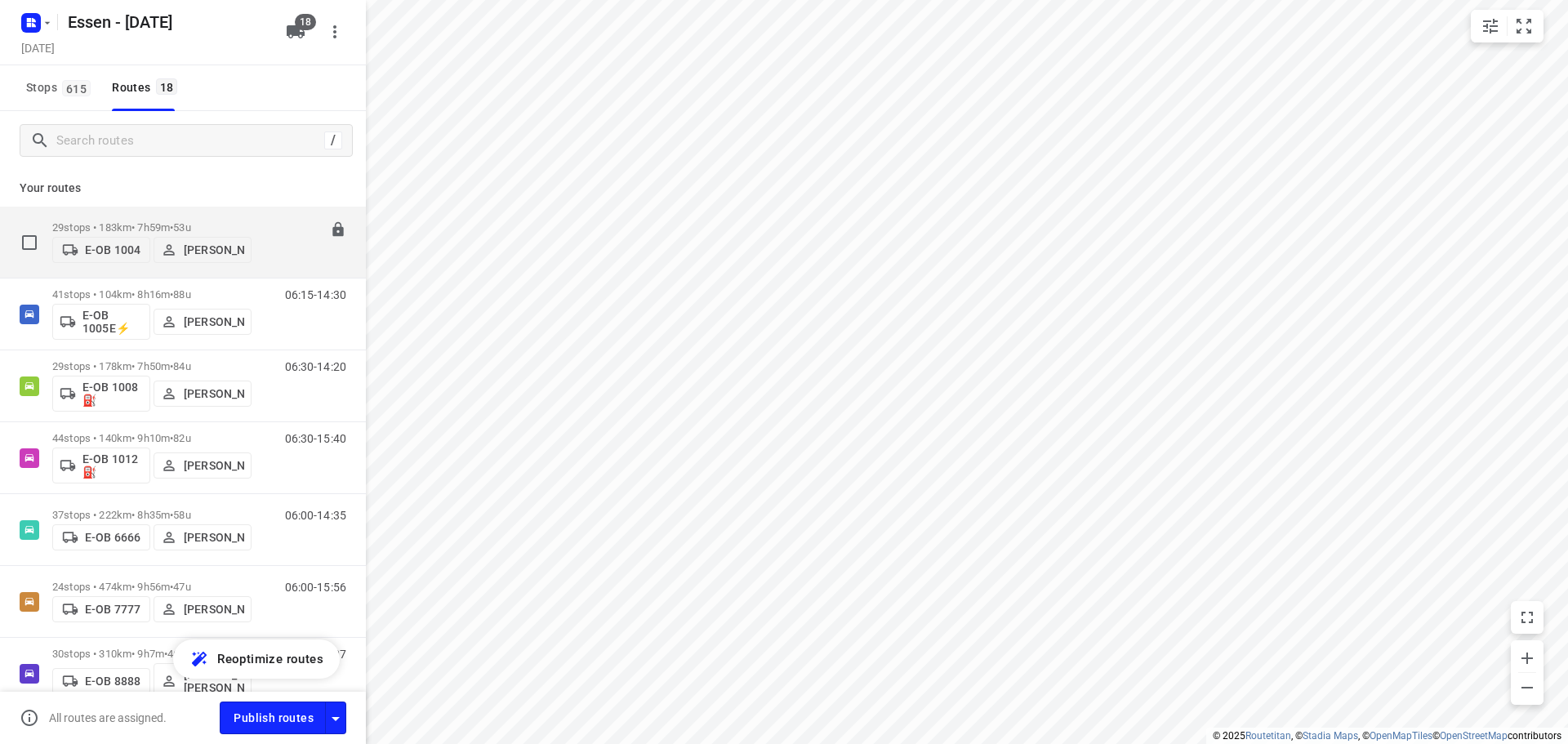
click at [154, 221] on p "29 stops • 183km • 7h59m • [DATE]" at bounding box center [152, 227] width 200 height 13
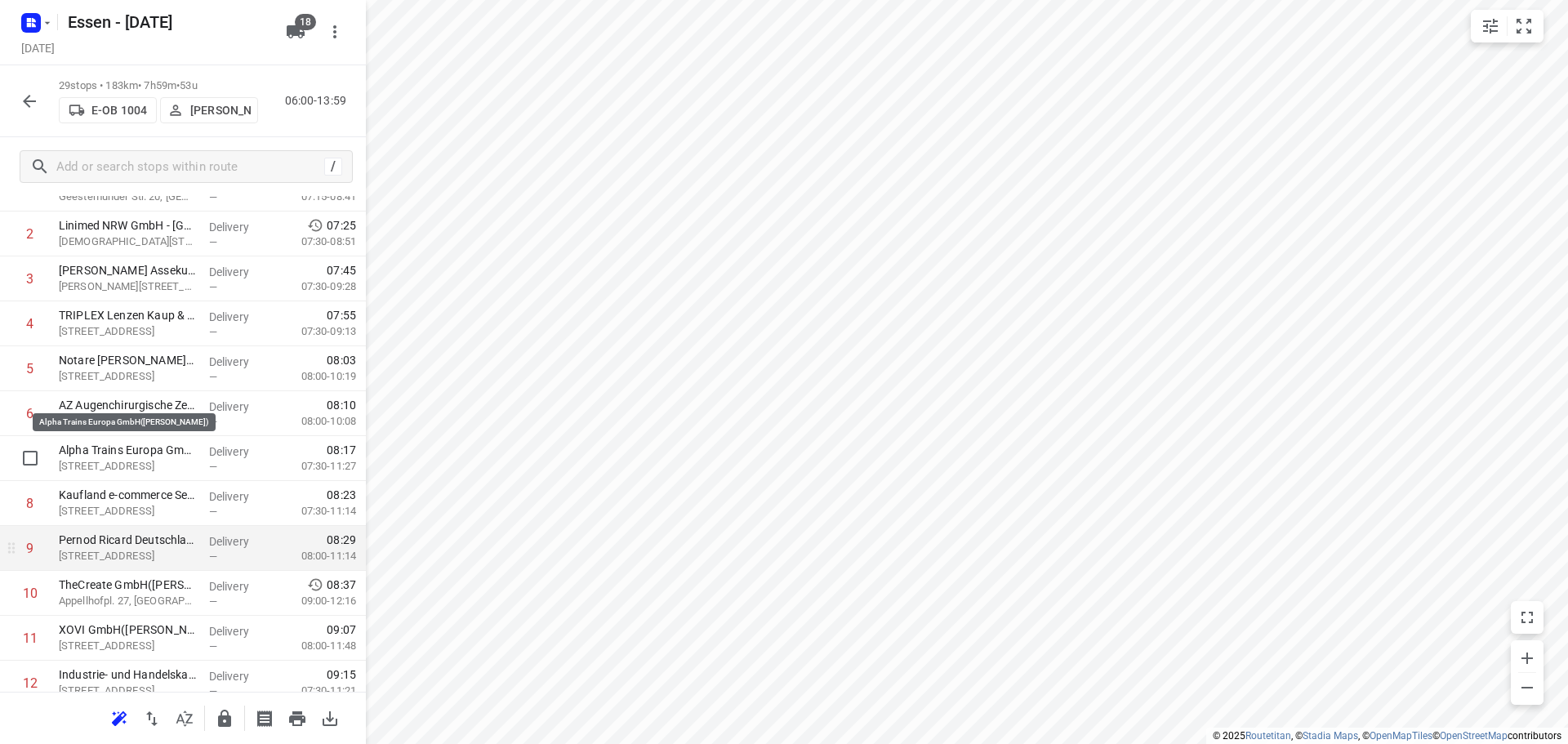
scroll to position [245, 0]
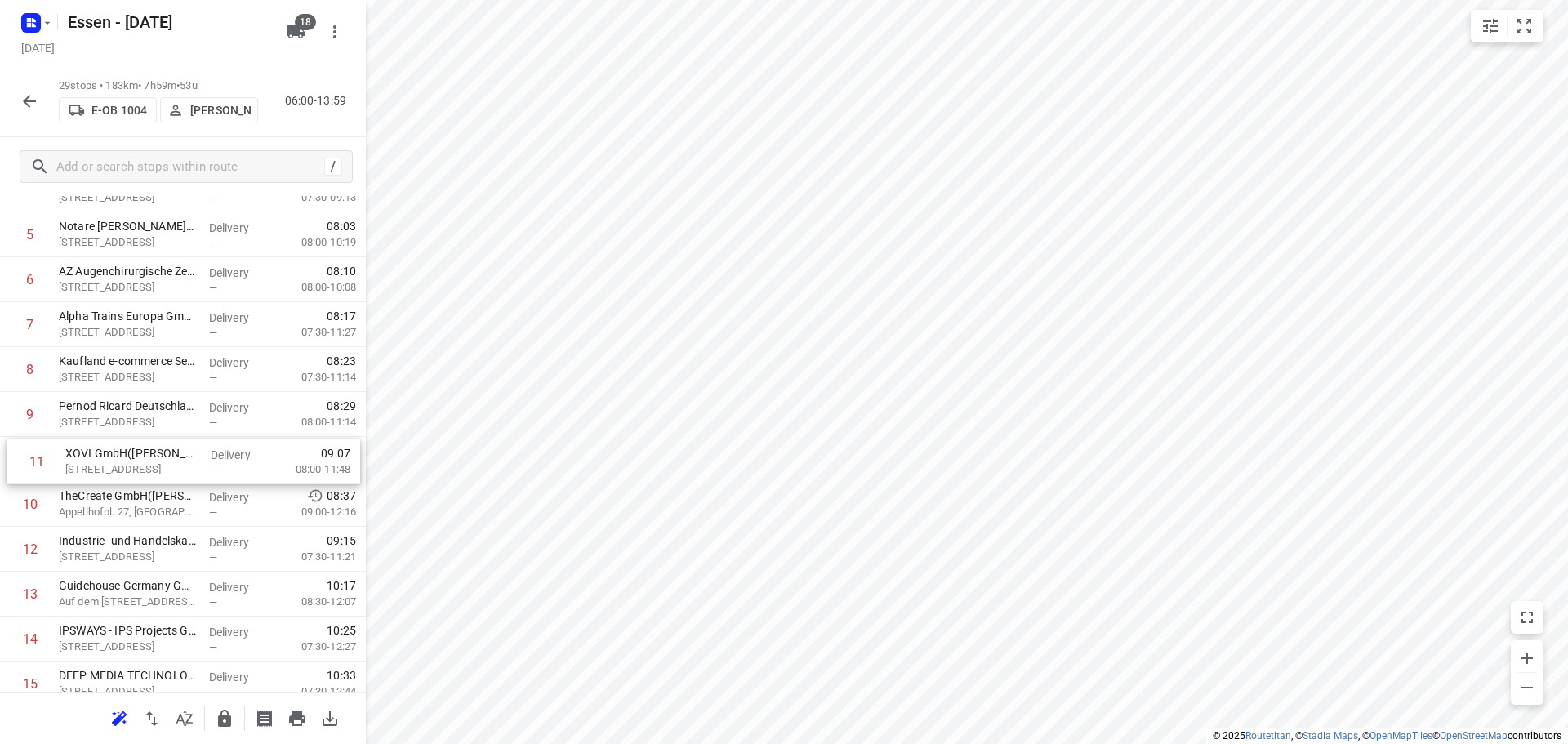
drag, startPoint x: 133, startPoint y: 512, endPoint x: 143, endPoint y: 463, distance: 50.0
click at [143, 463] on div "1 AVG Ressourcen GmbH([PERSON_NAME]) Geestemünder Str. 20, Köln Delivery — 06:5…" at bounding box center [183, 684] width 366 height 1303
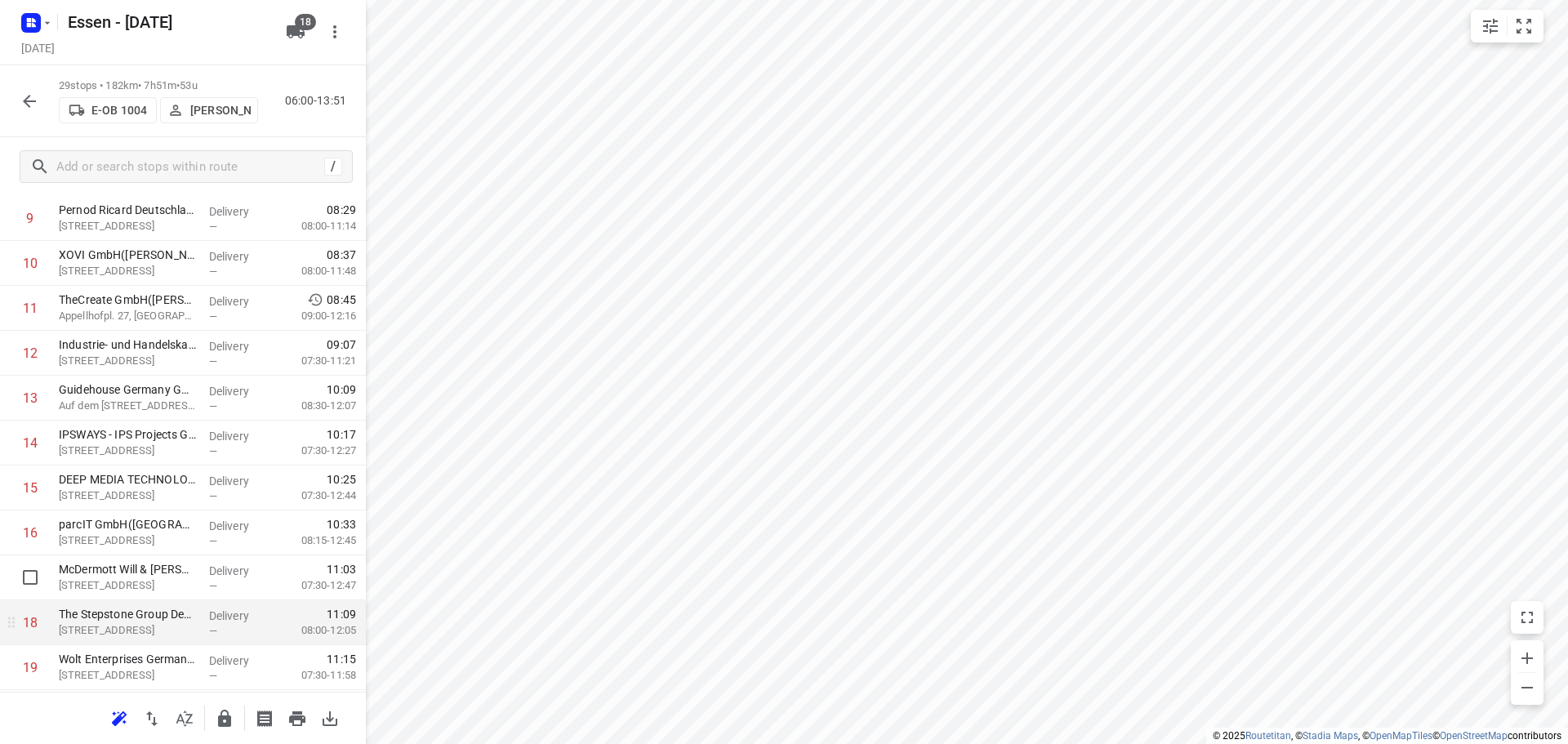
scroll to position [490, 0]
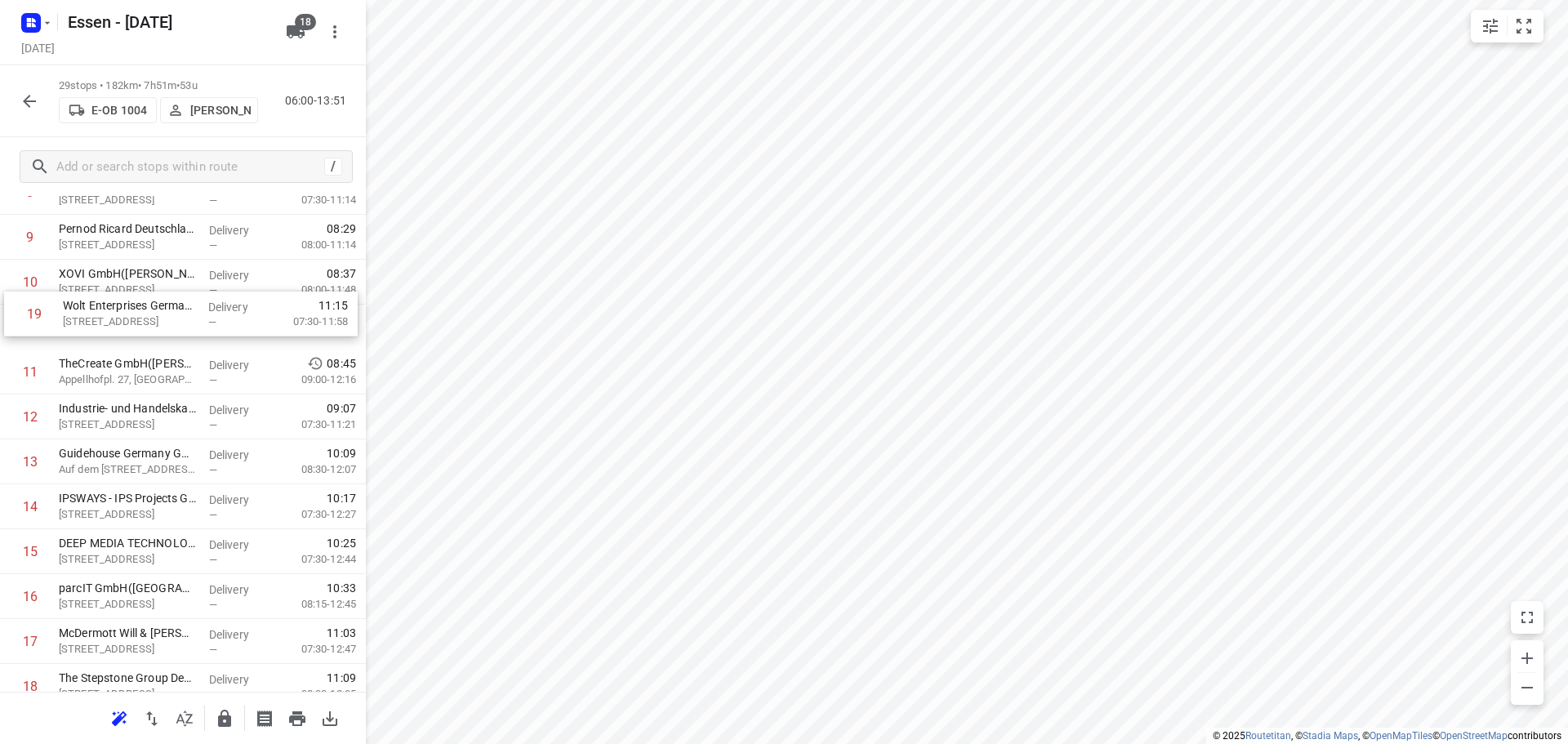
drag, startPoint x: 108, startPoint y: 622, endPoint x: 115, endPoint y: 314, distance: 308.1
click at [115, 314] on div "1 AVG Ressourcen GmbH([PERSON_NAME]) Geestemünder Str. 20, Köln Delivery — 06:5…" at bounding box center [183, 507] width 366 height 1303
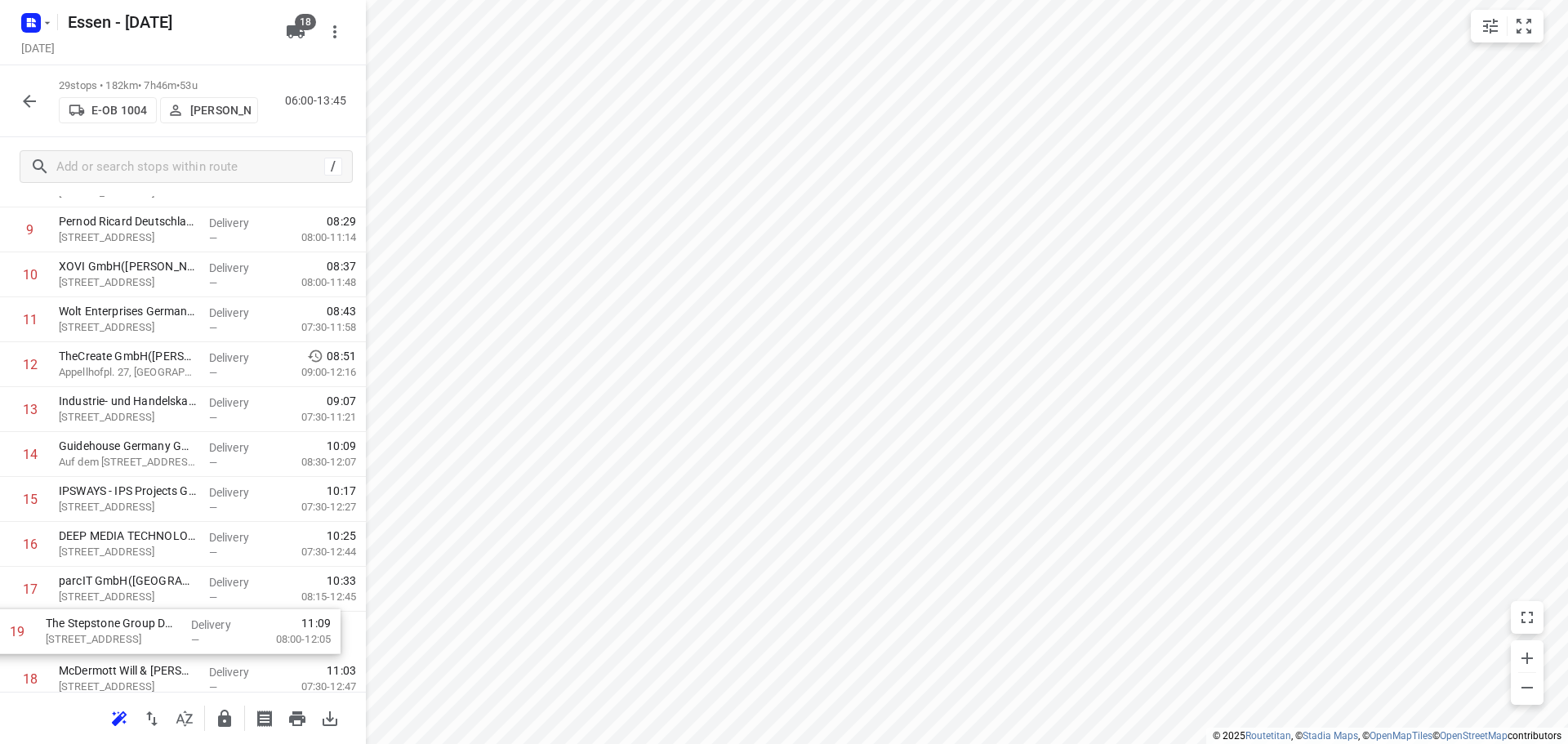
scroll to position [430, 0]
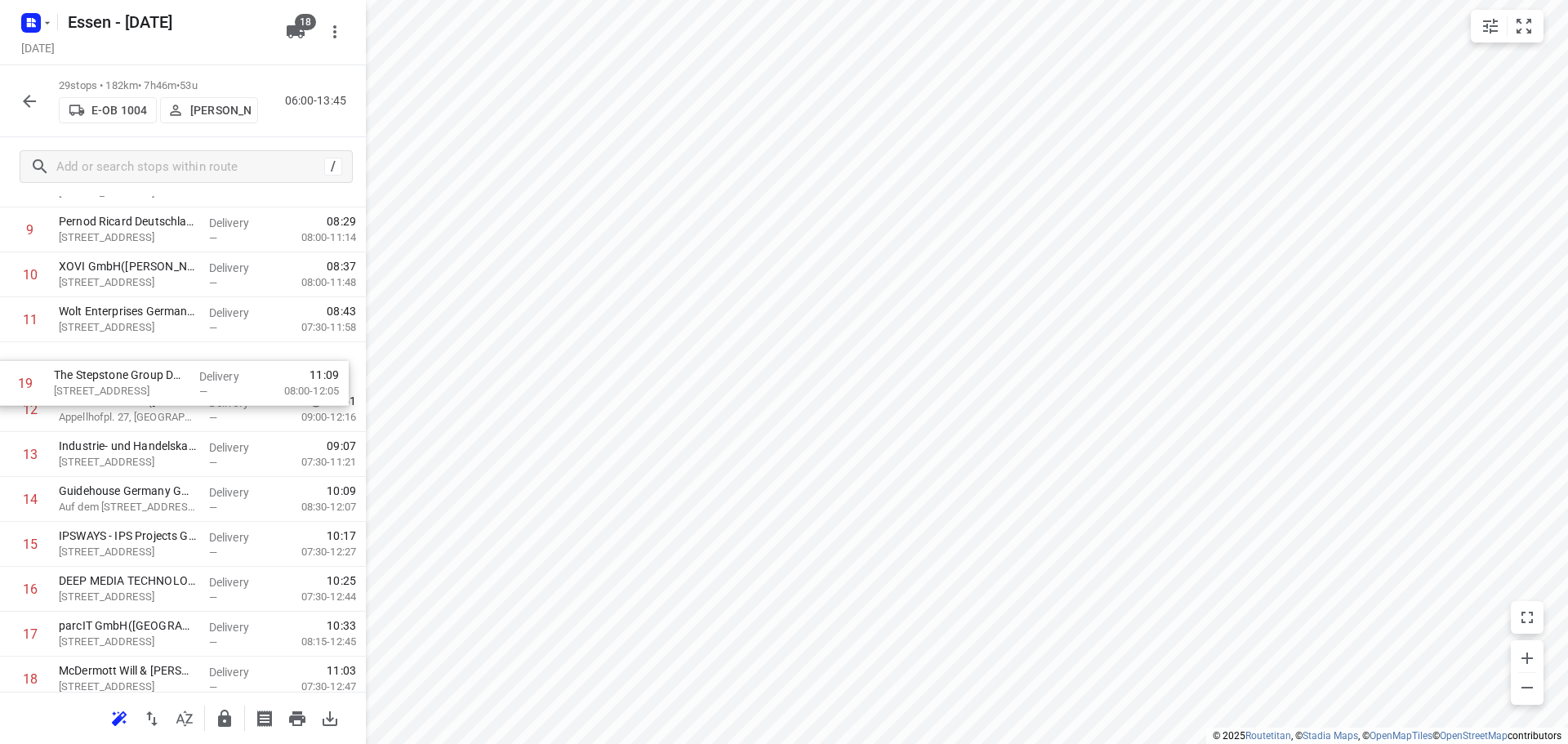
drag, startPoint x: 117, startPoint y: 680, endPoint x: 112, endPoint y: 371, distance: 309.0
click at [112, 371] on div "1 AVG Ressourcen GmbH([PERSON_NAME]) Geestemünder Str. 20, Köln Delivery — 06:5…" at bounding box center [183, 499] width 366 height 1303
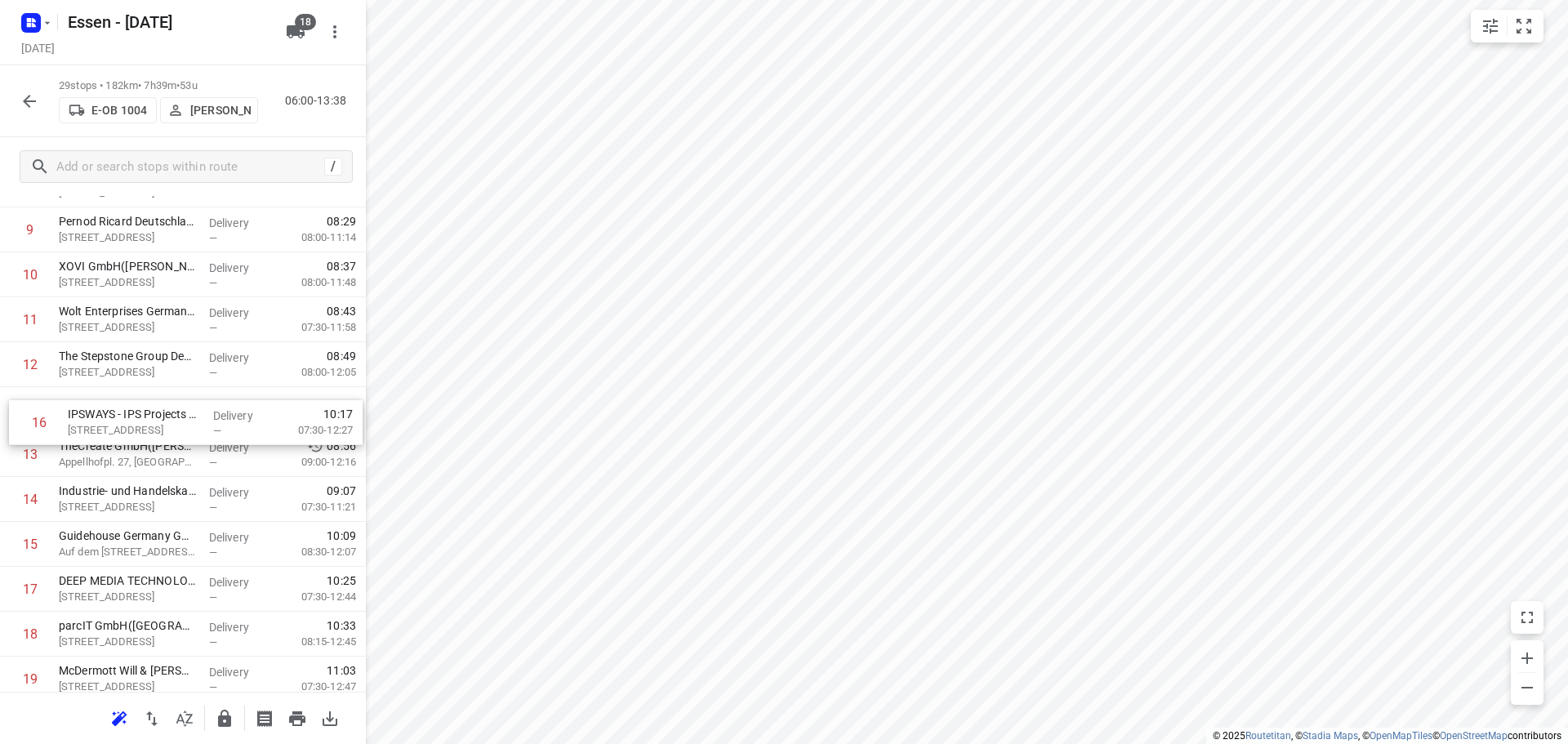
drag, startPoint x: 107, startPoint y: 548, endPoint x: 116, endPoint y: 419, distance: 129.3
click at [116, 419] on div "1 AVG Ressourcen GmbH([PERSON_NAME]) Geestemünder Str. 20, Köln Delivery — 06:5…" at bounding box center [183, 499] width 366 height 1303
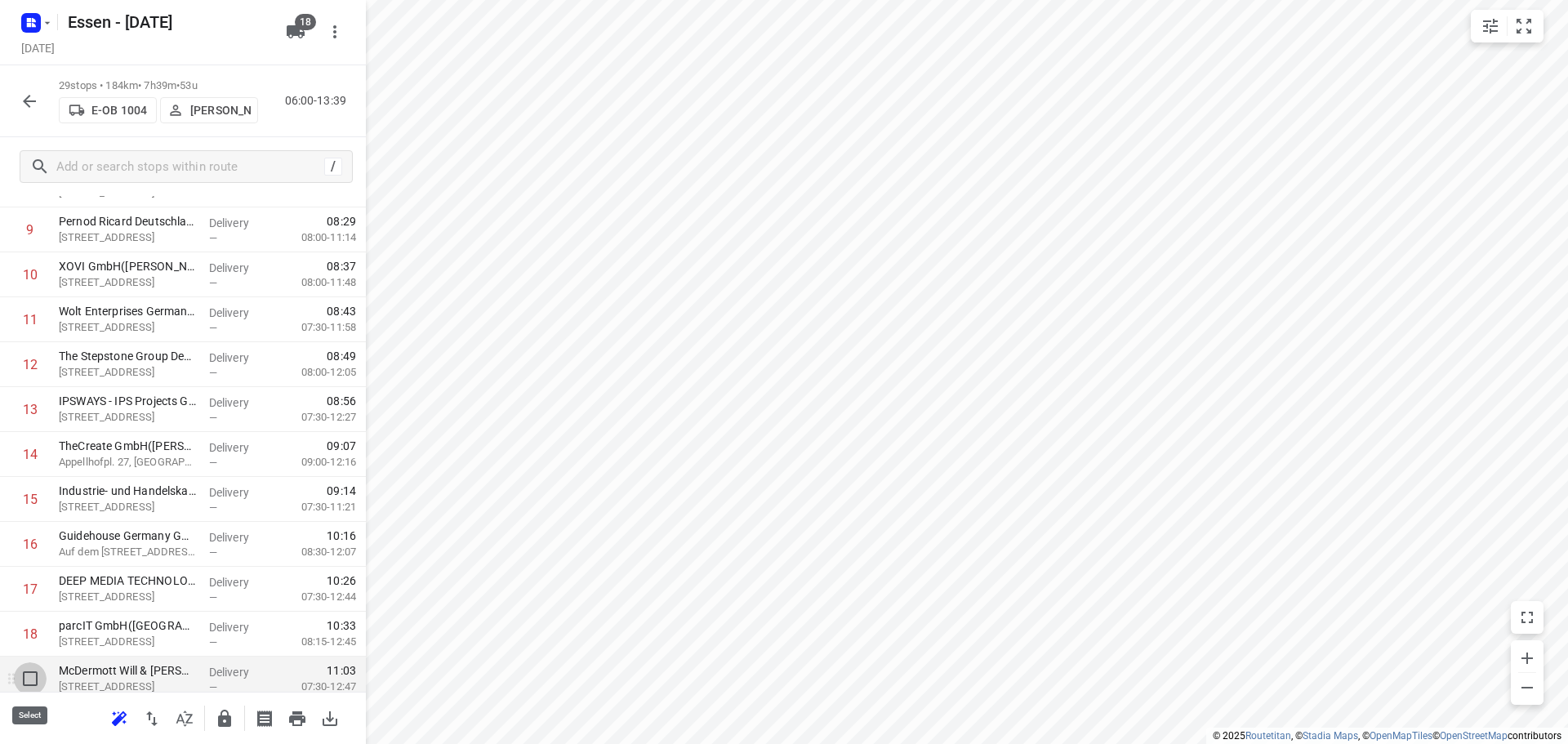
click at [32, 678] on input "checkbox" at bounding box center [30, 679] width 33 height 33
checkbox input "true"
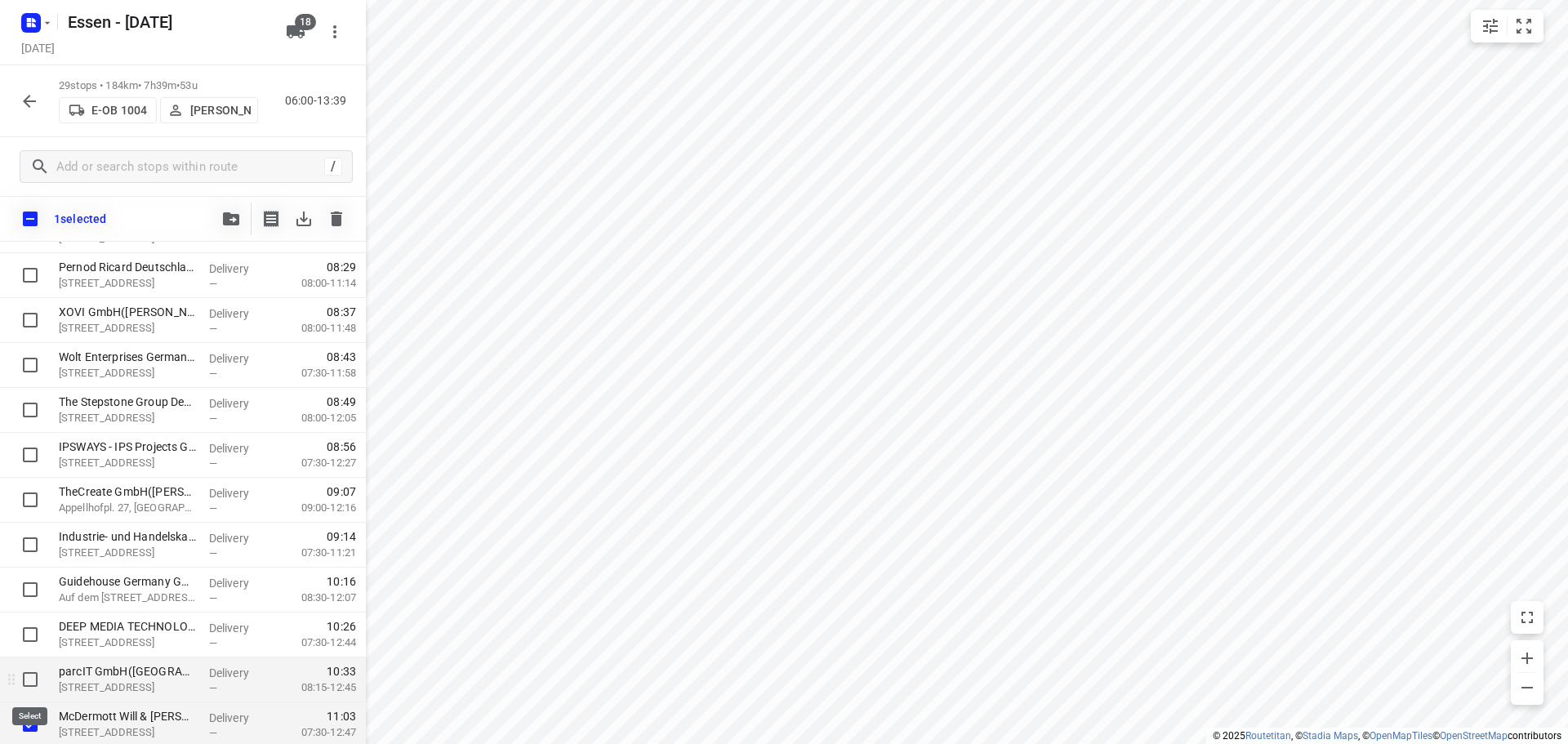
click at [37, 677] on input "checkbox" at bounding box center [30, 680] width 33 height 33
checkbox input "true"
click at [30, 633] on input "checkbox" at bounding box center [30, 635] width 33 height 33
checkbox input "true"
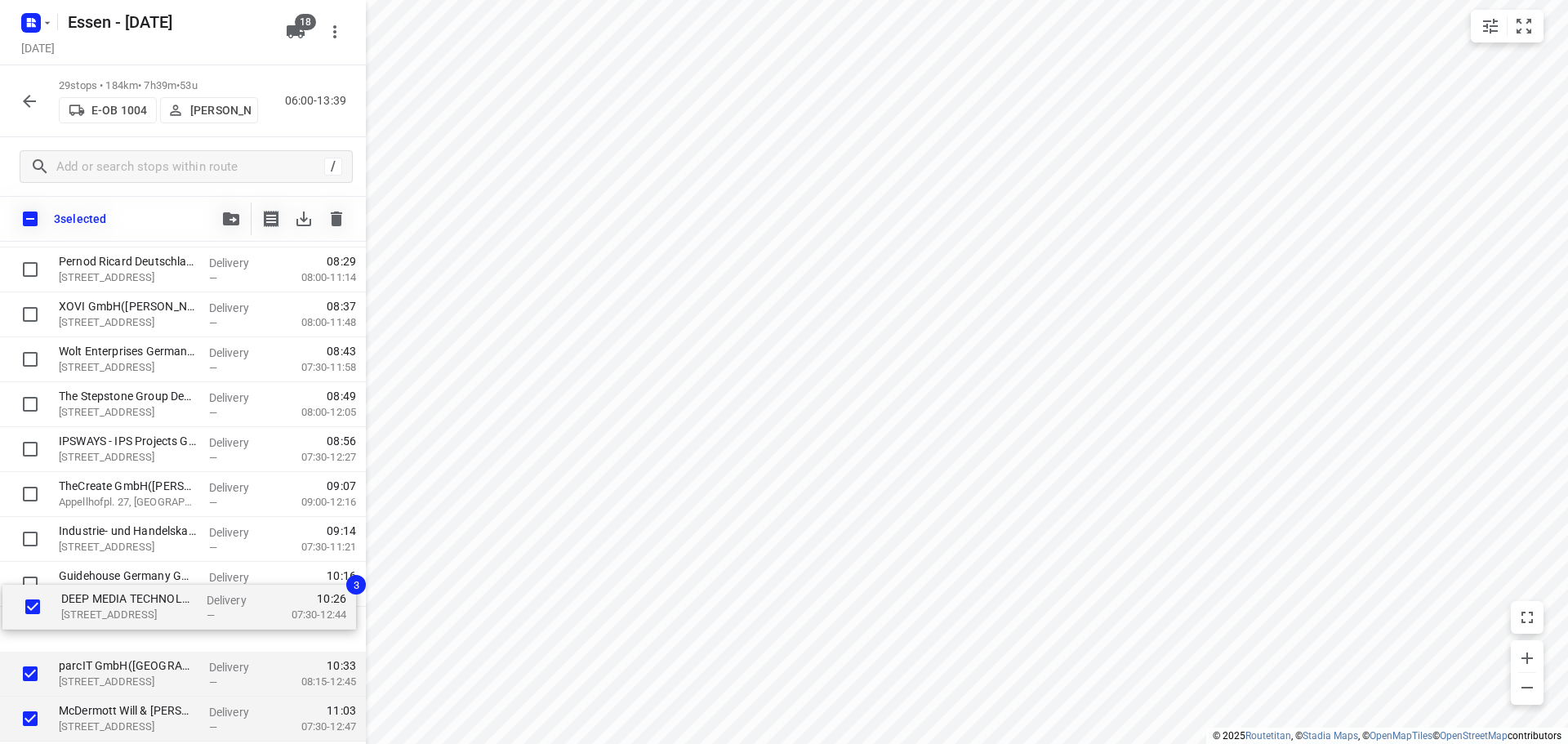
scroll to position [435, 0]
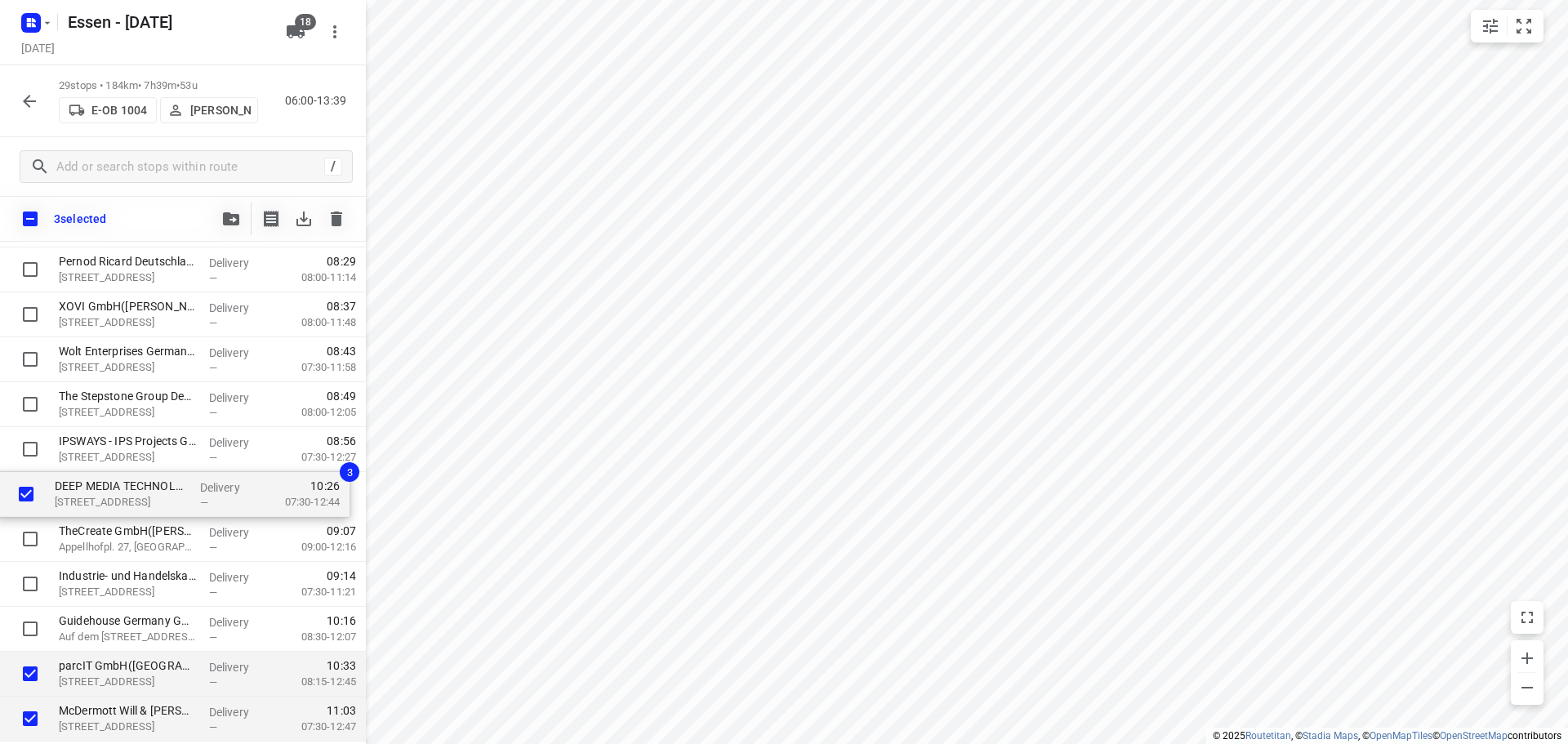
drag, startPoint x: 91, startPoint y: 630, endPoint x: 89, endPoint y: 484, distance: 146.0
click at [89, 484] on div "AVG Ressourcen GmbH([PERSON_NAME]) Geestemünder Str. 20, Köln Delivery — 06:53 …" at bounding box center [183, 539] width 366 height 1303
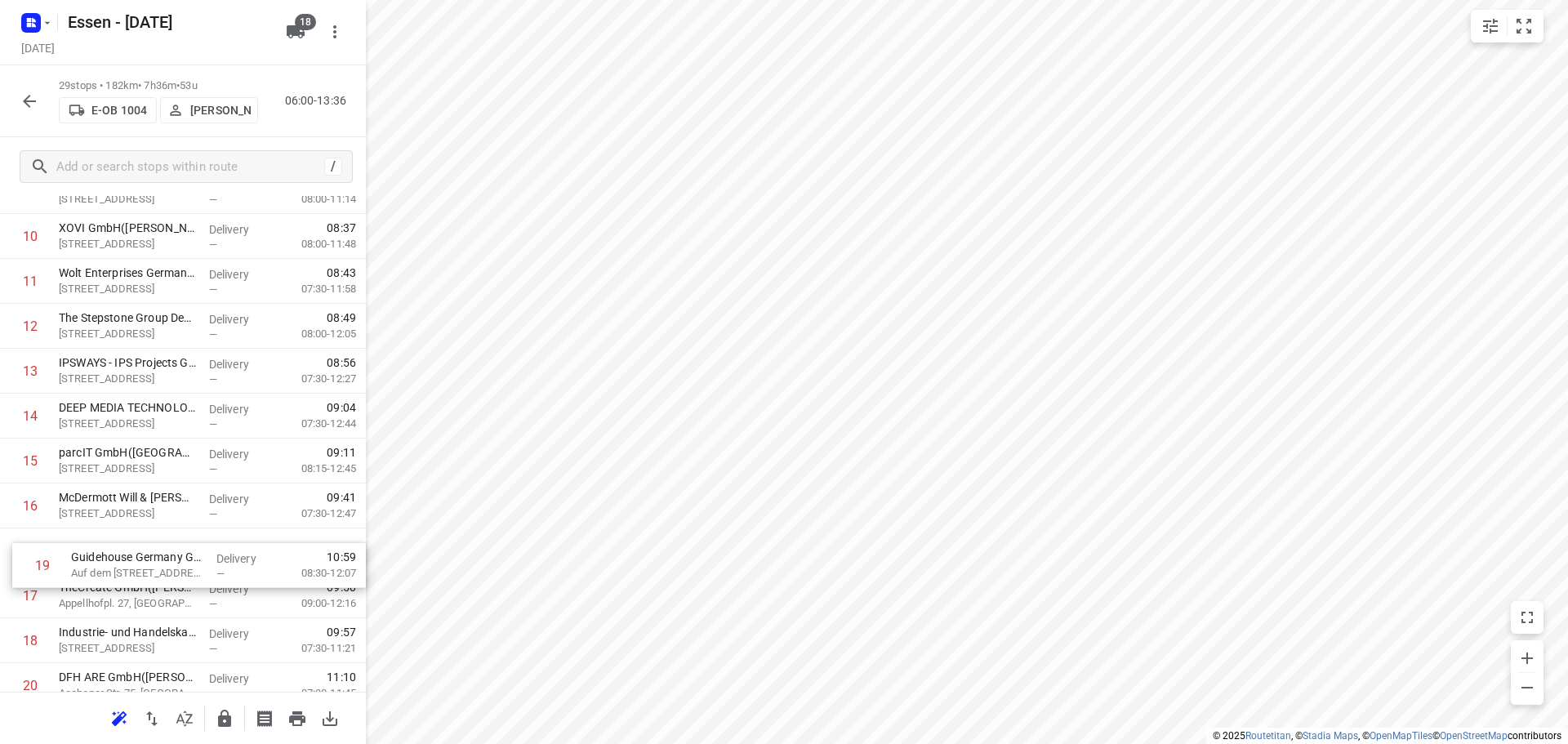
scroll to position [468, 0]
drag, startPoint x: 112, startPoint y: 658, endPoint x: 121, endPoint y: 554, distance: 104.4
click at [121, 554] on div "1 AVG Ressourcen GmbH([PERSON_NAME]) Geestemünder Str. 20, Köln Delivery — 06:5…" at bounding box center [183, 461] width 366 height 1303
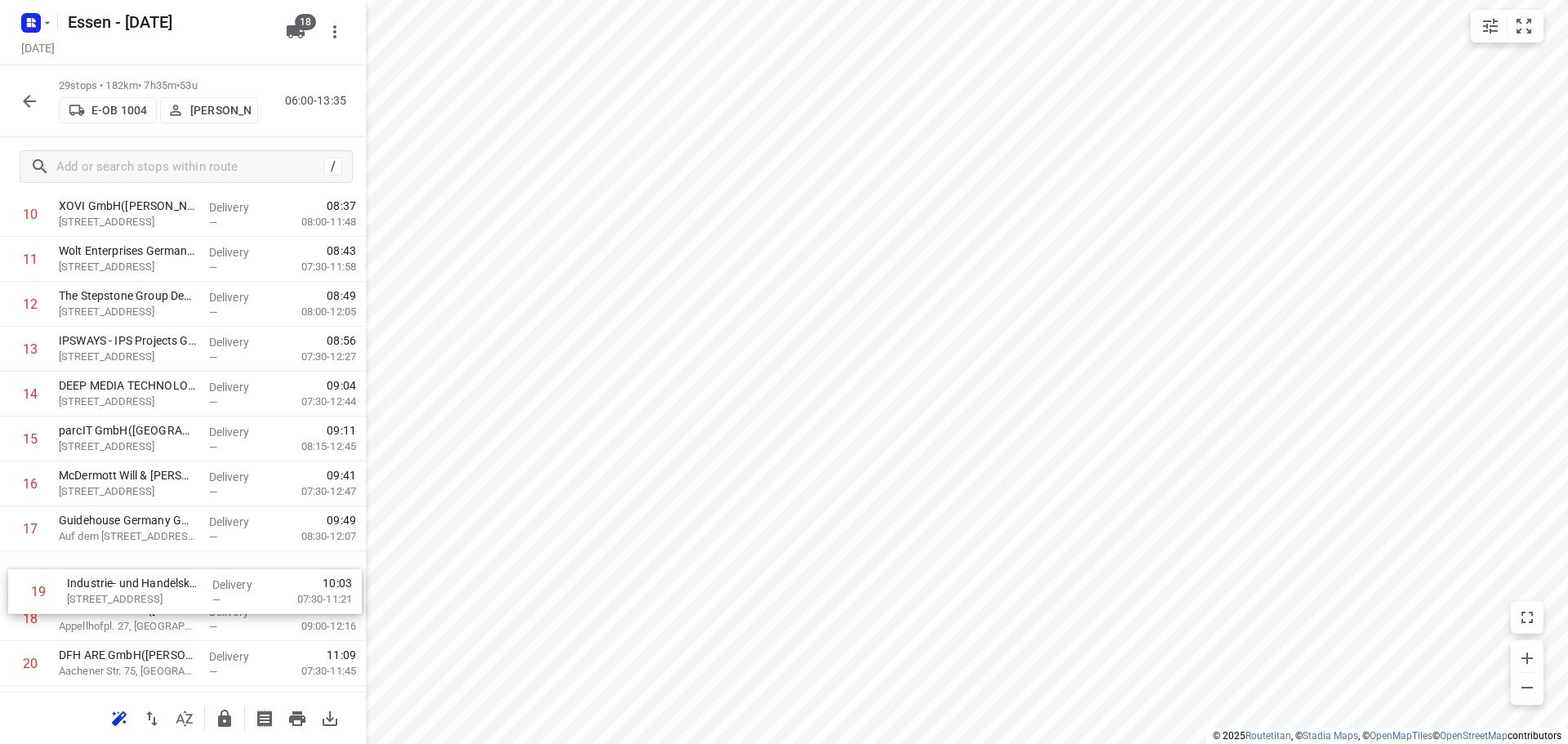
drag, startPoint x: 96, startPoint y: 644, endPoint x: 107, endPoint y: 588, distance: 57.1
click at [107, 588] on div "1 AVG Ressourcen GmbH([PERSON_NAME]) Geestemünder Str. 20, Köln Delivery — 06:5…" at bounding box center [183, 439] width 366 height 1303
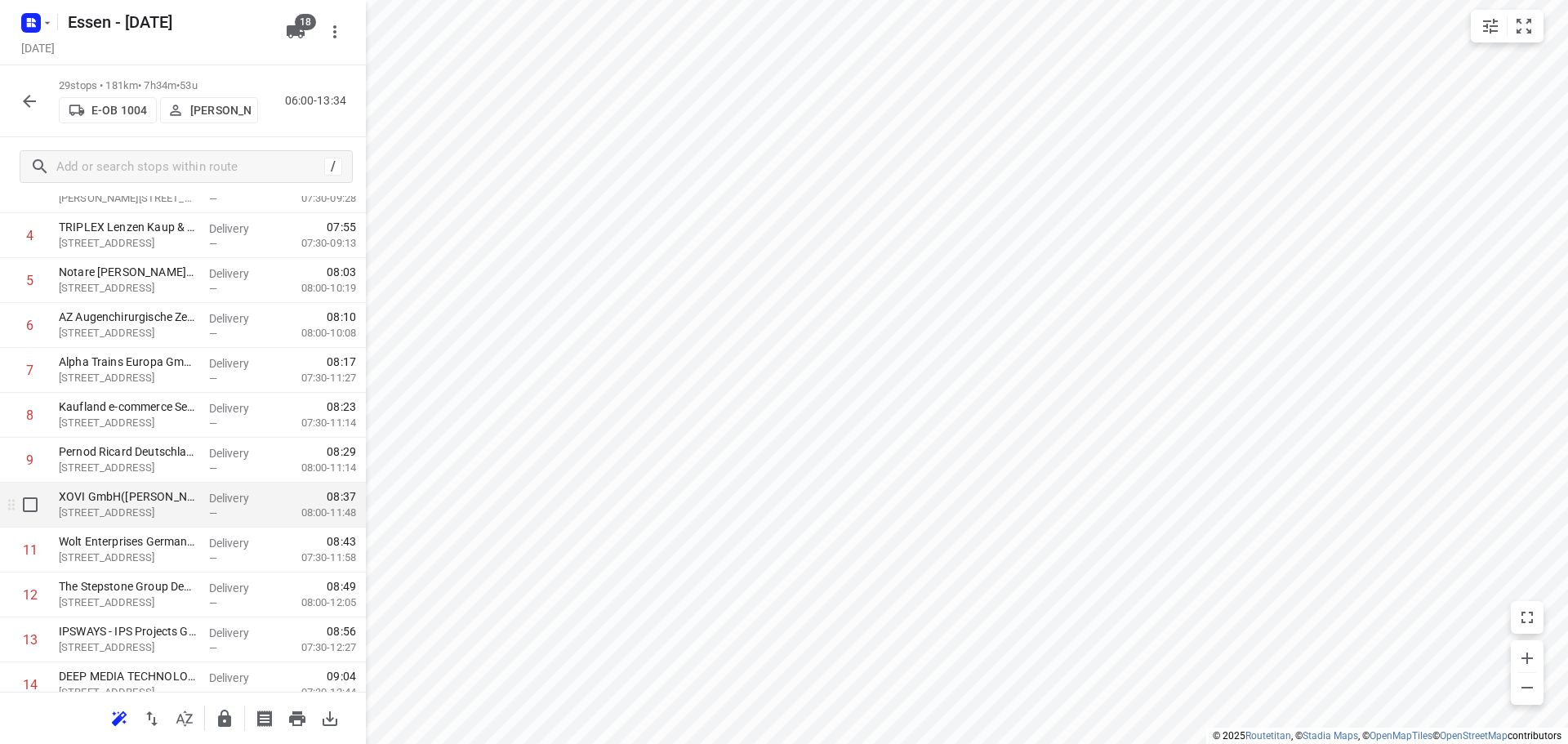
scroll to position [0, 0]
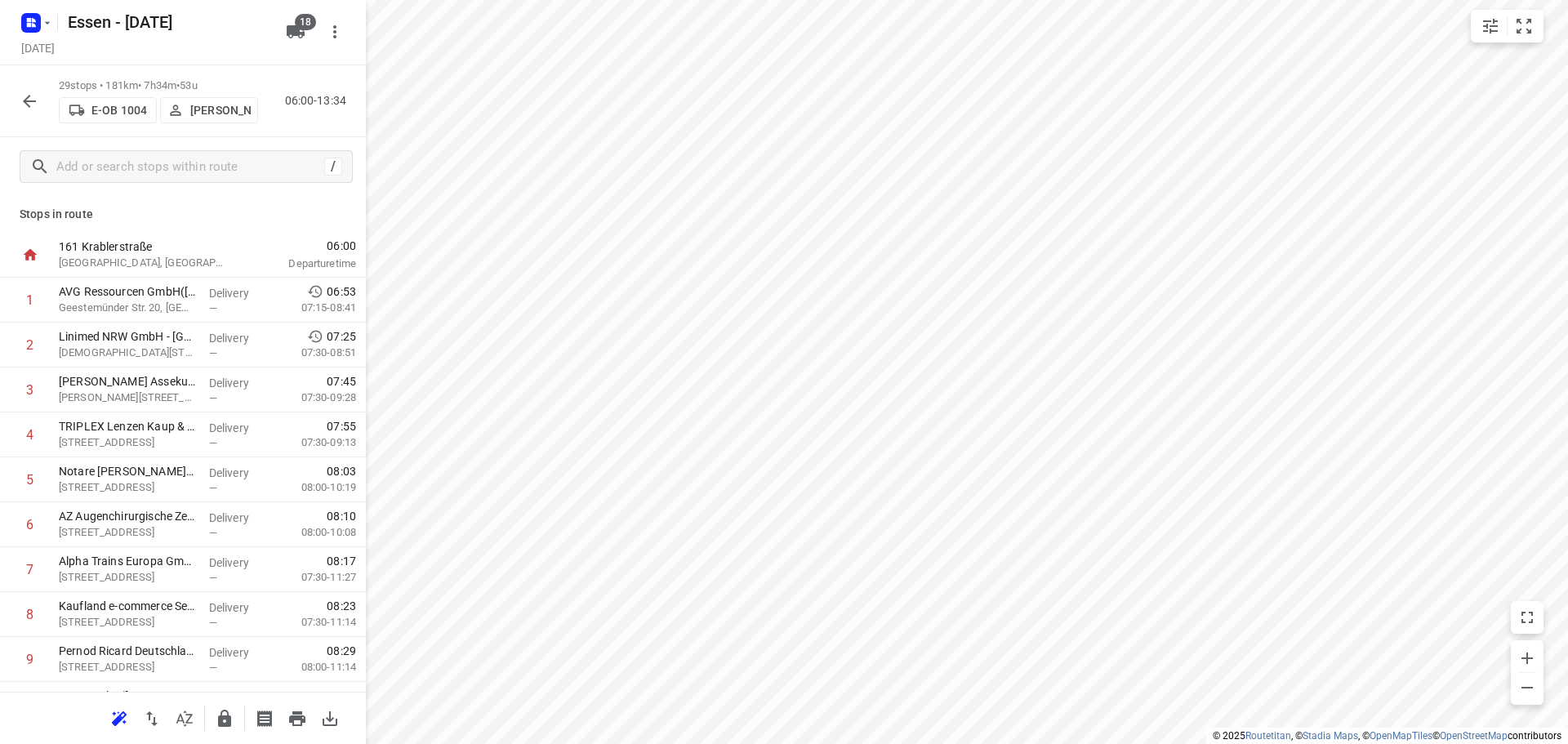
click at [228, 723] on icon "button" at bounding box center [224, 719] width 13 height 17
click at [29, 104] on icon "button" at bounding box center [29, 101] width 19 height 19
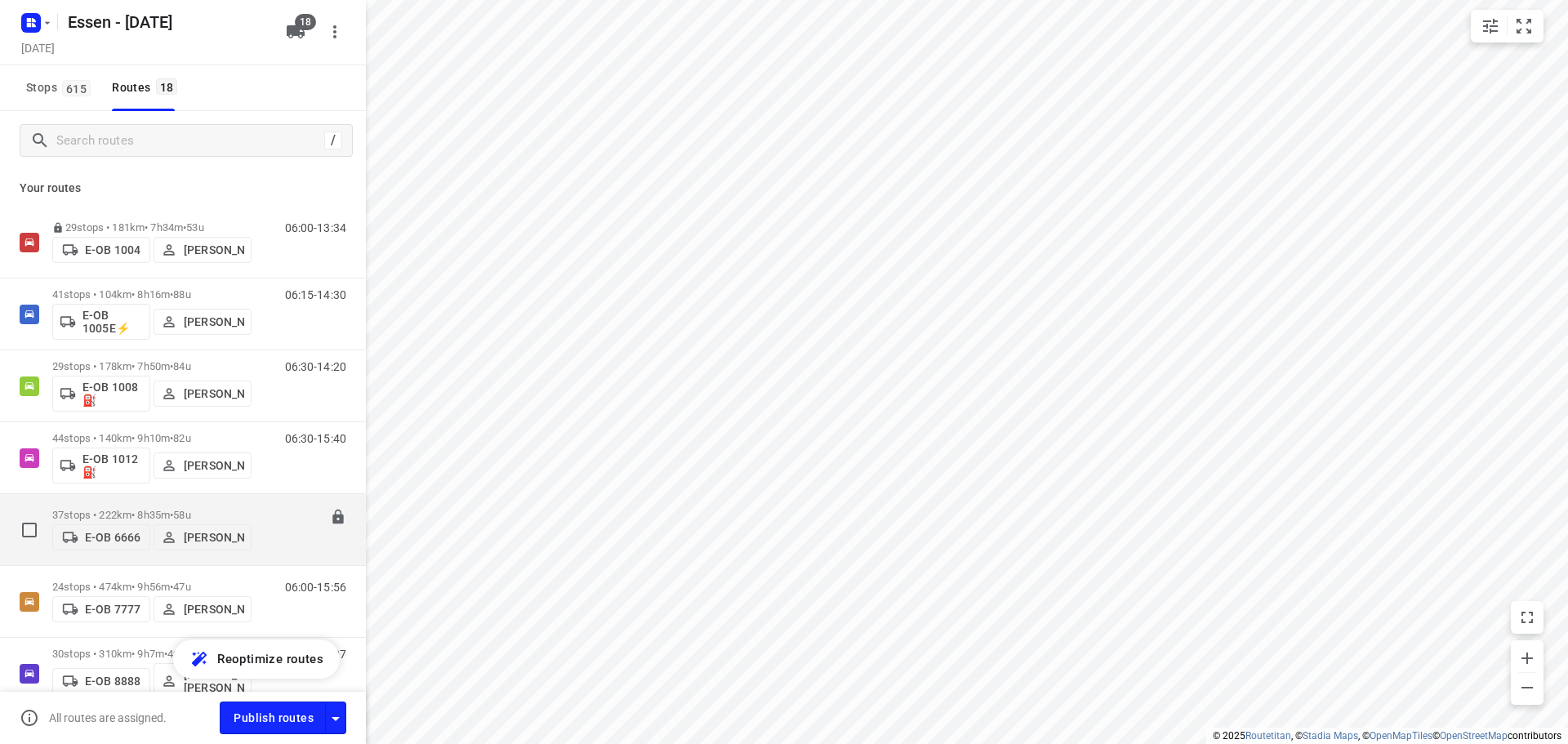
click at [161, 513] on p "37 stops • 222km • 8h35m • [DATE]" at bounding box center [152, 514] width 200 height 13
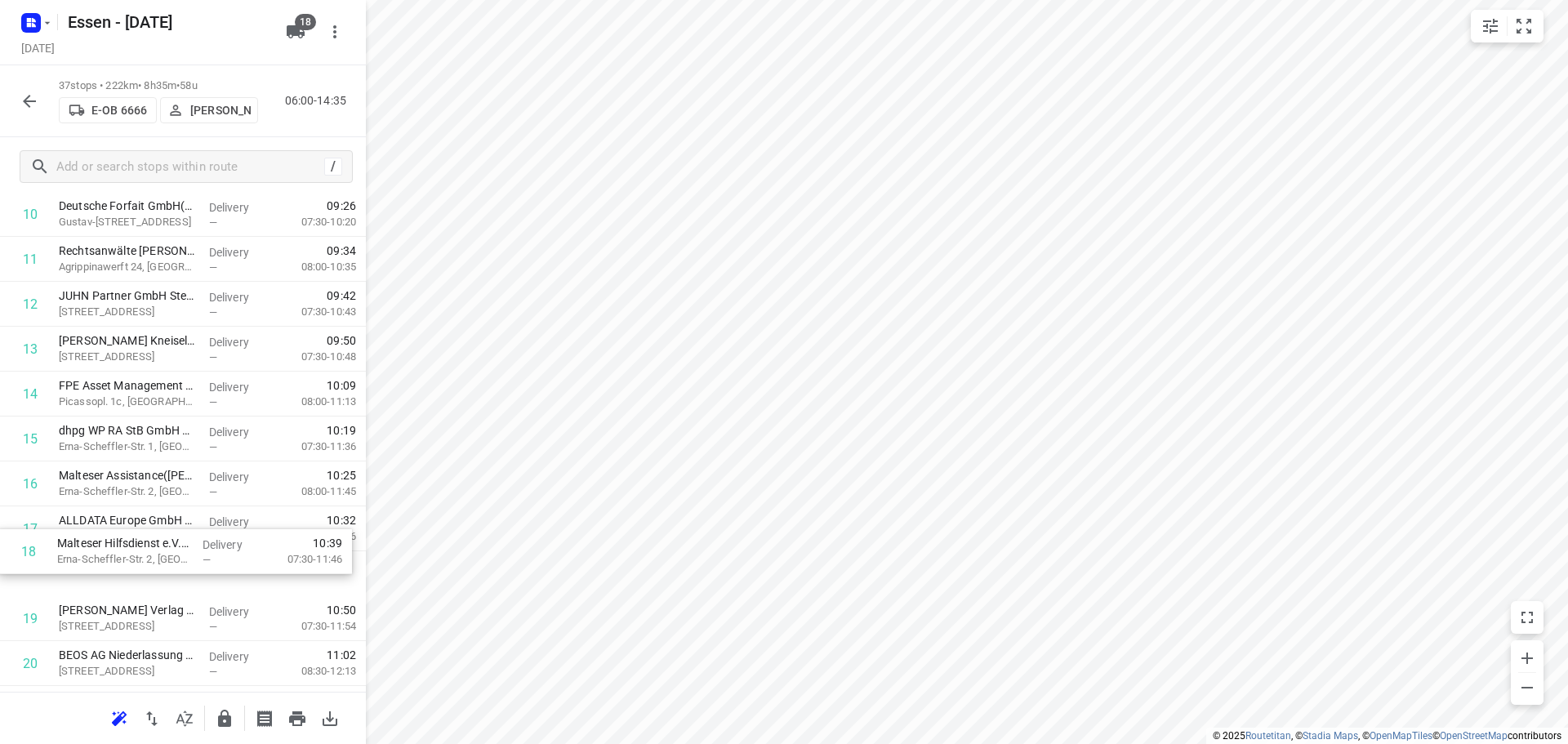
scroll to position [491, 0]
drag, startPoint x: 174, startPoint y: 572, endPoint x: 170, endPoint y: 516, distance: 56.1
click at [170, 516] on div "1 WORLD INSIGHT Erlebnisreisen GmbH([PERSON_NAME]) [STREET_ADDRESS] Delivery — …" at bounding box center [183, 618] width 366 height 1662
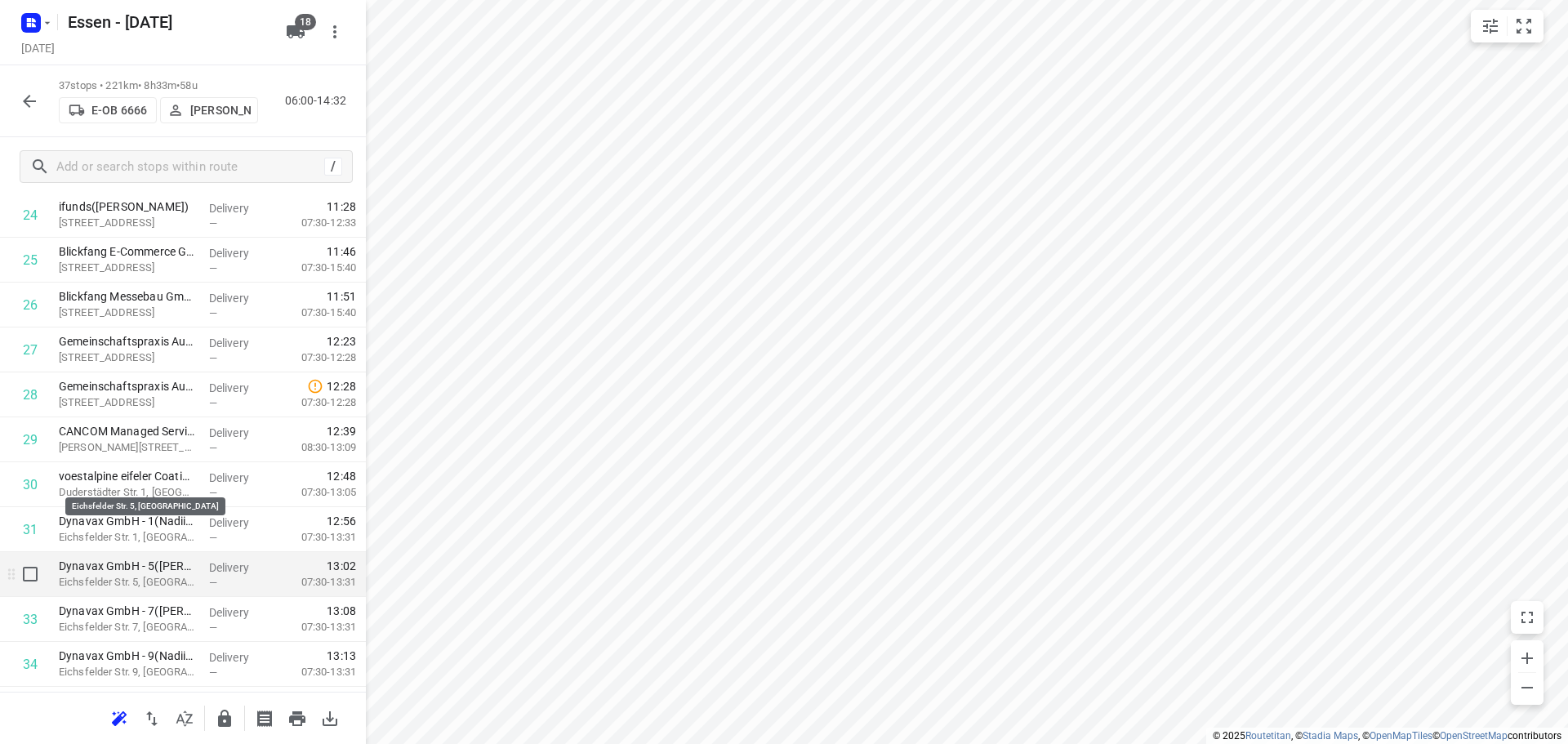
scroll to position [1293, 0]
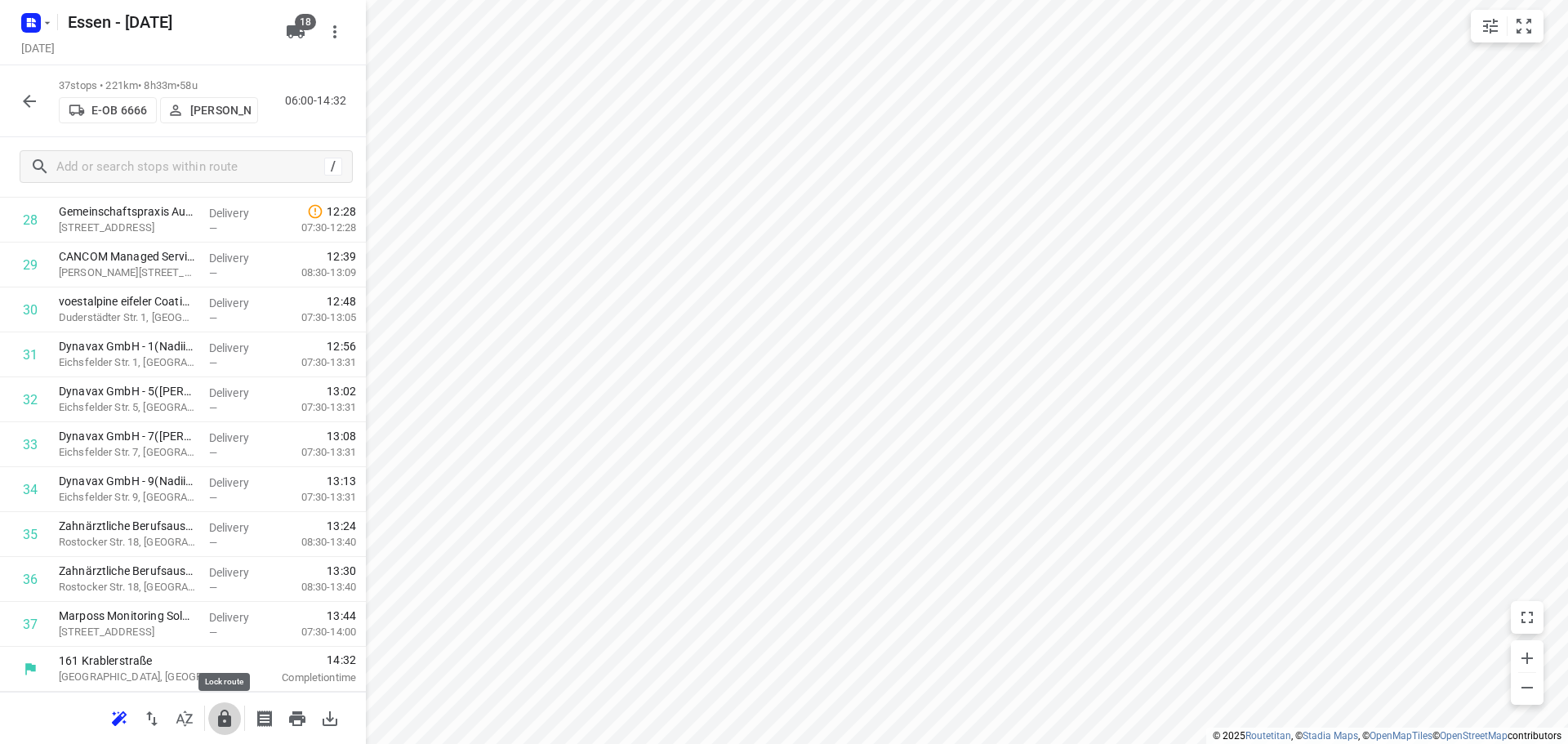
click at [229, 724] on icon "button" at bounding box center [224, 719] width 13 height 17
click at [26, 98] on icon "button" at bounding box center [29, 101] width 13 height 13
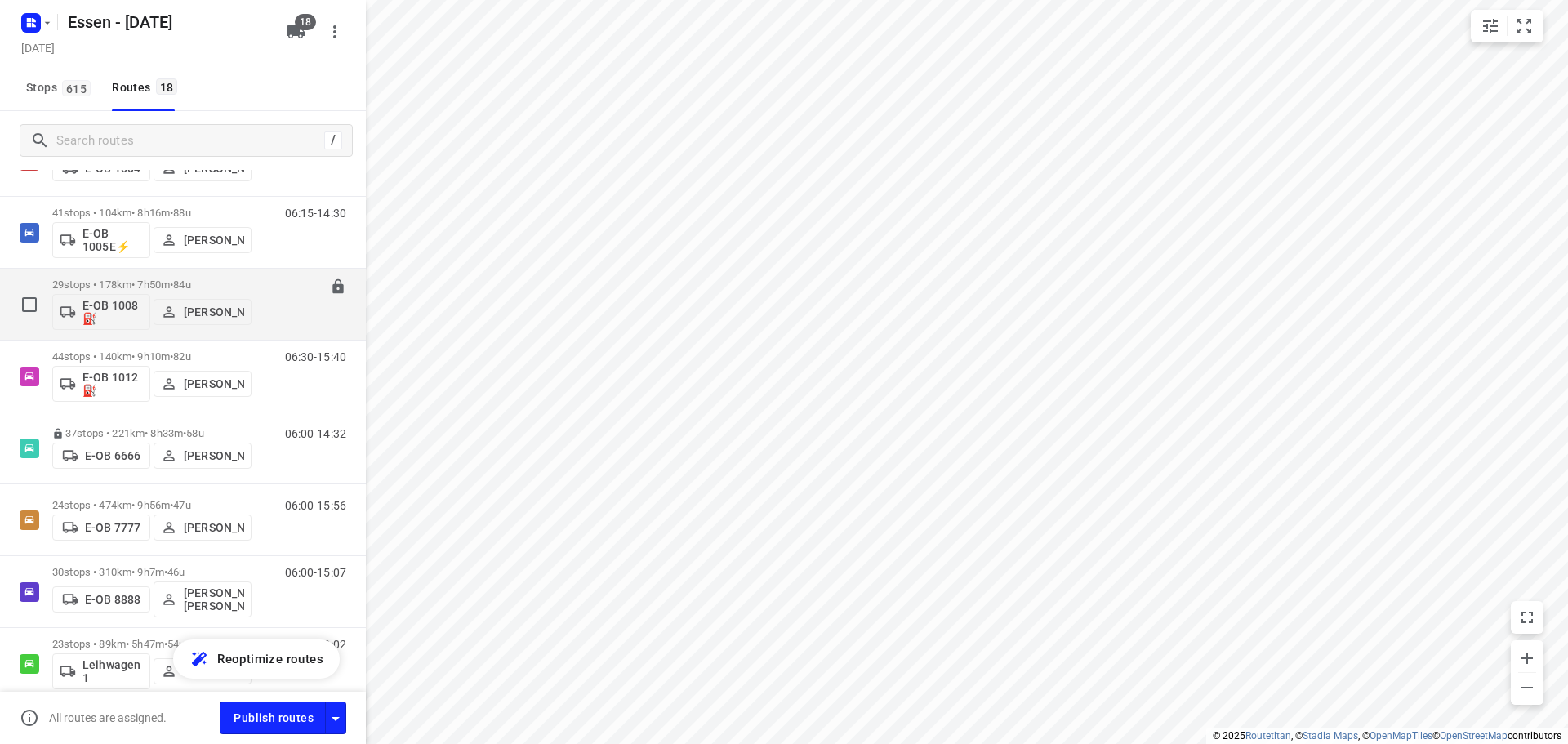
scroll to position [164, 0]
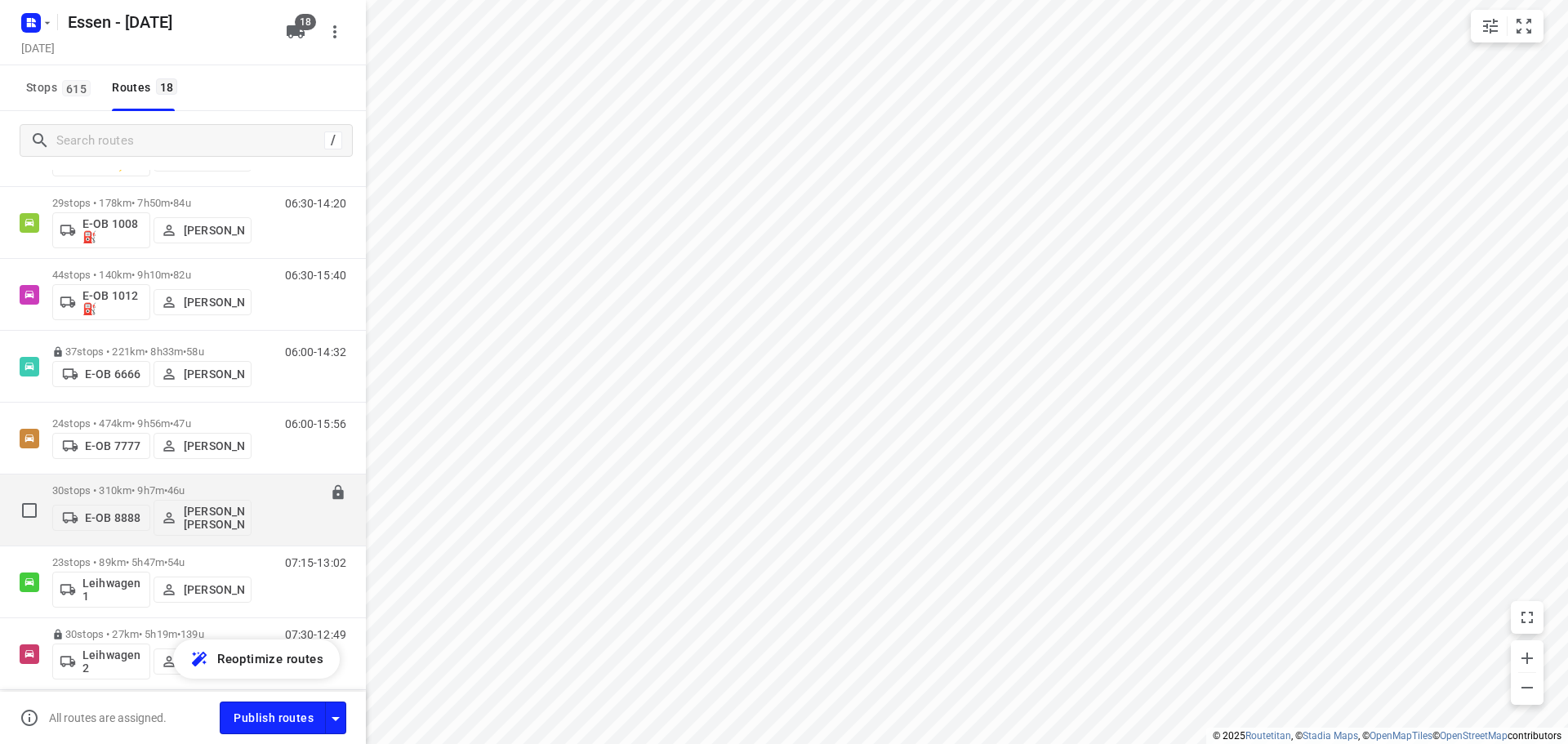
click at [143, 484] on p "30 stops • 310km • 9h7m • [DATE]" at bounding box center [152, 490] width 200 height 13
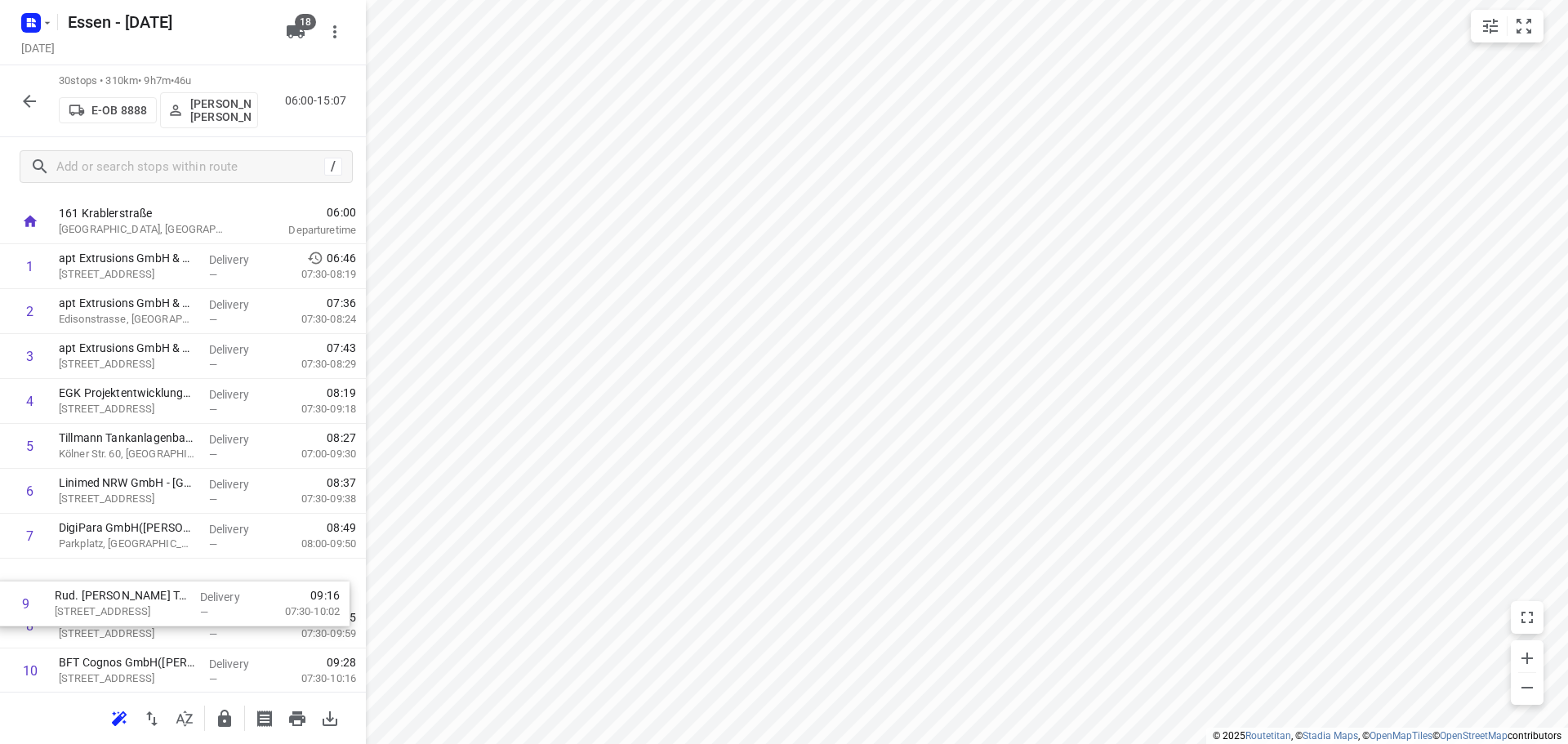
drag, startPoint x: 146, startPoint y: 654, endPoint x: 144, endPoint y: 595, distance: 59.0
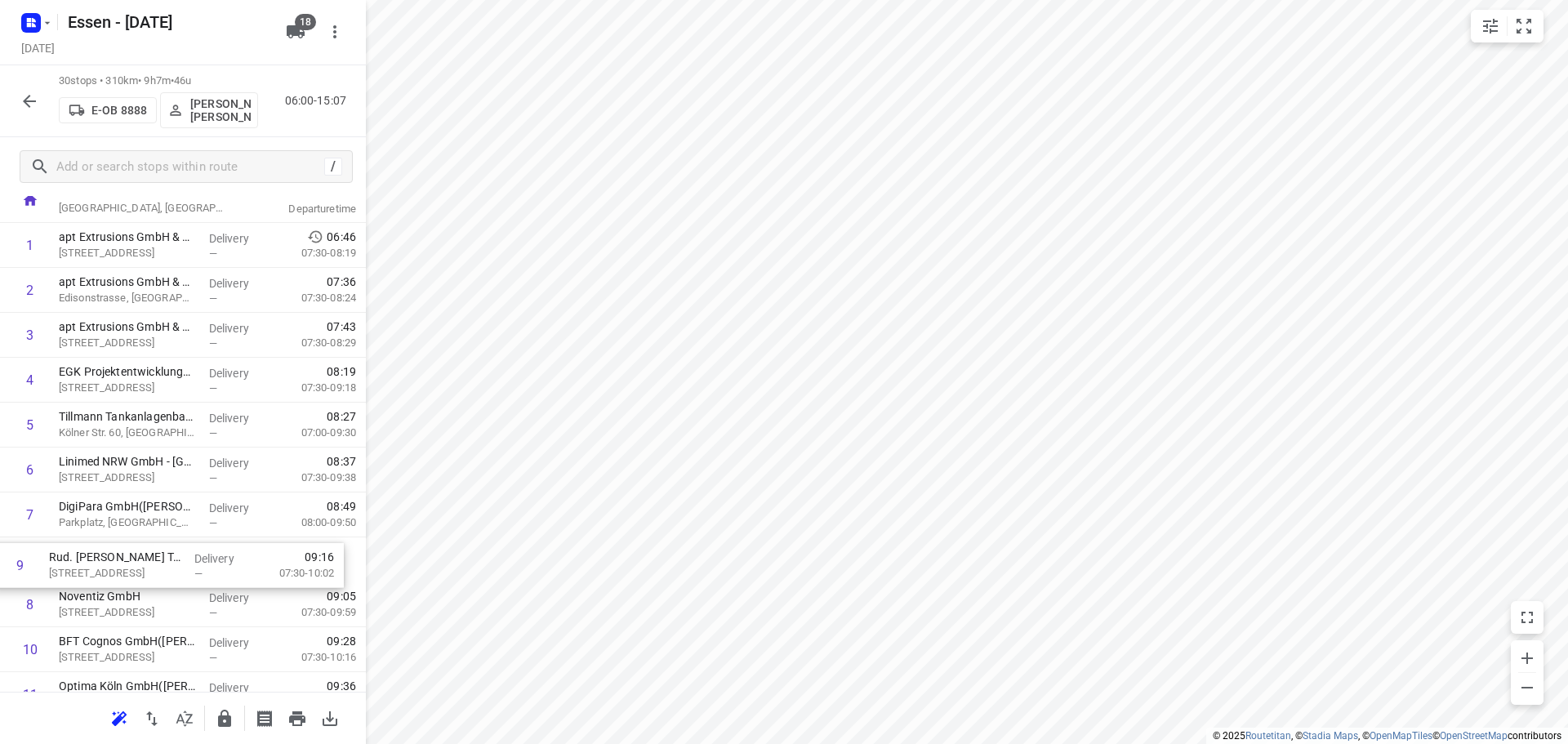
scroll to position [55, 0]
drag, startPoint x: 108, startPoint y: 621, endPoint x: 104, endPoint y: 542, distance: 79.1
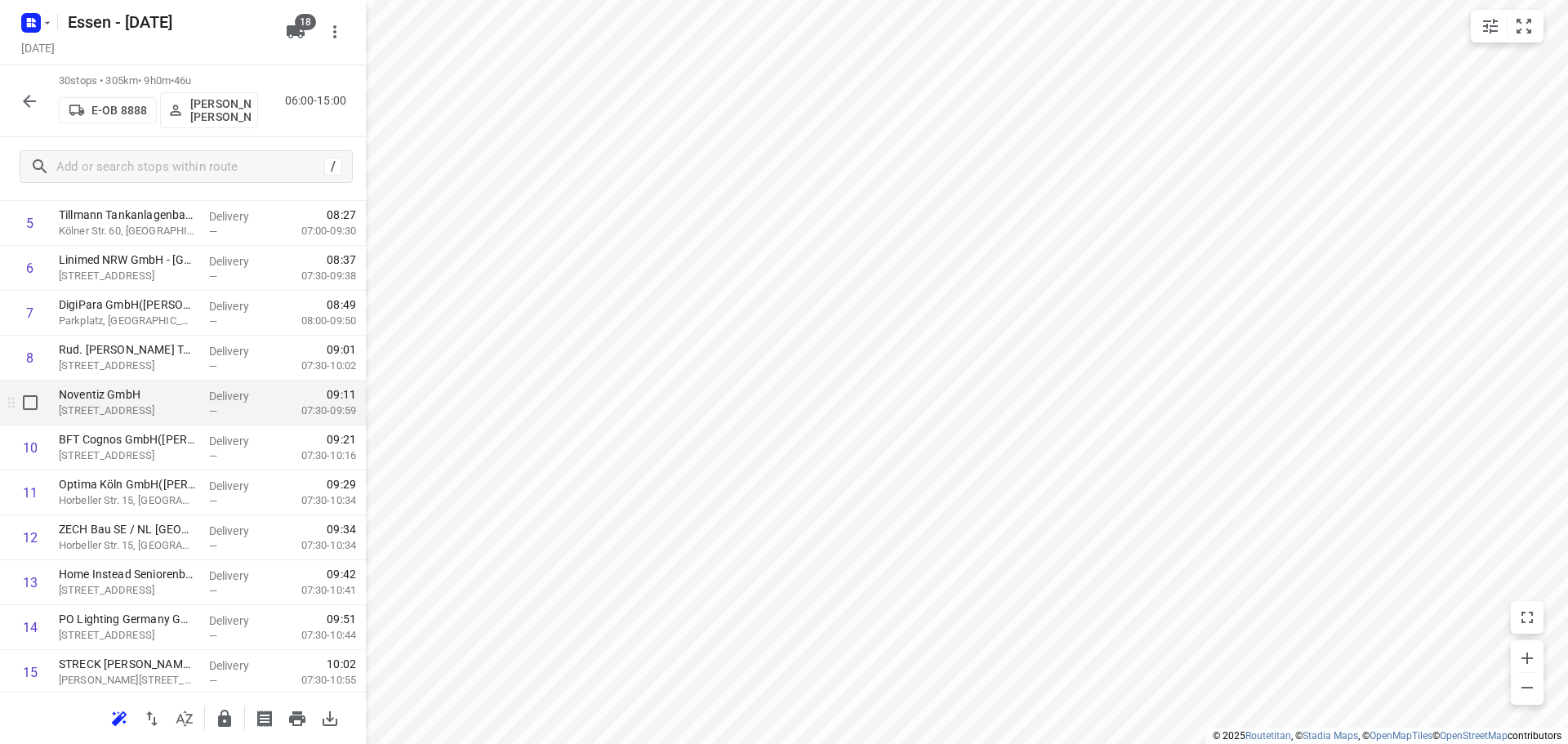
scroll to position [300, 0]
drag, startPoint x: 112, startPoint y: 404, endPoint x: 109, endPoint y: 357, distance: 47.1
click at [109, 357] on div "1 apt Extrusions GmbH & Co. KG - Eloxalabteilung([PERSON_NAME]) [STREET_ADDRESS…" at bounding box center [183, 650] width 366 height 1348
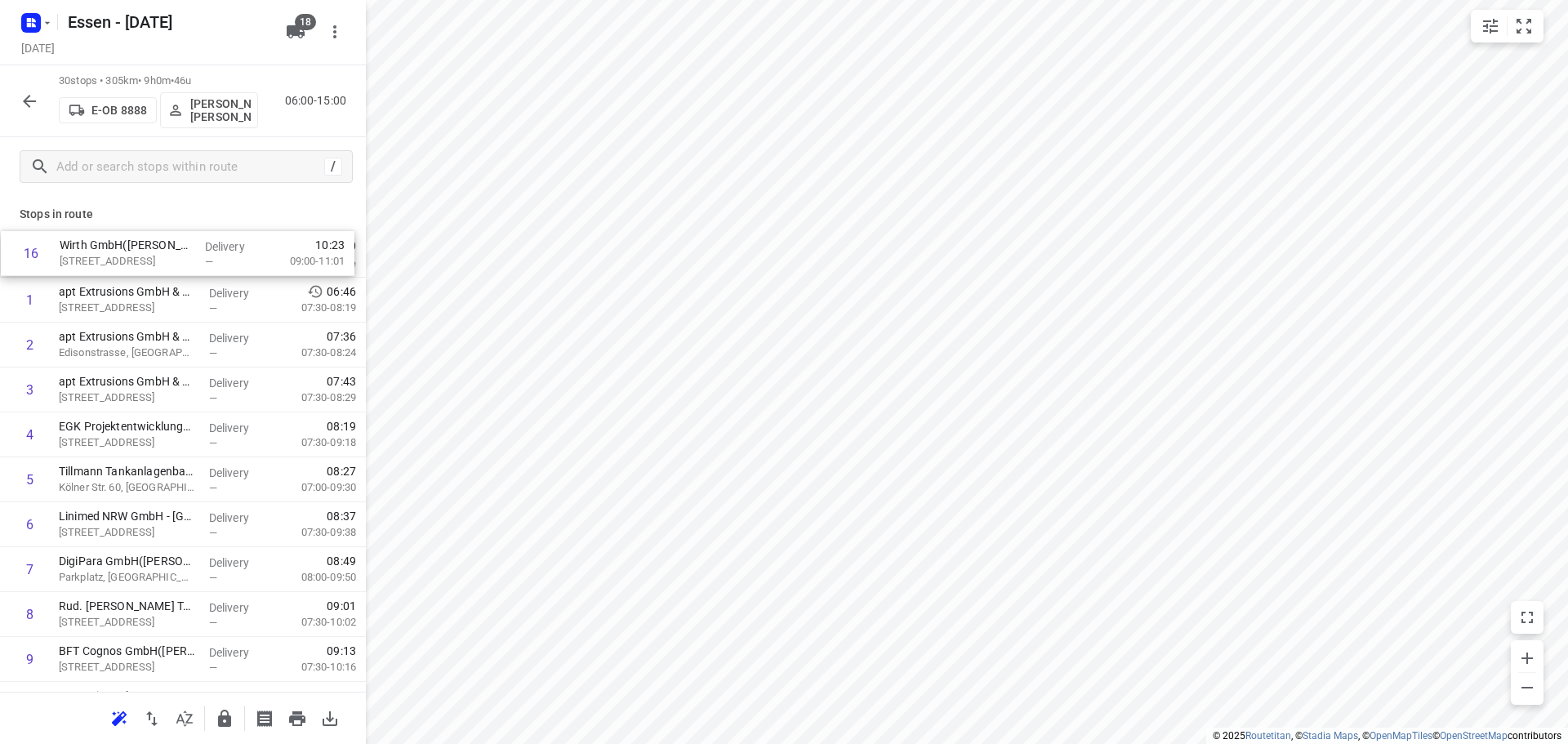
scroll to position [0, 0]
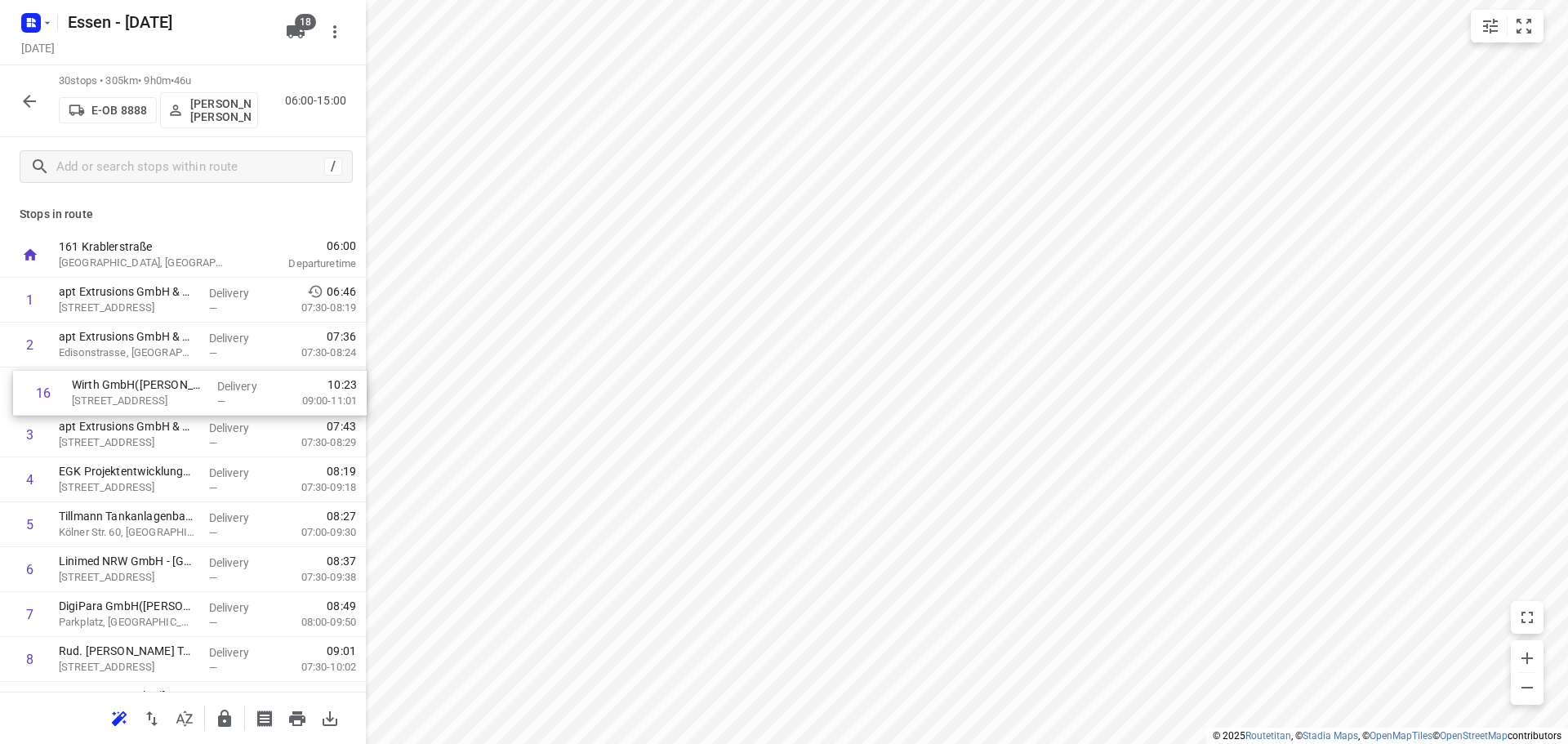
drag, startPoint x: 128, startPoint y: 356, endPoint x: 143, endPoint y: 392, distance: 39.0
drag, startPoint x: 156, startPoint y: 386, endPoint x: 142, endPoint y: 435, distance: 51.0
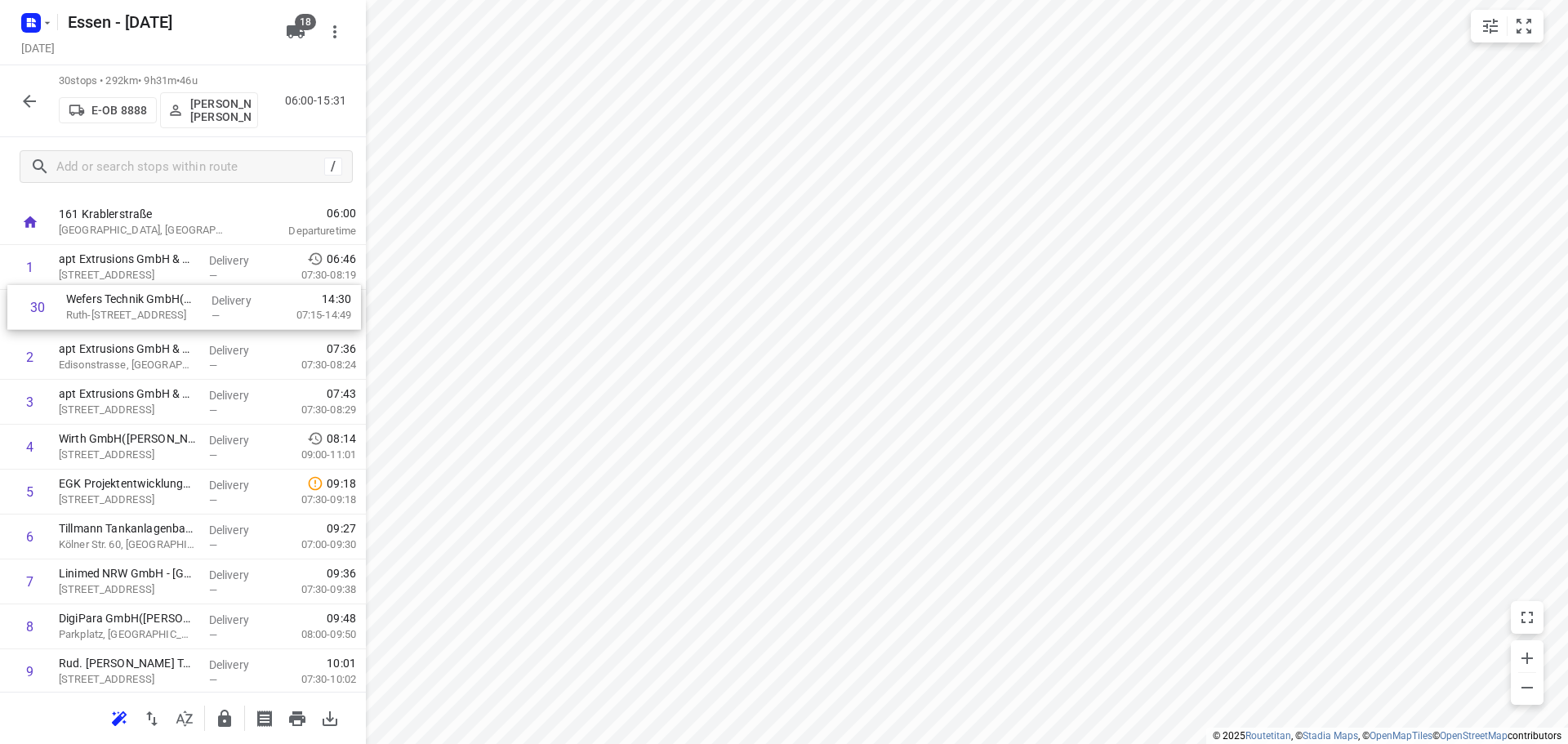
scroll to position [30, 0]
drag, startPoint x: 133, startPoint y: 628, endPoint x: 141, endPoint y: 403, distance: 225.1
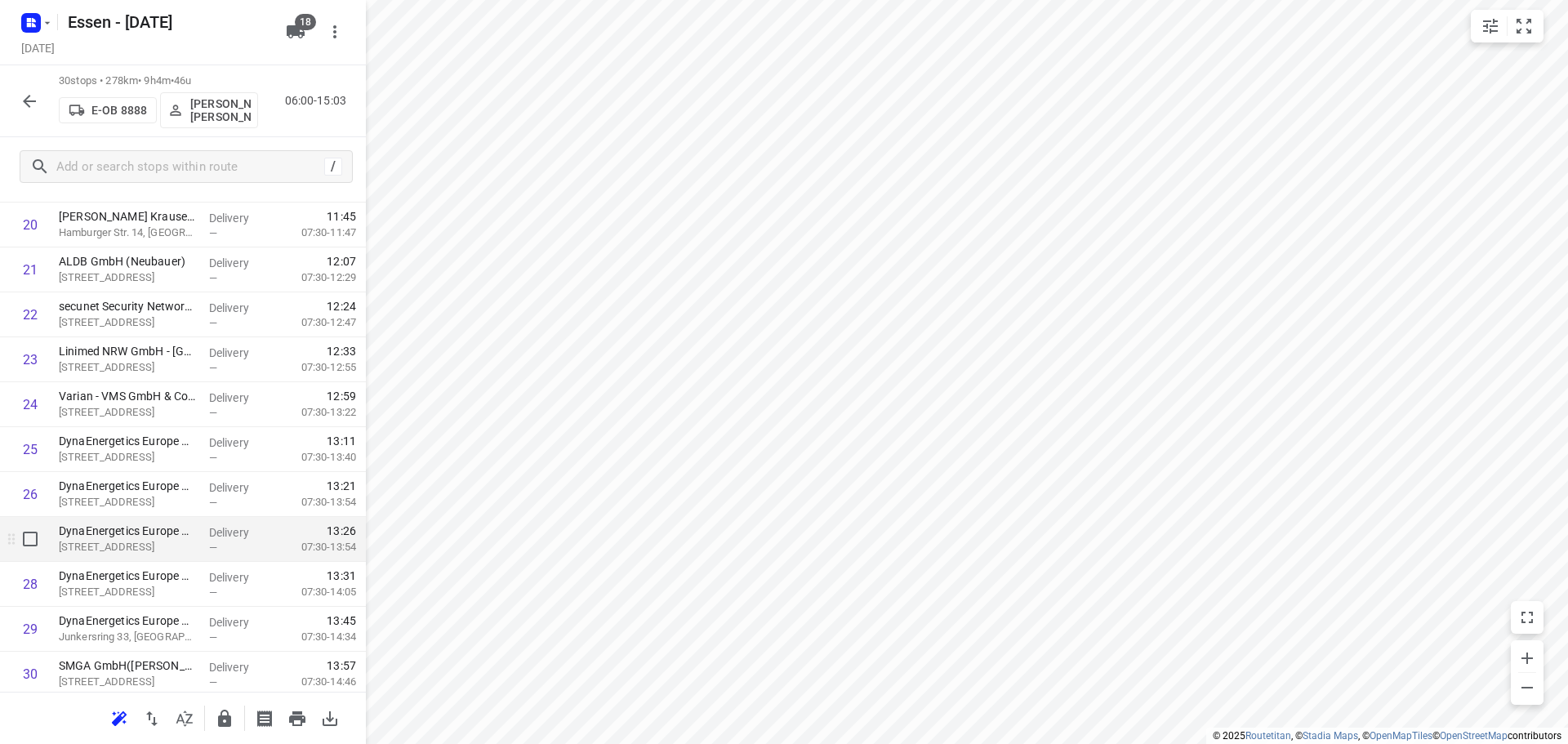
scroll to position [978, 0]
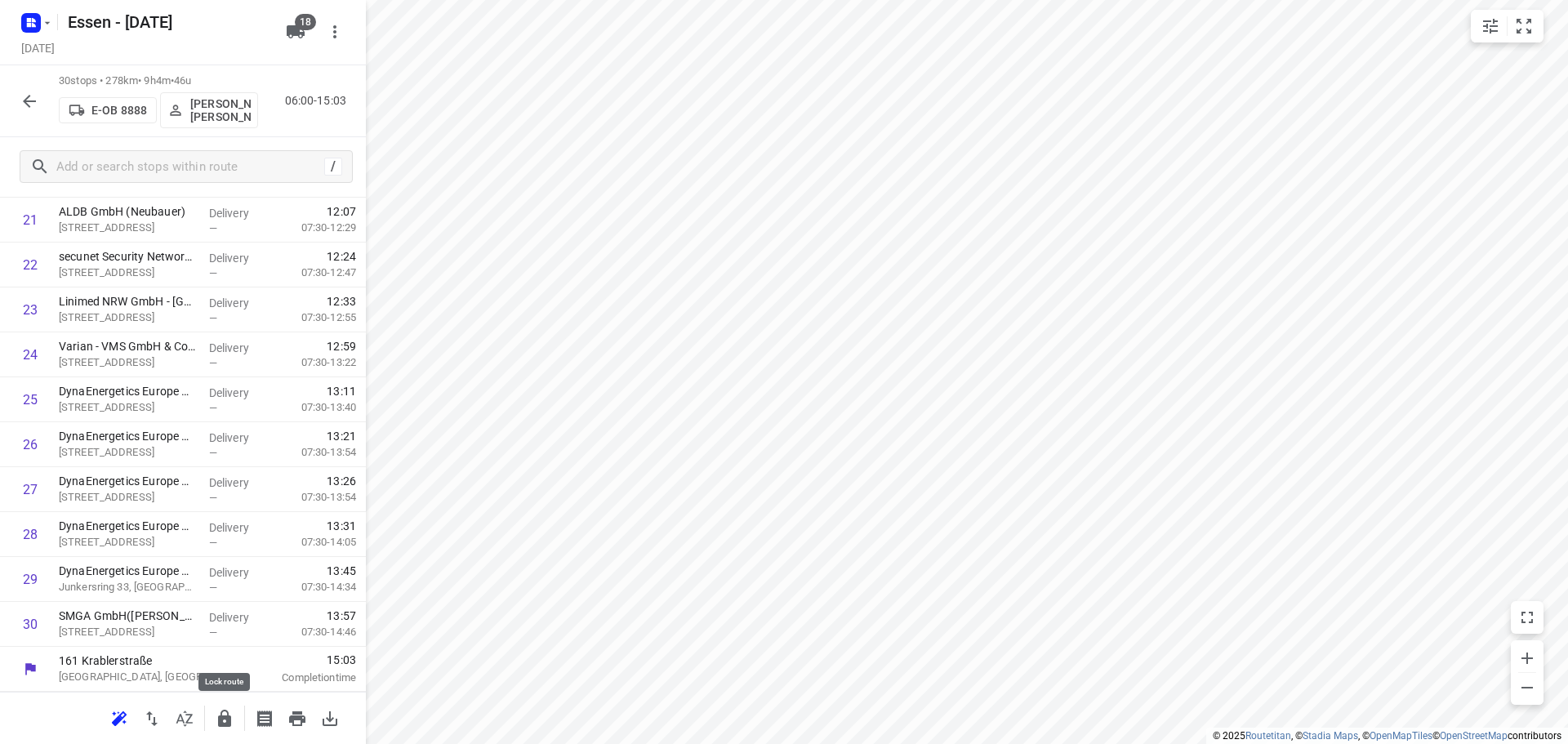
click at [224, 717] on icon "button" at bounding box center [224, 719] width 13 height 17
click at [21, 103] on icon "button" at bounding box center [29, 101] width 19 height 19
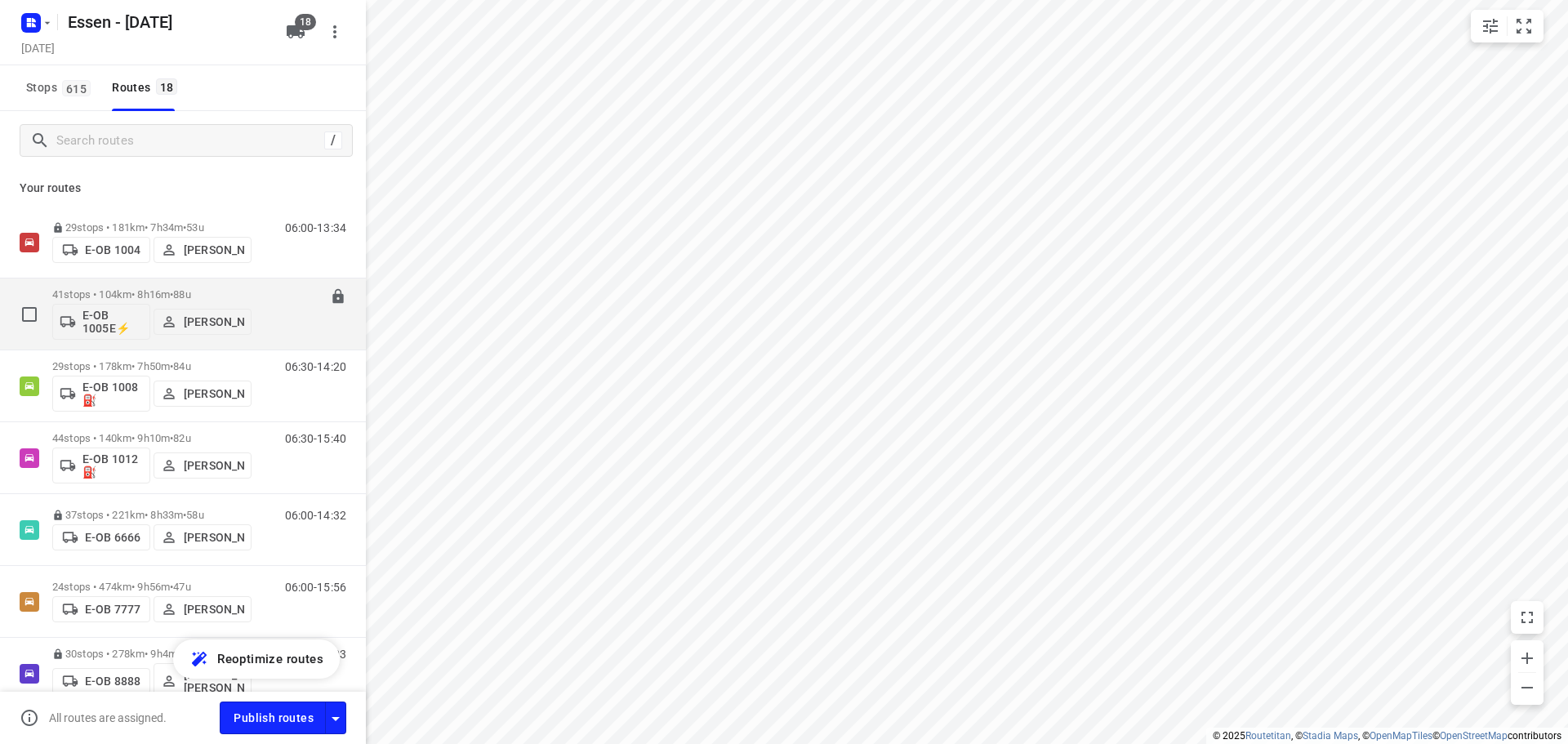
click at [137, 294] on p "41 stops • 104km • 8h16m • [DATE]" at bounding box center [152, 294] width 200 height 13
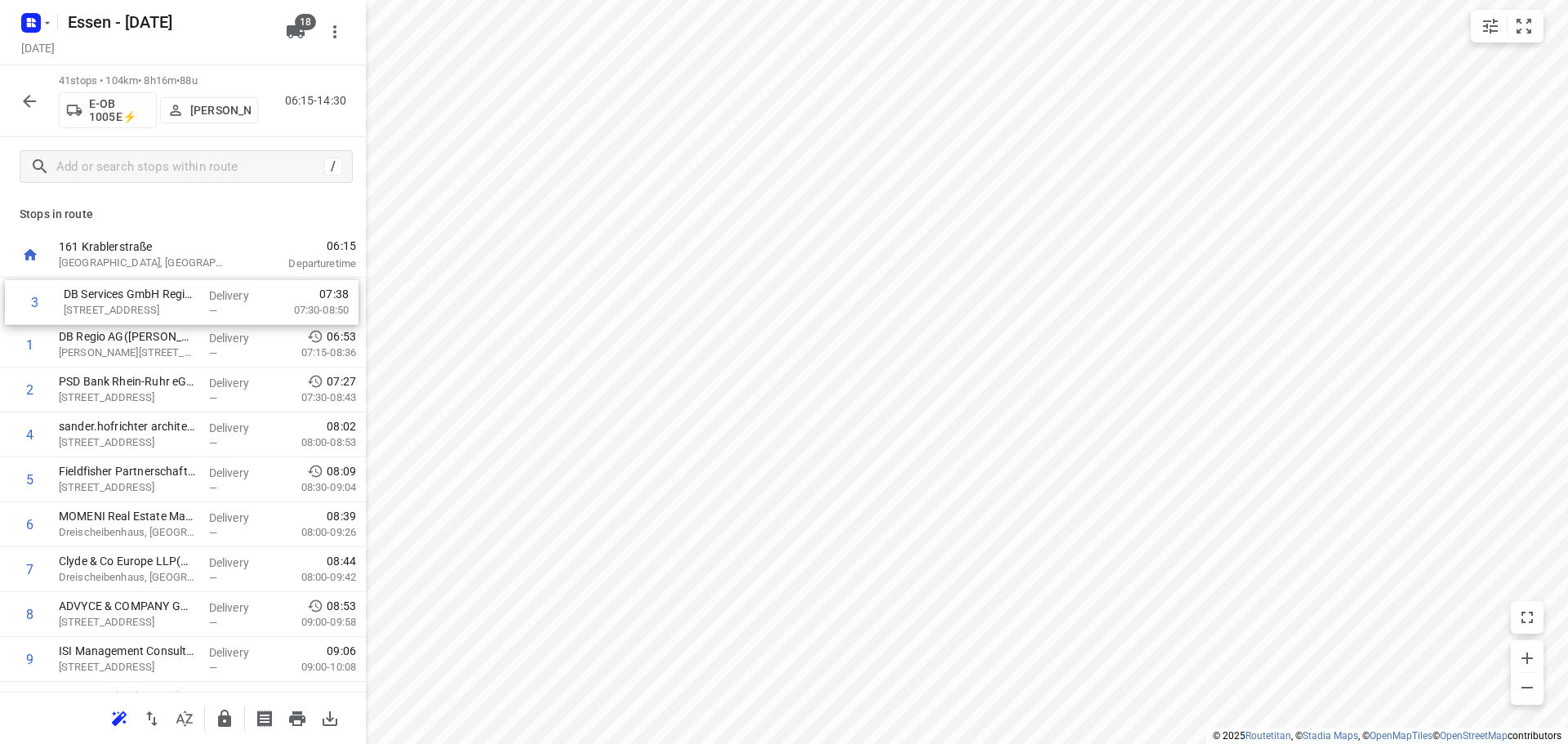
drag, startPoint x: 136, startPoint y: 398, endPoint x: 140, endPoint y: 305, distance: 93.1
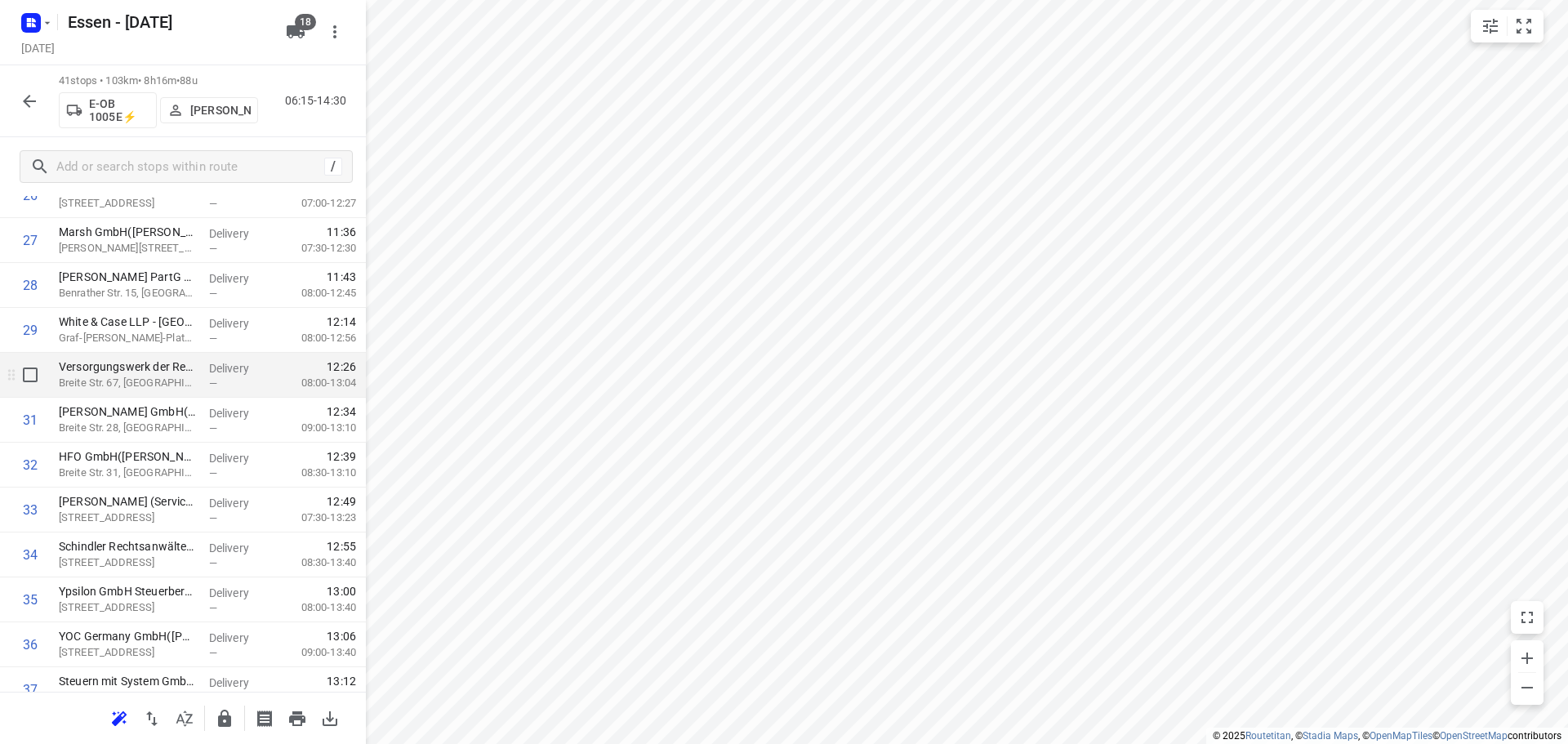
scroll to position [1307, 0]
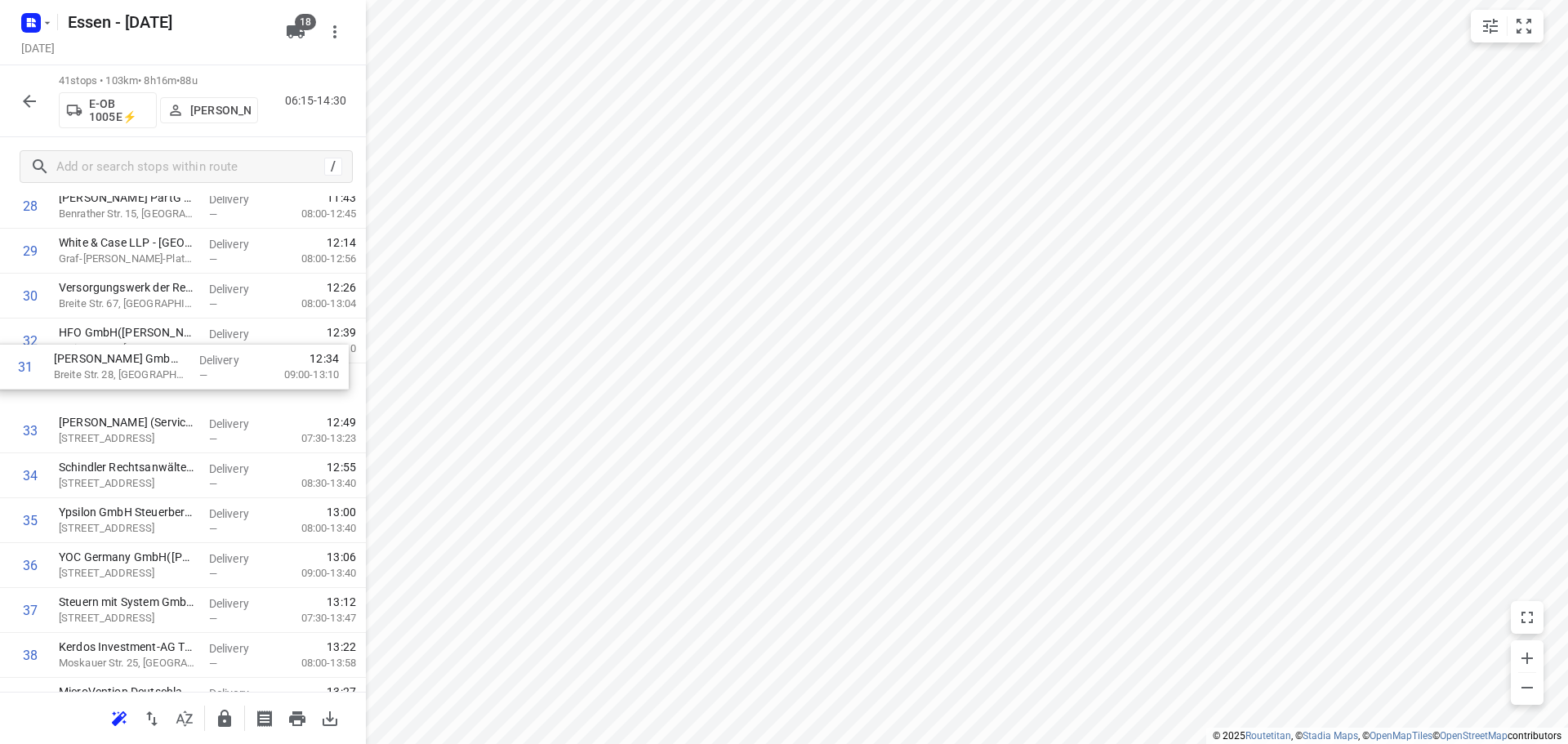
drag, startPoint x: 153, startPoint y: 346, endPoint x: 143, endPoint y: 378, distance: 33.5
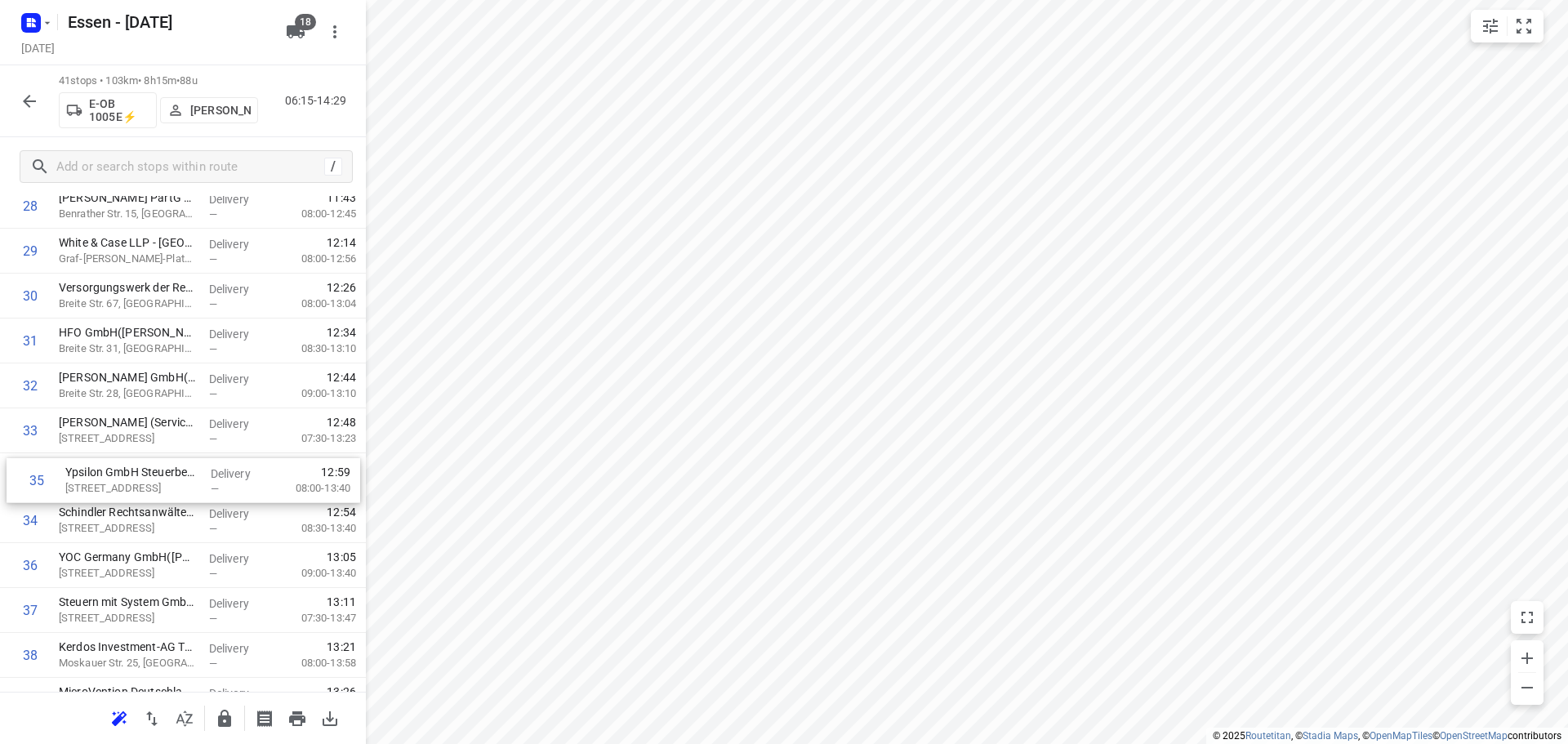
drag, startPoint x: 173, startPoint y: 527, endPoint x: 182, endPoint y: 482, distance: 45.9
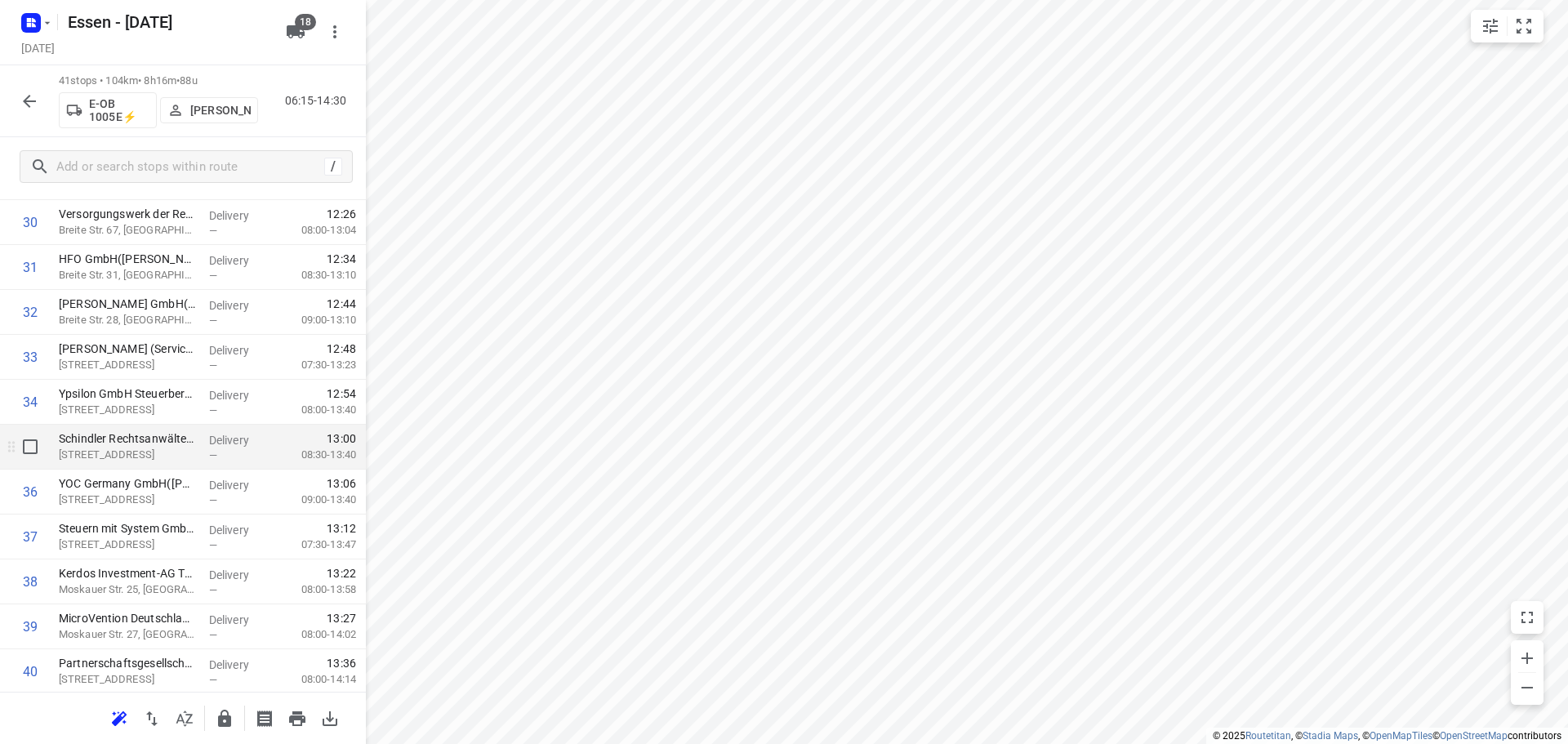
scroll to position [1472, 0]
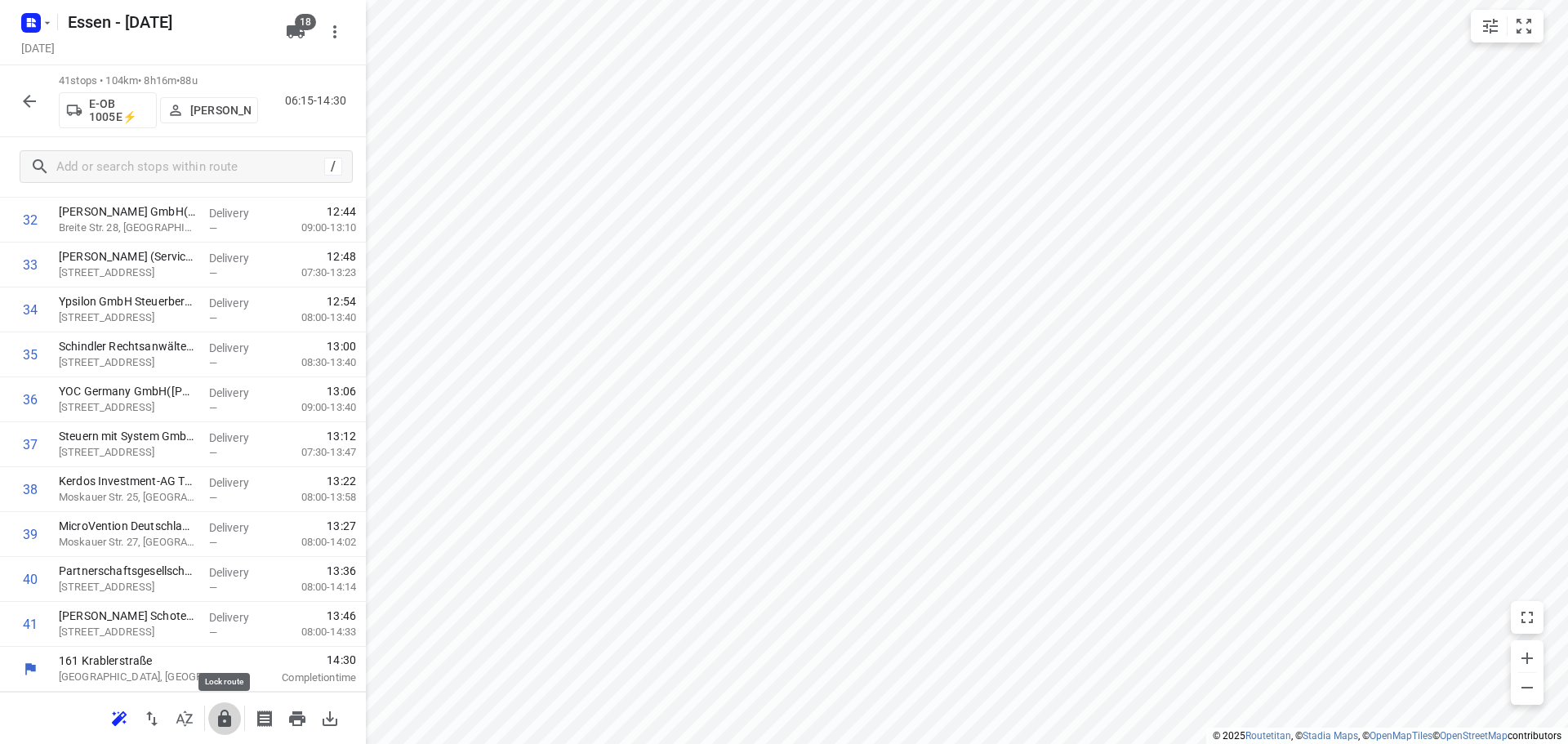
click at [222, 725] on icon "button" at bounding box center [224, 719] width 13 height 17
click at [25, 103] on icon "button" at bounding box center [29, 101] width 13 height 13
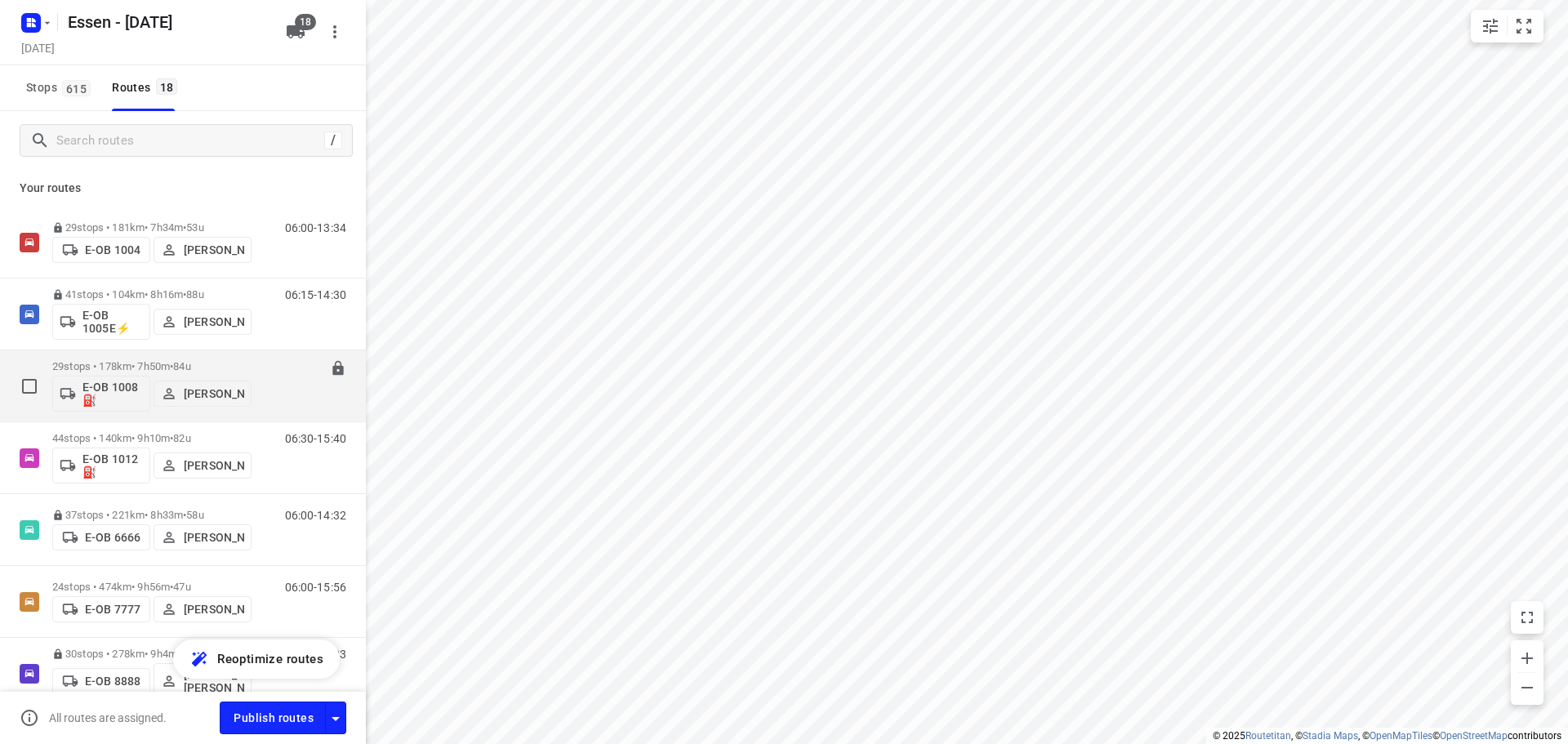
click at [143, 369] on p "29 stops • 178km • 7h50m • [DATE]" at bounding box center [152, 366] width 200 height 13
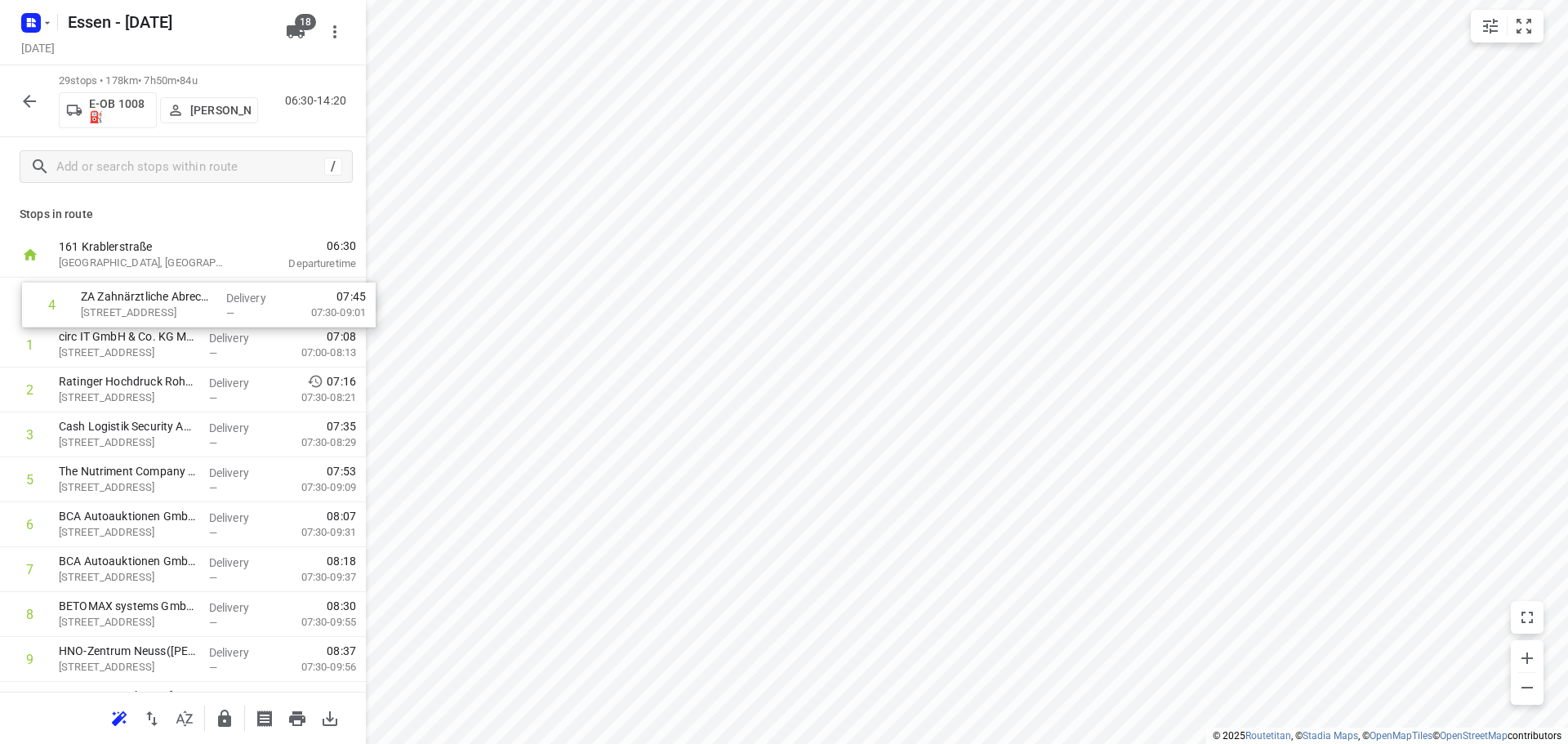
drag, startPoint x: 144, startPoint y: 408, endPoint x: 150, endPoint y: 299, distance: 109.2
drag, startPoint x: 95, startPoint y: 485, endPoint x: 95, endPoint y: 356, distance: 129.0
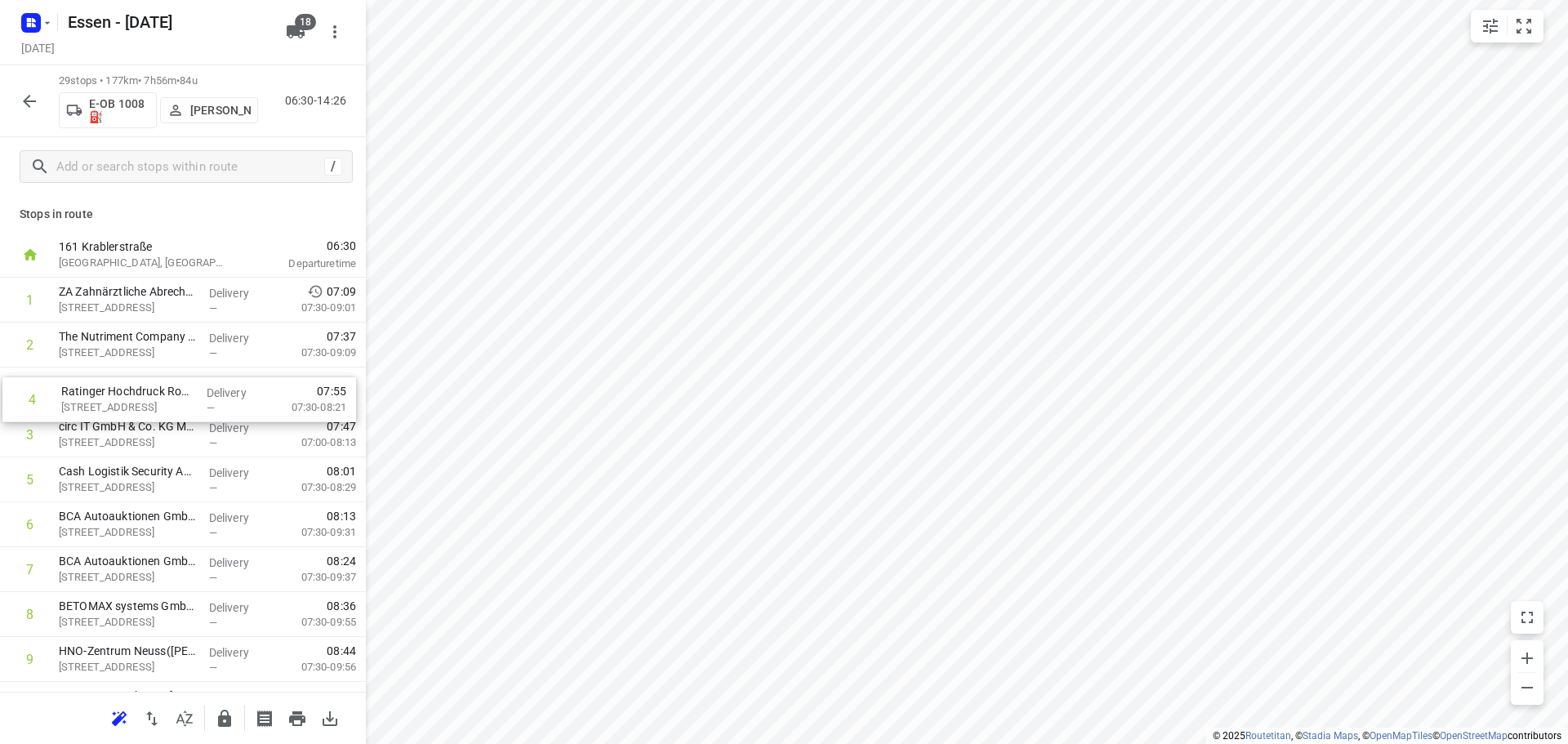
drag, startPoint x: 105, startPoint y: 436, endPoint x: 110, endPoint y: 397, distance: 39.3
drag, startPoint x: 101, startPoint y: 462, endPoint x: 102, endPoint y: 430, distance: 32.0
drag, startPoint x: 118, startPoint y: 481, endPoint x: 113, endPoint y: 396, distance: 85.1
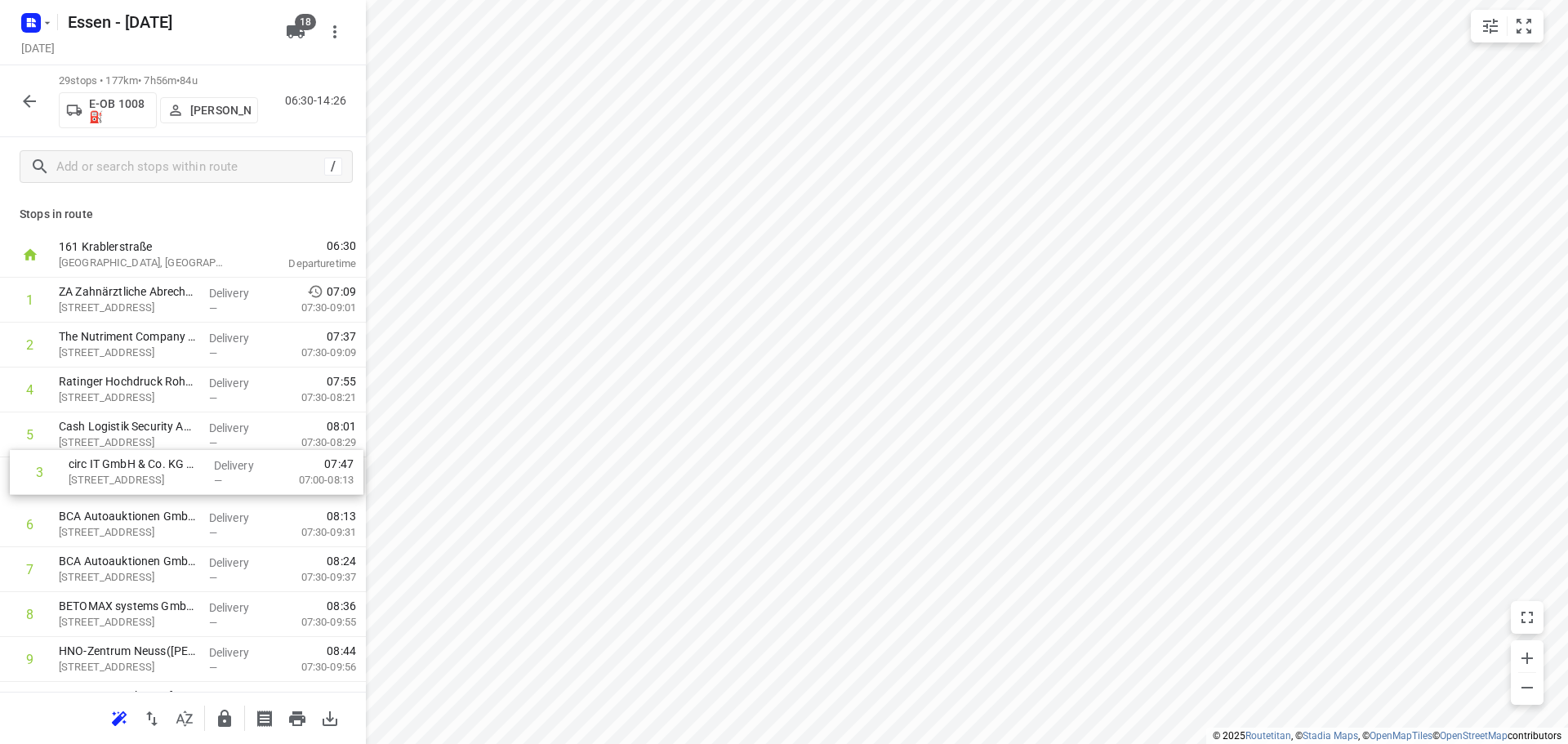
drag, startPoint x: 106, startPoint y: 390, endPoint x: 120, endPoint y: 479, distance: 90.1
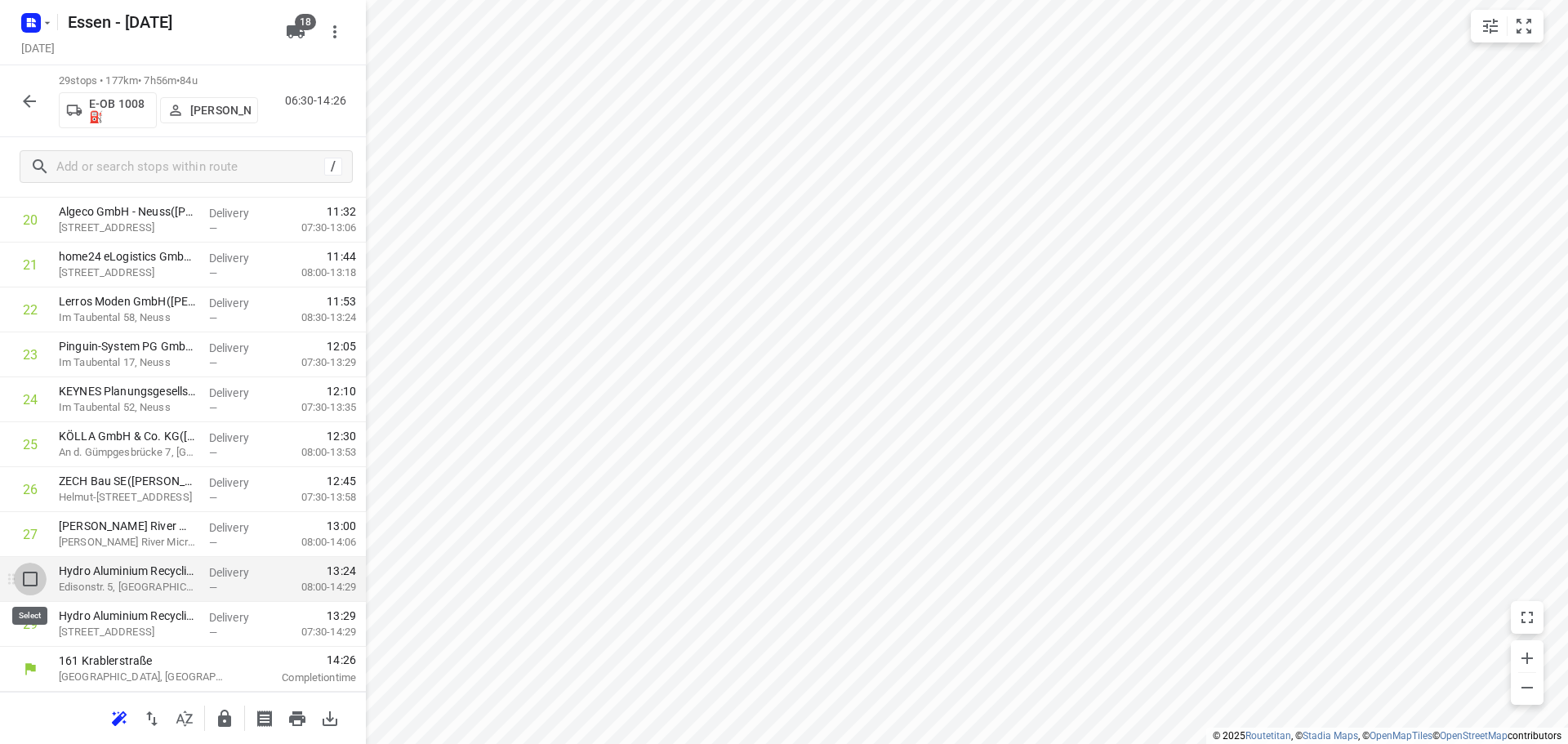
click at [32, 580] on input "checkbox" at bounding box center [30, 579] width 33 height 33
checkbox input "true"
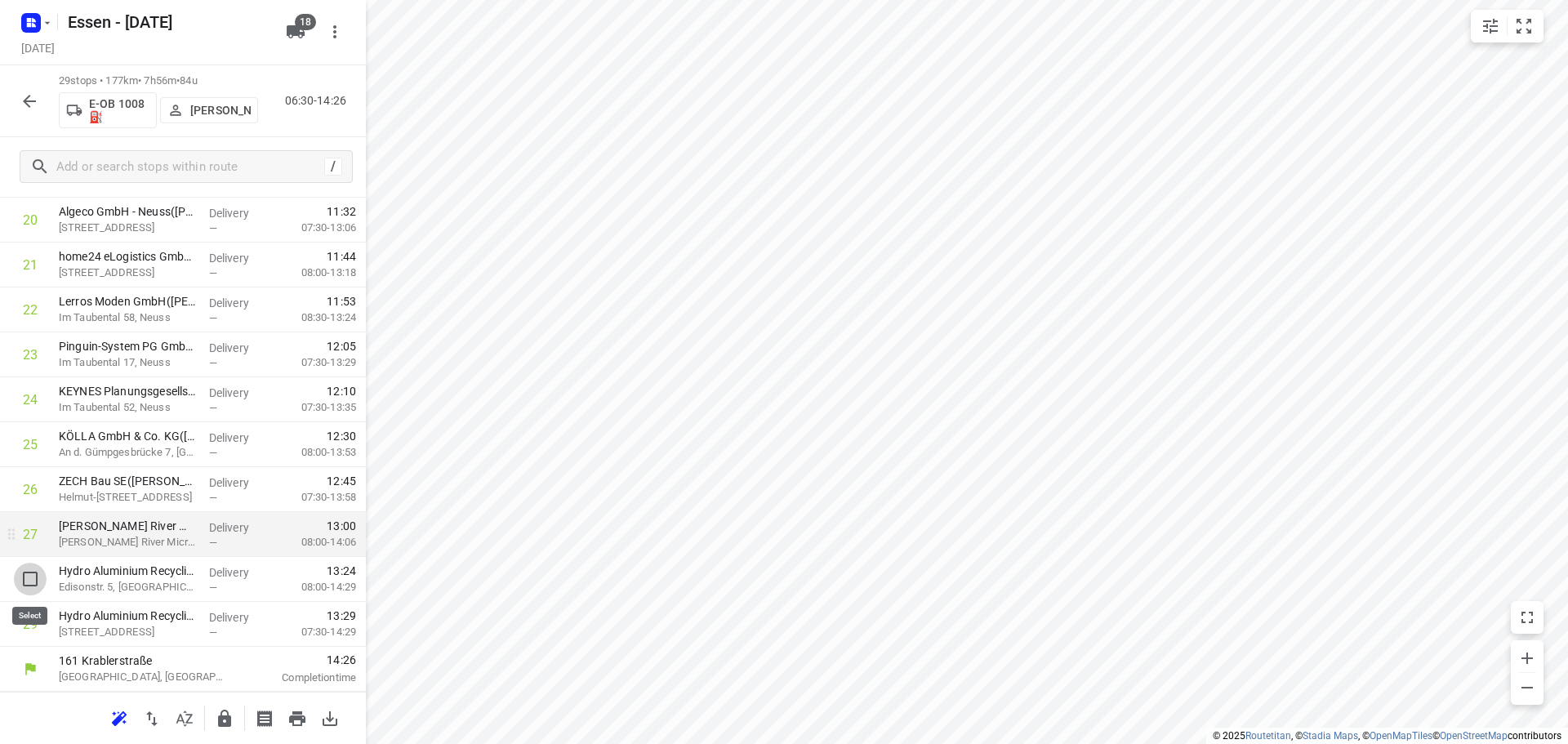
scroll to position [927, 0]
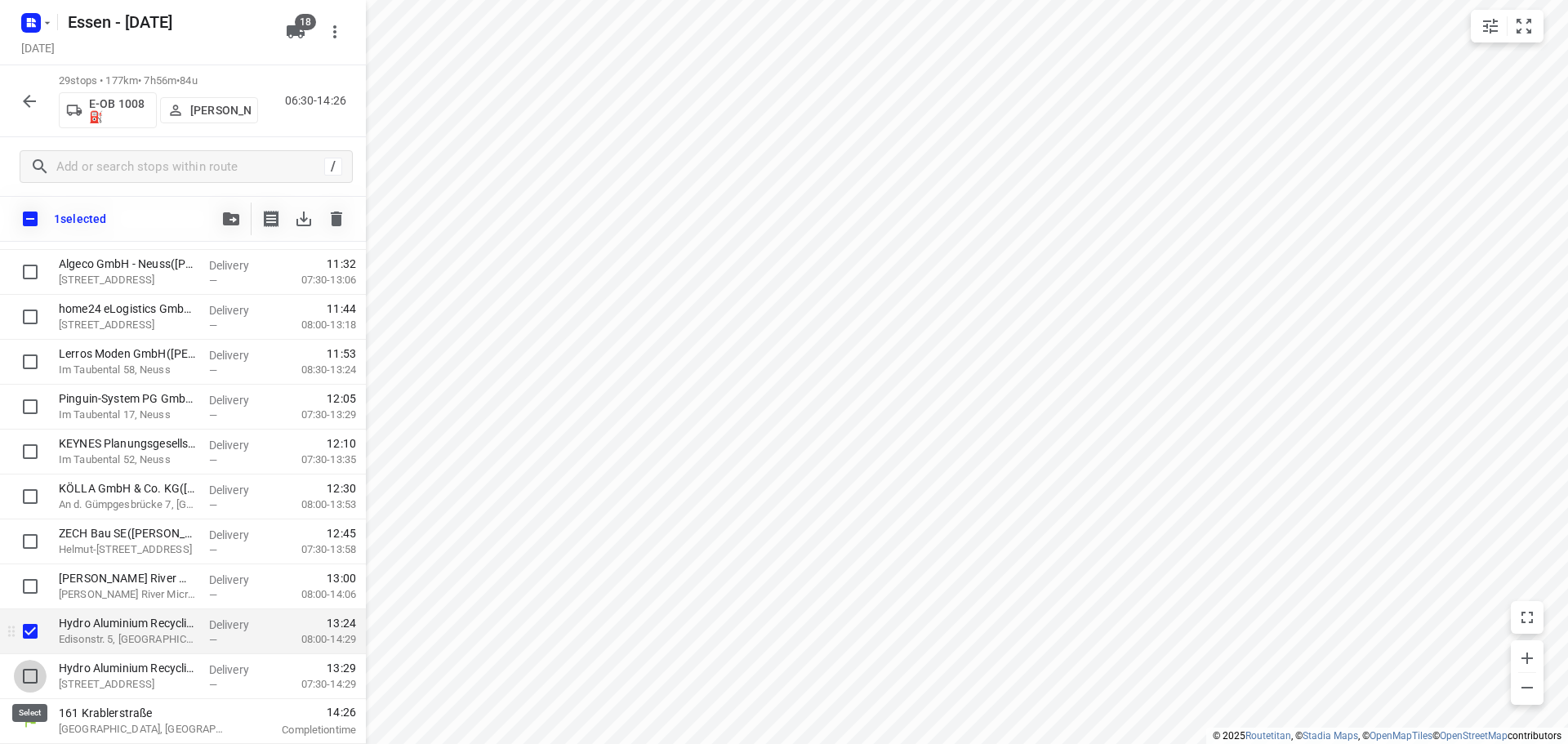
drag, startPoint x: 32, startPoint y: 674, endPoint x: 80, endPoint y: 643, distance: 57.1
click at [32, 674] on input "checkbox" at bounding box center [30, 676] width 33 height 33
checkbox input "true"
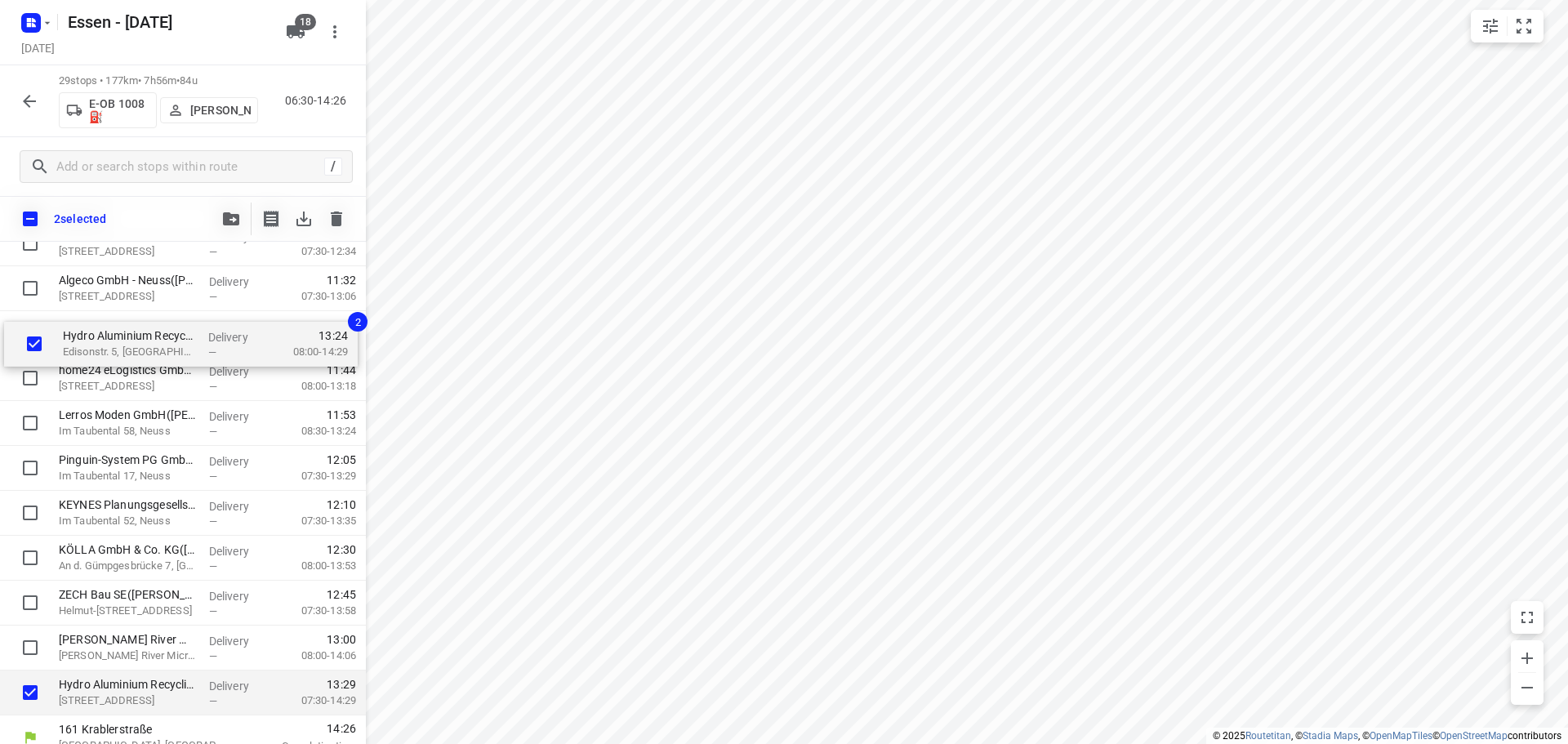
scroll to position [889, 0]
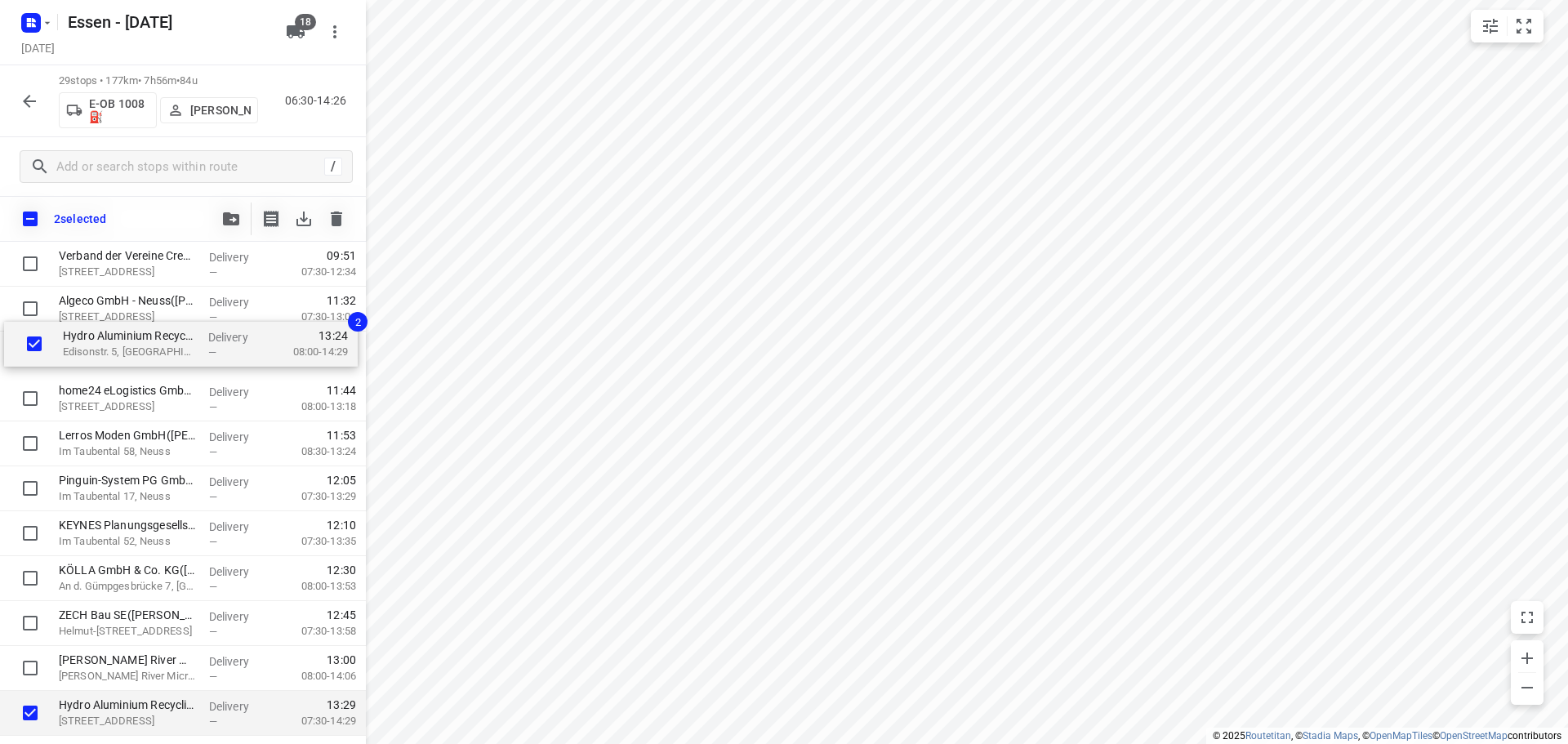
drag, startPoint x: 113, startPoint y: 636, endPoint x: 120, endPoint y: 345, distance: 291.1
click at [120, 345] on div "ZA Zahnärztliche Abrechnungsgesellschaft Düsseldorf AG([PERSON_NAME]) [STREET_A…" at bounding box center [183, 84] width 366 height 1303
click at [116, 354] on div "ZA Zahnärztliche Abrechnungsgesellschaft Düsseldorf AG([PERSON_NAME]) [STREET_A…" at bounding box center [183, 85] width 366 height 1303
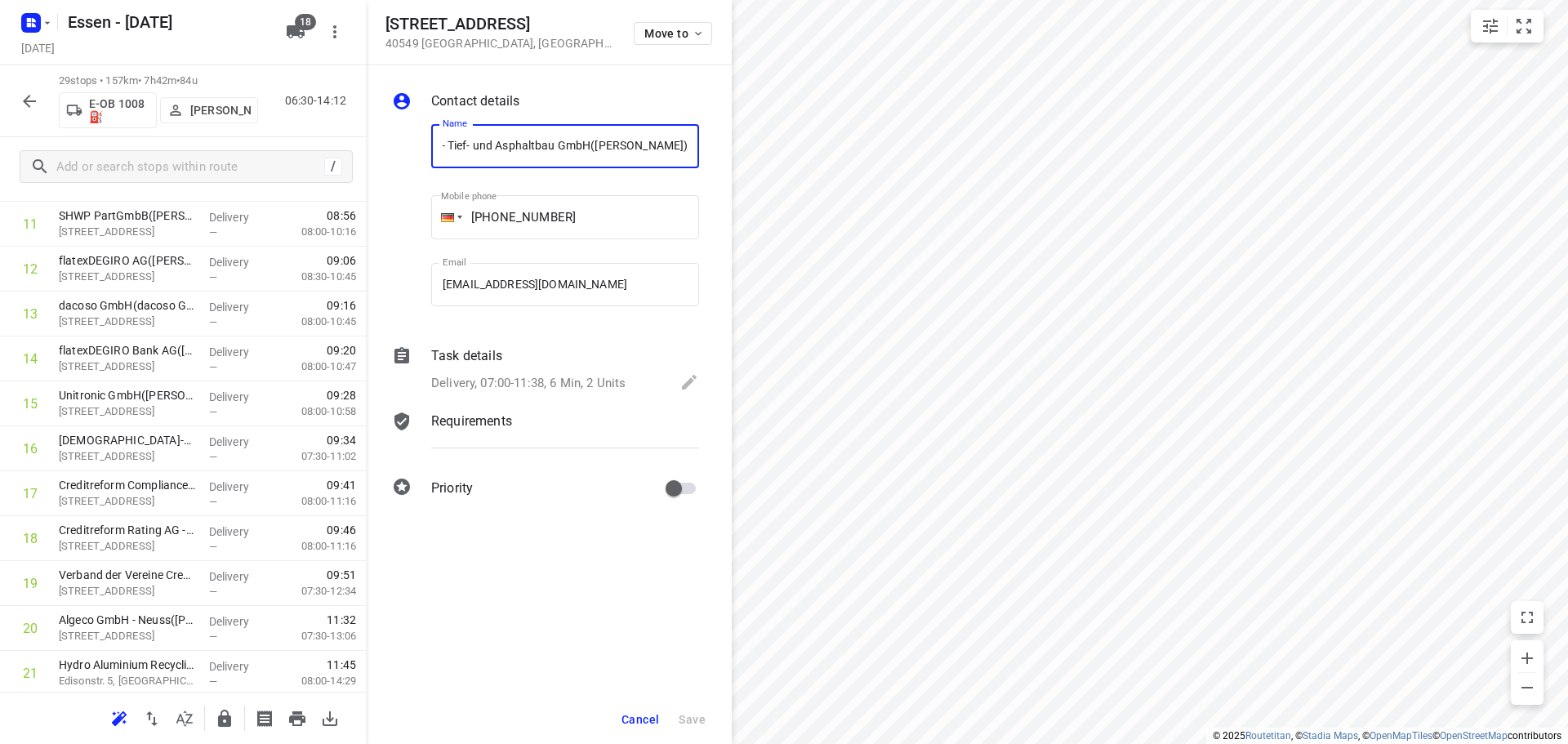
scroll to position [0, 0]
click at [642, 722] on span "Cancel" at bounding box center [640, 719] width 38 height 13
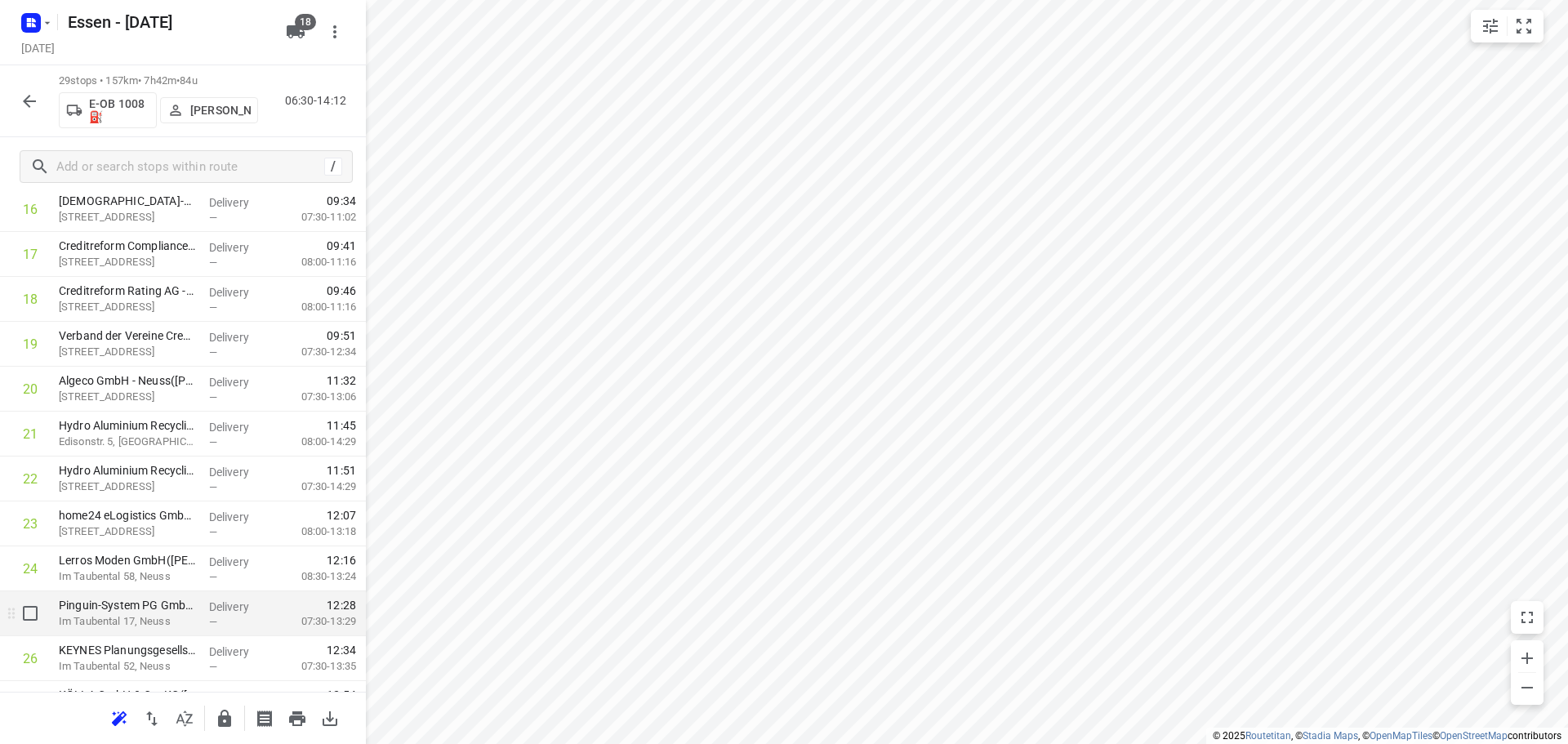
scroll to position [934, 0]
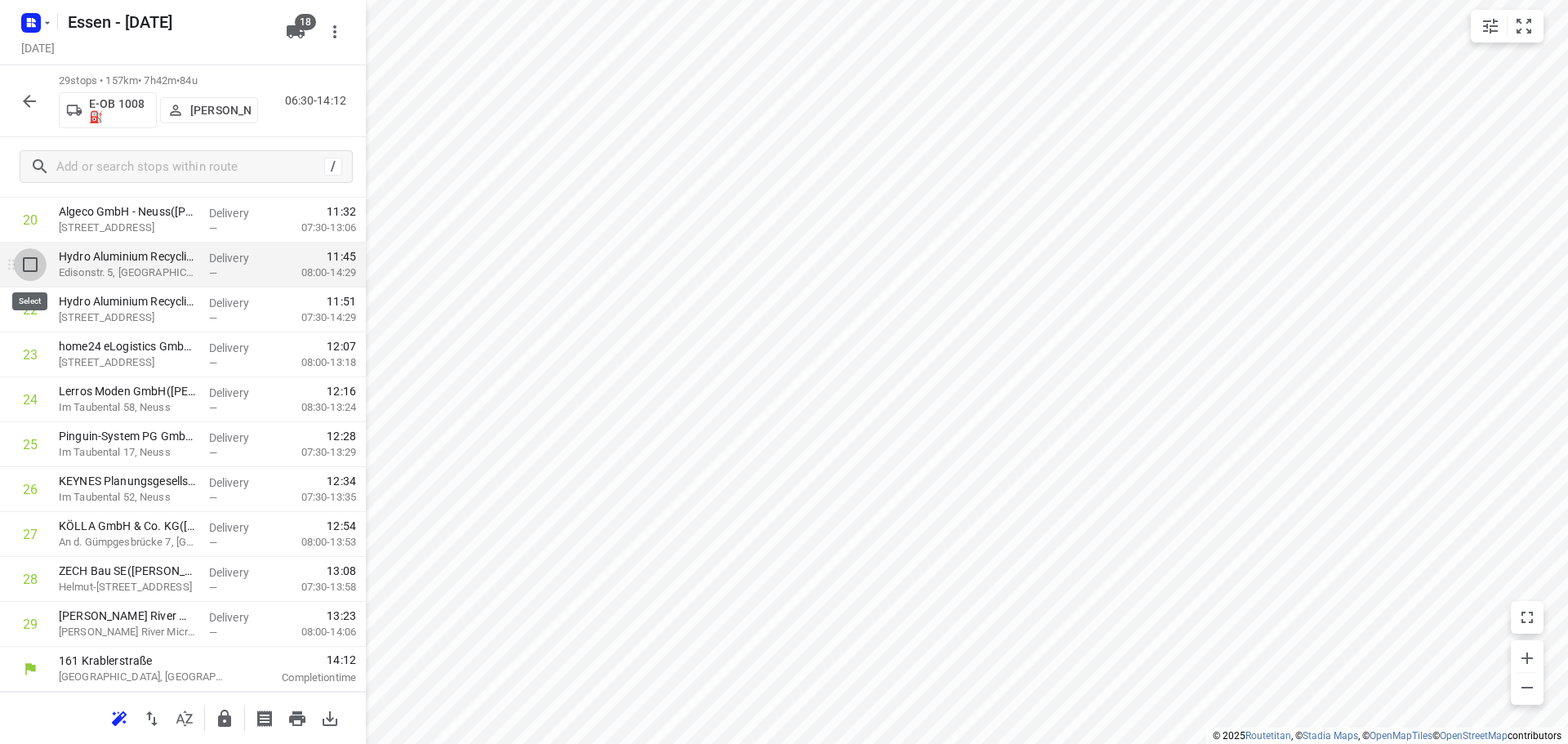
click at [31, 264] on input "checkbox" at bounding box center [30, 264] width 33 height 33
checkbox input "true"
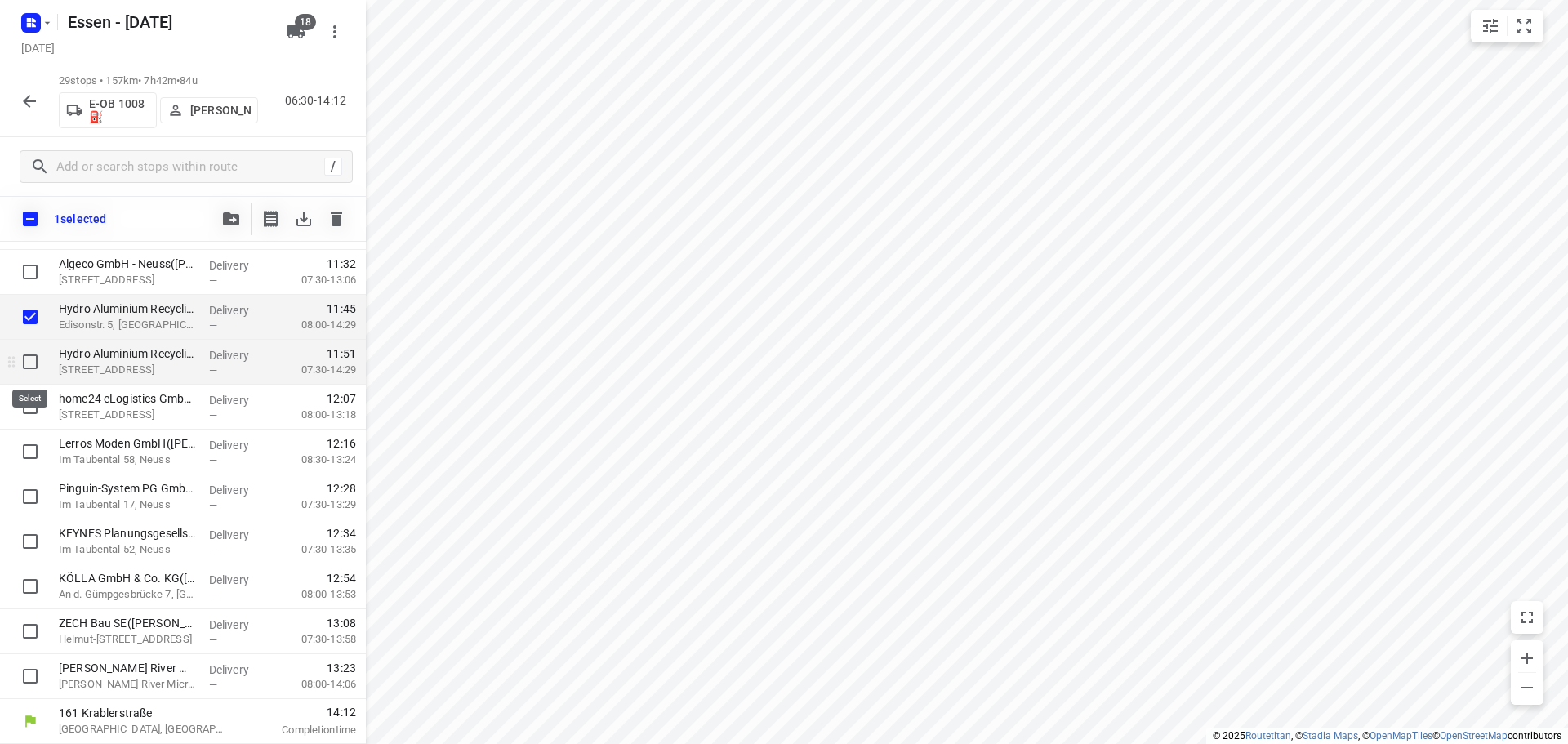
click at [31, 362] on input "checkbox" at bounding box center [30, 362] width 33 height 33
checkbox input "true"
click at [29, 404] on input "checkbox" at bounding box center [30, 407] width 33 height 33
checkbox input "true"
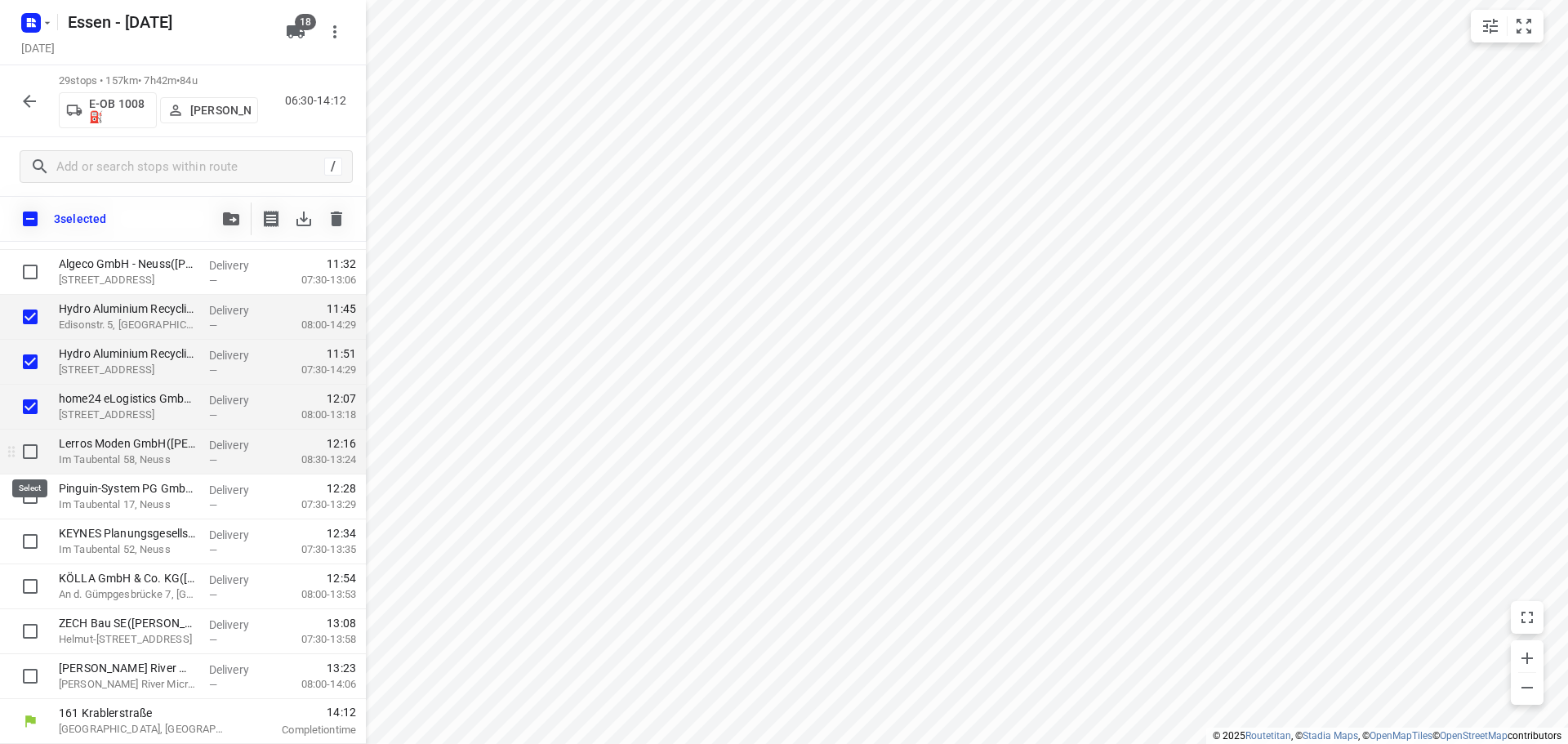
click at [33, 446] on input "checkbox" at bounding box center [30, 451] width 33 height 33
checkbox input "true"
click at [30, 495] on input "checkbox" at bounding box center [30, 497] width 33 height 33
checkbox input "true"
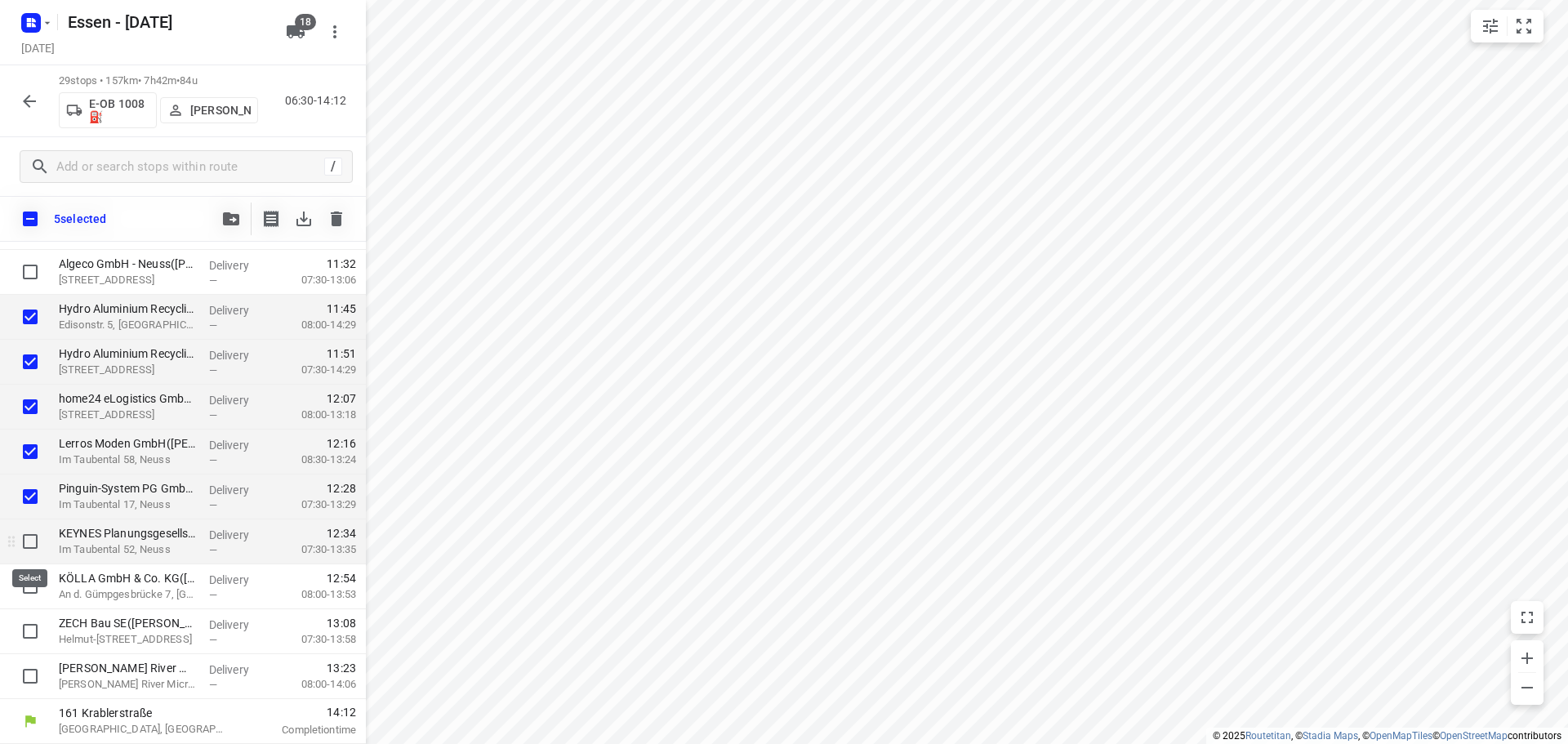
click at [25, 536] on input "checkbox" at bounding box center [30, 542] width 33 height 33
checkbox input "true"
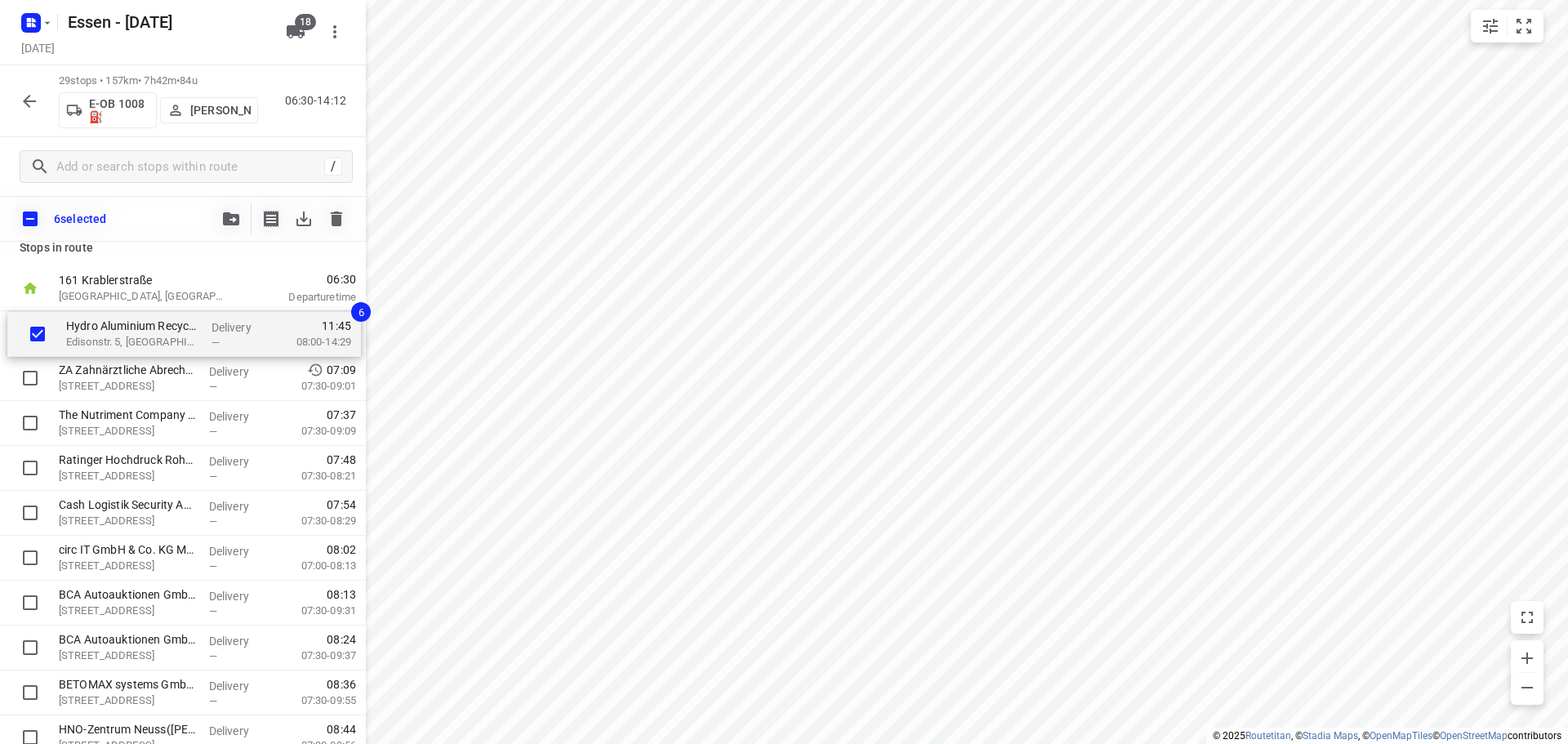
scroll to position [0, 0]
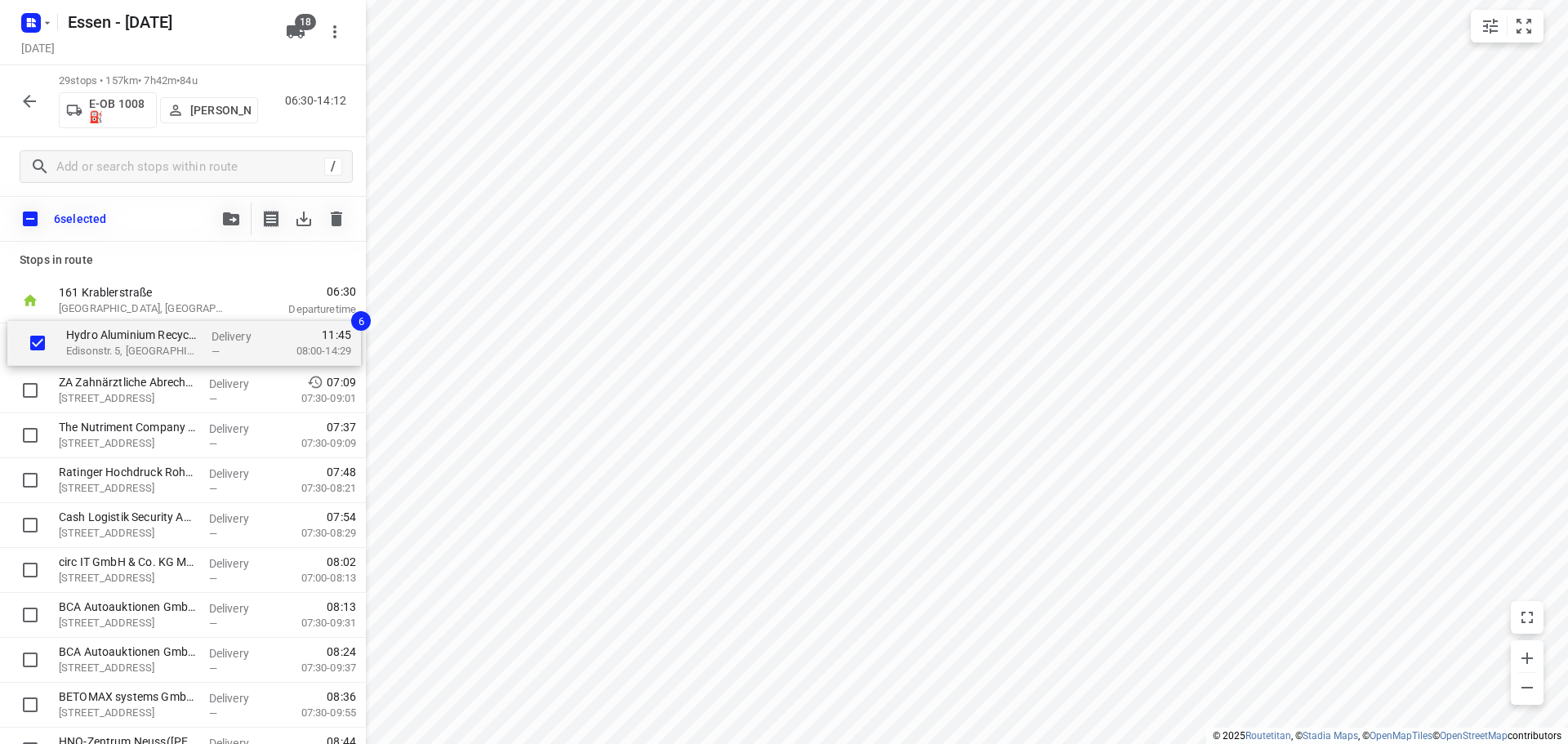
drag, startPoint x: 127, startPoint y: 309, endPoint x: 132, endPoint y: 350, distance: 41.3
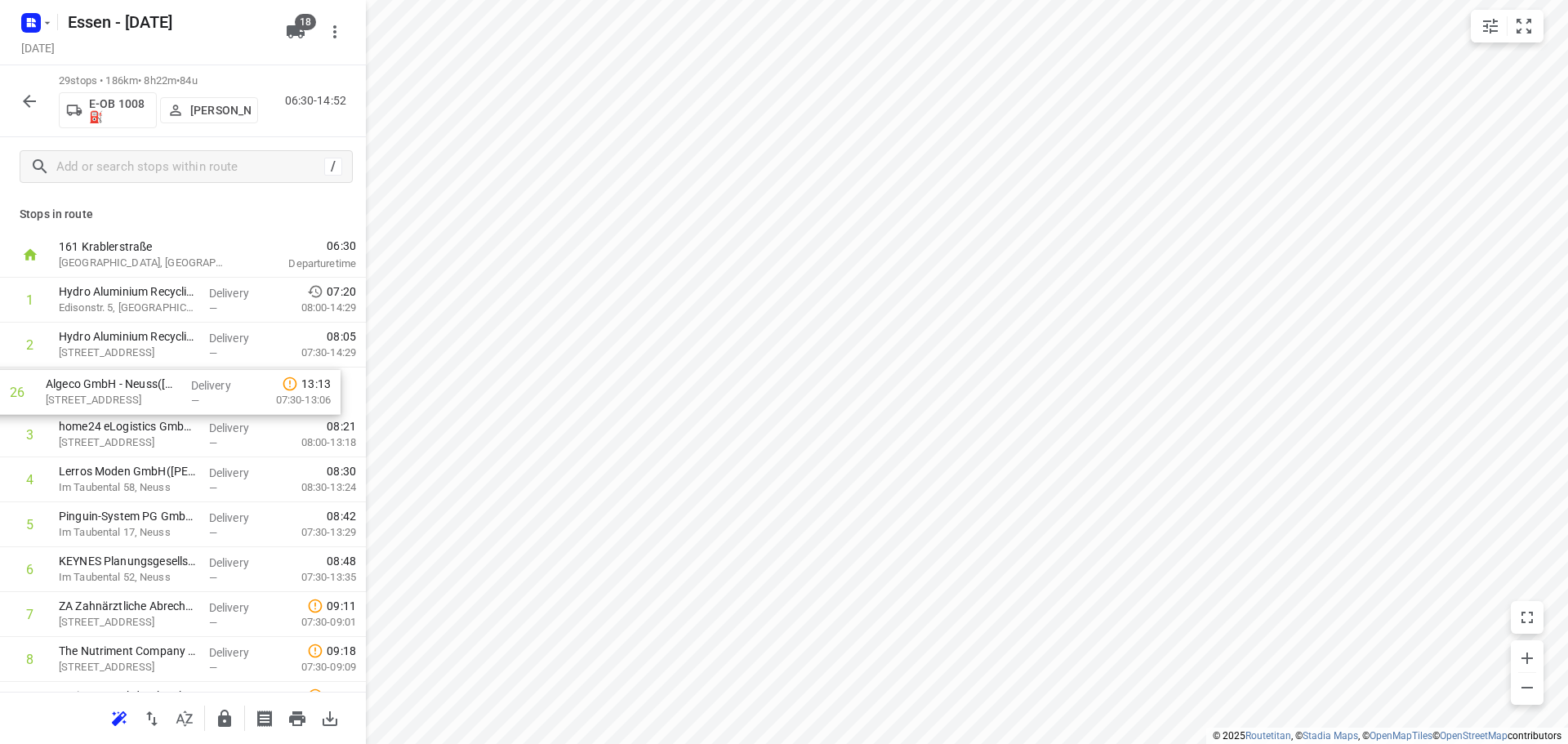
drag, startPoint x: 146, startPoint y: 492, endPoint x: 138, endPoint y: 395, distance: 97.3
drag, startPoint x: 118, startPoint y: 526, endPoint x: 122, endPoint y: 487, distance: 39.2
drag, startPoint x: 98, startPoint y: 569, endPoint x: 107, endPoint y: 523, distance: 46.9
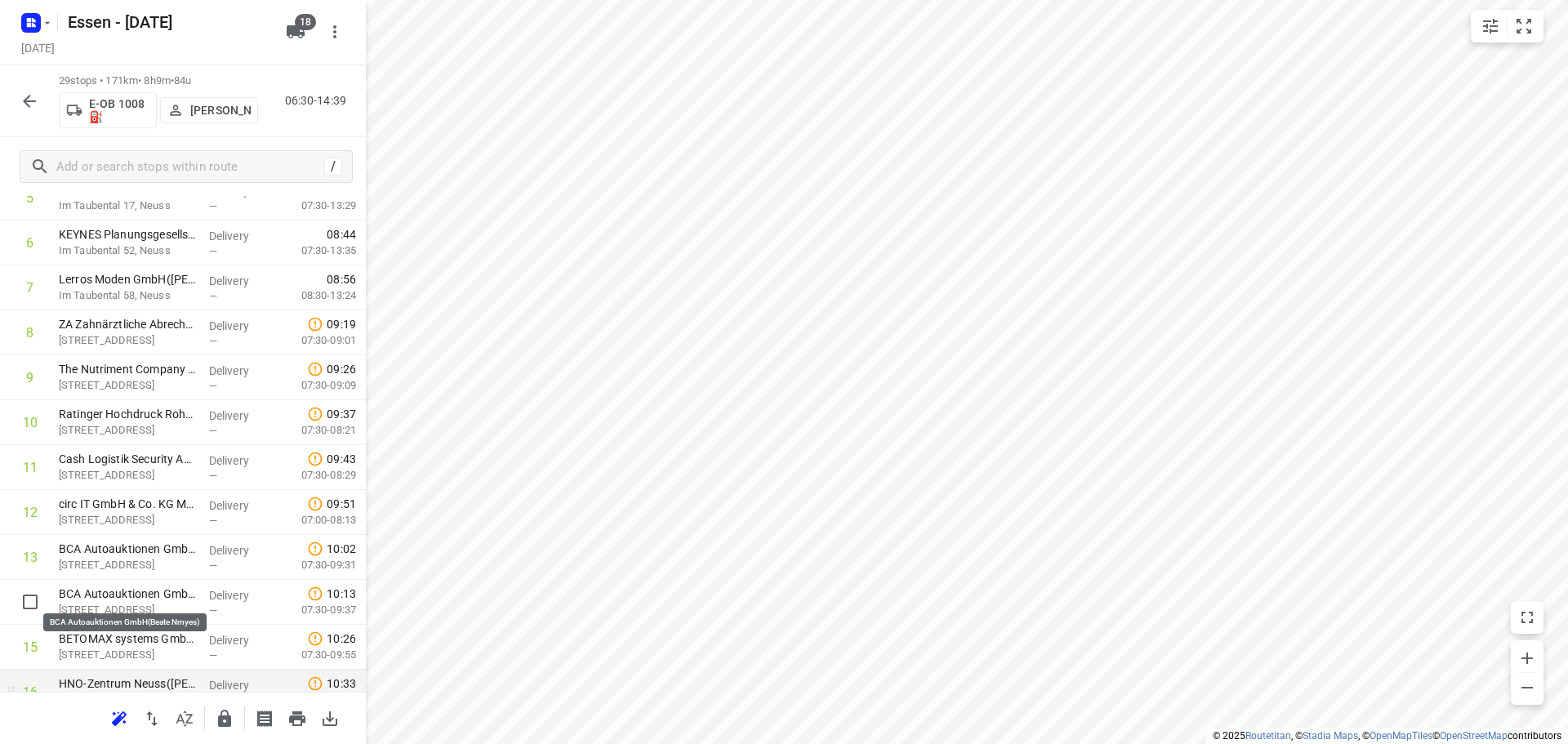
scroll to position [326, 0]
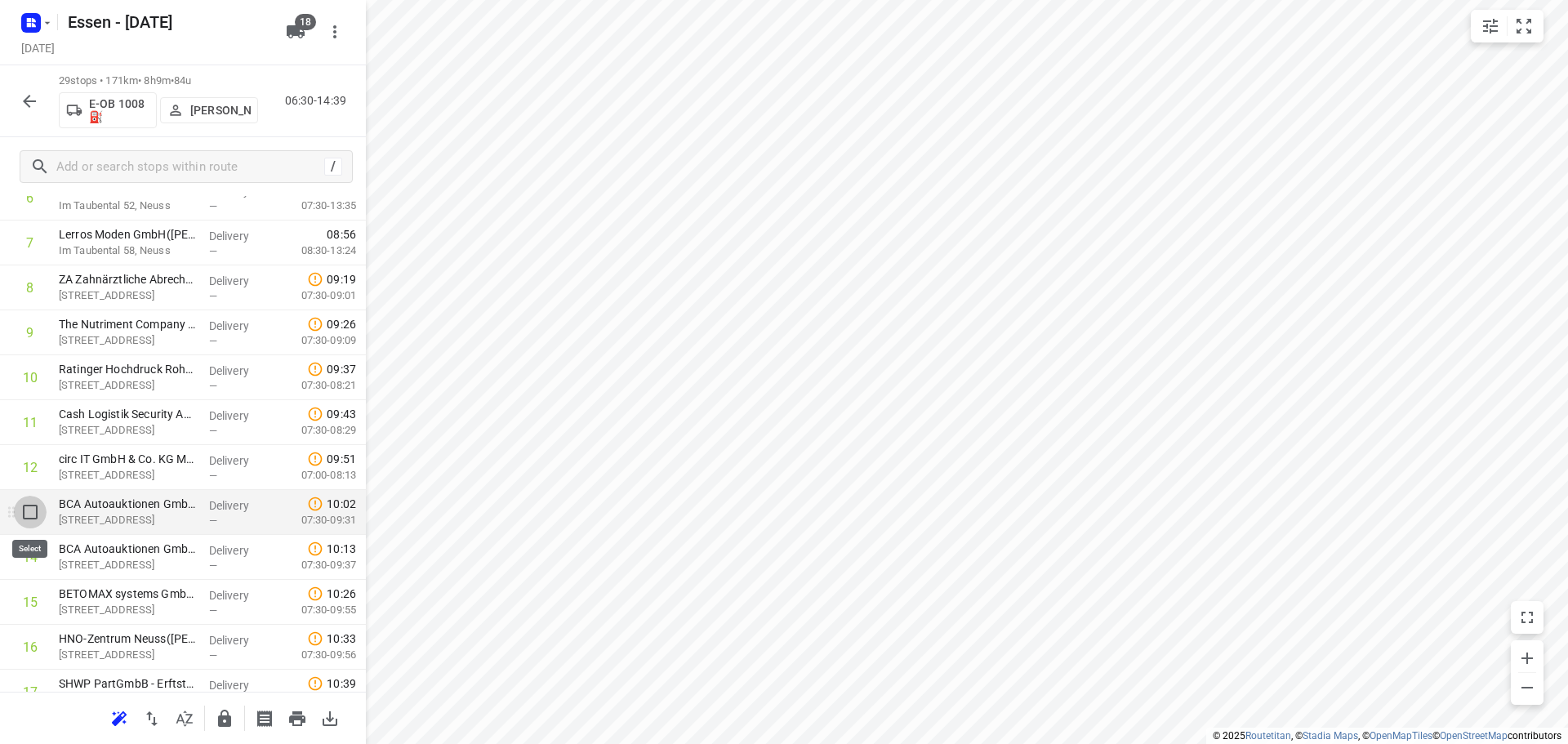
click at [28, 515] on input "checkbox" at bounding box center [30, 512] width 33 height 33
checkbox input "true"
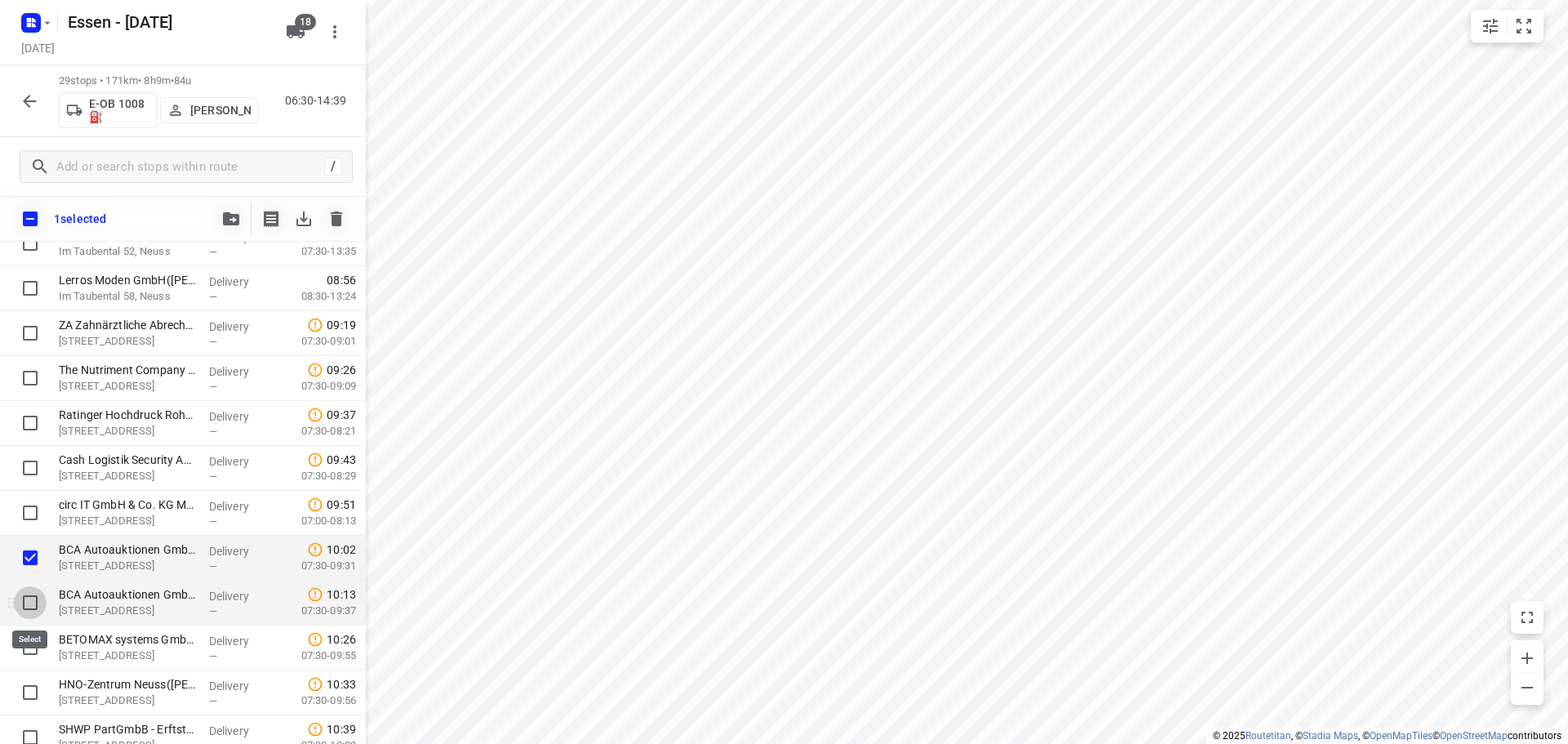
click at [29, 597] on input "checkbox" at bounding box center [30, 603] width 33 height 33
checkbox input "true"
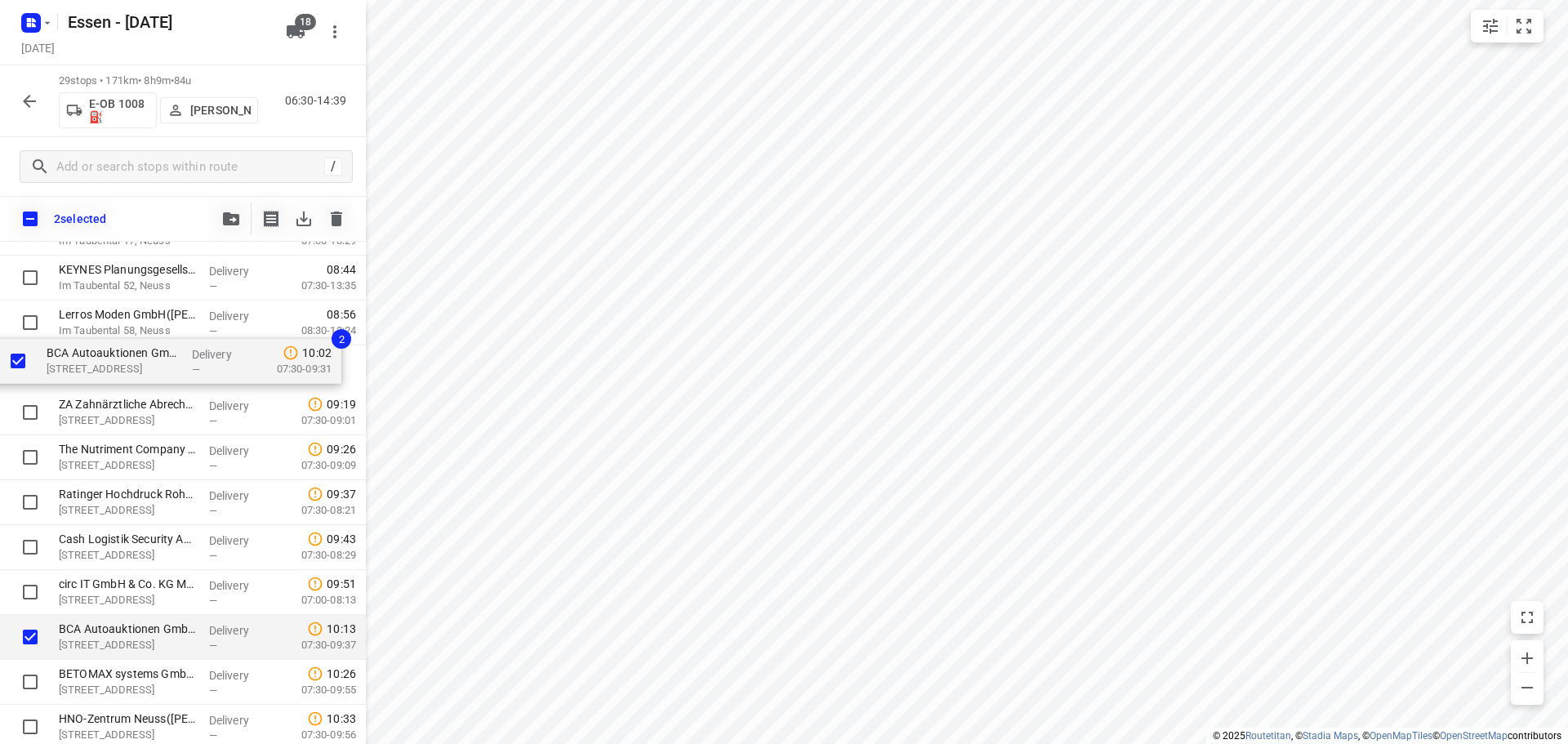
drag, startPoint x: 108, startPoint y: 561, endPoint x: 96, endPoint y: 362, distance: 199.4
click at [96, 362] on div "Hydro Aluminium Recycling Deutschland GmbH - 5([PERSON_NAME]) Edisonstr. 5, Dor…" at bounding box center [183, 682] width 366 height 1303
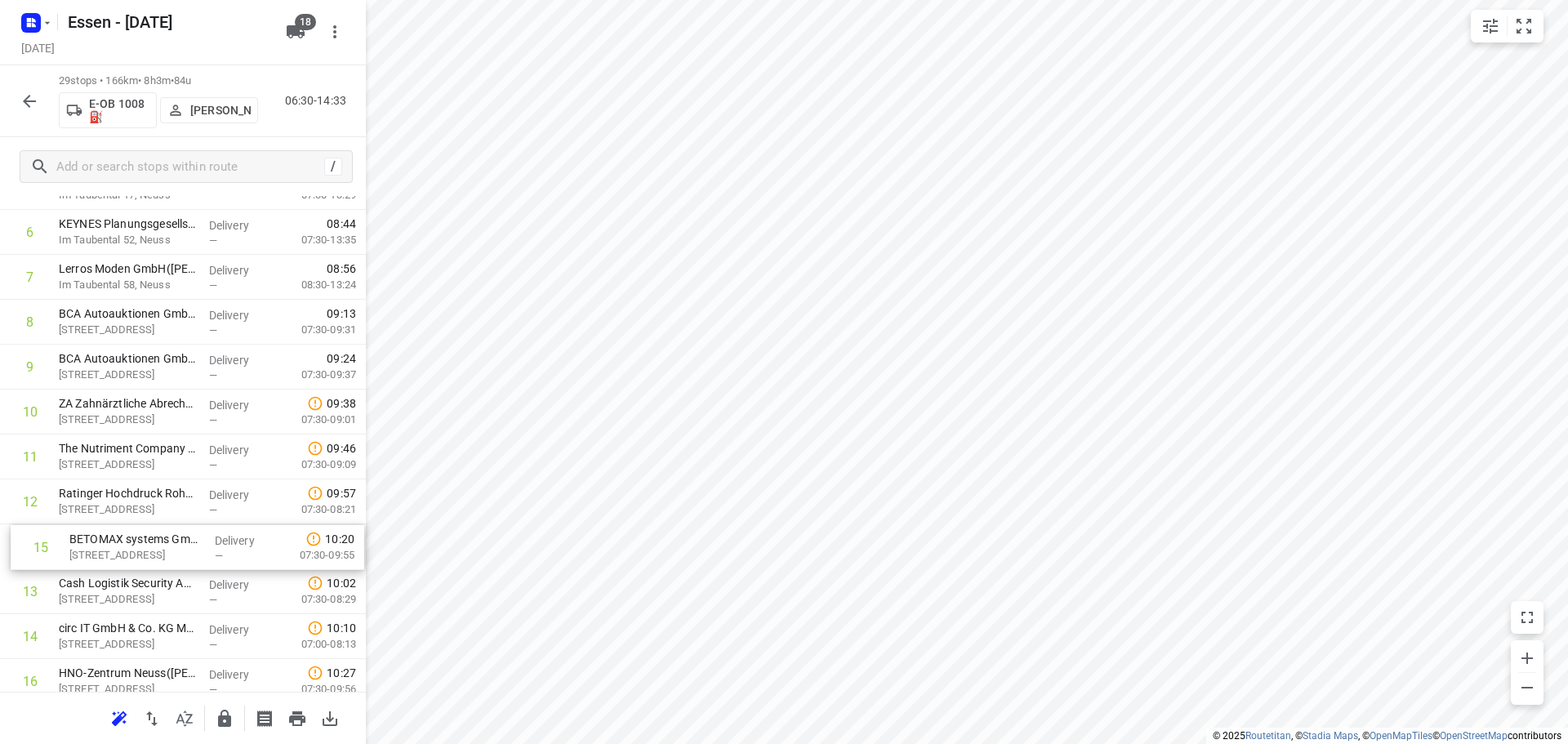
scroll to position [294, 0]
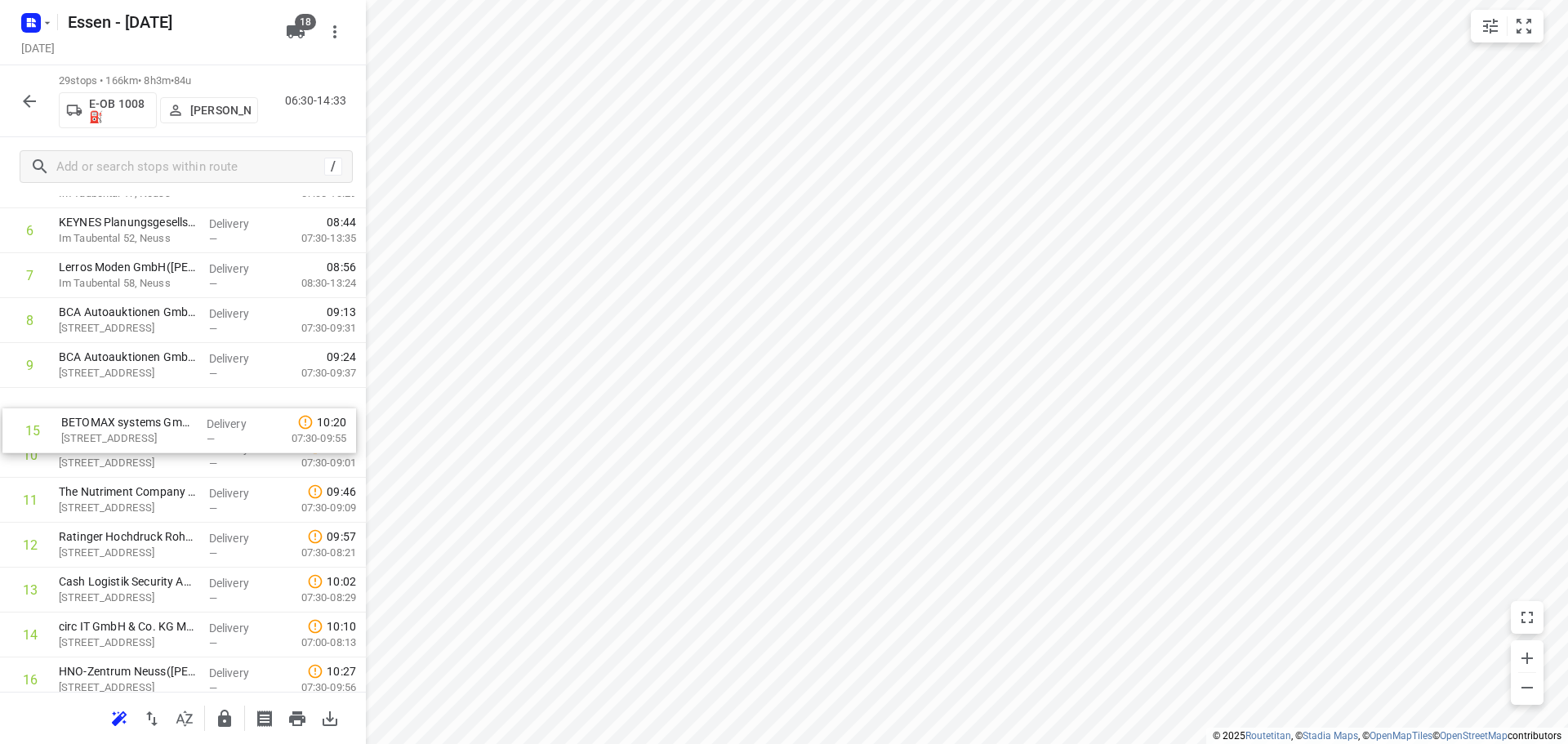
drag, startPoint x: 133, startPoint y: 602, endPoint x: 135, endPoint y: 408, distance: 194.0
click at [135, 408] on div "1 Hydro Aluminium Recycling Deutschland GmbH - 5([PERSON_NAME]) Edisonstr. 5, D…" at bounding box center [183, 635] width 366 height 1303
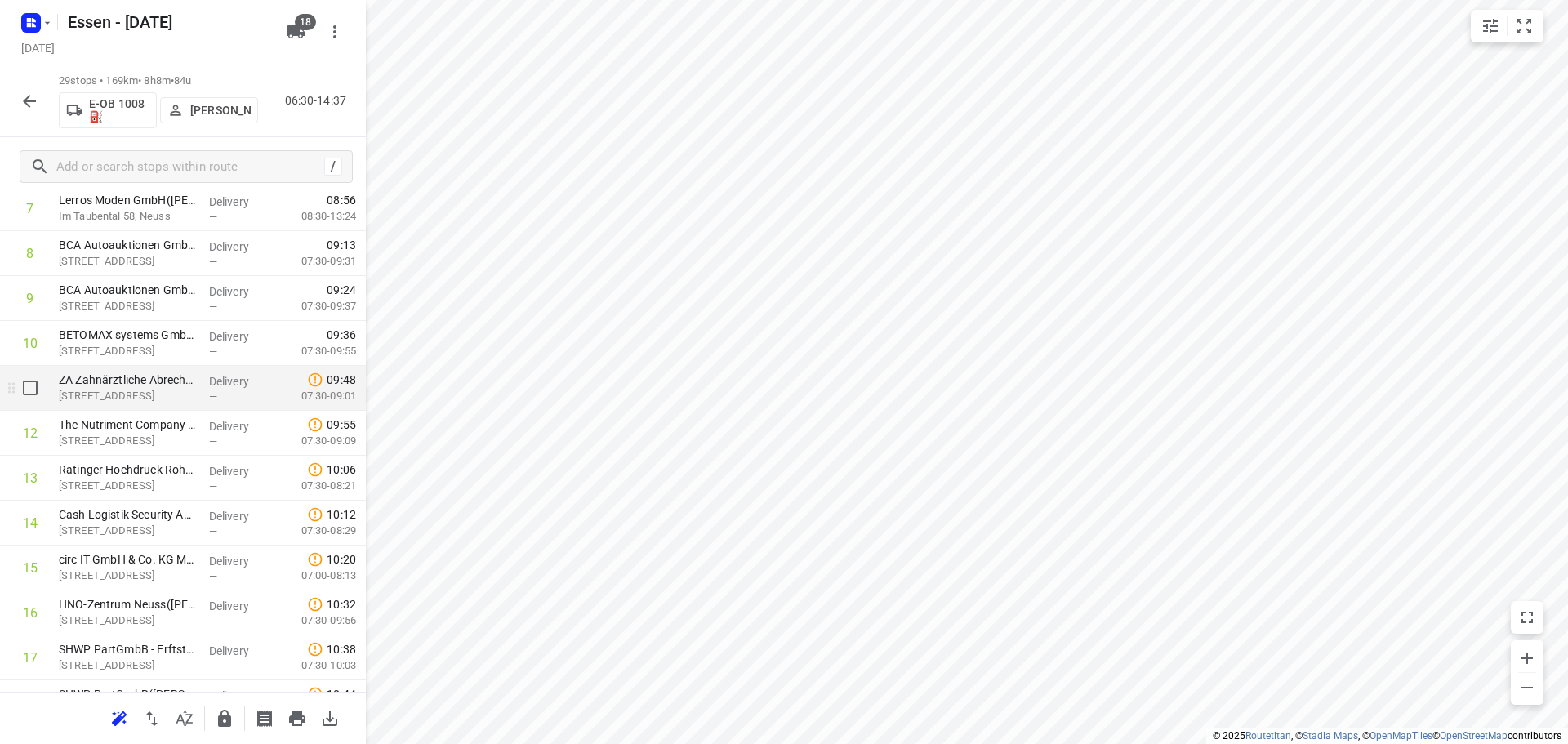
scroll to position [457, 0]
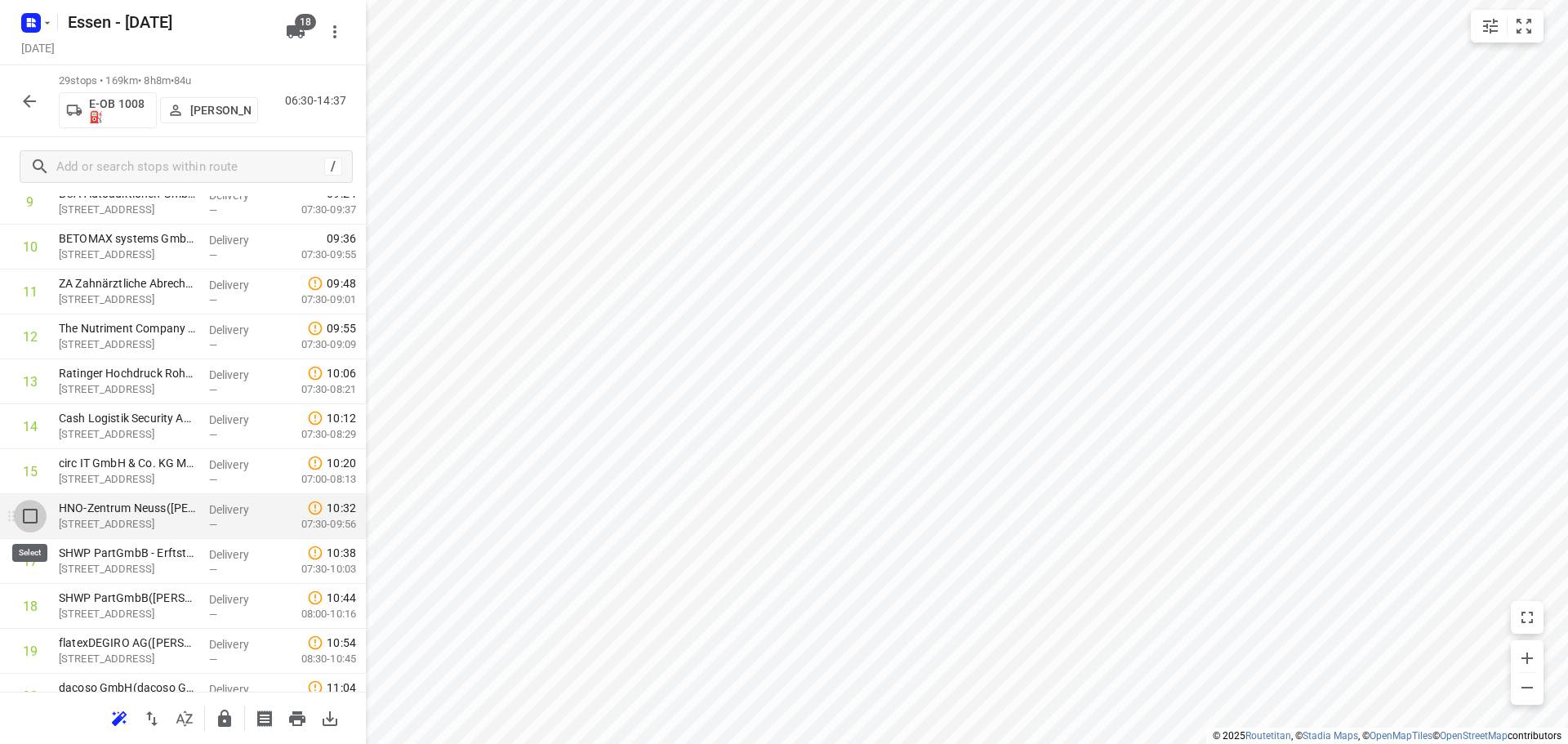
click at [30, 514] on input "checkbox" at bounding box center [30, 516] width 33 height 33
checkbox input "true"
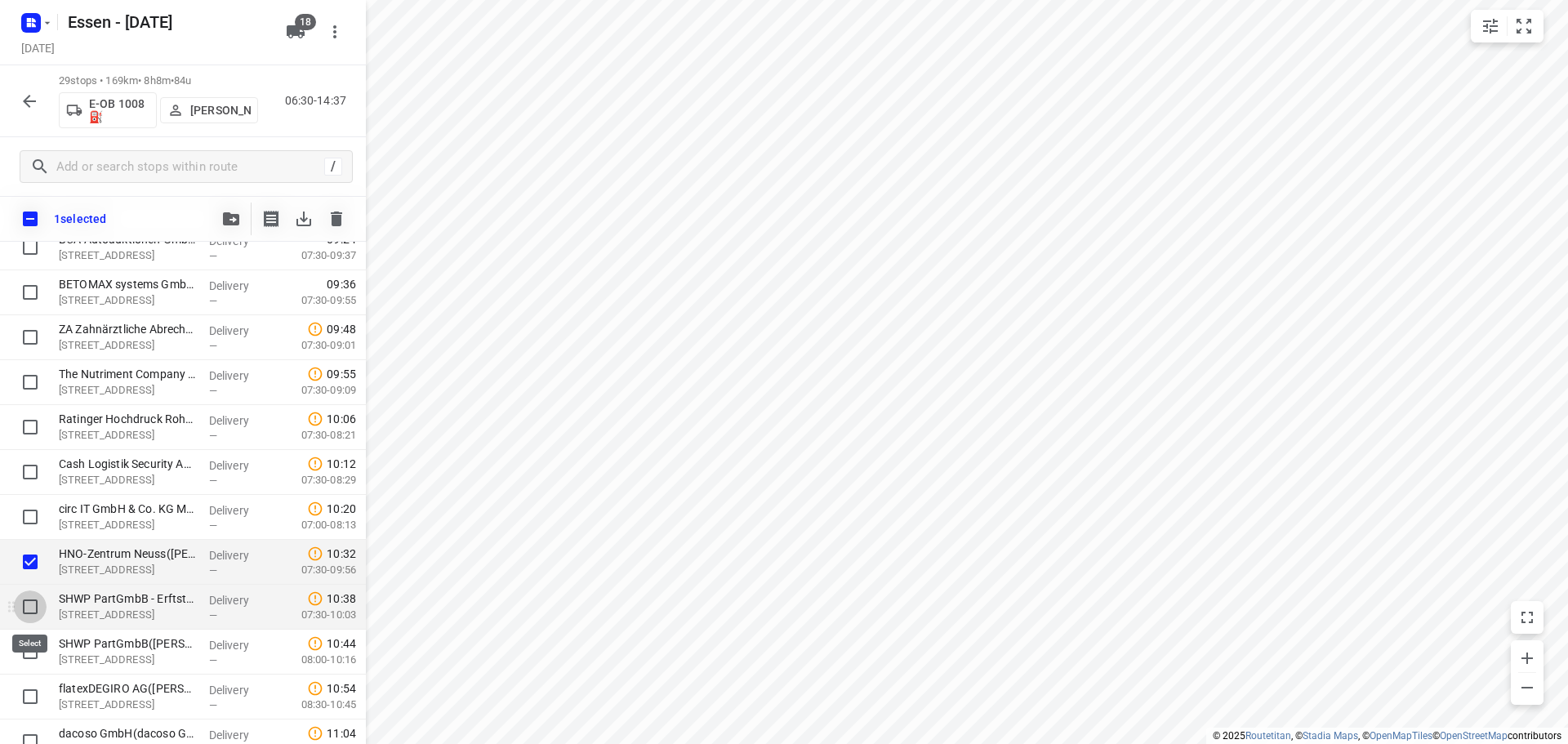
drag, startPoint x: 29, startPoint y: 603, endPoint x: 32, endPoint y: 631, distance: 28.2
click at [29, 603] on input "checkbox" at bounding box center [30, 607] width 33 height 33
checkbox input "true"
click at [29, 648] on input "checkbox" at bounding box center [30, 652] width 33 height 33
checkbox input "true"
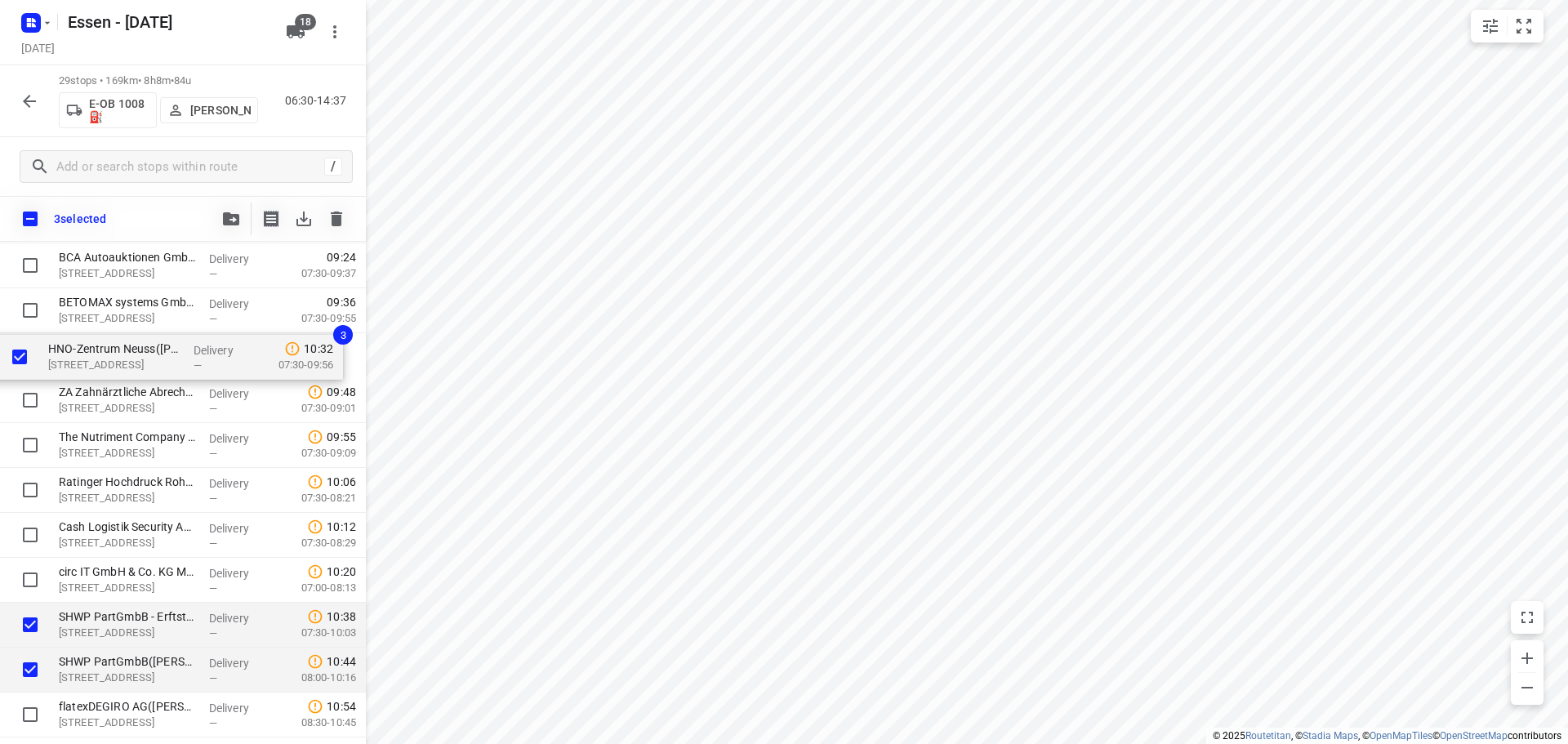
drag, startPoint x: 117, startPoint y: 566, endPoint x: 107, endPoint y: 356, distance: 210.2
click at [107, 356] on div "Hydro Aluminium Recycling Deutschland GmbH - 5([PERSON_NAME]) Edisonstr. 5, Dor…" at bounding box center [183, 535] width 366 height 1303
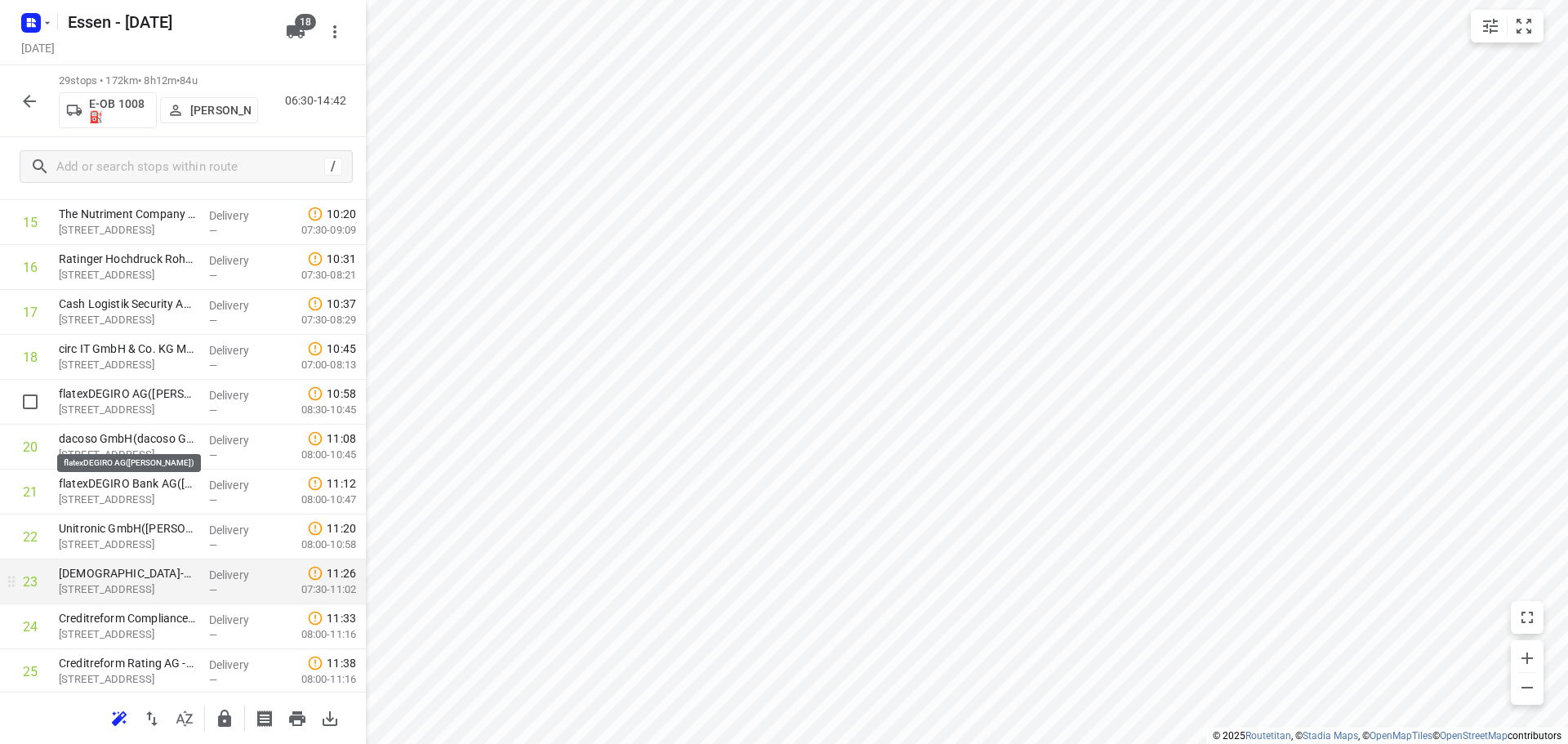
scroll to position [764, 0]
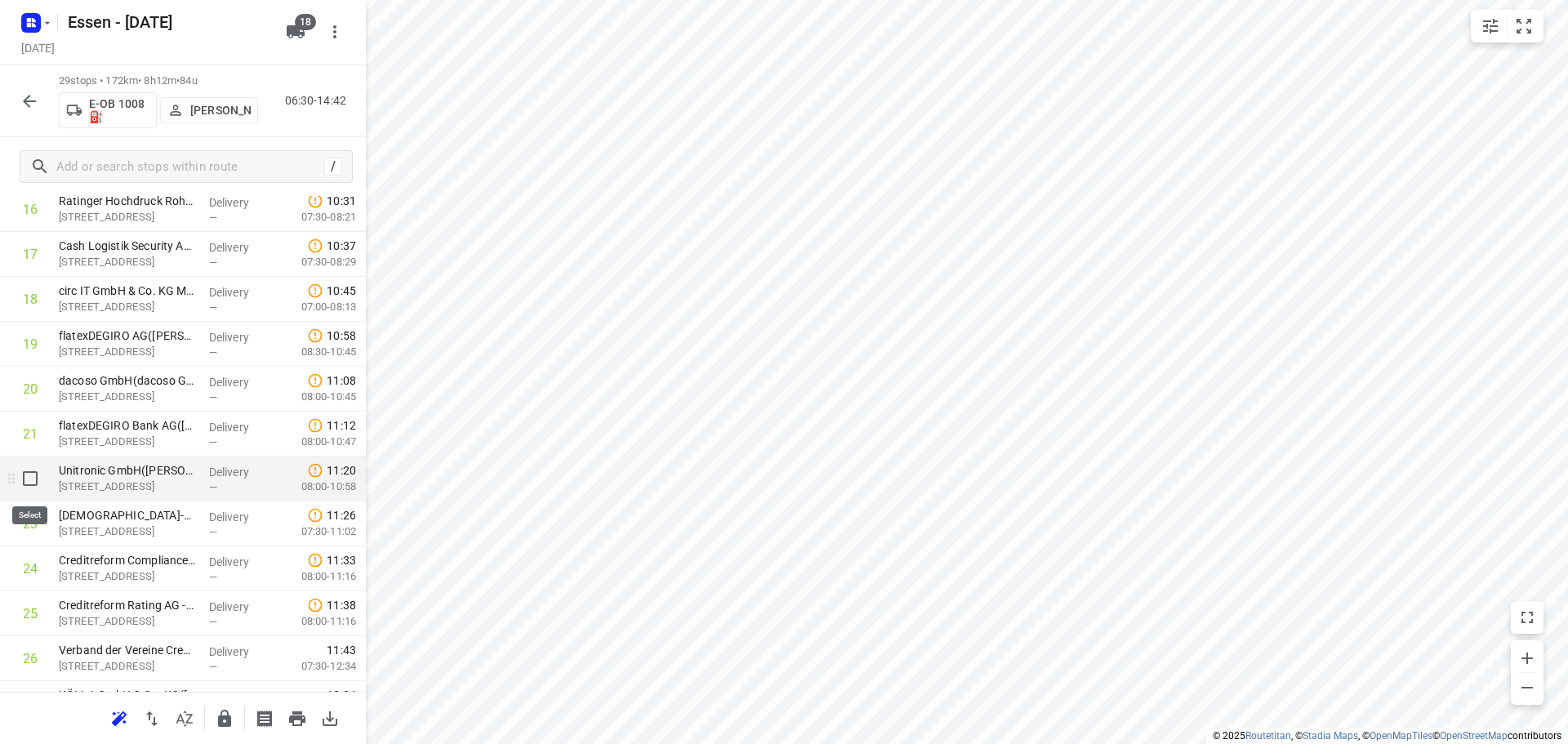
click at [32, 480] on input "checkbox" at bounding box center [30, 479] width 33 height 33
checkbox input "true"
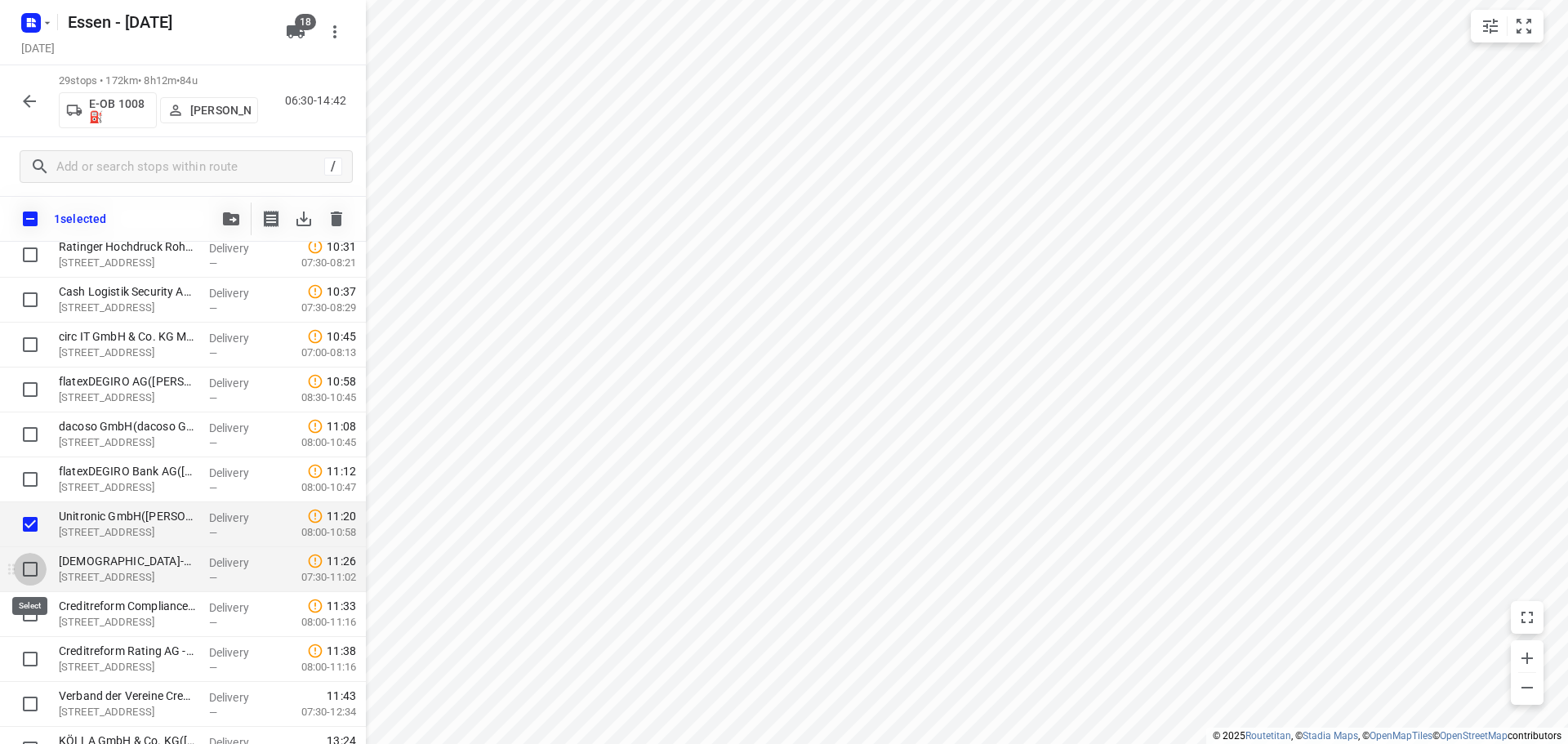
click at [29, 570] on input "checkbox" at bounding box center [30, 570] width 33 height 33
checkbox input "true"
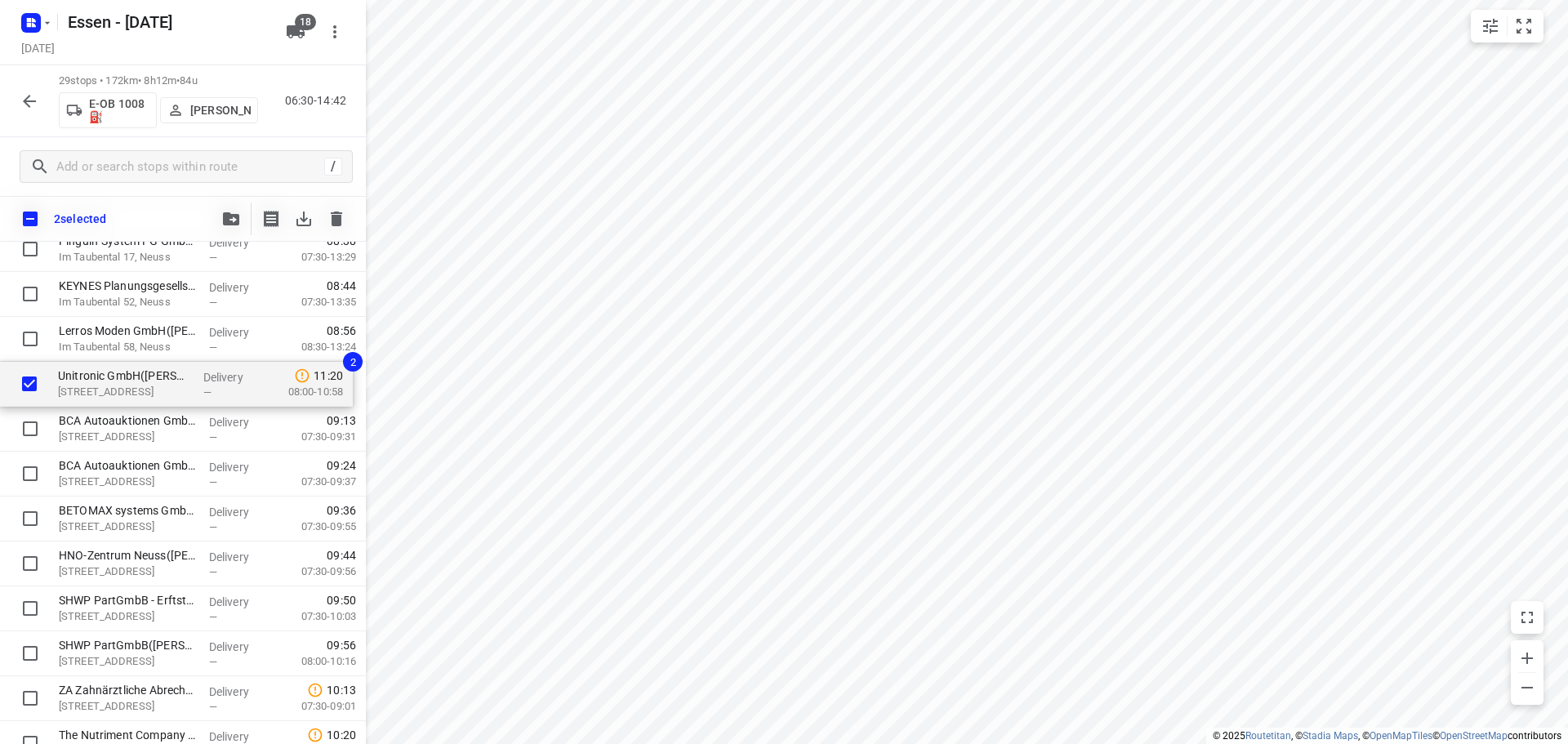
scroll to position [275, 0]
drag, startPoint x: 89, startPoint y: 527, endPoint x: 80, endPoint y: 380, distance: 147.3
click at [80, 380] on div "Hydro Aluminium Recycling Deutschland GmbH - 5([PERSON_NAME]) Edisonstr. 5, Dor…" at bounding box center [183, 699] width 366 height 1303
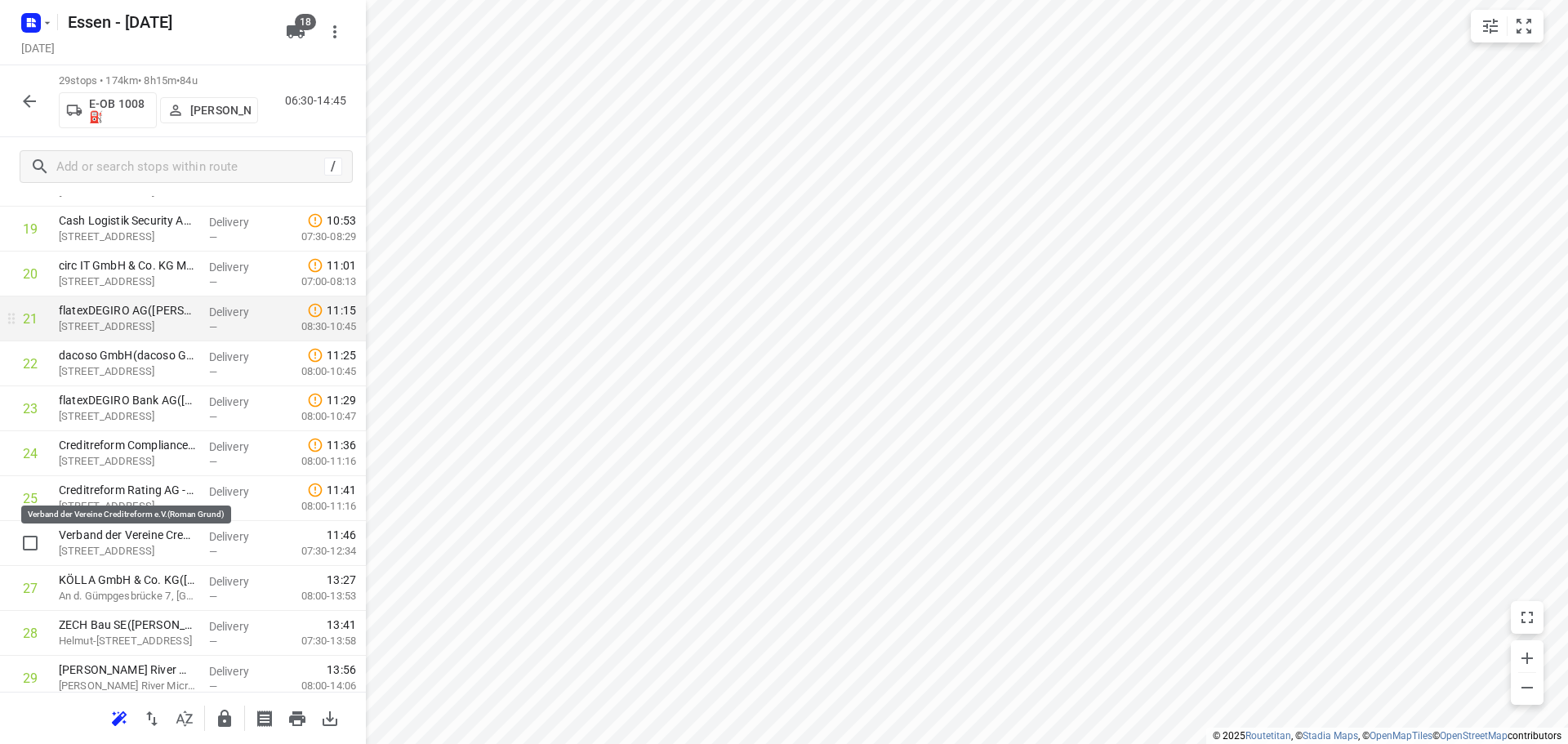
scroll to position [929, 0]
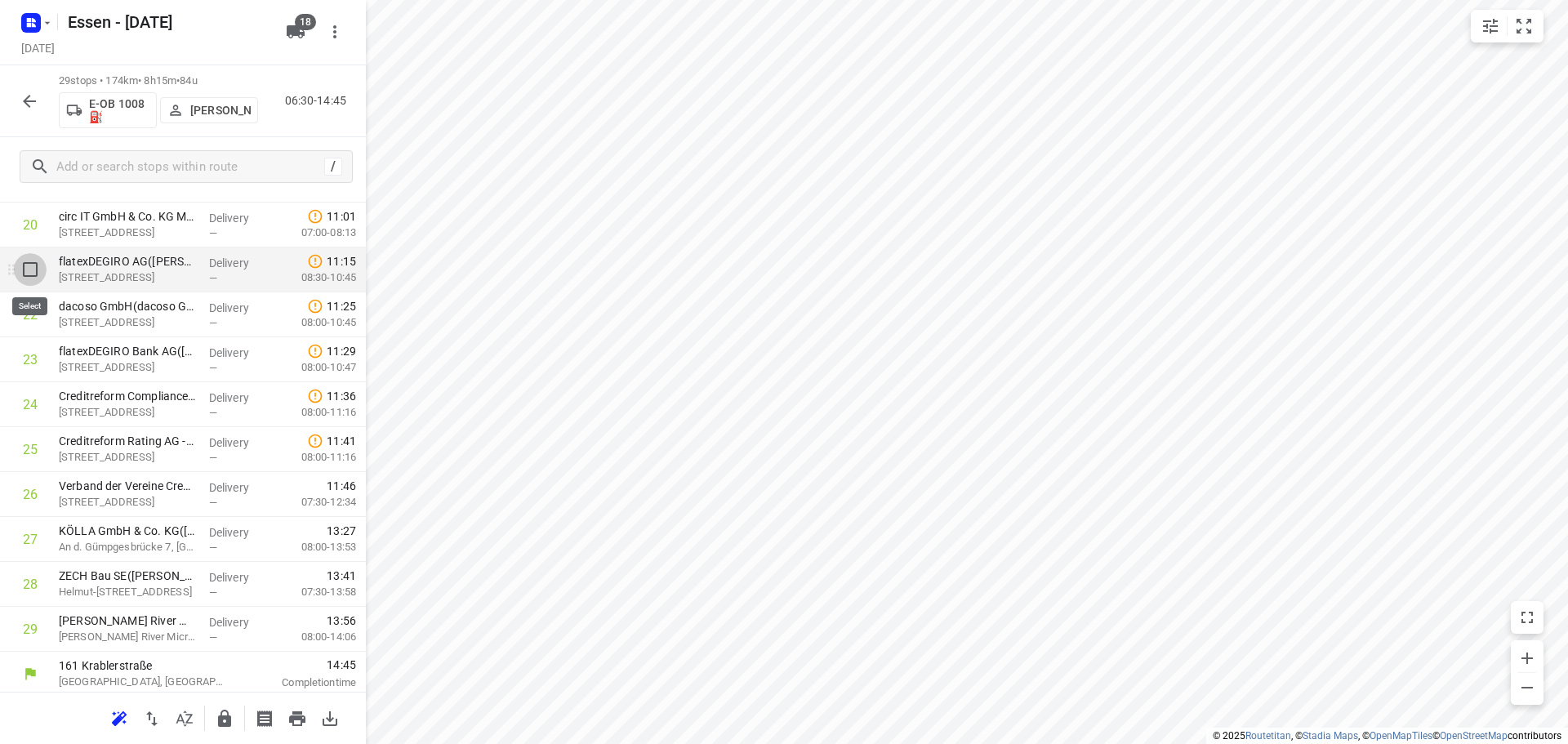
click at [23, 275] on input "checkbox" at bounding box center [30, 269] width 33 height 33
checkbox input "true"
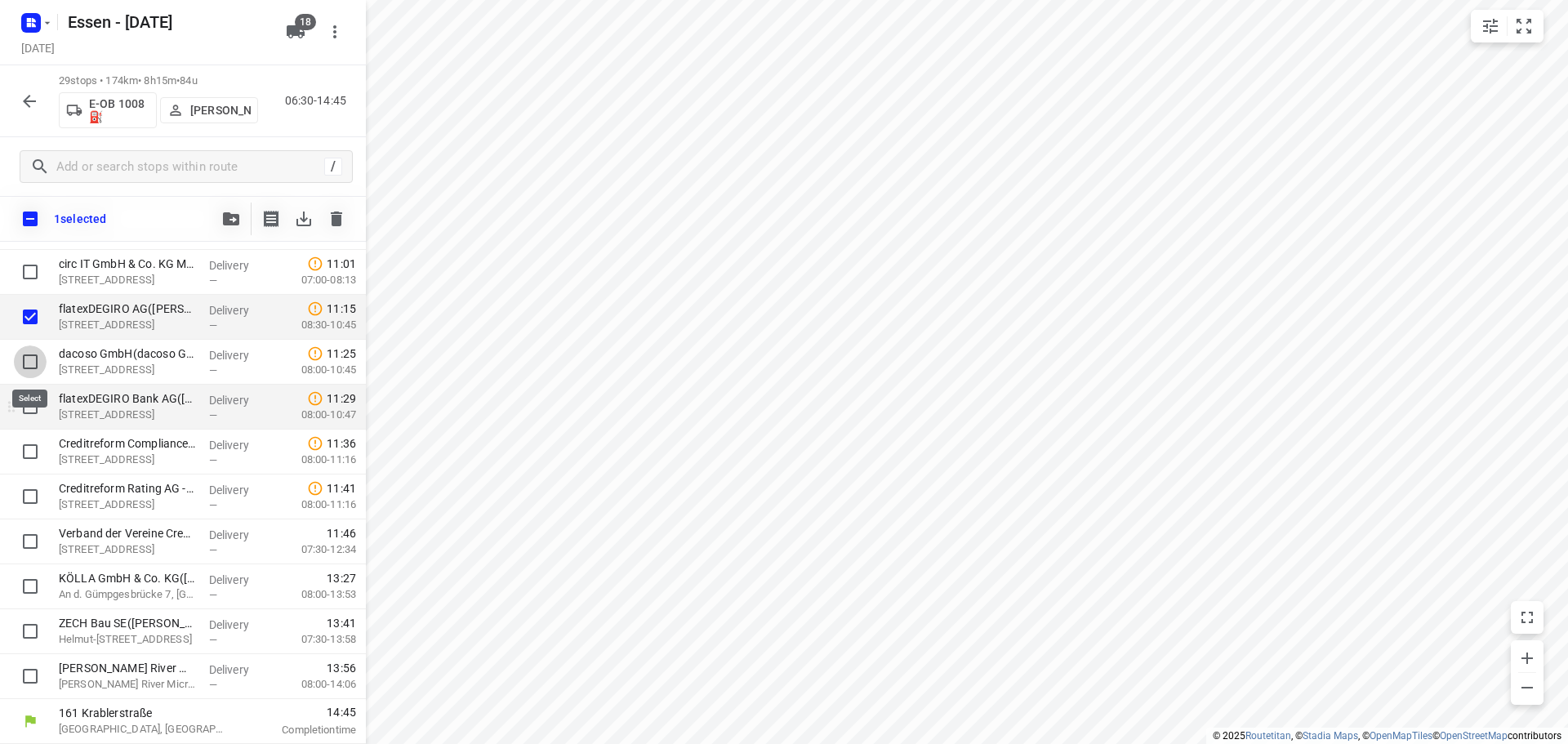
drag, startPoint x: 31, startPoint y: 358, endPoint x: 38, endPoint y: 388, distance: 30.8
click at [33, 362] on input "checkbox" at bounding box center [30, 362] width 33 height 33
checkbox input "true"
click at [30, 405] on input "checkbox" at bounding box center [30, 407] width 33 height 33
checkbox input "true"
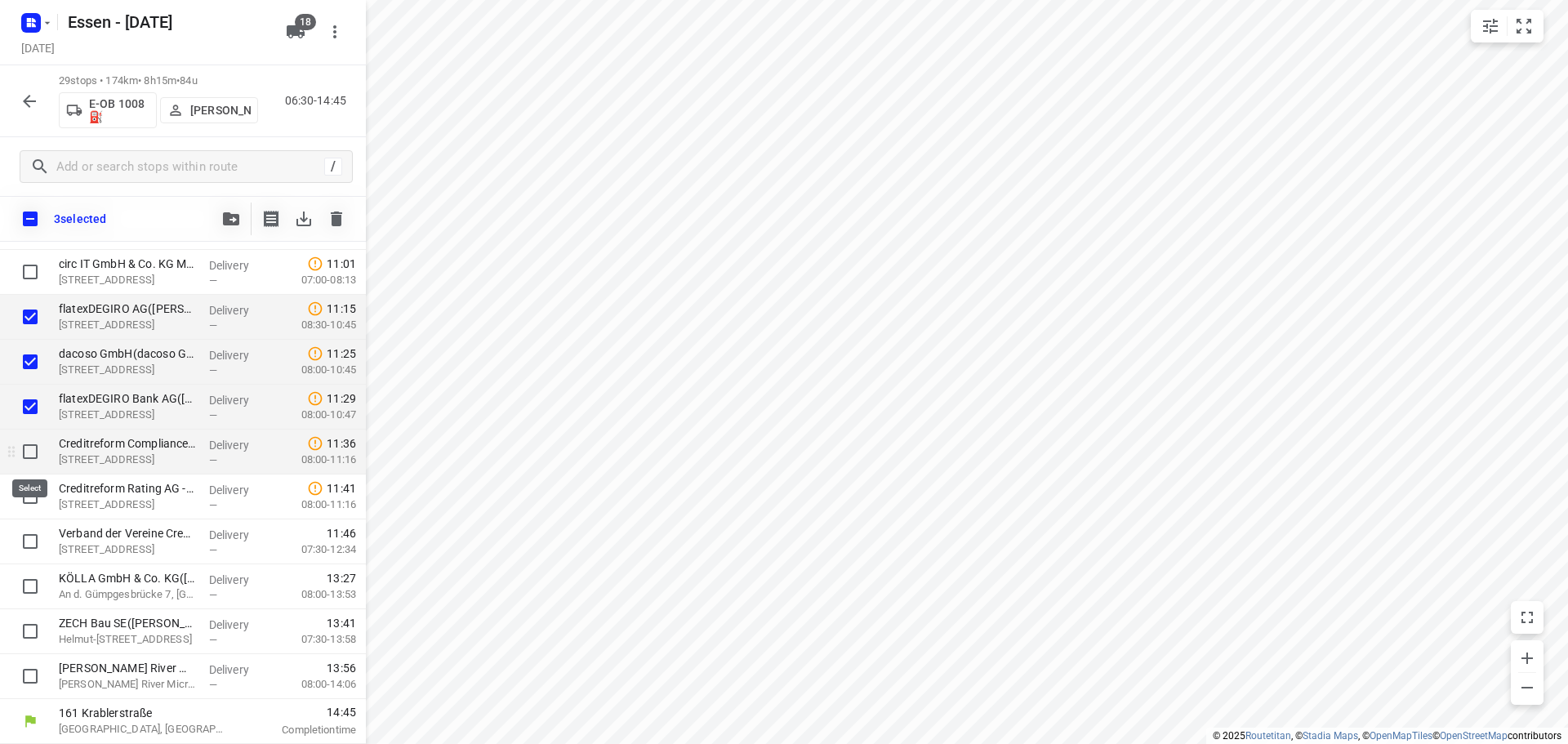
click at [30, 450] on input "checkbox" at bounding box center [30, 451] width 33 height 33
checkbox input "true"
click at [25, 496] on input "checkbox" at bounding box center [30, 497] width 33 height 33
checkbox input "true"
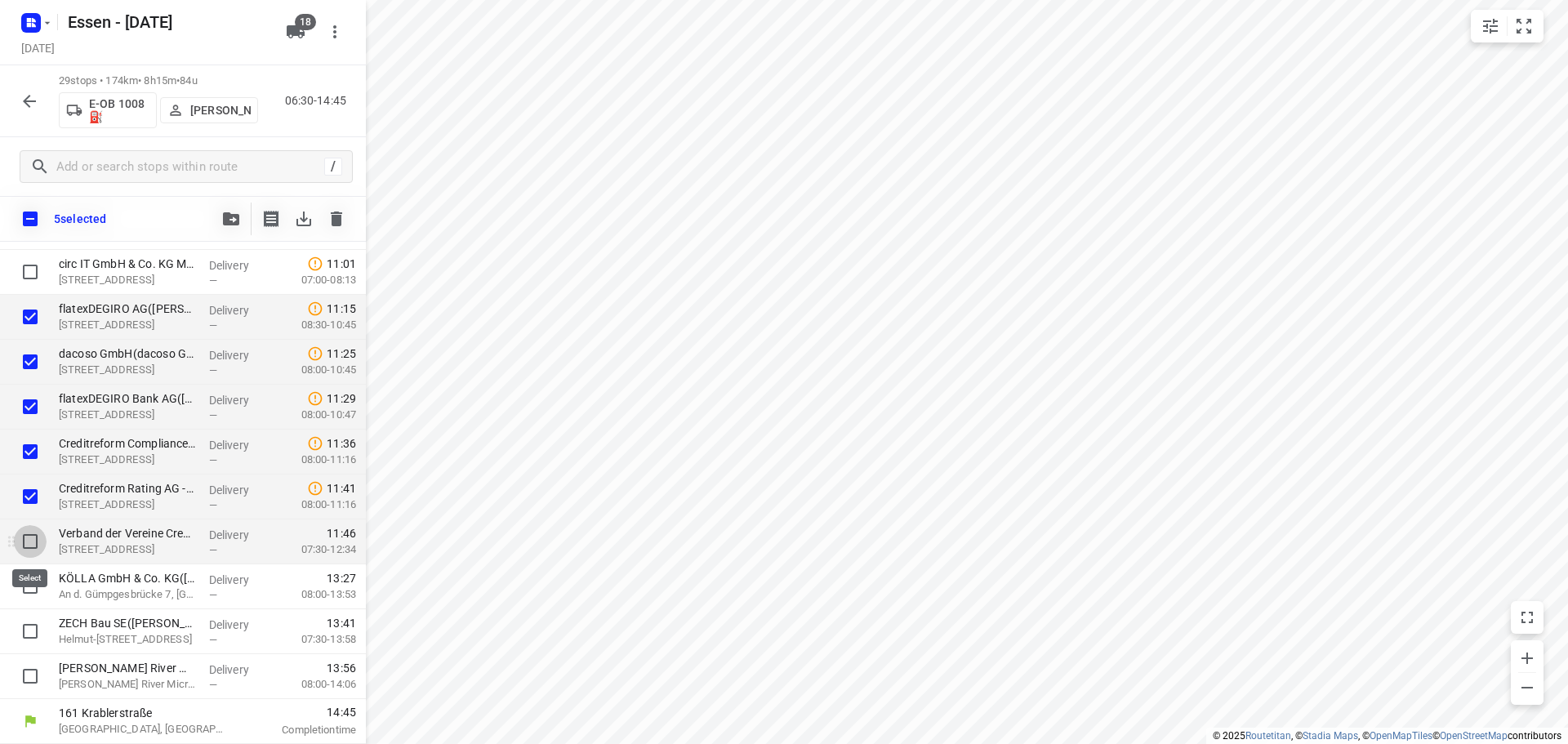
click at [31, 539] on input "checkbox" at bounding box center [30, 542] width 33 height 33
checkbox input "true"
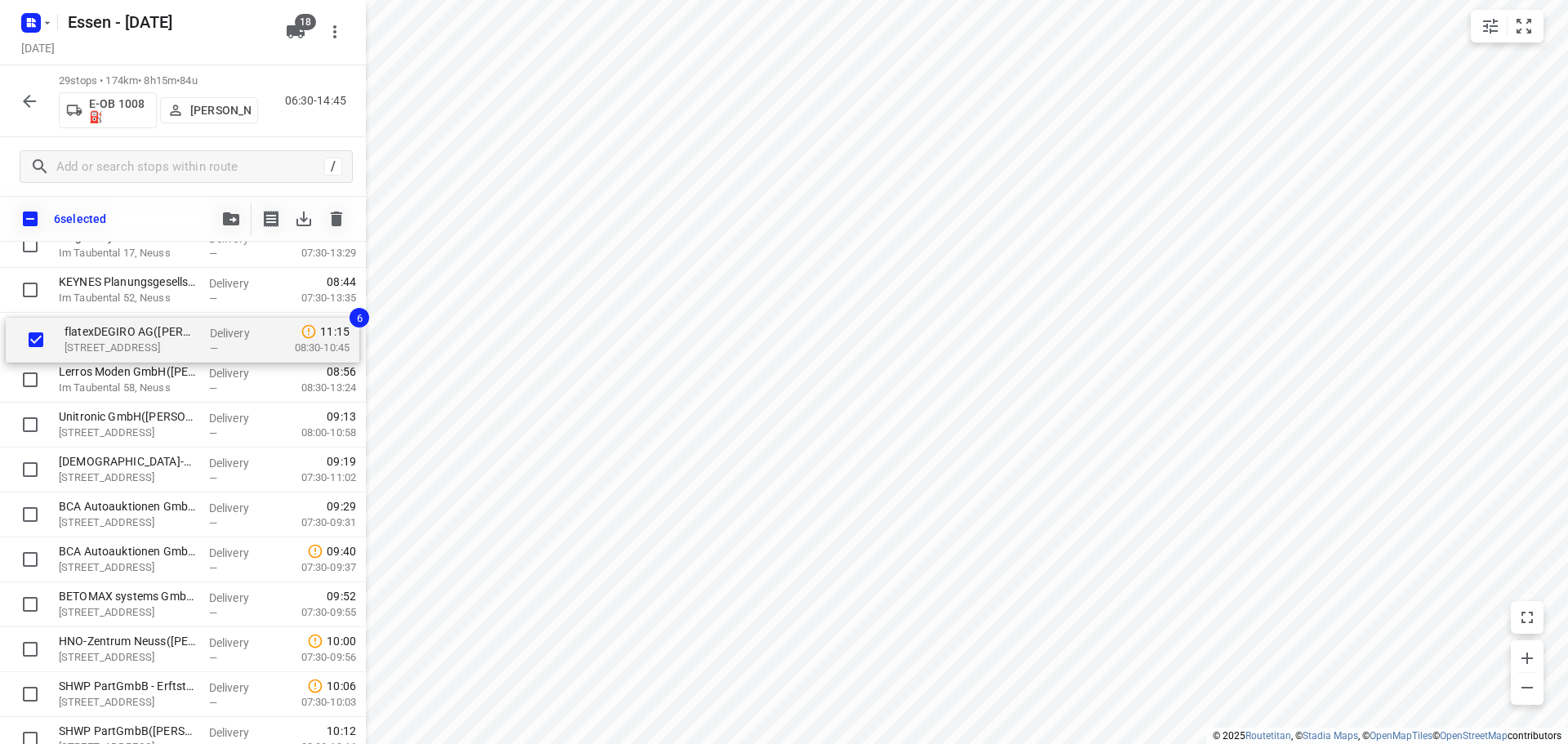
scroll to position [268, 0]
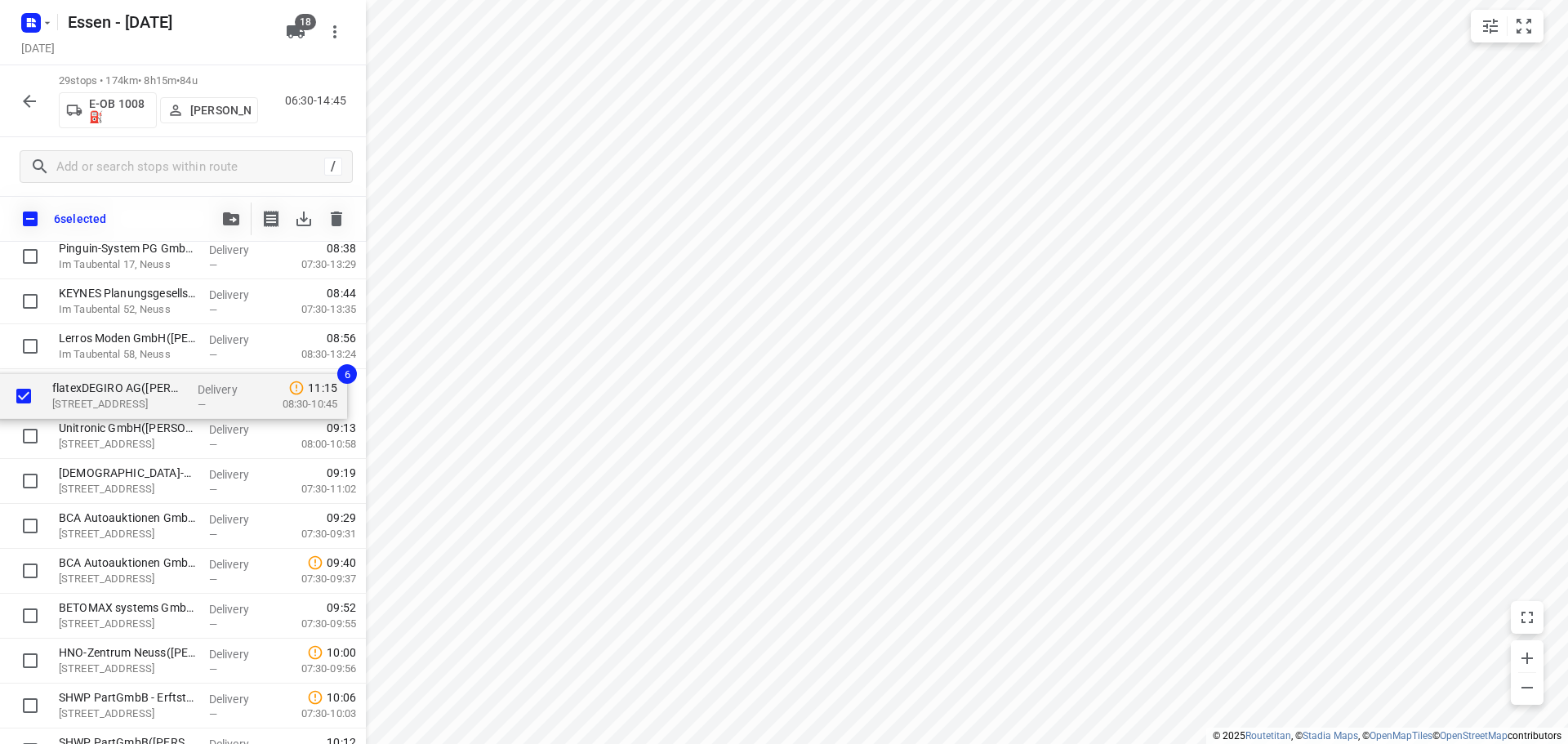
drag, startPoint x: 119, startPoint y: 326, endPoint x: 112, endPoint y: 398, distance: 72.3
click at [112, 398] on div "Hydro Aluminium Recycling Deutschland GmbH - 5([PERSON_NAME]) Edisonstr. 5, Dor…" at bounding box center [183, 705] width 366 height 1303
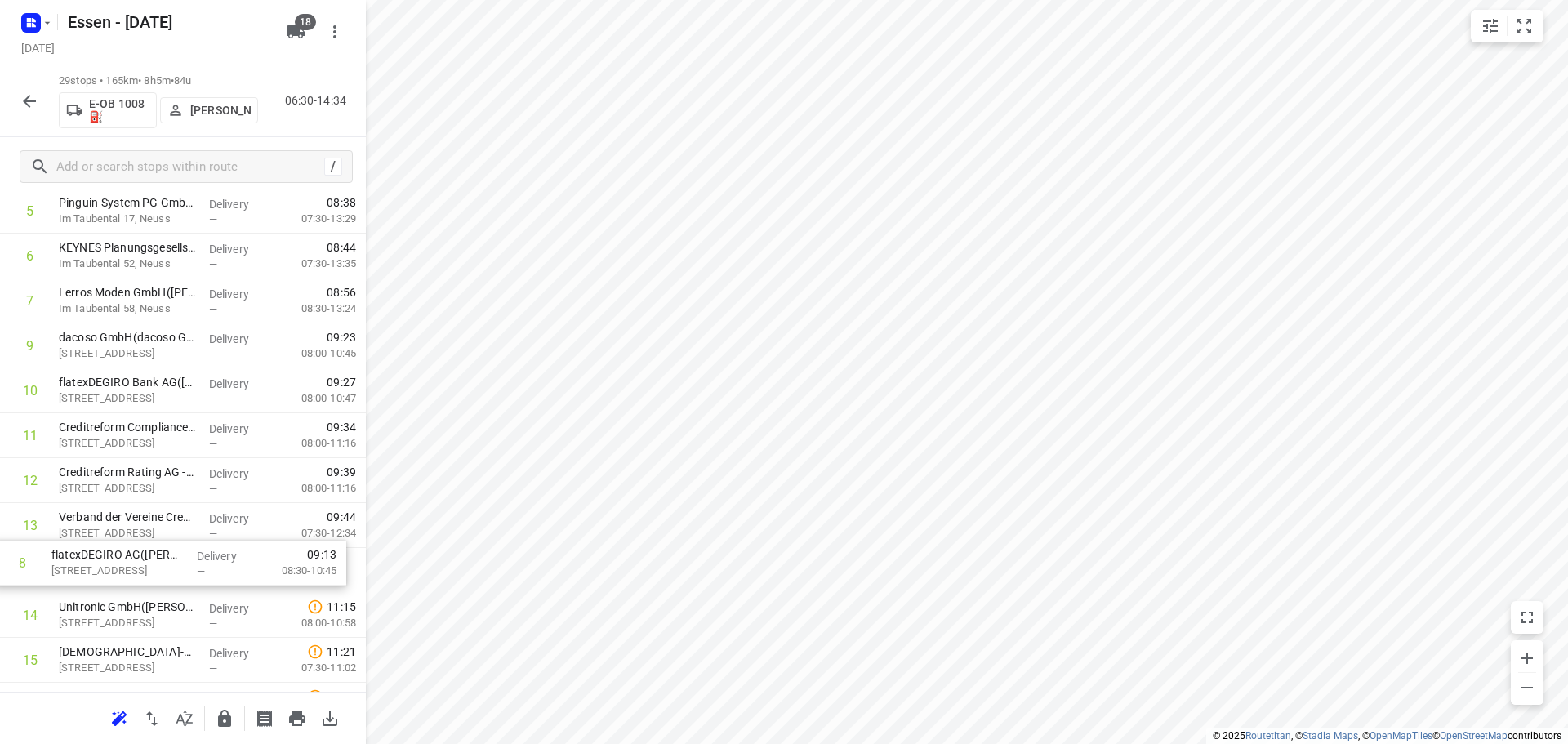
drag, startPoint x: 132, startPoint y: 350, endPoint x: 128, endPoint y: 572, distance: 222.0
click at [128, 572] on div "1 Hydro Aluminium Recycling Deutschland GmbH - 5([PERSON_NAME]) Edisonstr. 5, D…" at bounding box center [183, 660] width 366 height 1303
drag, startPoint x: 138, startPoint y: 350, endPoint x: 131, endPoint y: 530, distance: 180.1
click at [131, 530] on div "1 Hydro Aluminium Recycling Deutschland GmbH - 5([PERSON_NAME]) Edisonstr. 5, D…" at bounding box center [183, 660] width 366 height 1303
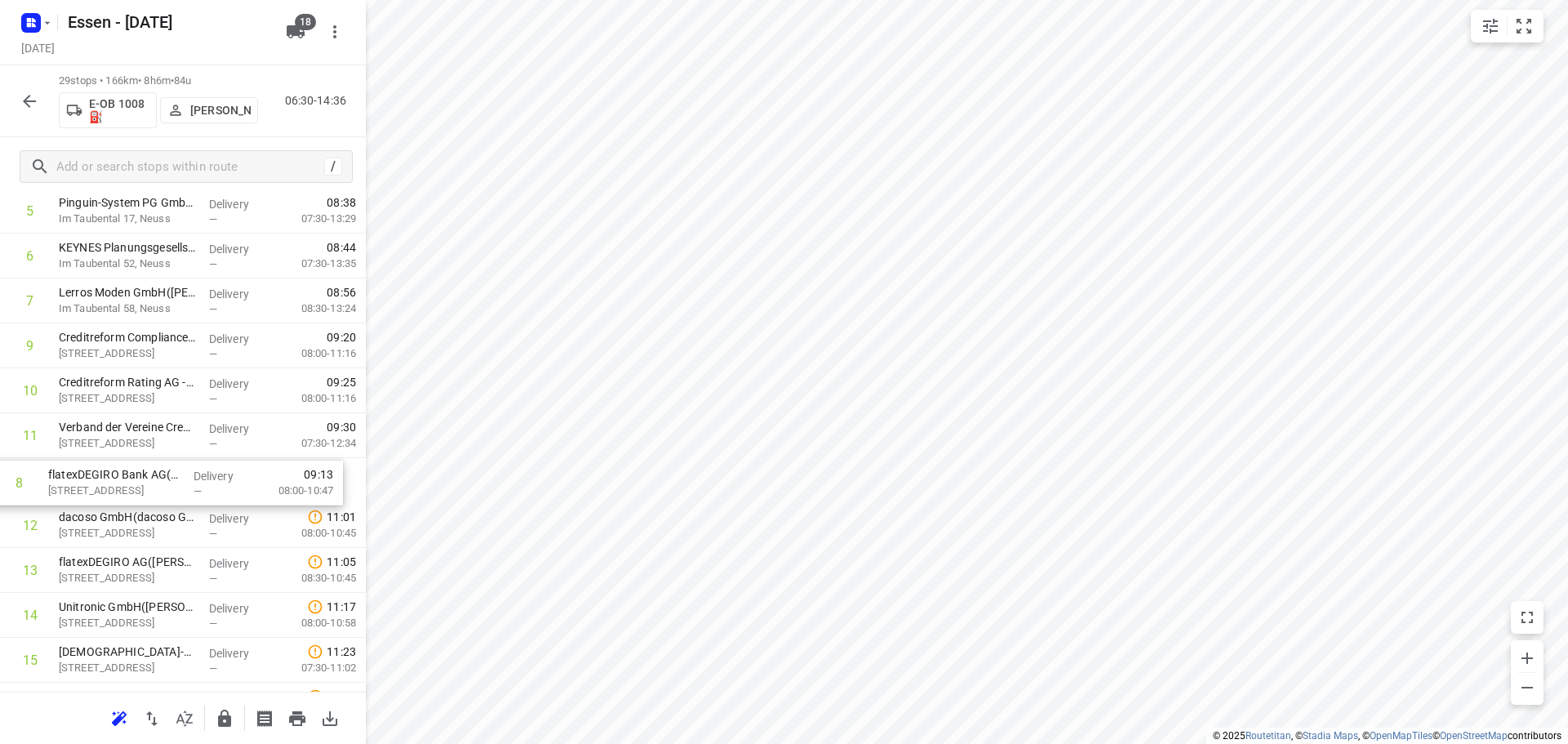
drag, startPoint x: 174, startPoint y: 347, endPoint x: 165, endPoint y: 489, distance: 142.3
click at [165, 489] on div "1 Hydro Aluminium Recycling Deutschland GmbH - 5([PERSON_NAME]) Edisonstr. 5, D…" at bounding box center [183, 660] width 366 height 1303
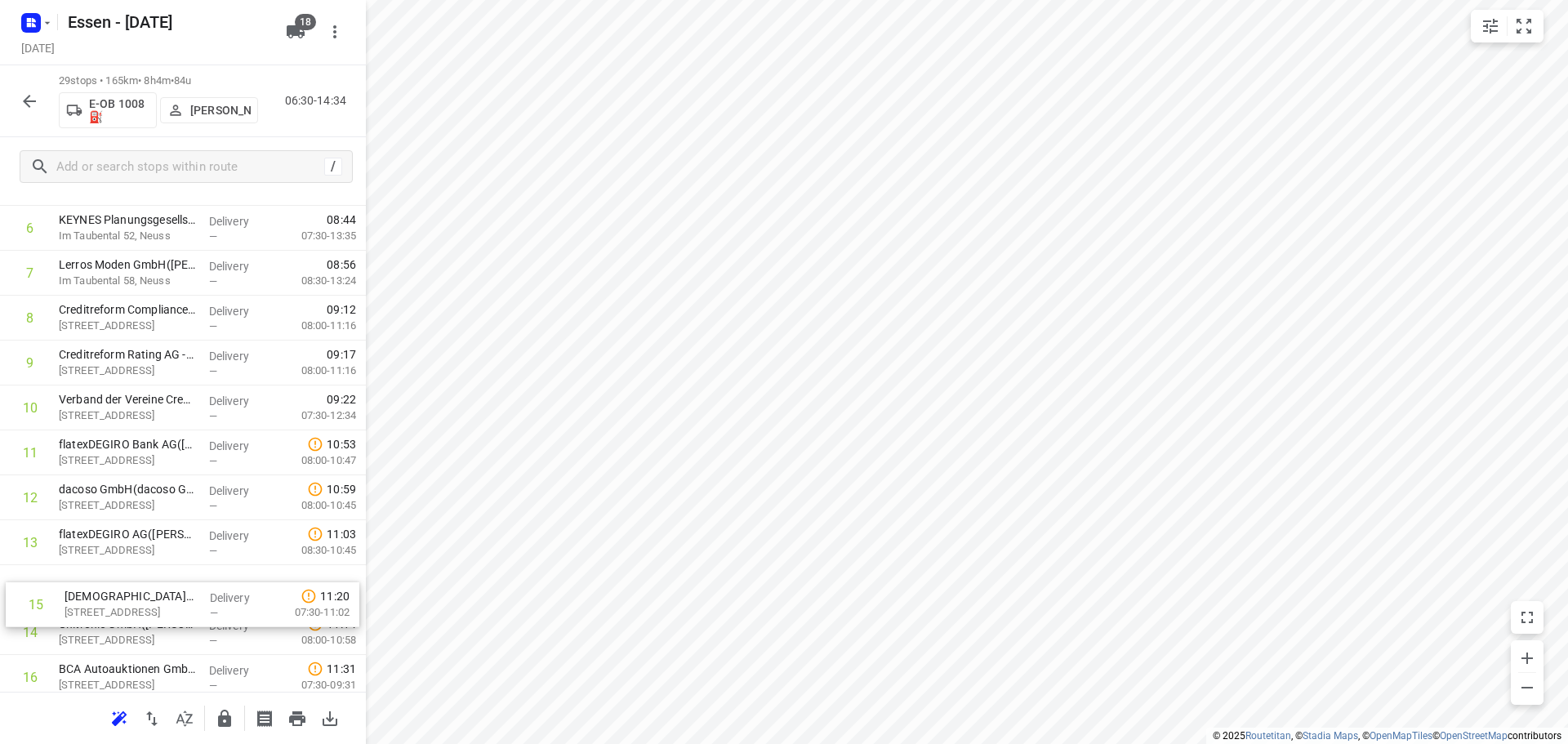
drag, startPoint x: 147, startPoint y: 635, endPoint x: 151, endPoint y: 593, distance: 42.2
click at [151, 593] on div "1 Hydro Aluminium Recycling Deutschland GmbH - 5([PERSON_NAME]) Edisonstr. 5, D…" at bounding box center [183, 633] width 366 height 1303
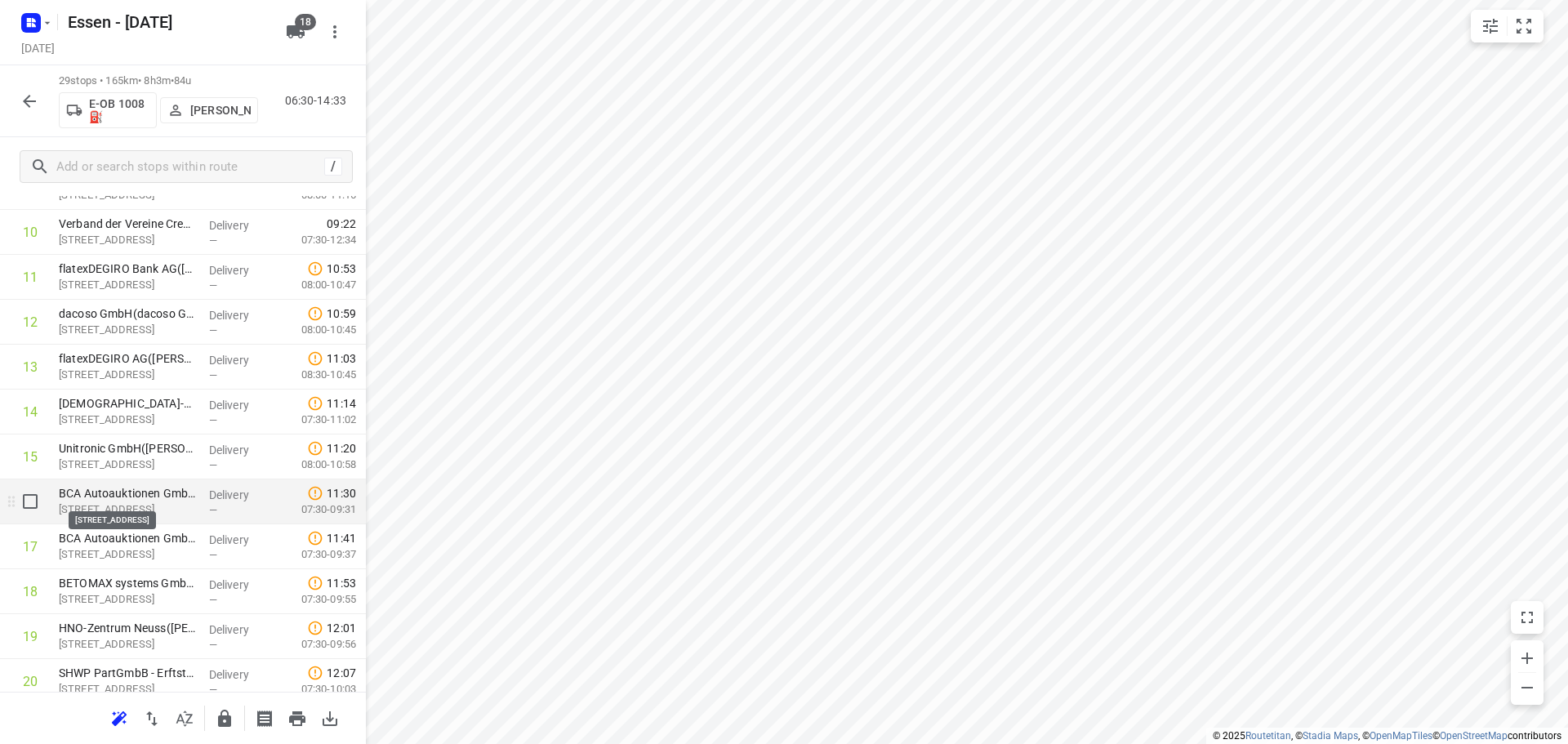
scroll to position [490, 0]
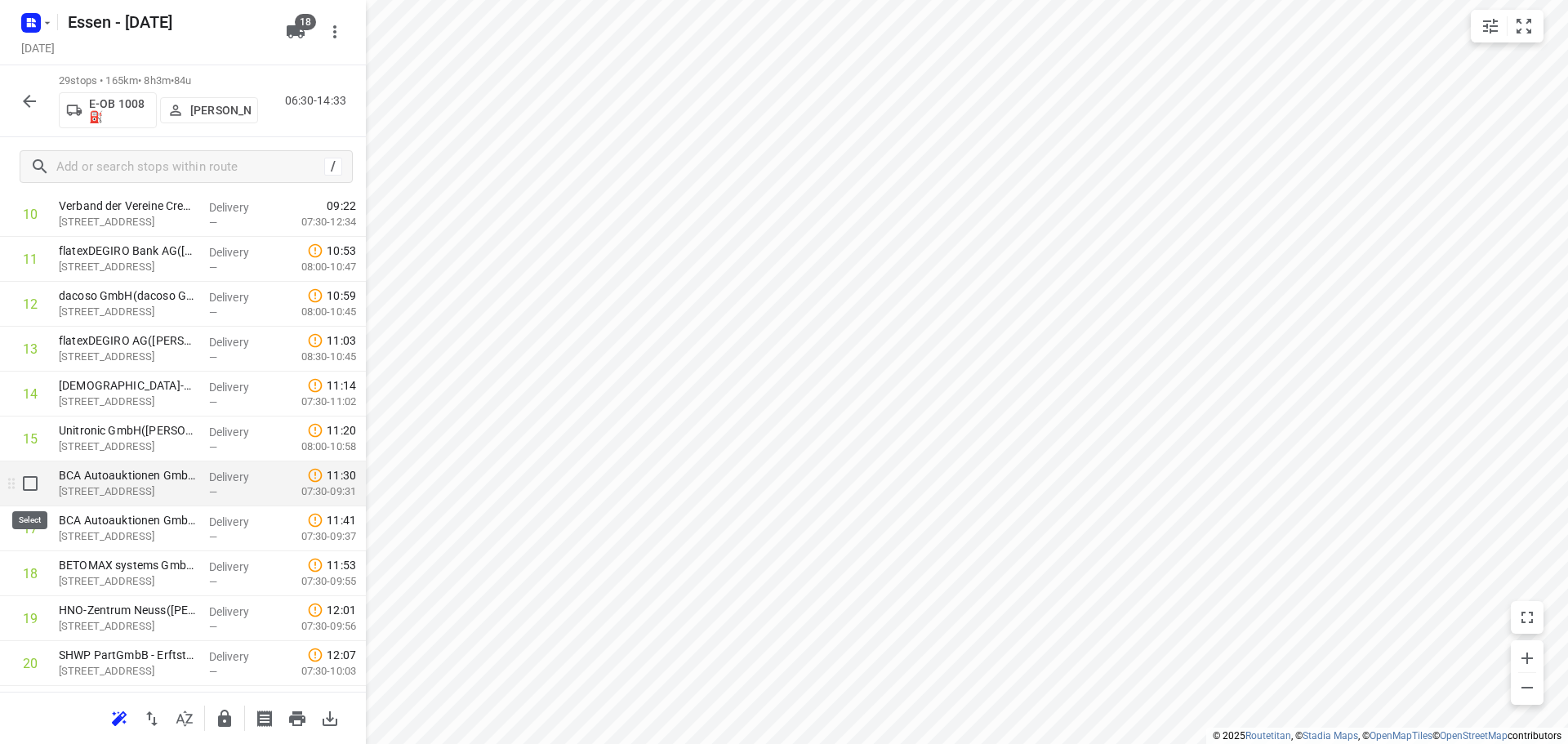
click at [29, 484] on input "checkbox" at bounding box center [30, 483] width 33 height 33
checkbox input "true"
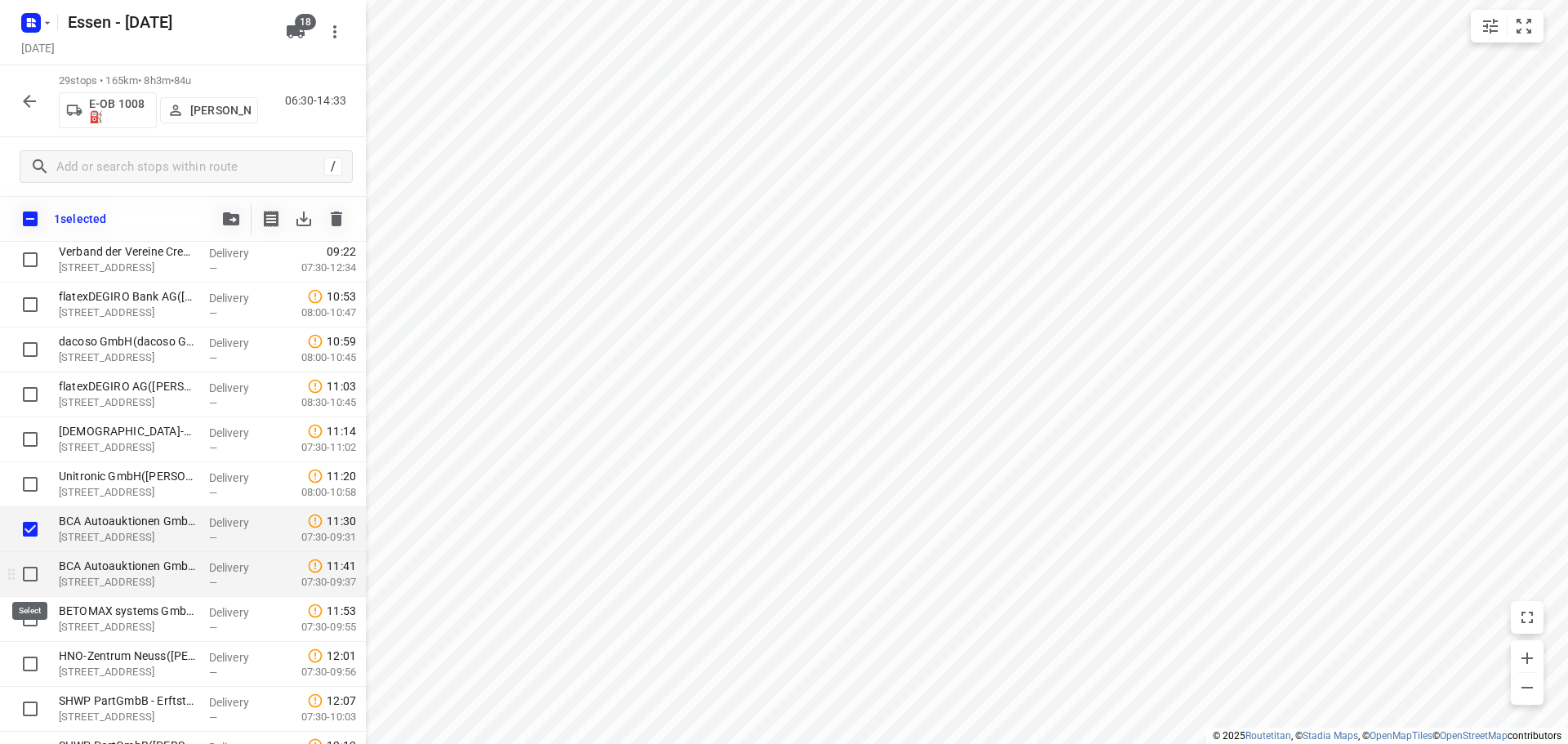
click at [32, 568] on input "checkbox" at bounding box center [30, 574] width 33 height 33
checkbox input "true"
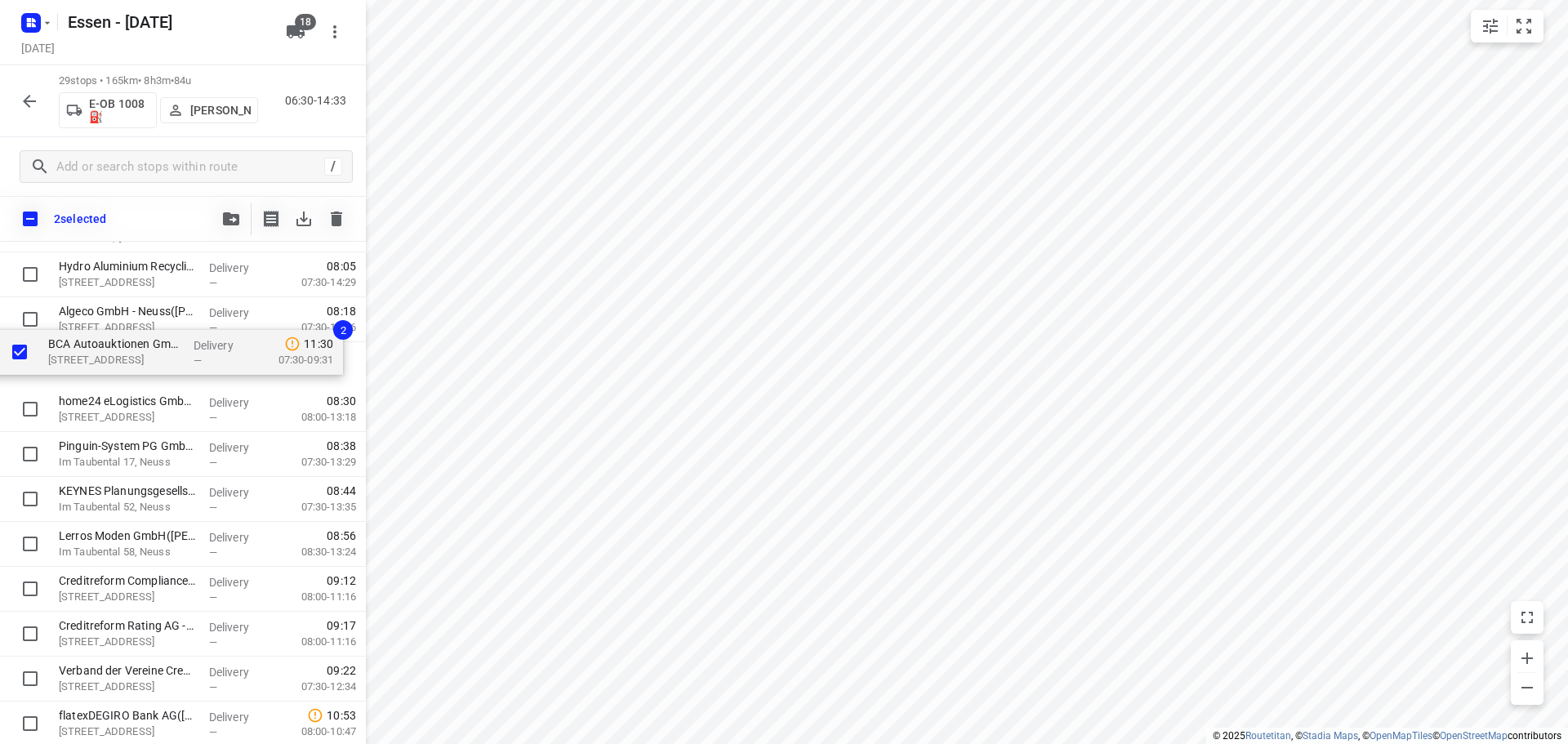
scroll to position [112, 0]
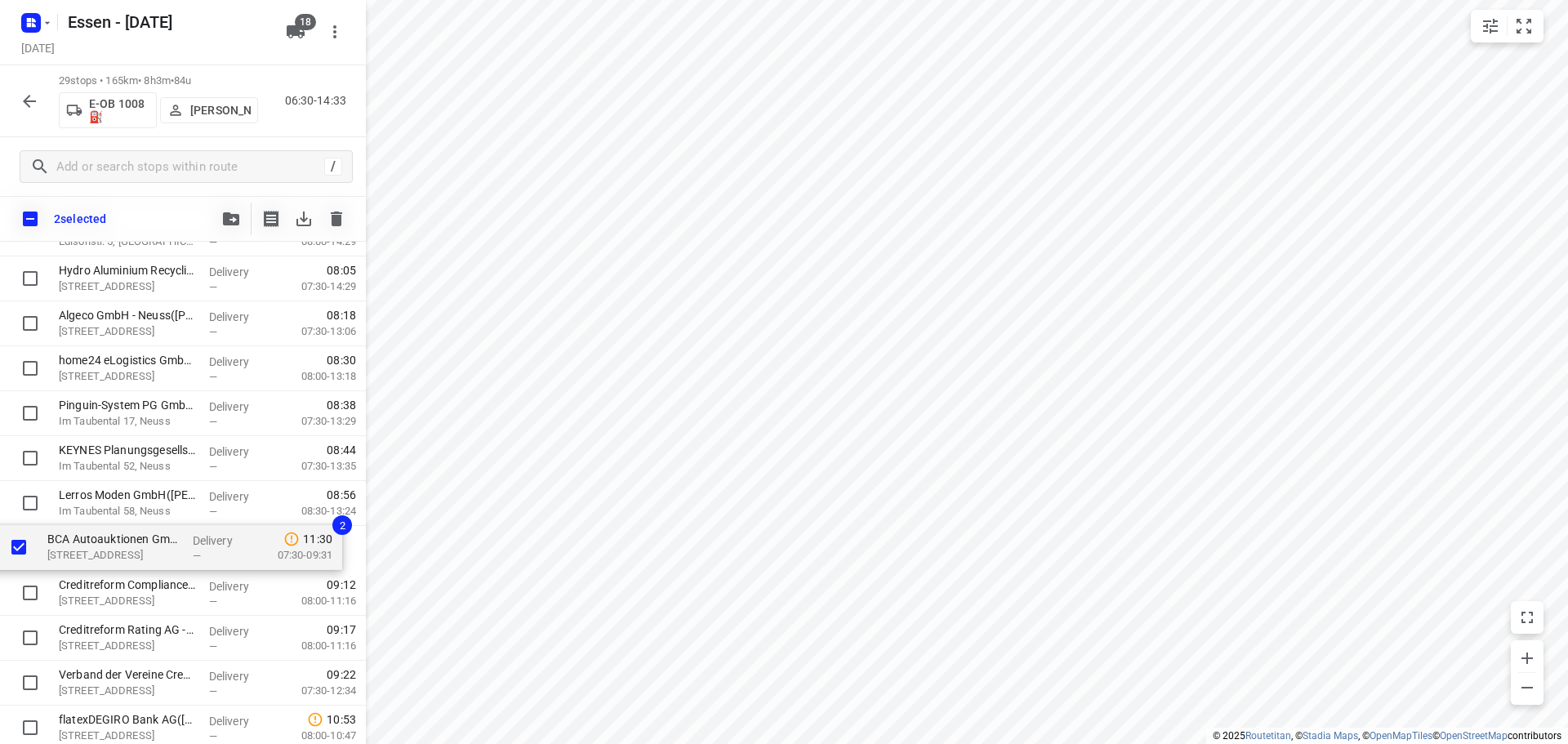
drag, startPoint x: 127, startPoint y: 534, endPoint x: 114, endPoint y: 545, distance: 17.0
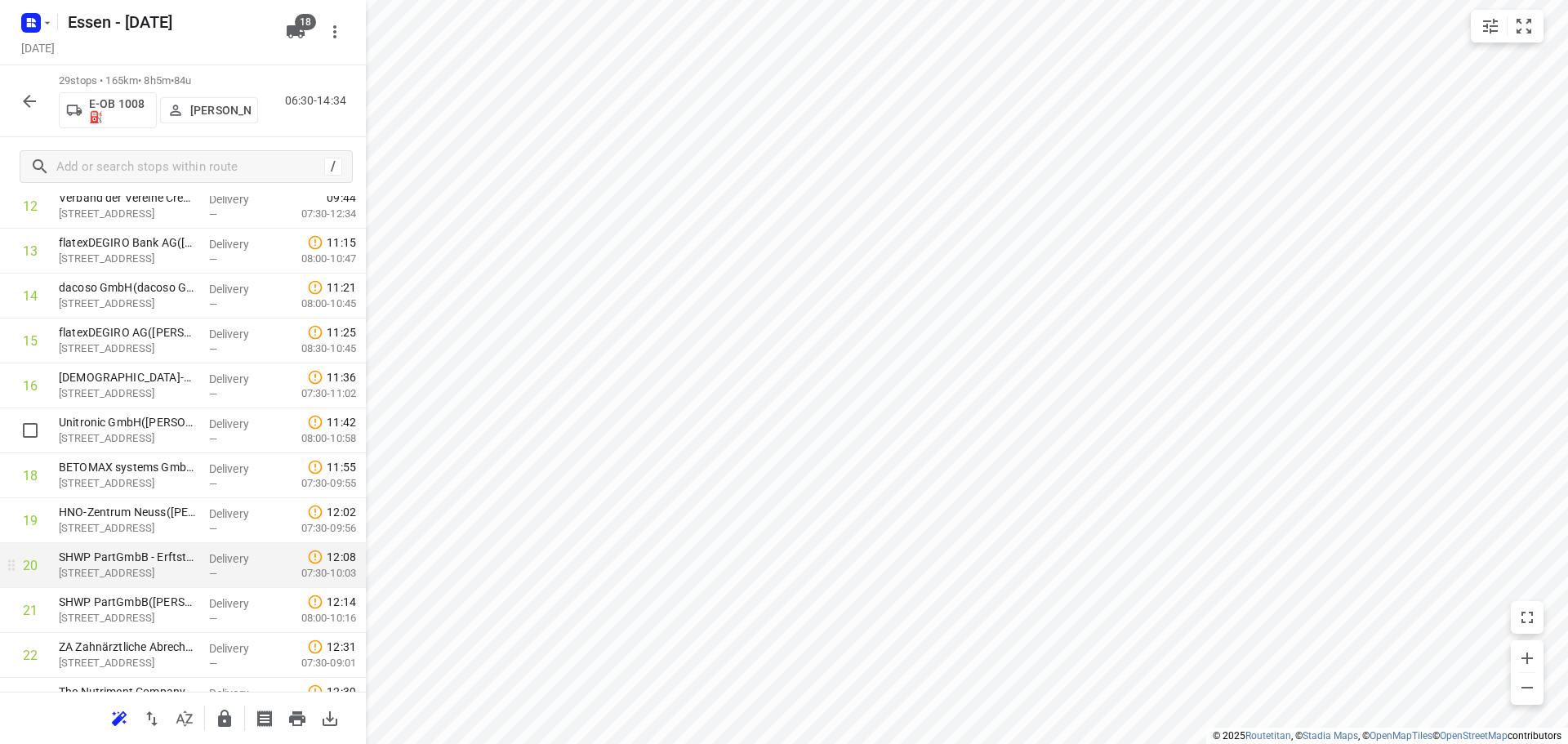
scroll to position [602, 0]
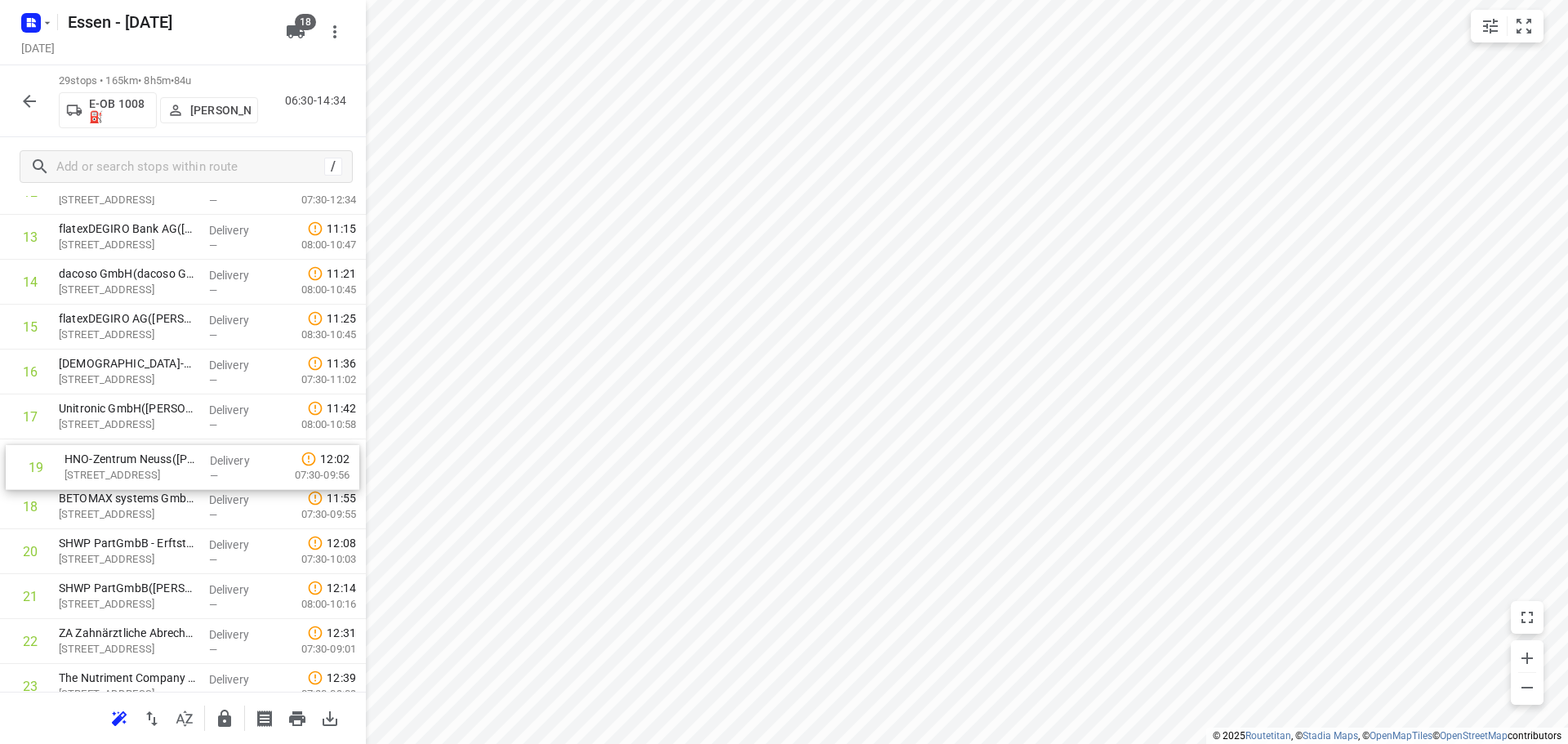
drag, startPoint x: 92, startPoint y: 512, endPoint x: 99, endPoint y: 467, distance: 45.5
click at [99, 467] on div "1 Hydro Aluminium Recycling Deutschland GmbH - 5([PERSON_NAME]) Edisonstr. 5, D…" at bounding box center [183, 326] width 366 height 1303
drag, startPoint x: 138, startPoint y: 556, endPoint x: 124, endPoint y: 466, distance: 91.1
click at [124, 466] on div "1 Hydro Aluminium Recycling Deutschland GmbH - 5([PERSON_NAME]) Edisonstr. 5, D…" at bounding box center [183, 326] width 366 height 1303
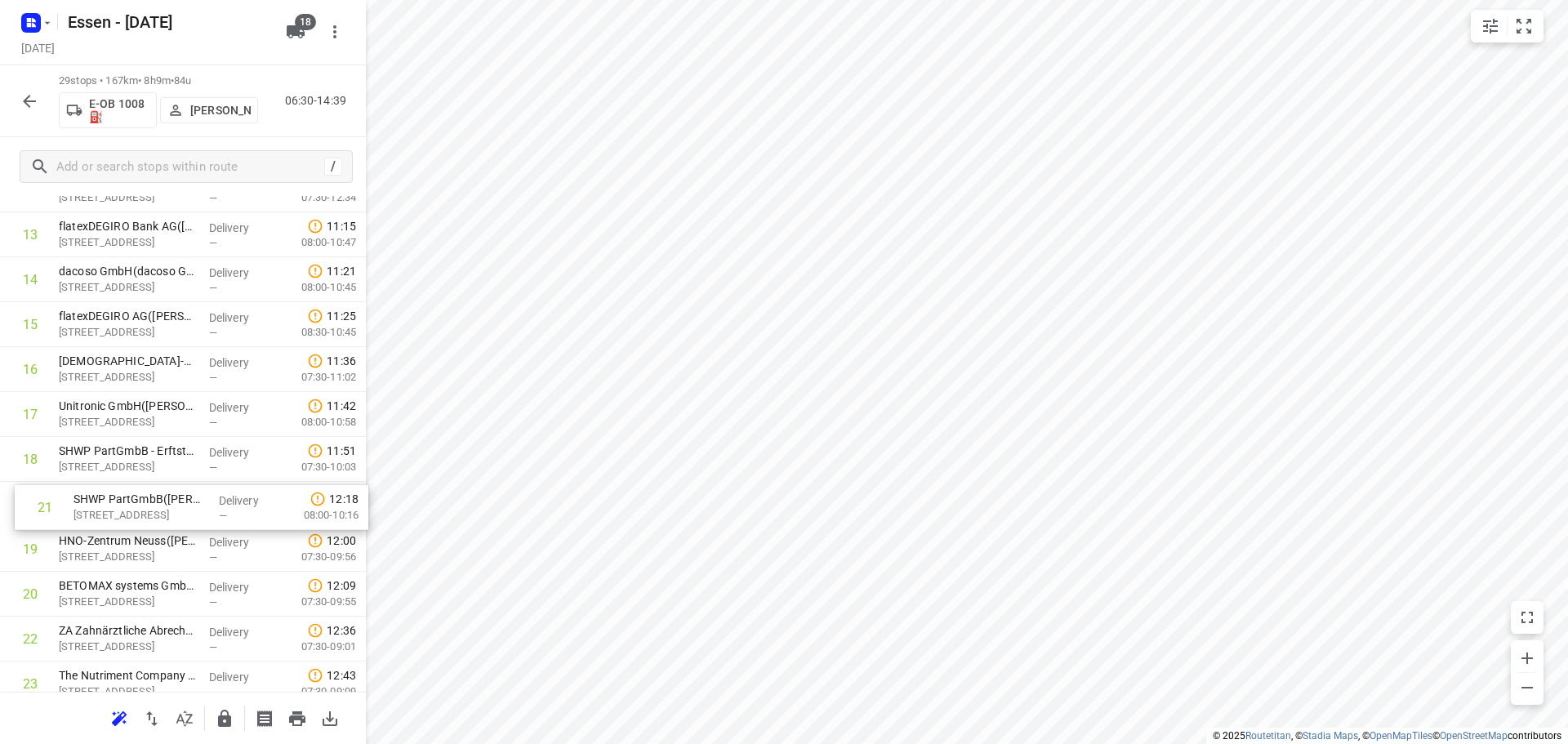
drag, startPoint x: 119, startPoint y: 595, endPoint x: 133, endPoint y: 500, distance: 96.0
click at [133, 500] on div "1 Hydro Aluminium Recycling Deutschland GmbH - 5([PERSON_NAME]) Edisonstr. 5, D…" at bounding box center [183, 325] width 366 height 1303
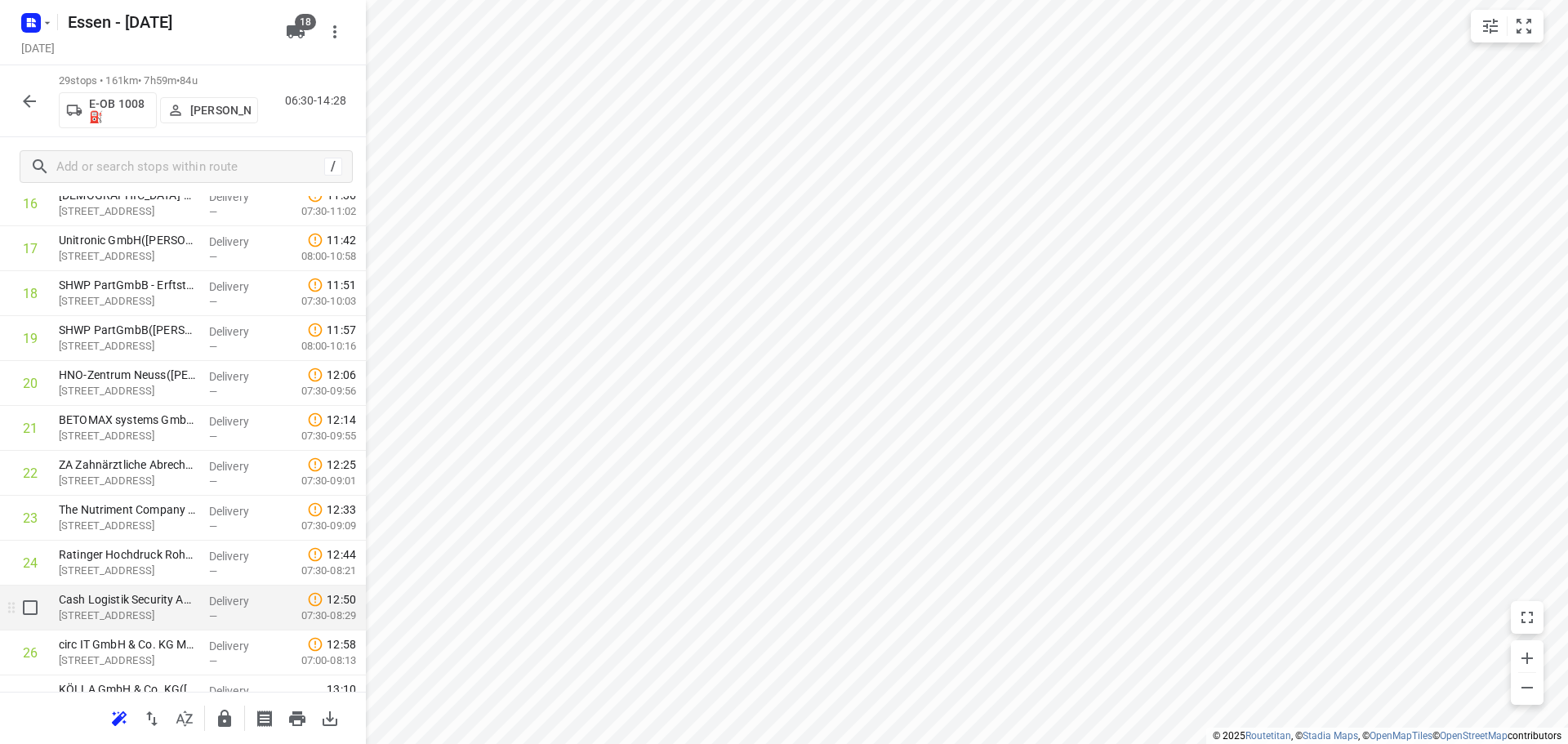
scroll to position [934, 0]
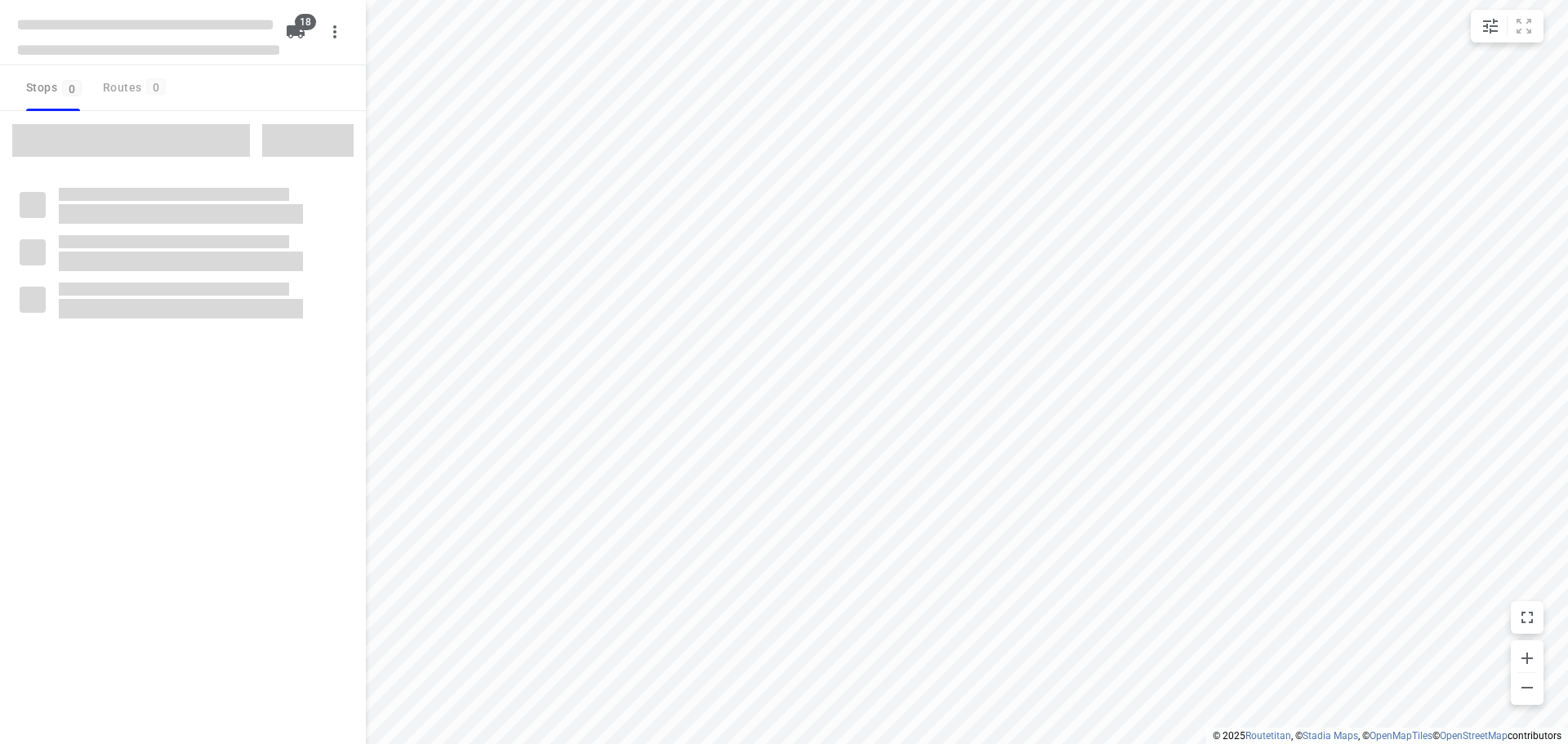
checkbox input "true"
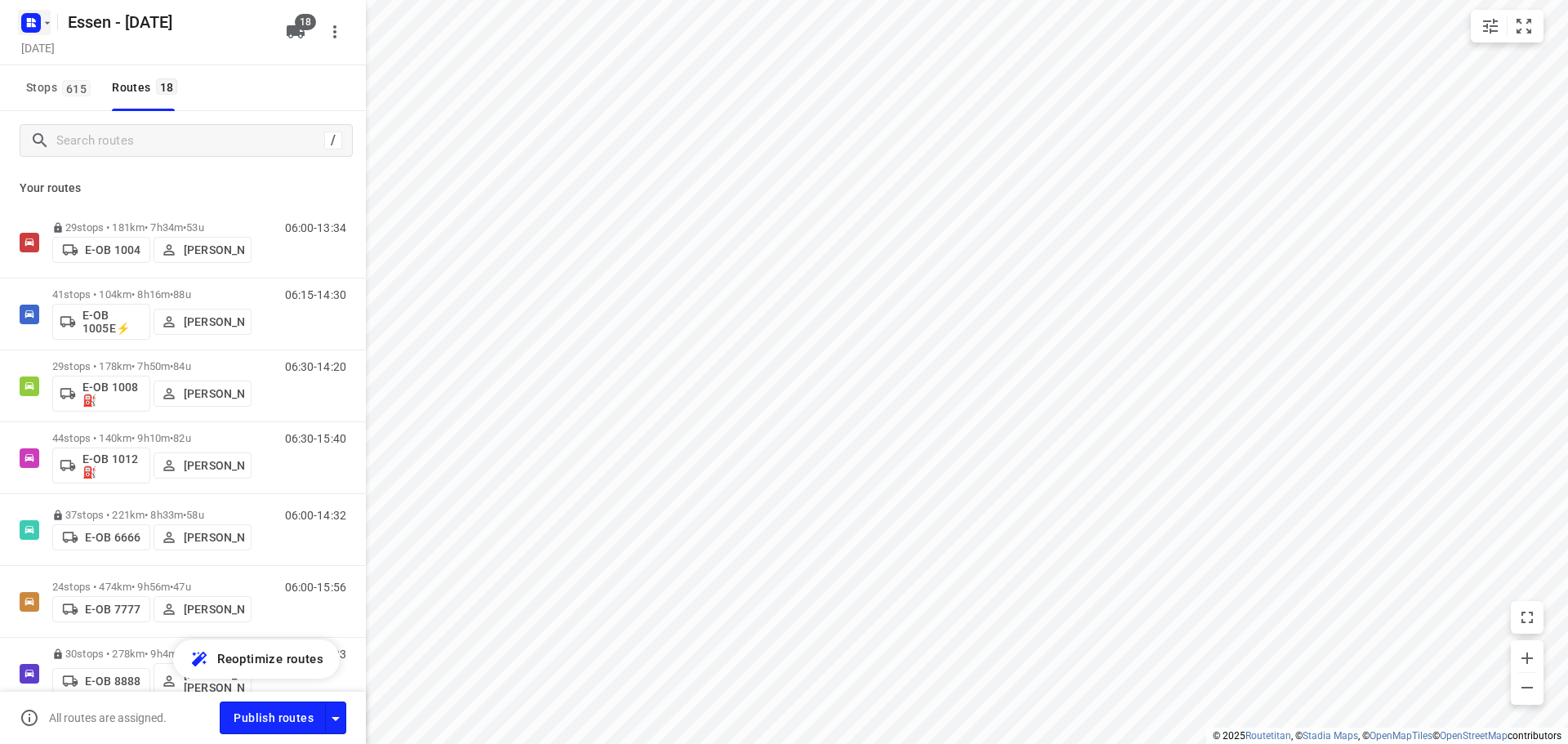
click at [47, 23] on icon "button" at bounding box center [47, 22] width 6 height 3
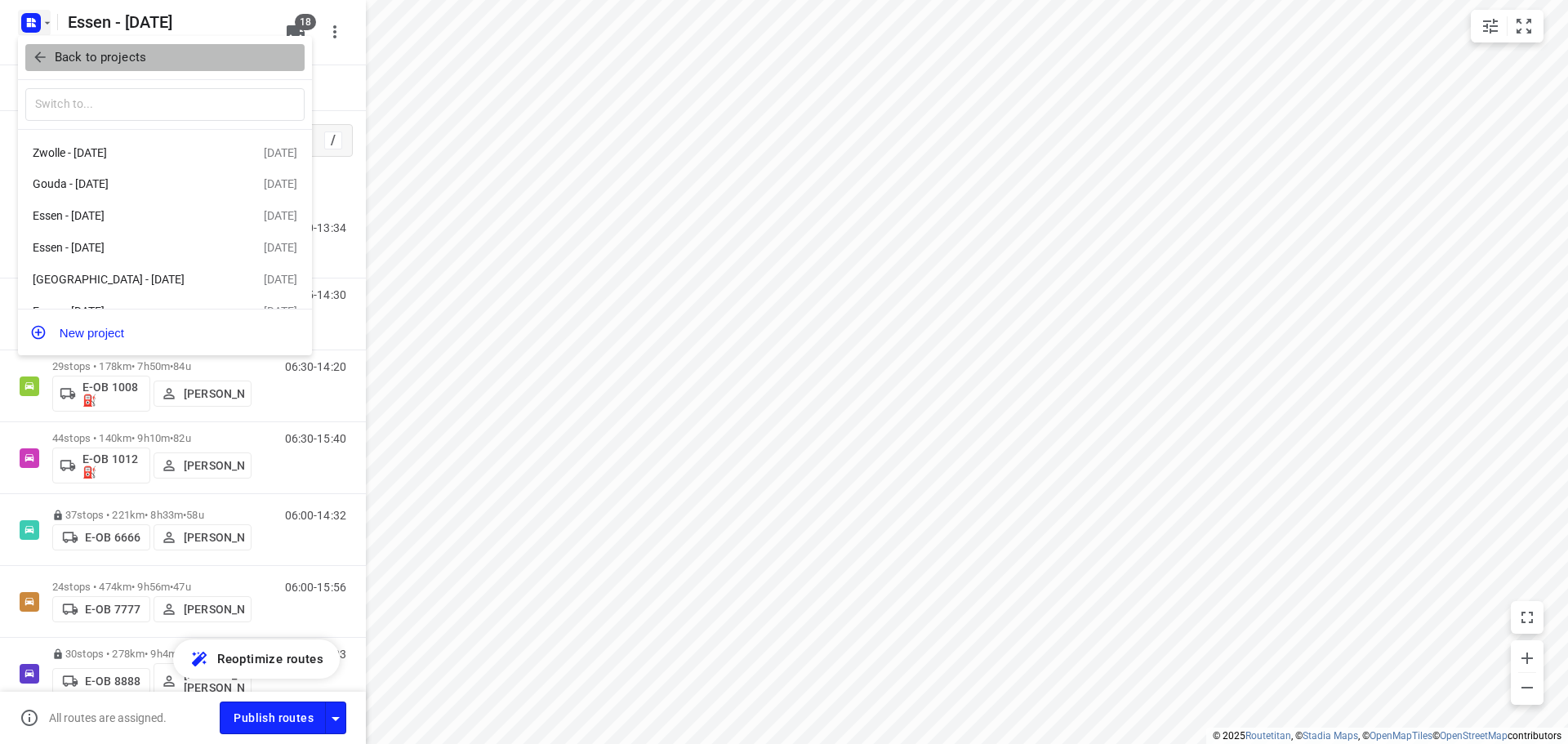
click at [68, 60] on p "Back to projects" at bounding box center [100, 57] width 91 height 18
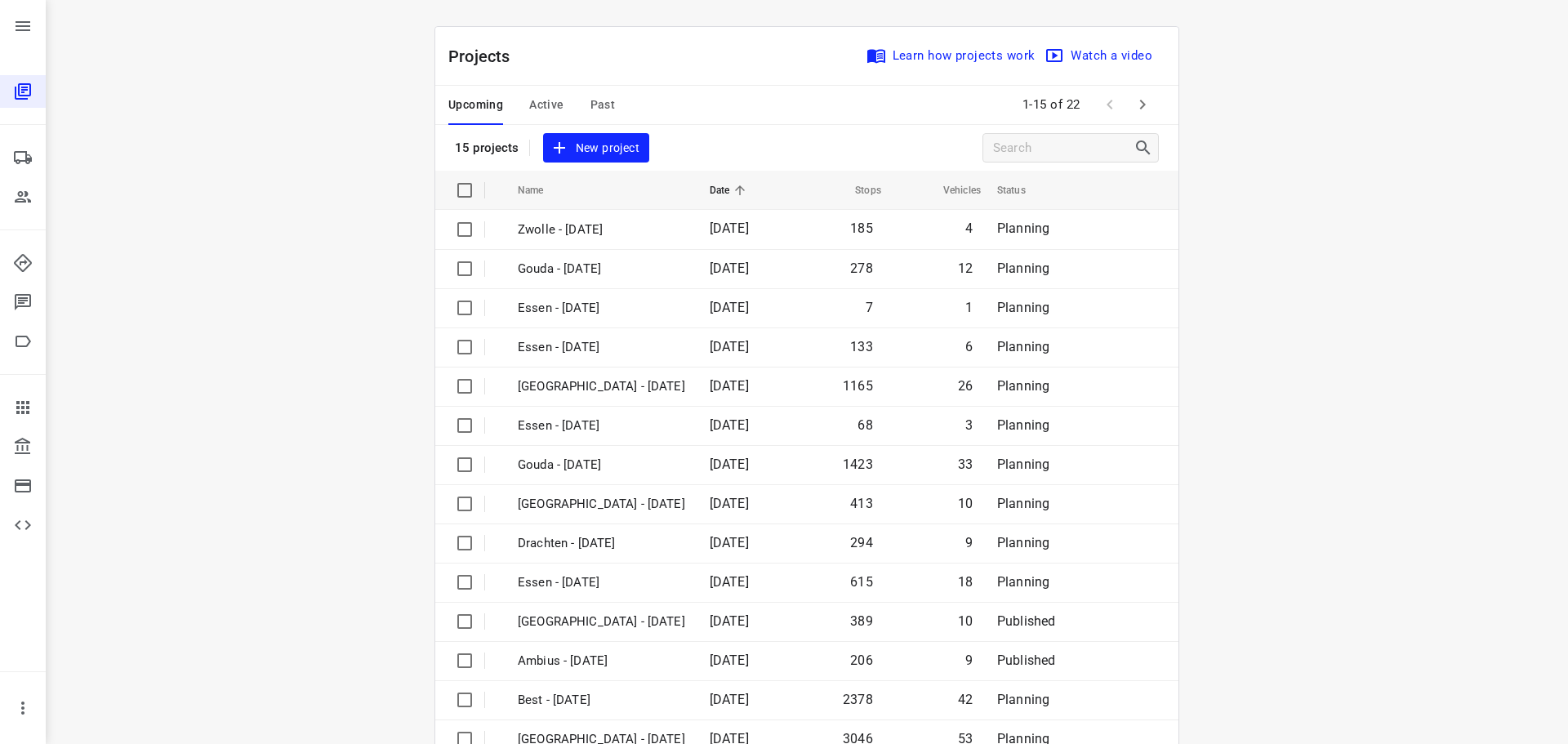
click at [591, 109] on span "Past" at bounding box center [603, 105] width 25 height 20
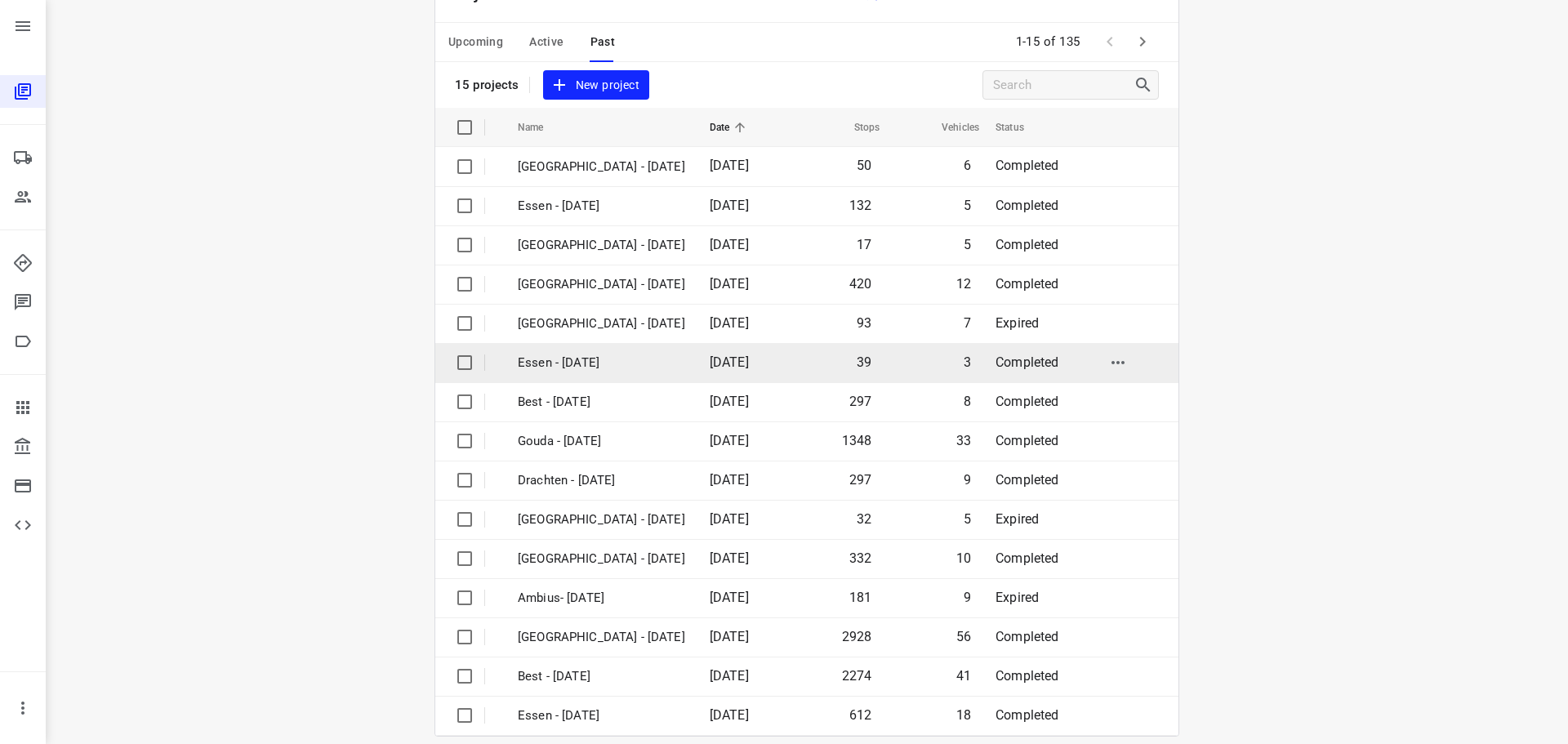
scroll to position [81, 0]
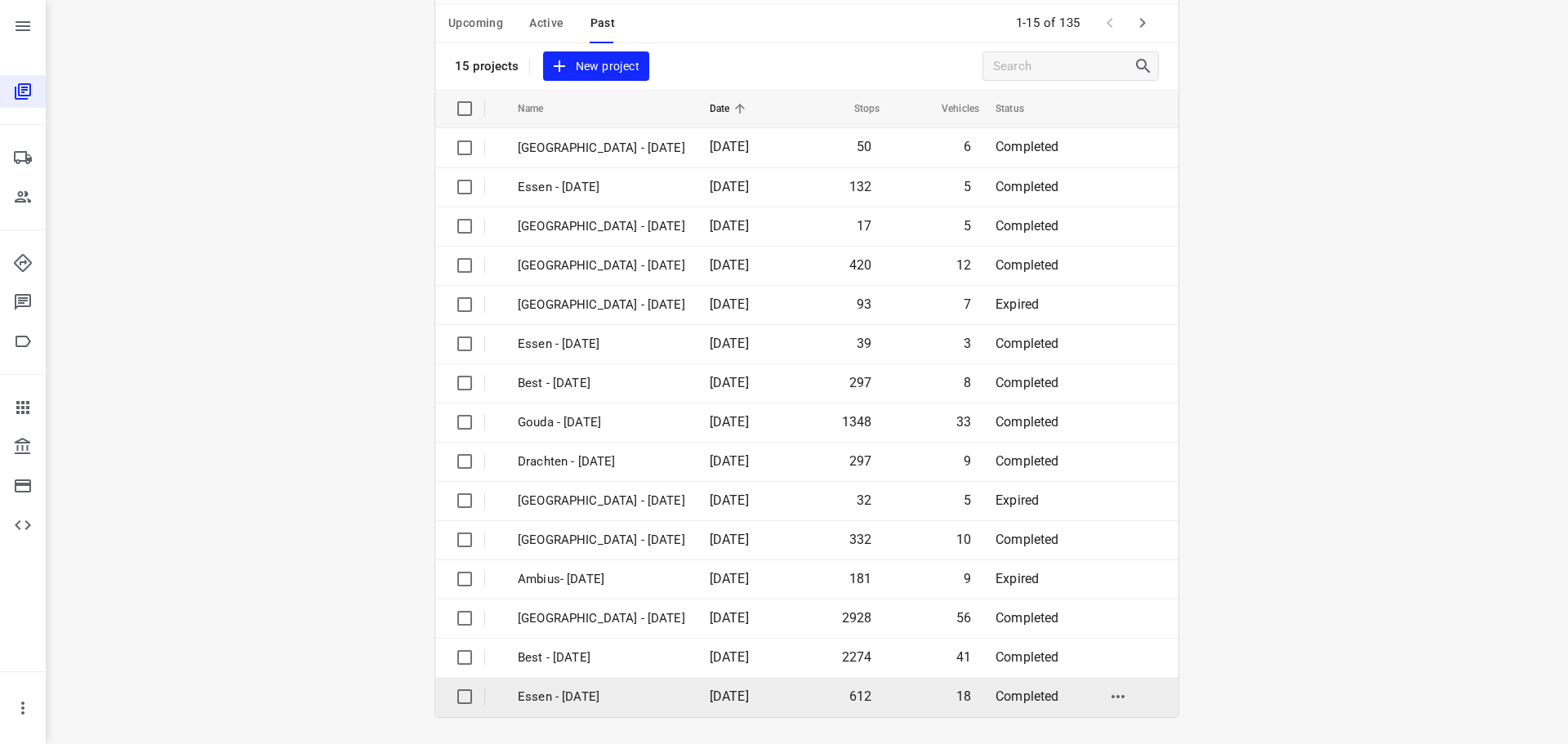
click at [575, 694] on p "Essen - [DATE]" at bounding box center [601, 697] width 168 height 18
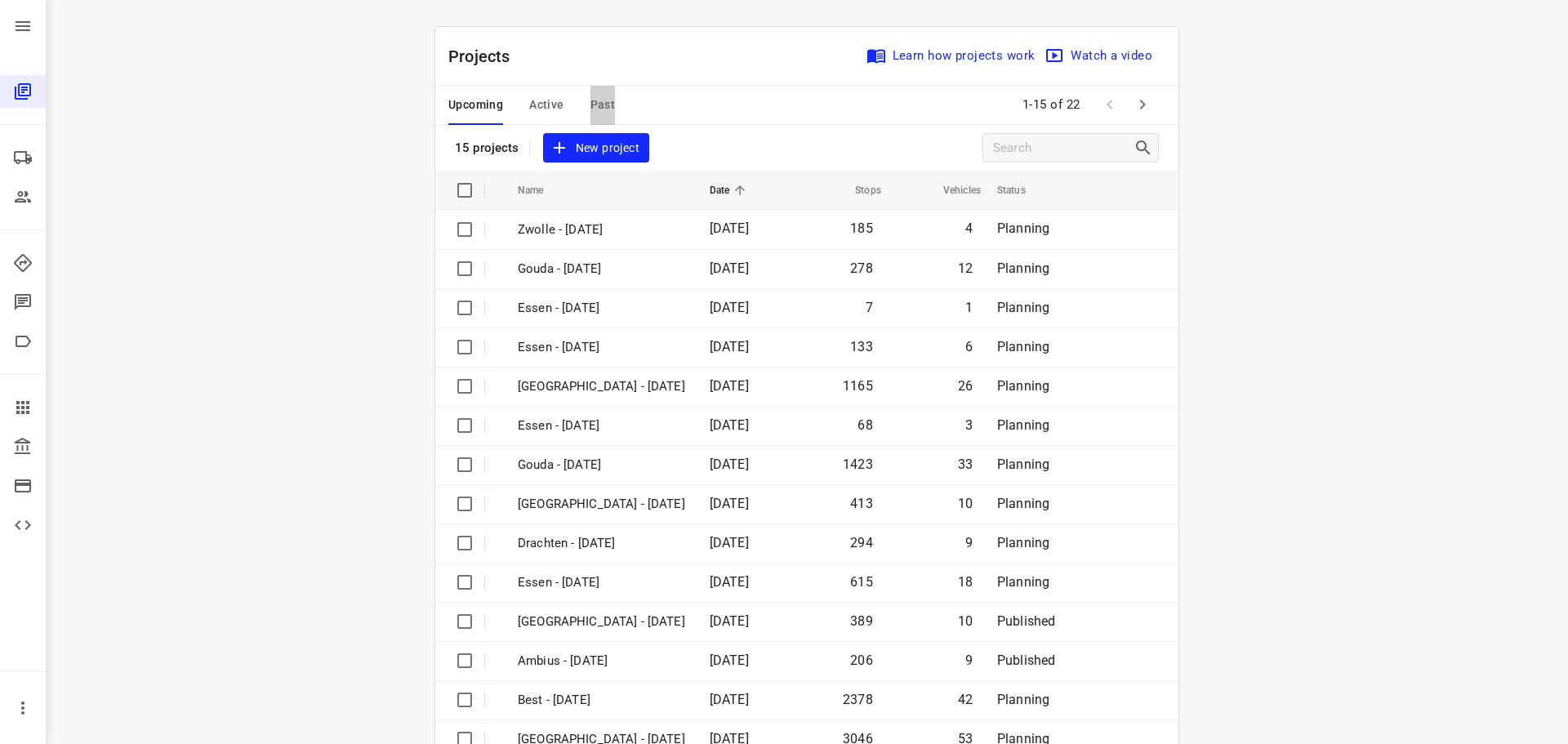
click at [598, 104] on span "Past" at bounding box center [603, 105] width 25 height 20
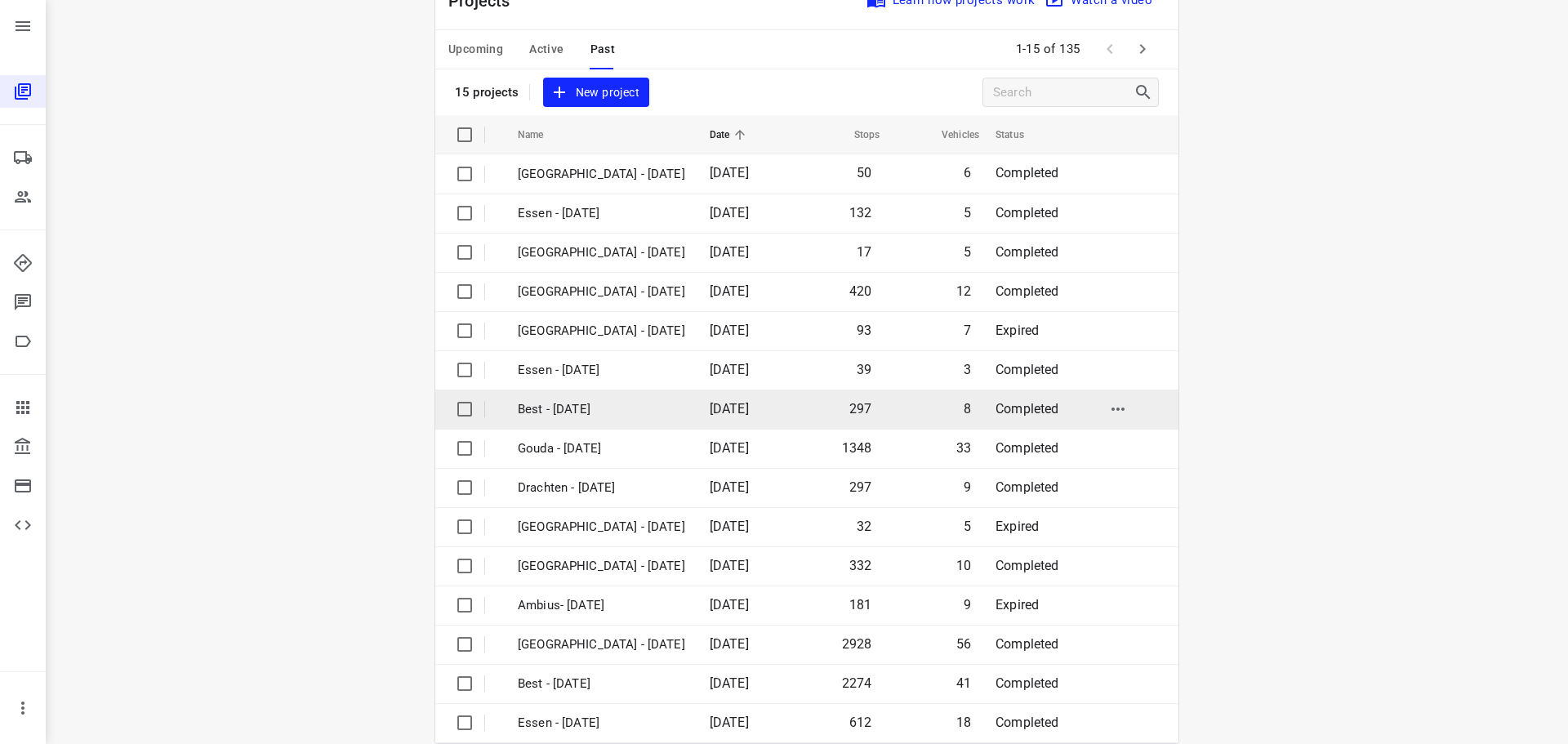
scroll to position [81, 0]
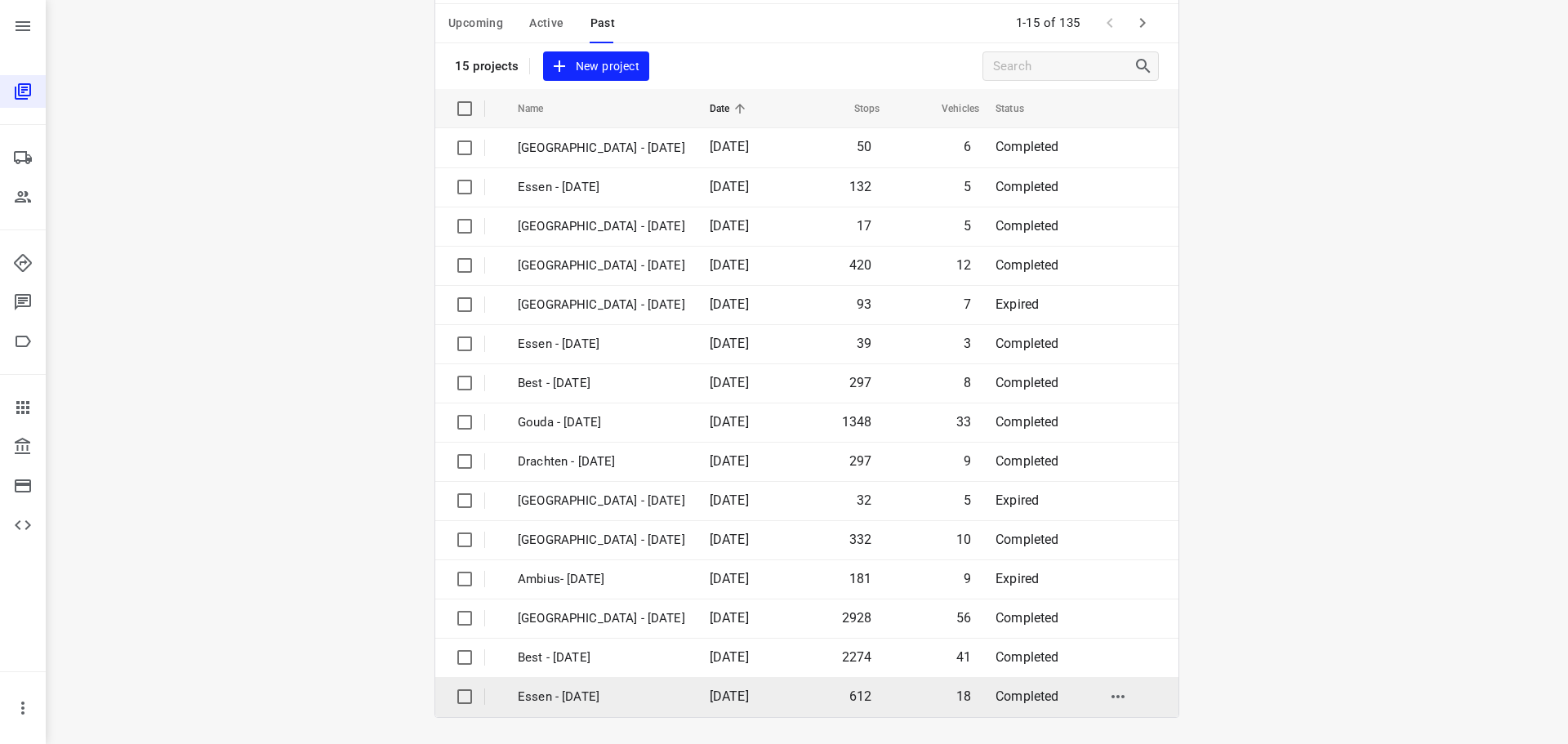
click at [569, 697] on p "Essen - [DATE]" at bounding box center [601, 697] width 168 height 18
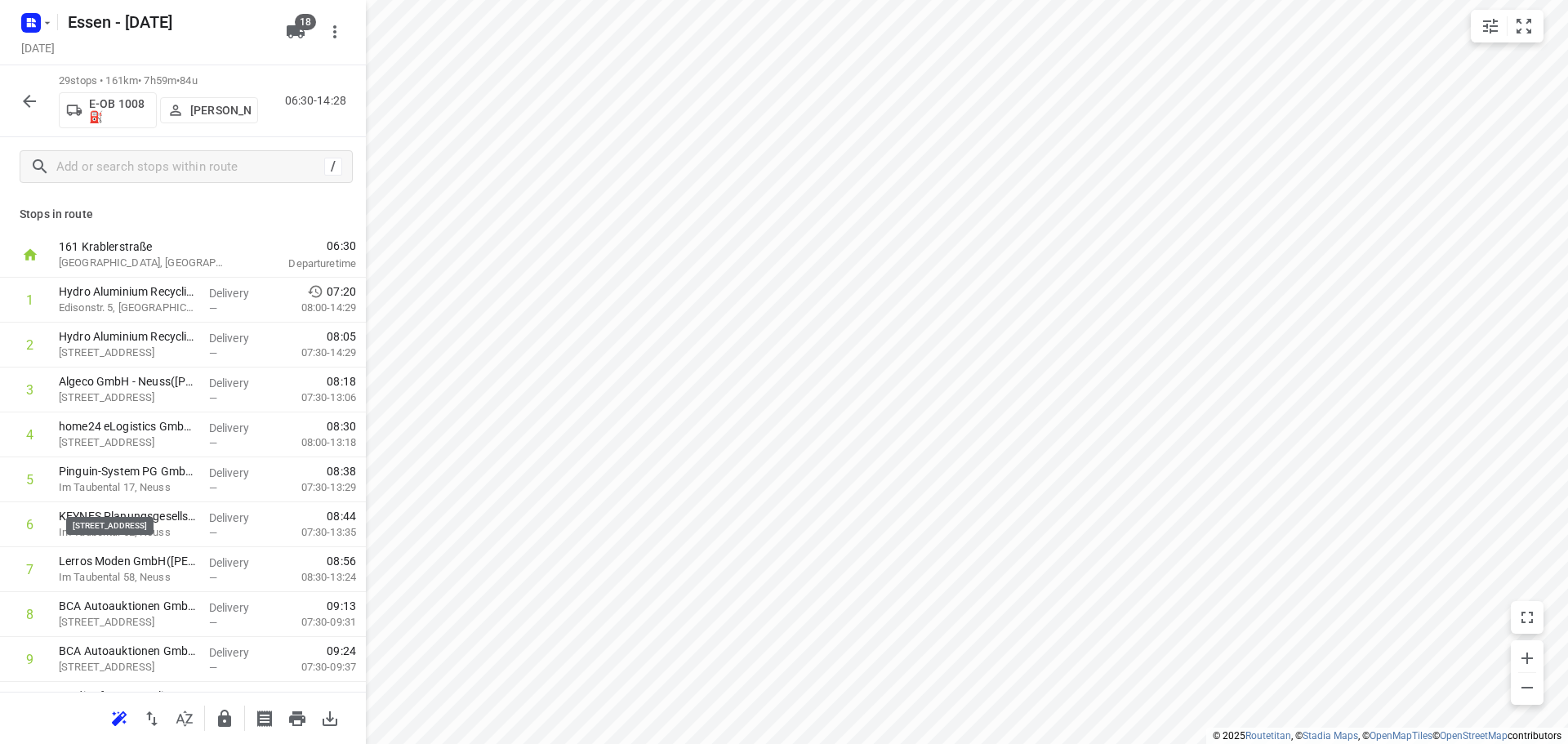
scroll to position [934, 0]
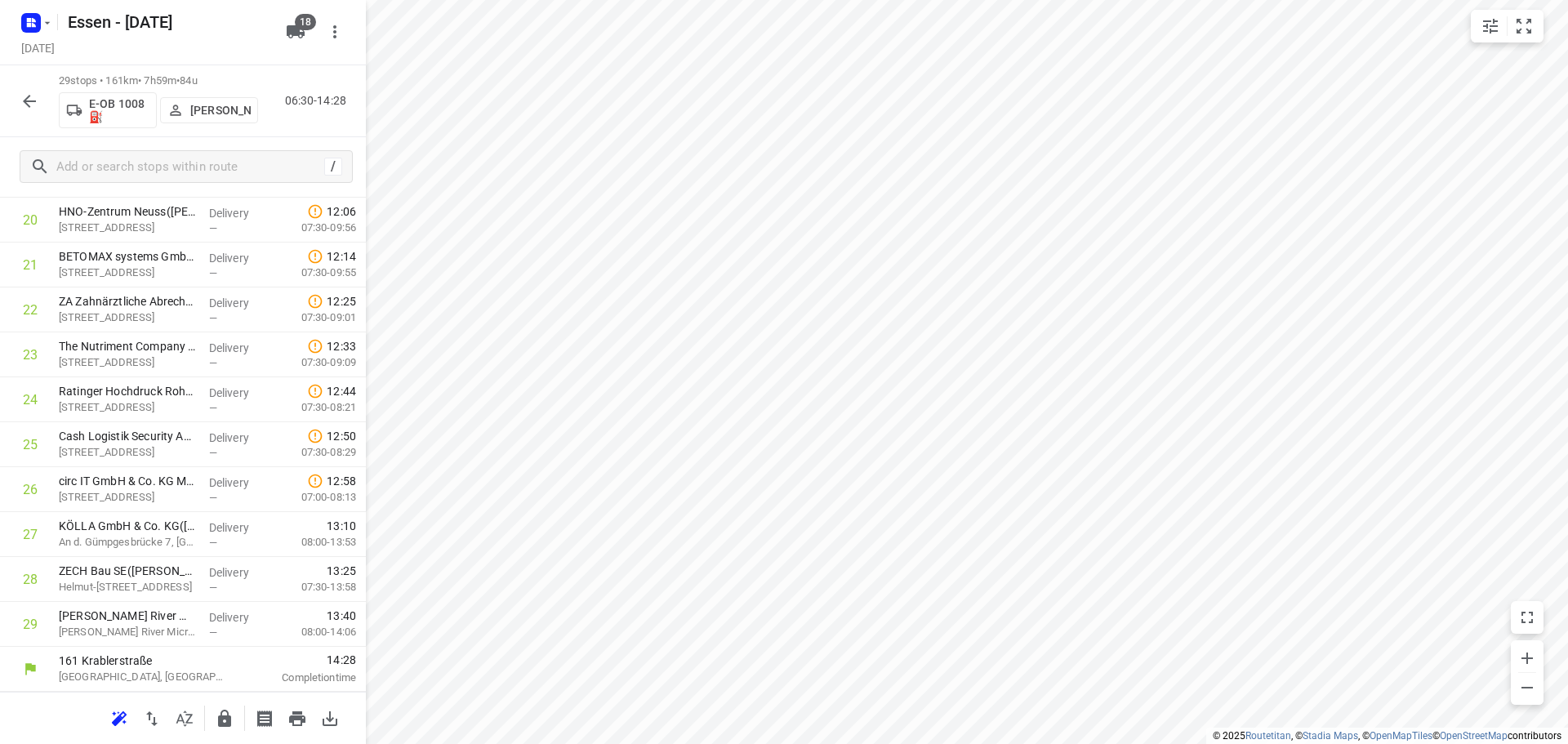
click at [227, 722] on icon "button" at bounding box center [225, 719] width 19 height 19
click at [31, 97] on icon "button" at bounding box center [29, 101] width 19 height 19
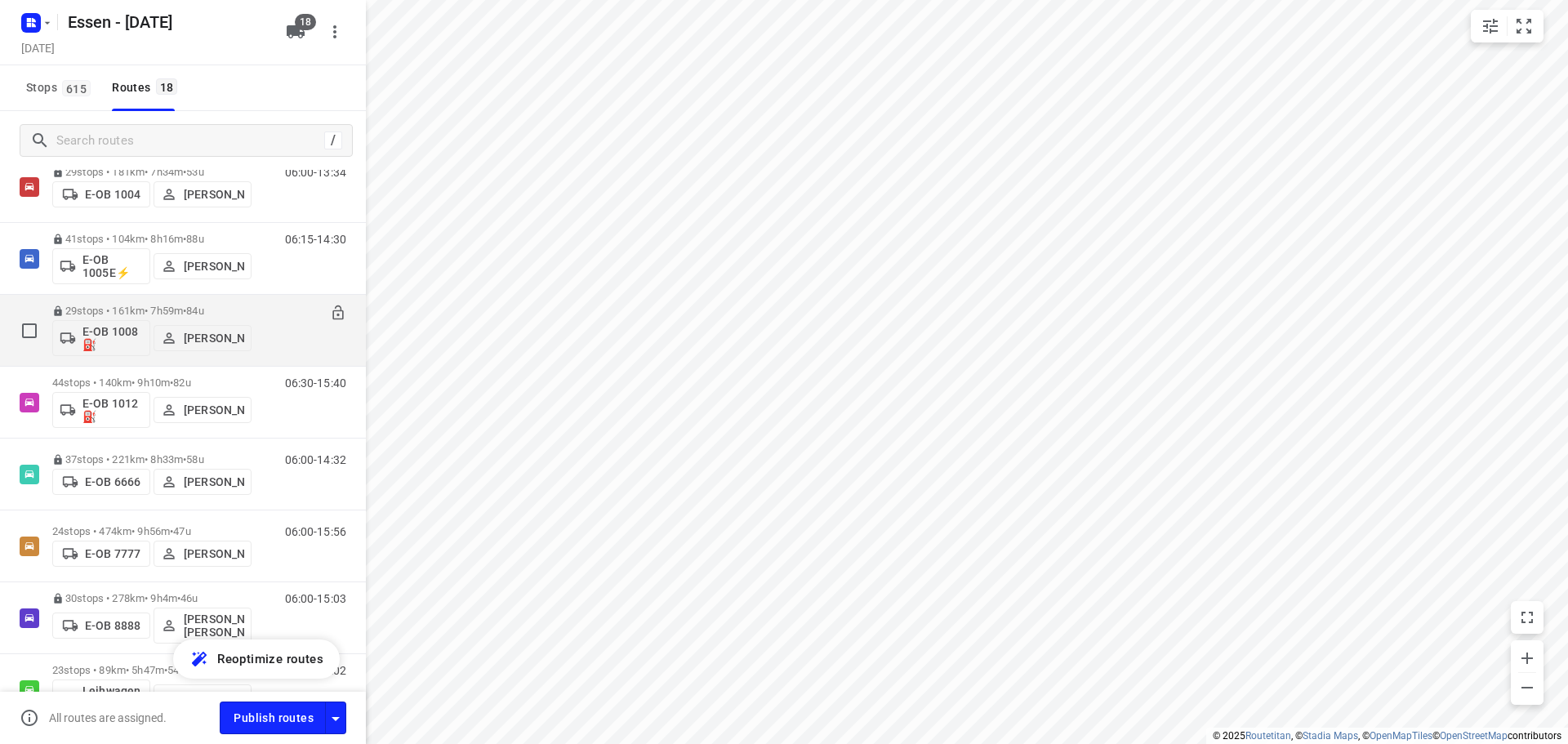
scroll to position [81, 0]
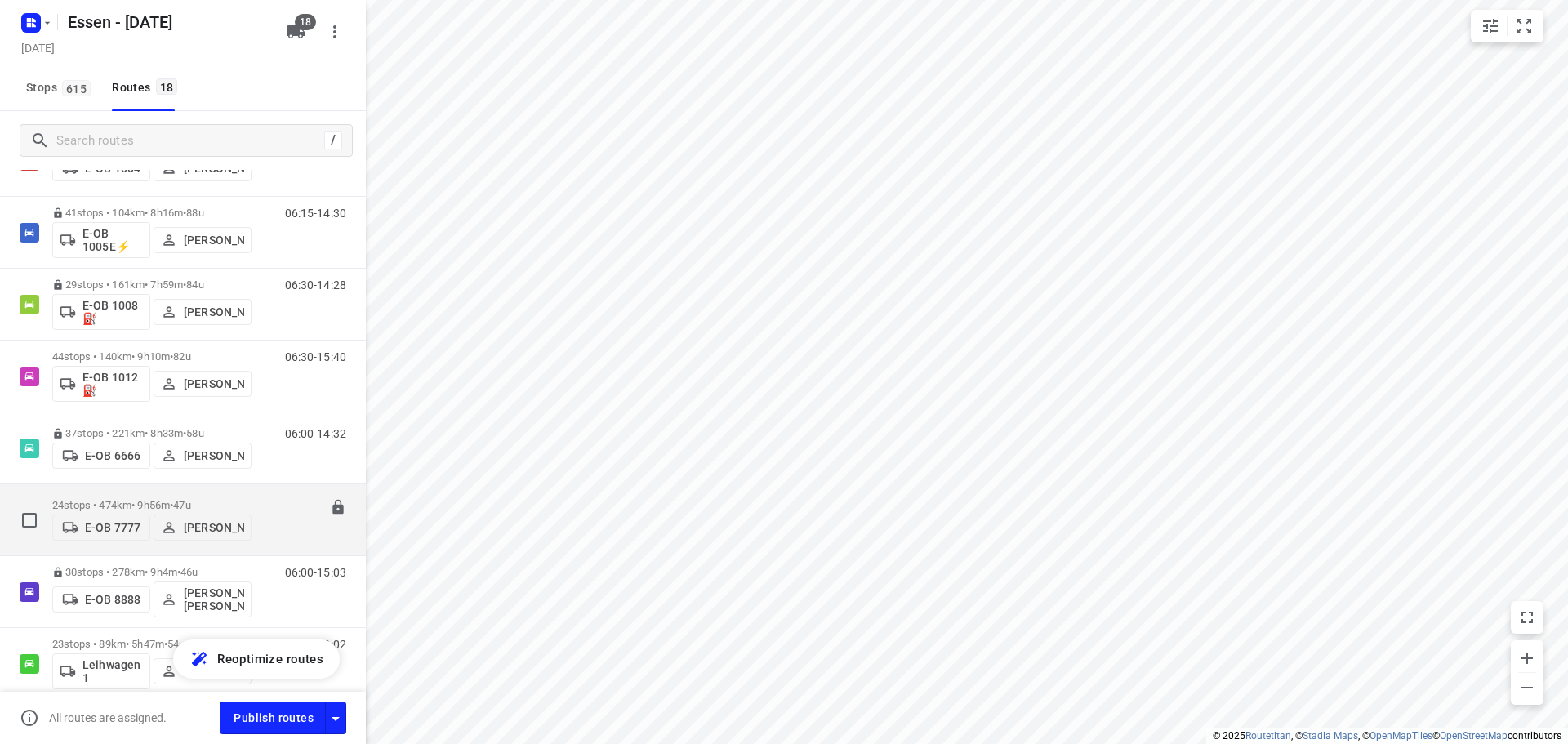
click at [177, 499] on p "24 stops • 474km • 9h56m • 47u" at bounding box center [152, 505] width 200 height 13
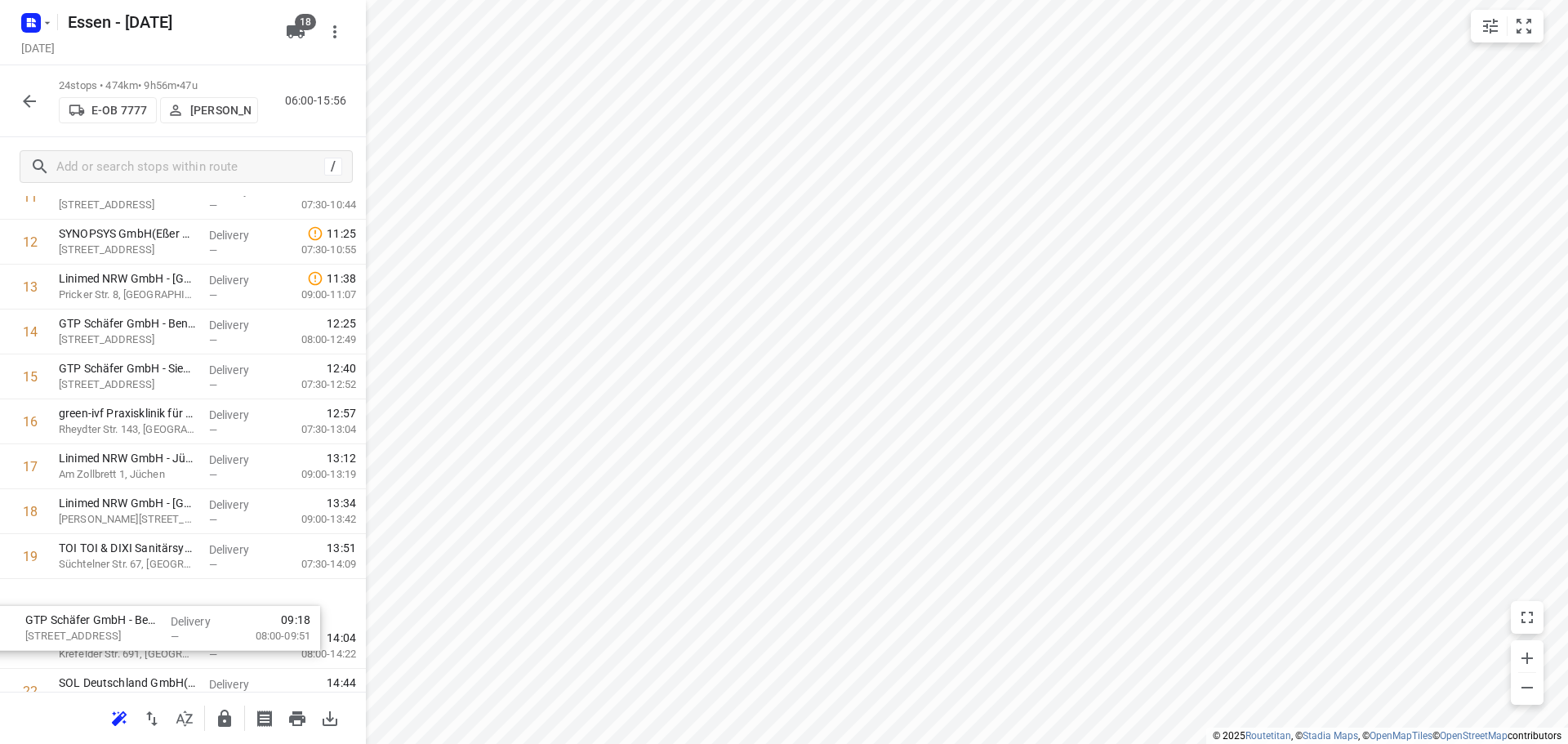
scroll to position [508, 0]
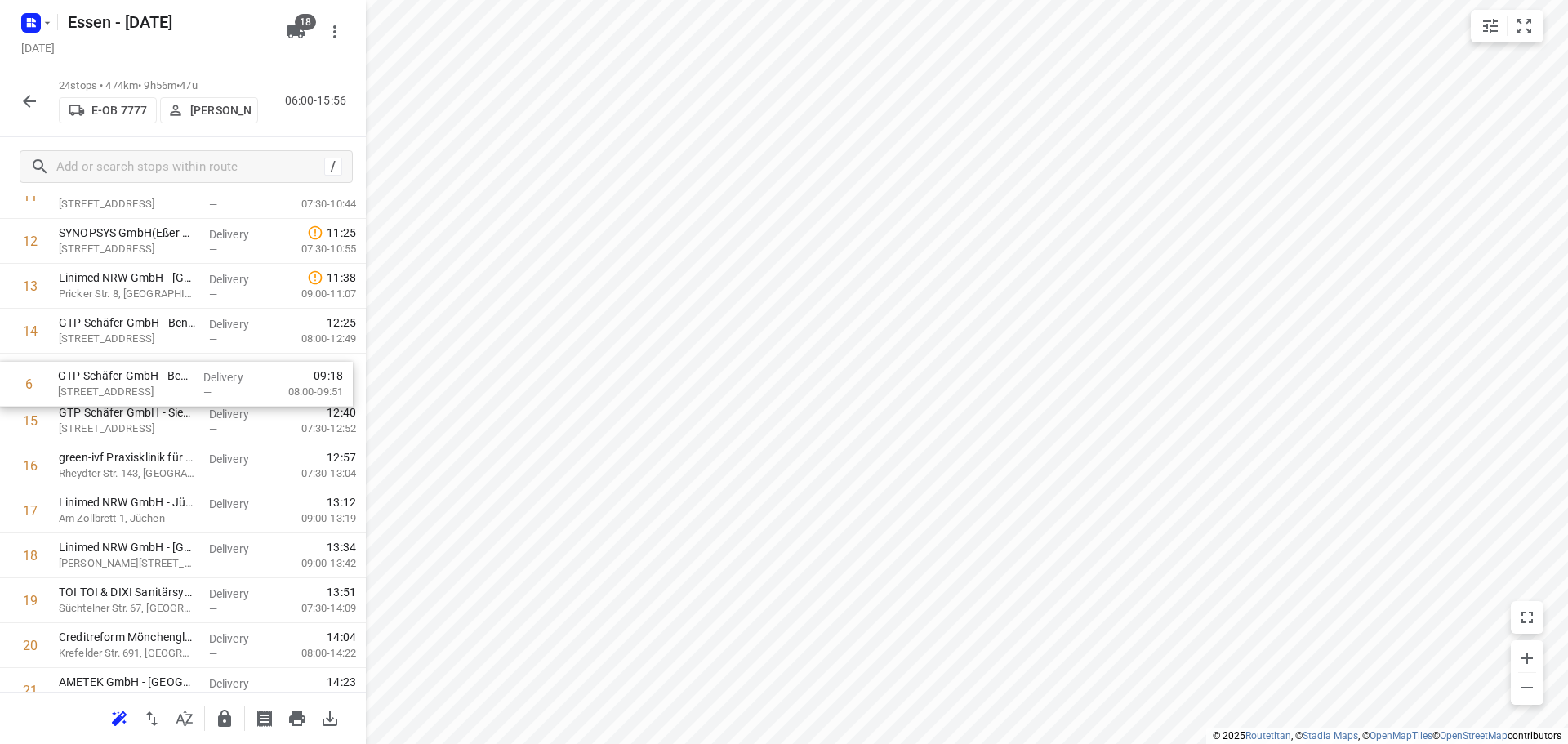
drag, startPoint x: 168, startPoint y: 367, endPoint x: 169, endPoint y: 394, distance: 27.0
click at [169, 394] on div "1 TOI TOI & DIXI Sanitärsysteme GmbH - Kerpen(Michael Jakob) Geigerstraße 20, K…" at bounding box center [183, 308] width 366 height 1078
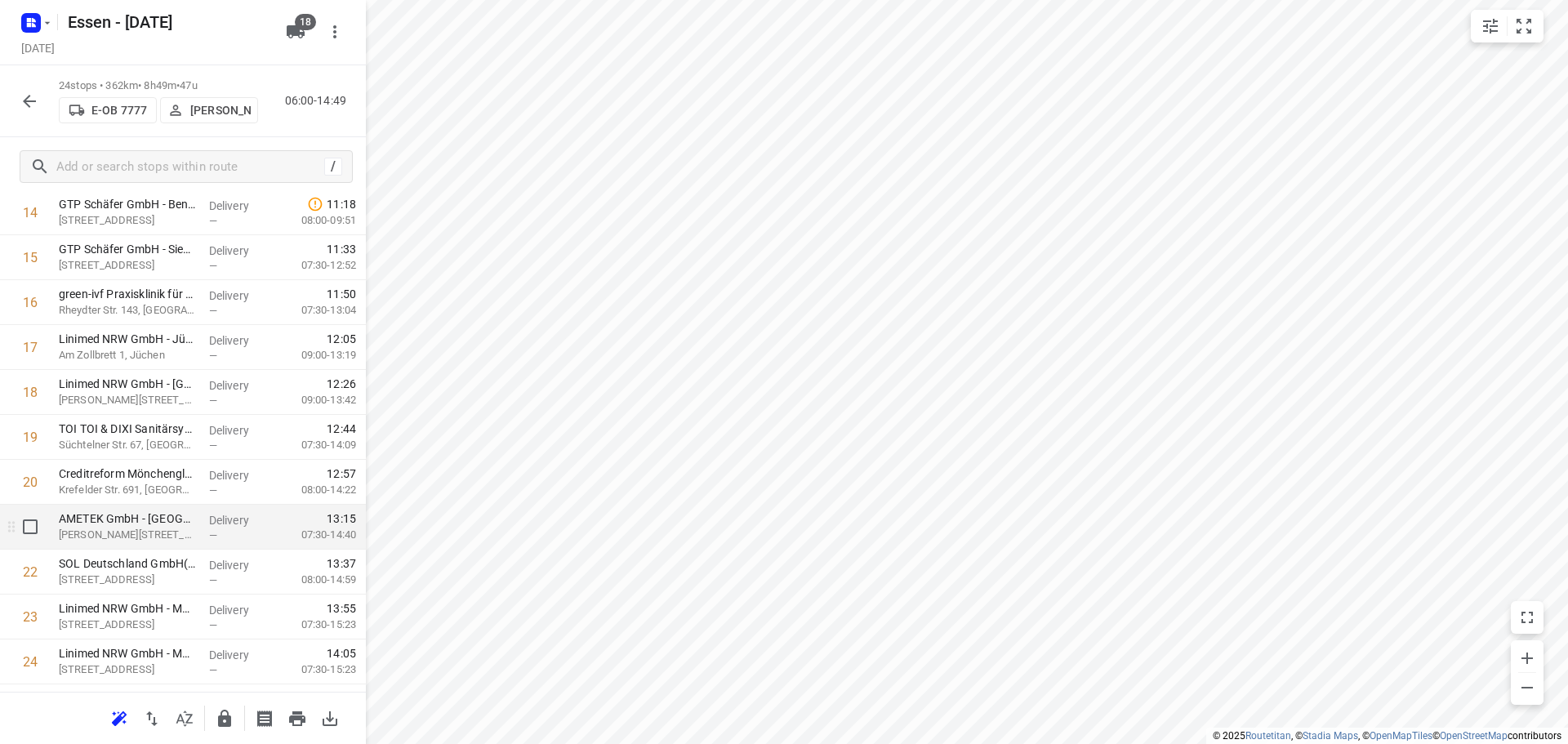
scroll to position [709, 0]
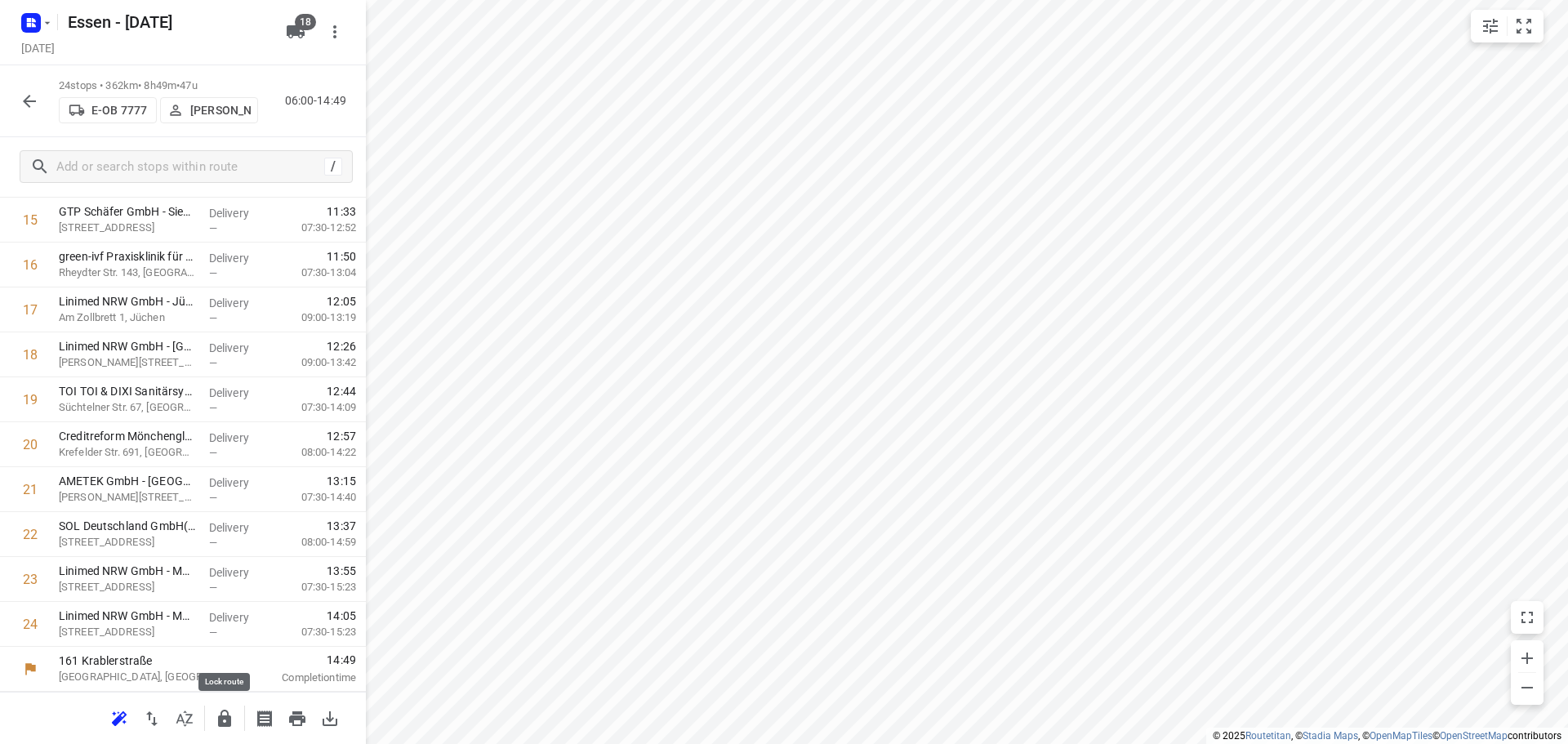
click at [223, 717] on icon "button" at bounding box center [224, 719] width 13 height 17
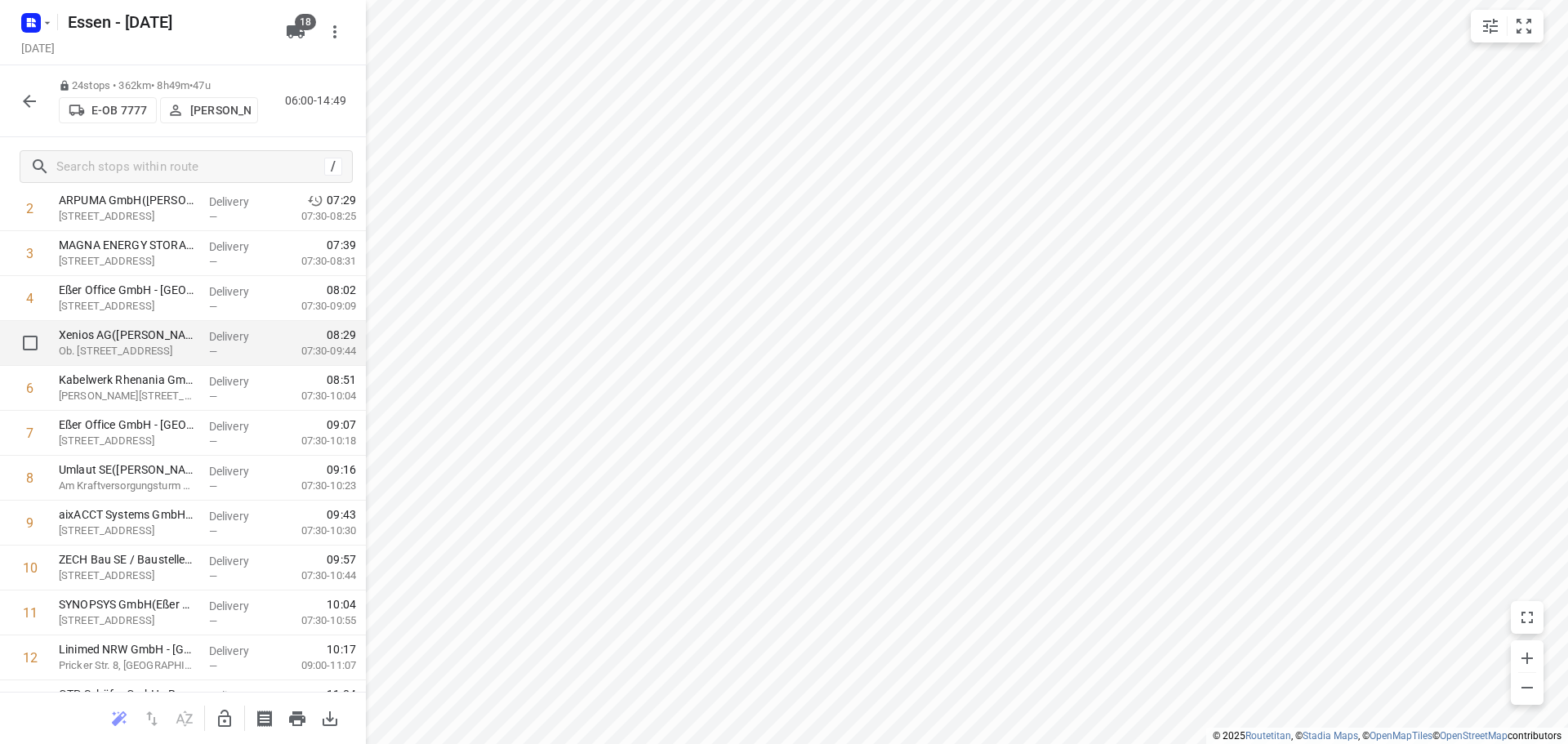
scroll to position [0, 0]
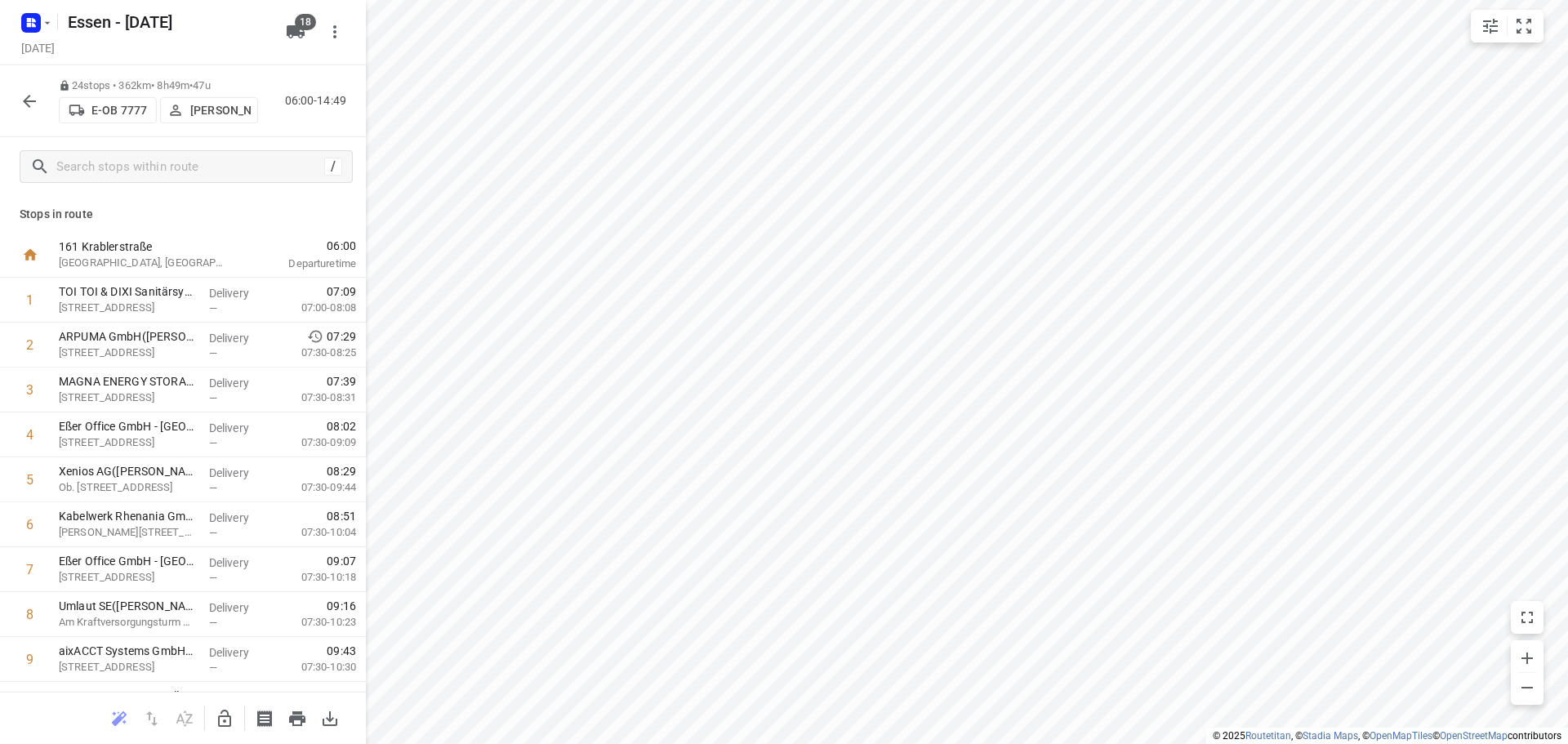
click at [27, 103] on icon "button" at bounding box center [29, 101] width 13 height 13
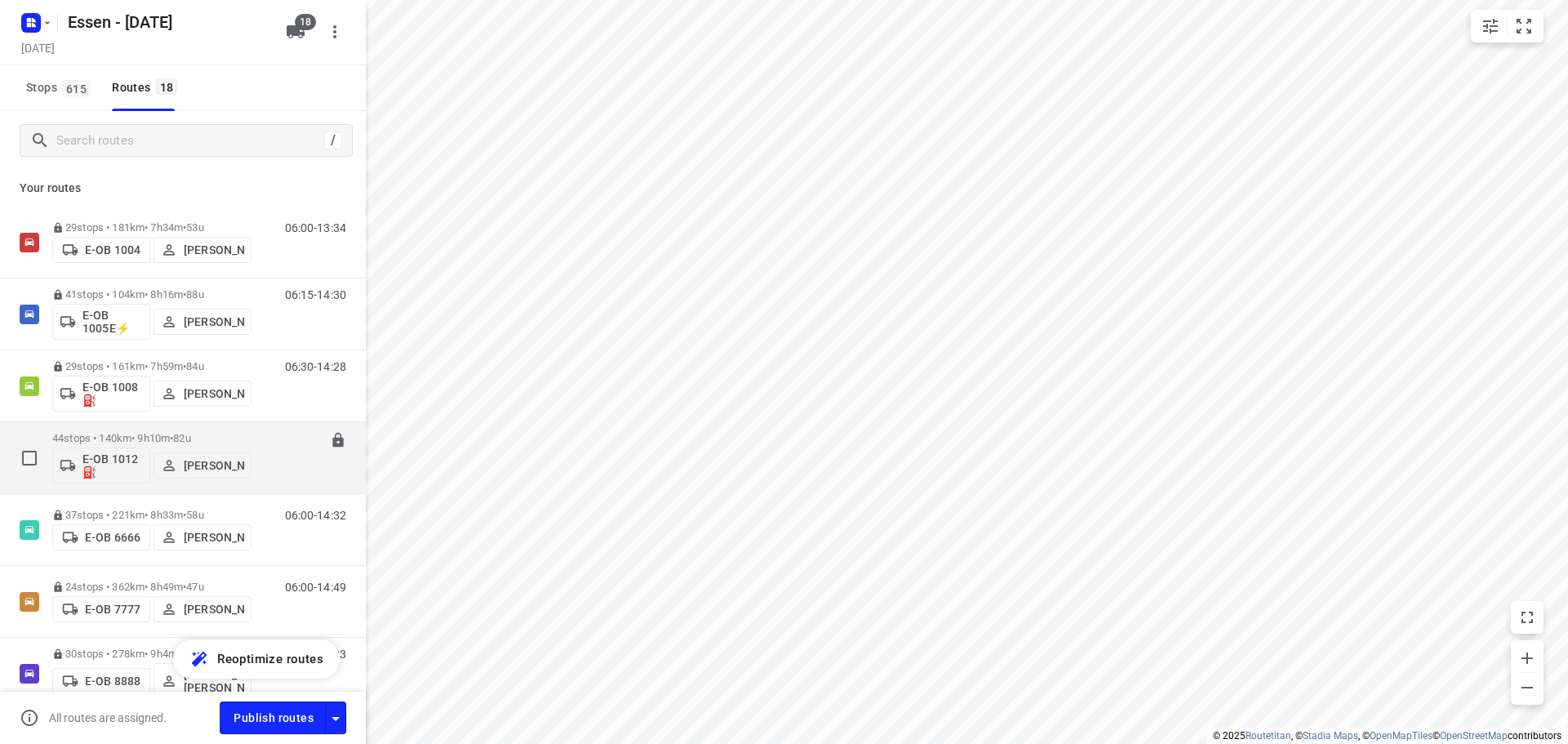
scroll to position [81, 0]
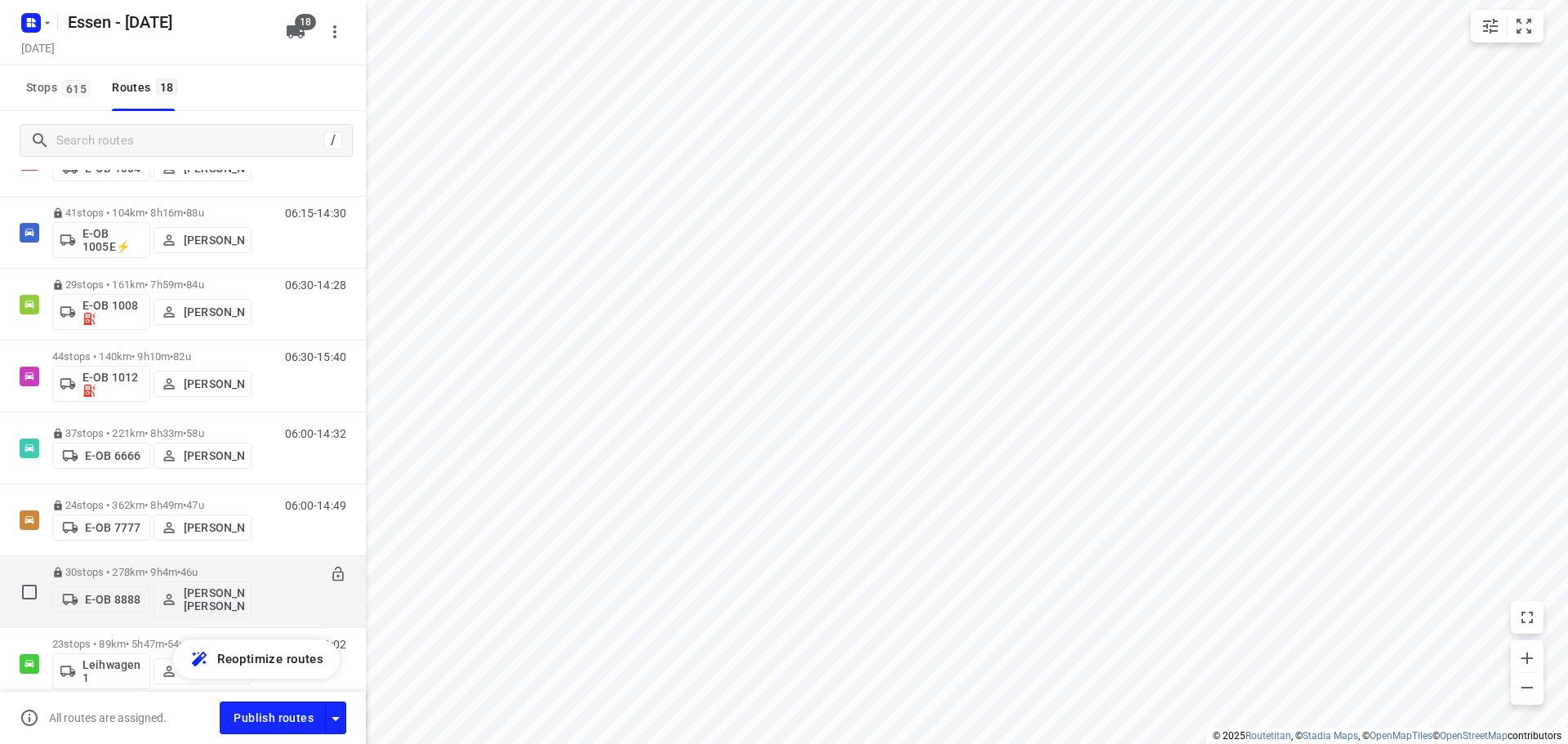
click at [157, 574] on p "30 stops • 278km • 9h4m • 46u" at bounding box center [152, 572] width 200 height 13
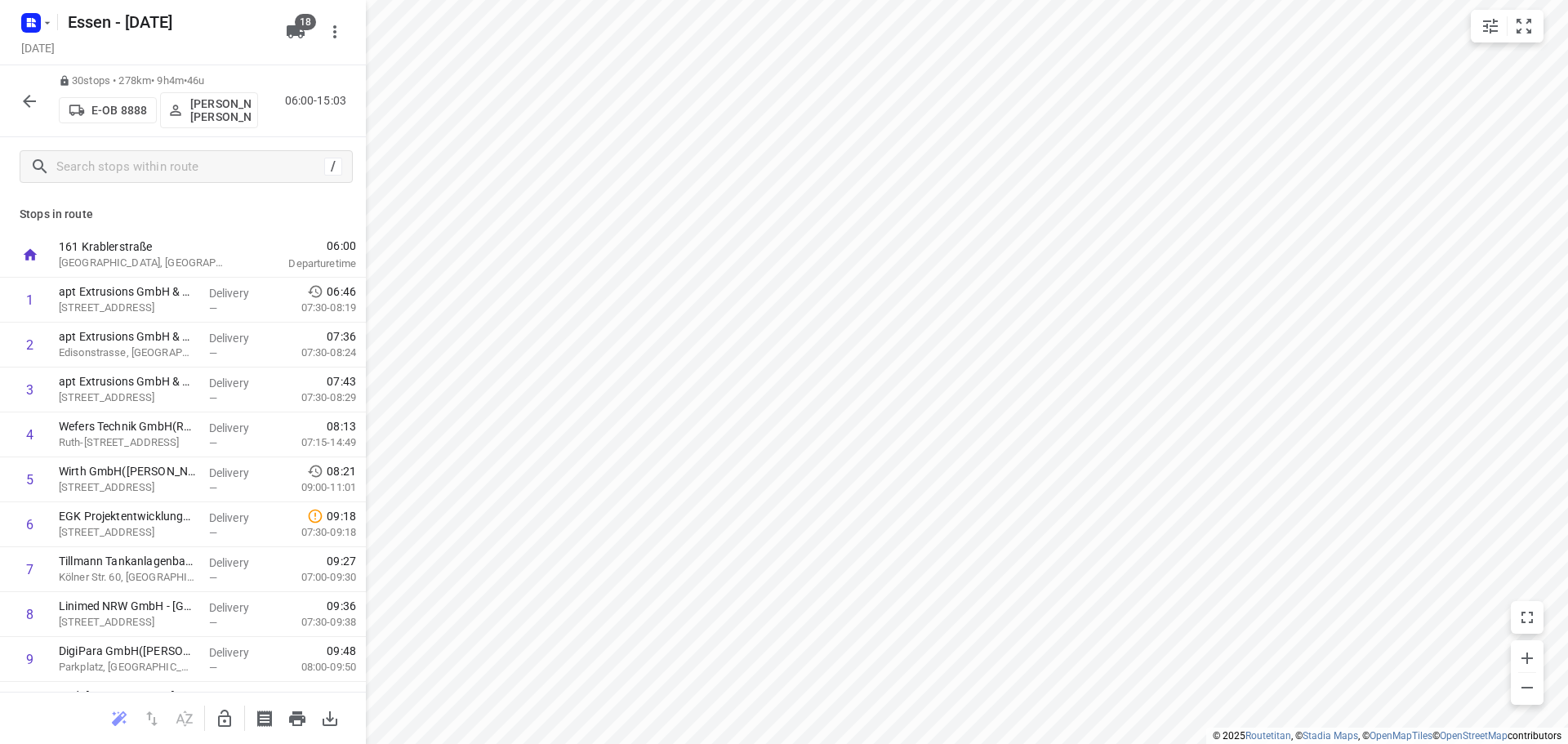
click at [26, 100] on icon "button" at bounding box center [29, 101] width 13 height 13
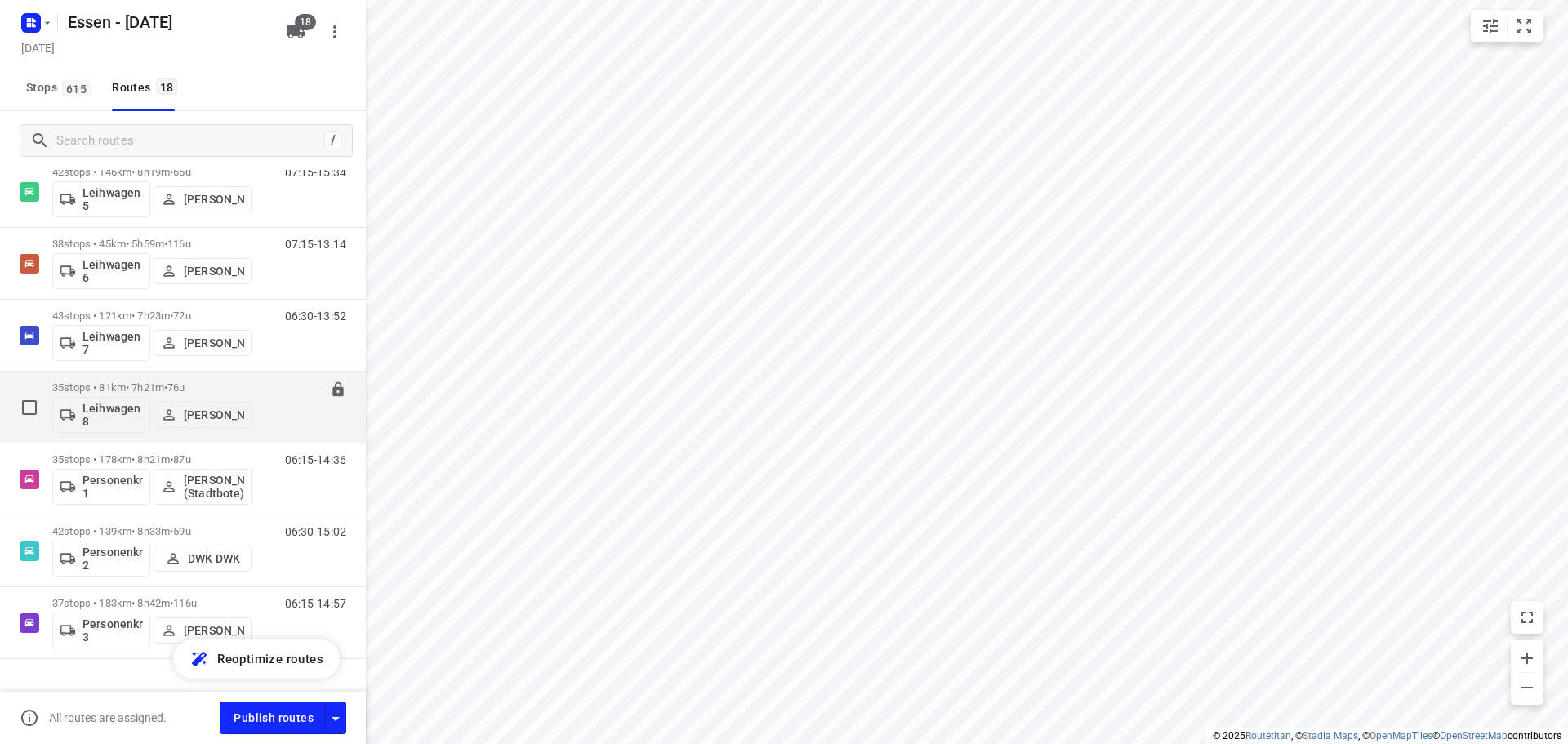
scroll to position [874, 0]
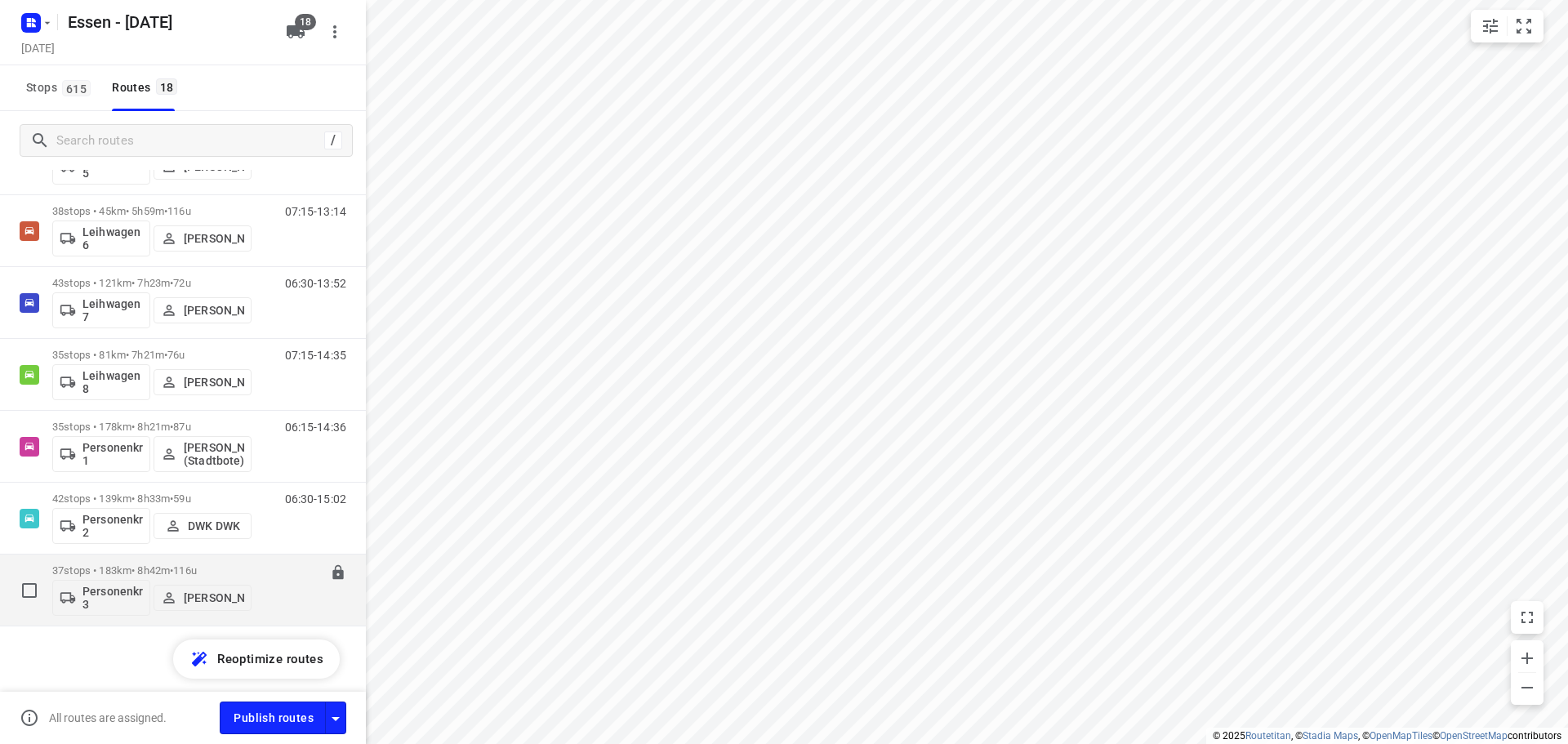
click at [169, 573] on p "37 stops • 183km • 8h42m • 116u" at bounding box center [152, 571] width 200 height 13
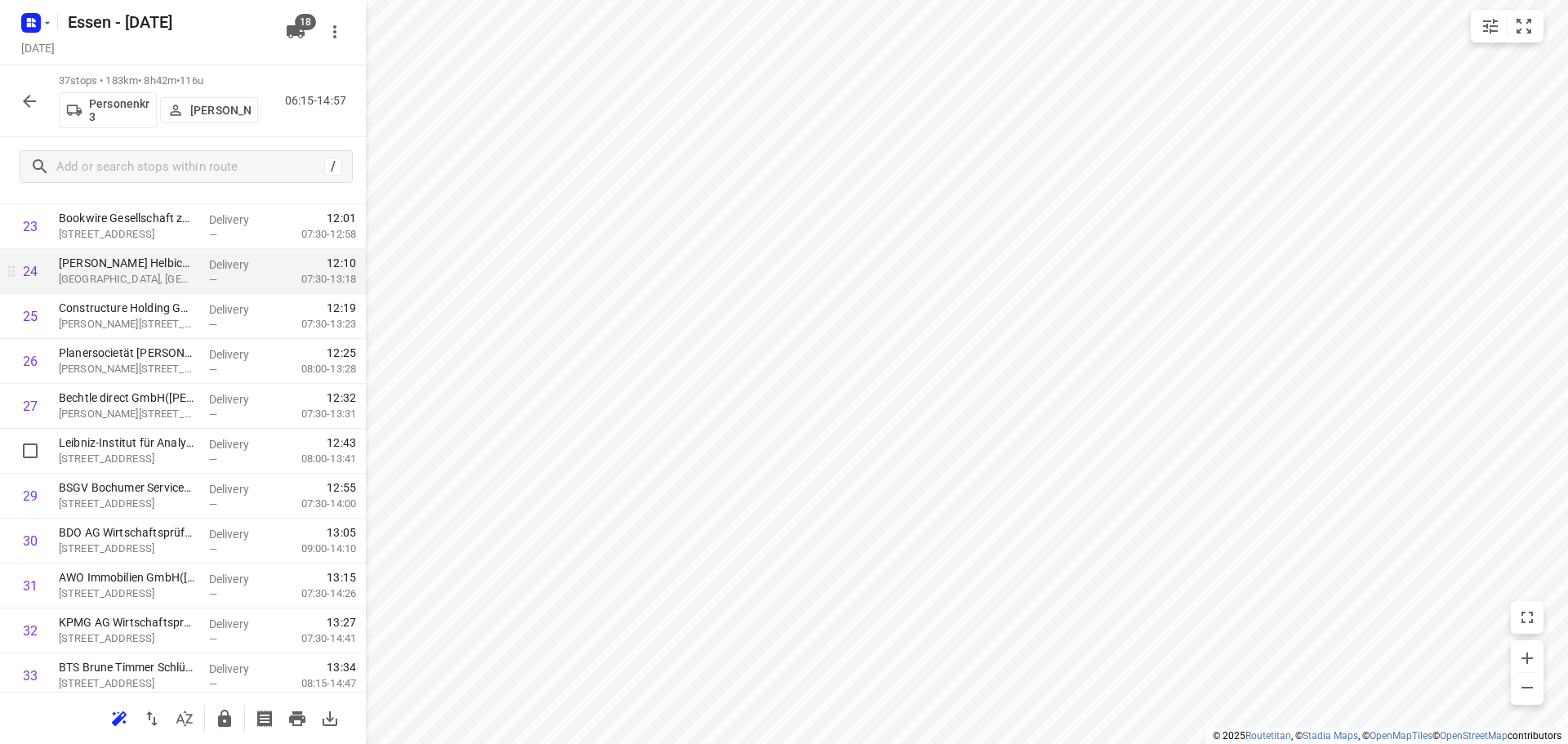
scroll to position [1143, 0]
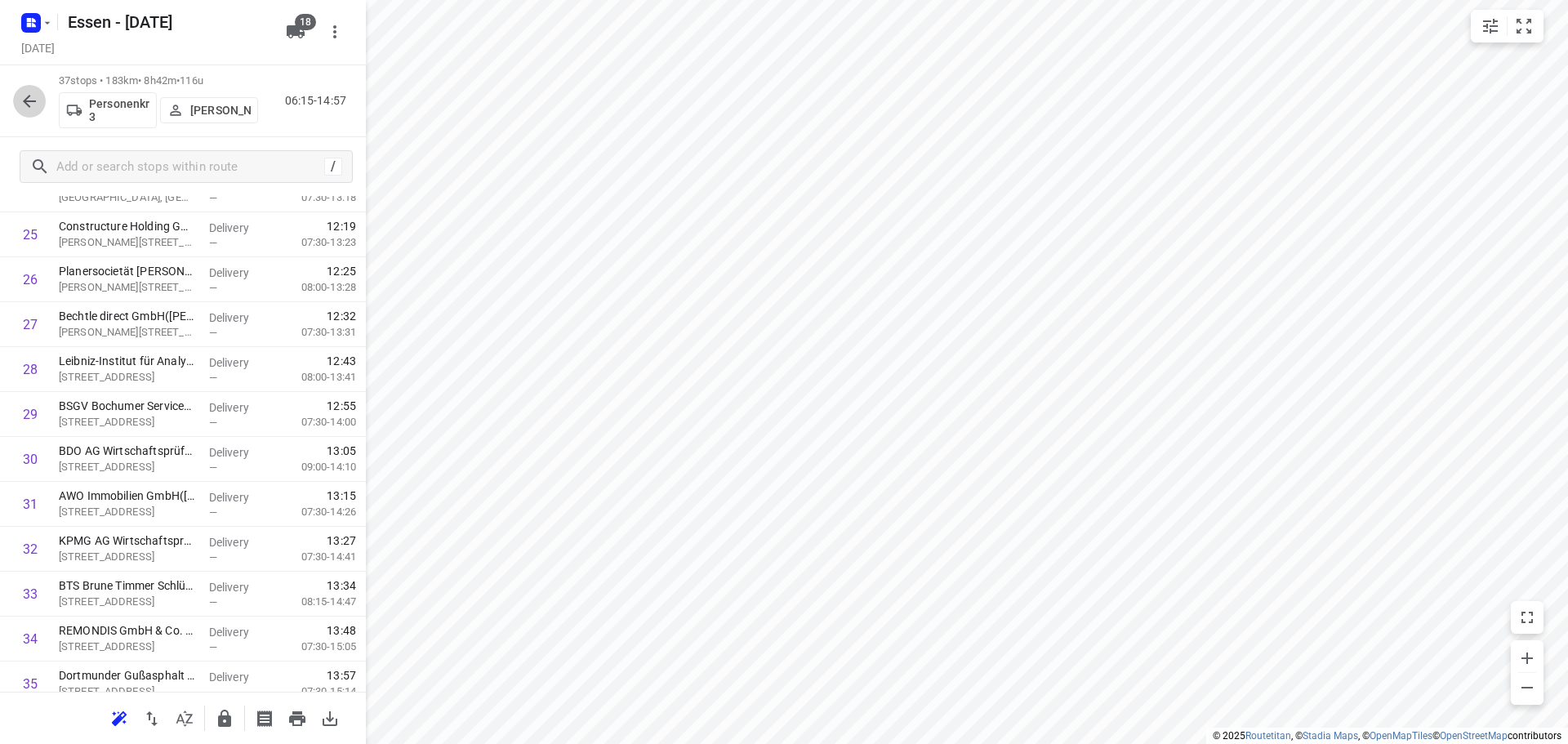
click at [30, 107] on icon "button" at bounding box center [29, 101] width 19 height 19
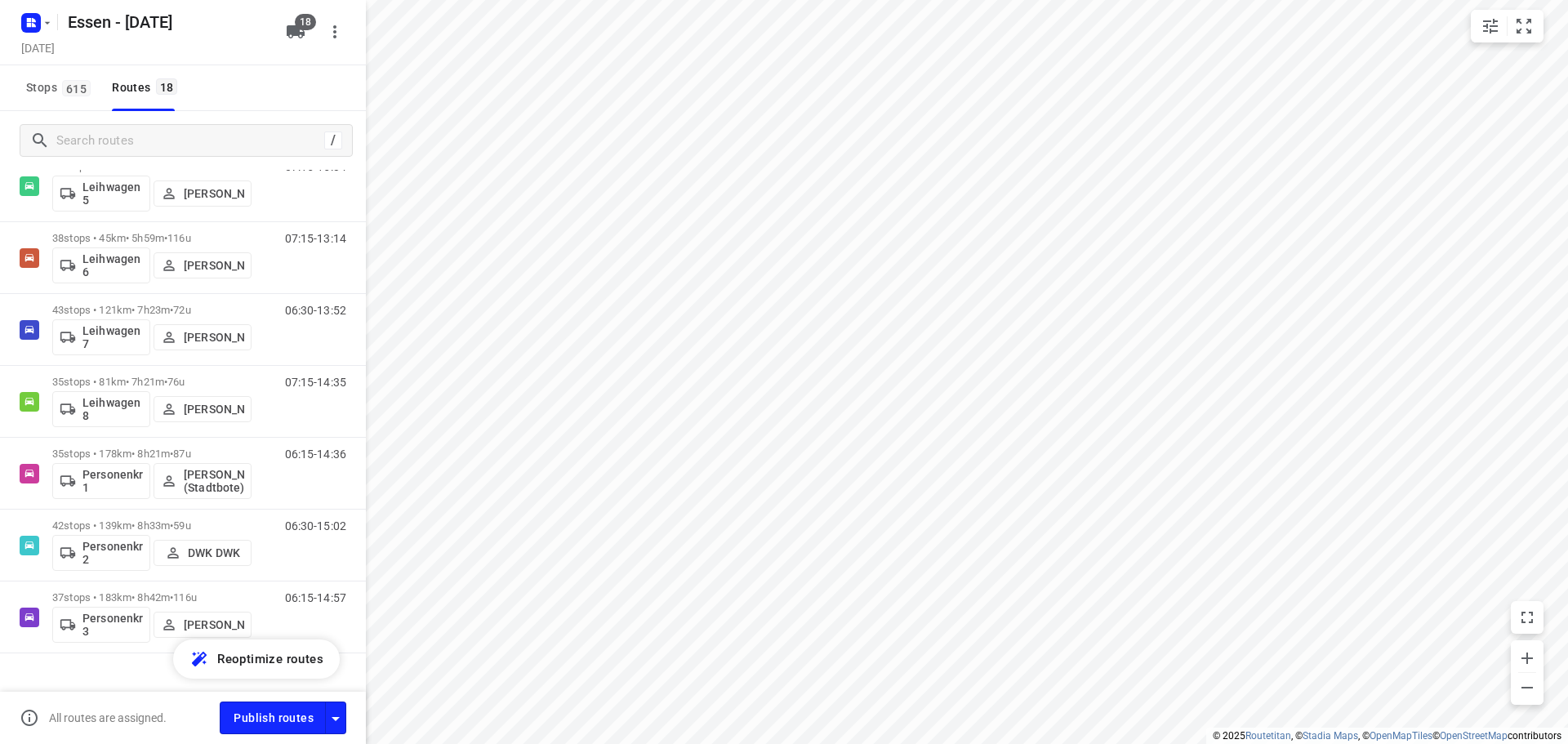
scroll to position [874, 0]
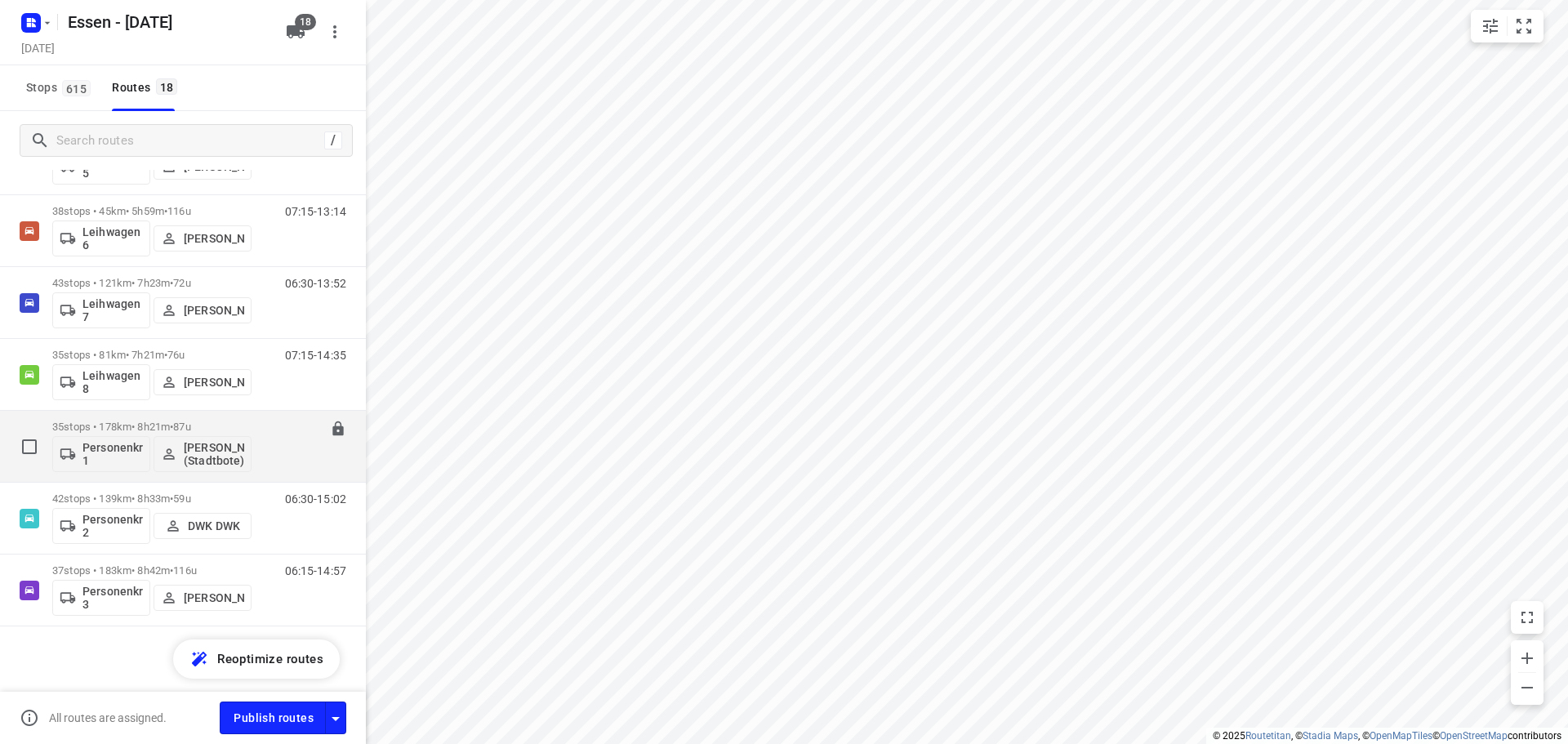
click at [142, 423] on p "35 stops • 178km • 8h21m • 87u" at bounding box center [152, 426] width 200 height 13
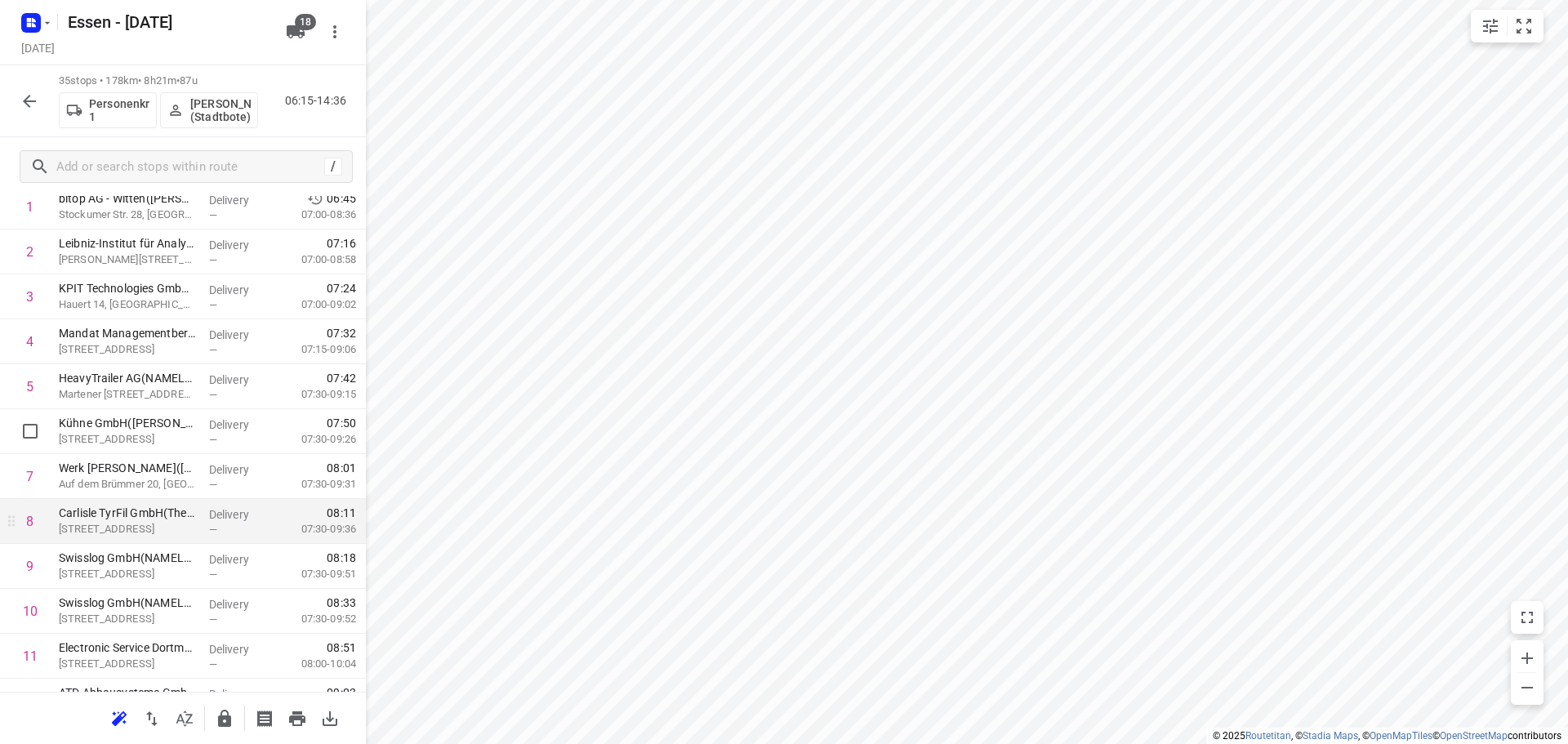
scroll to position [81, 0]
